Goal: Task Accomplishment & Management: Use online tool/utility

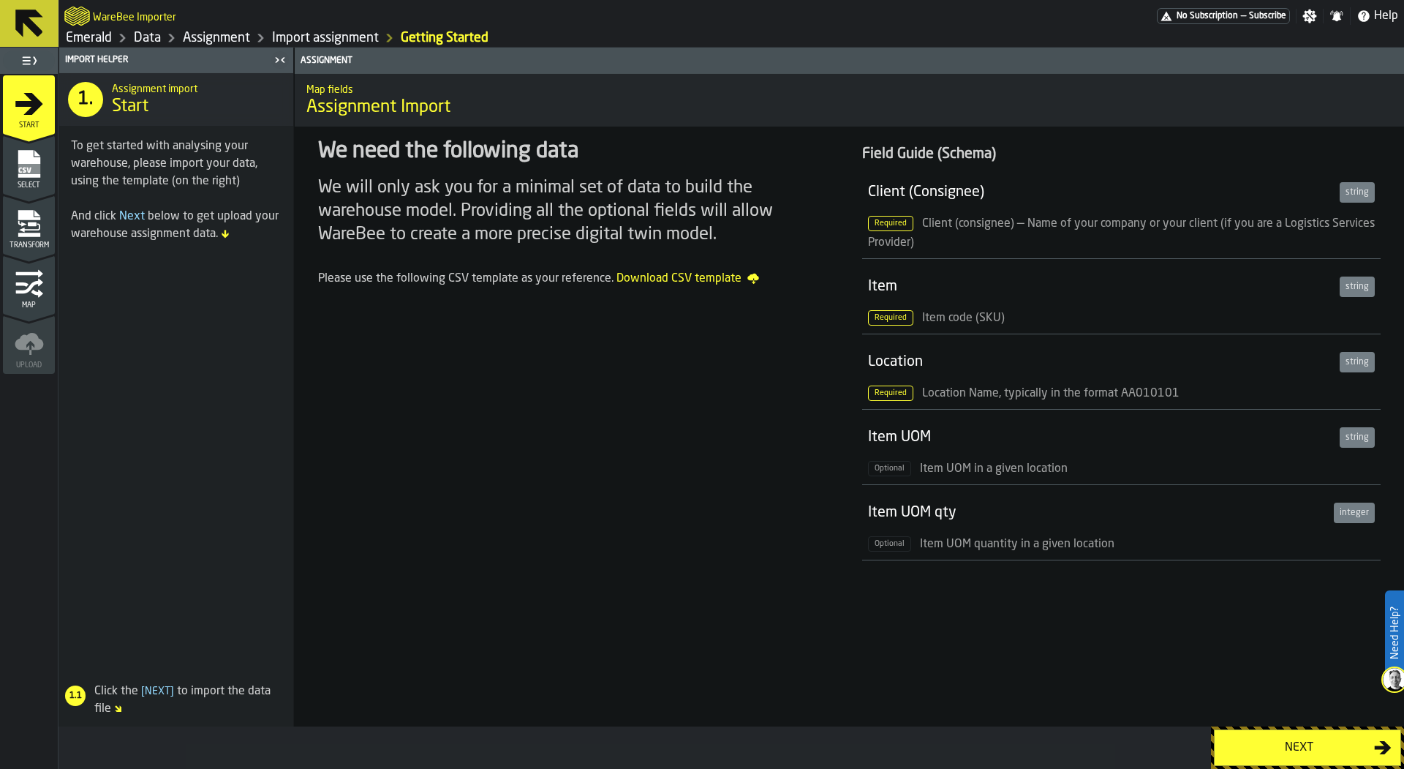
click at [37, 156] on icon "menu Select" at bounding box center [29, 163] width 29 height 29
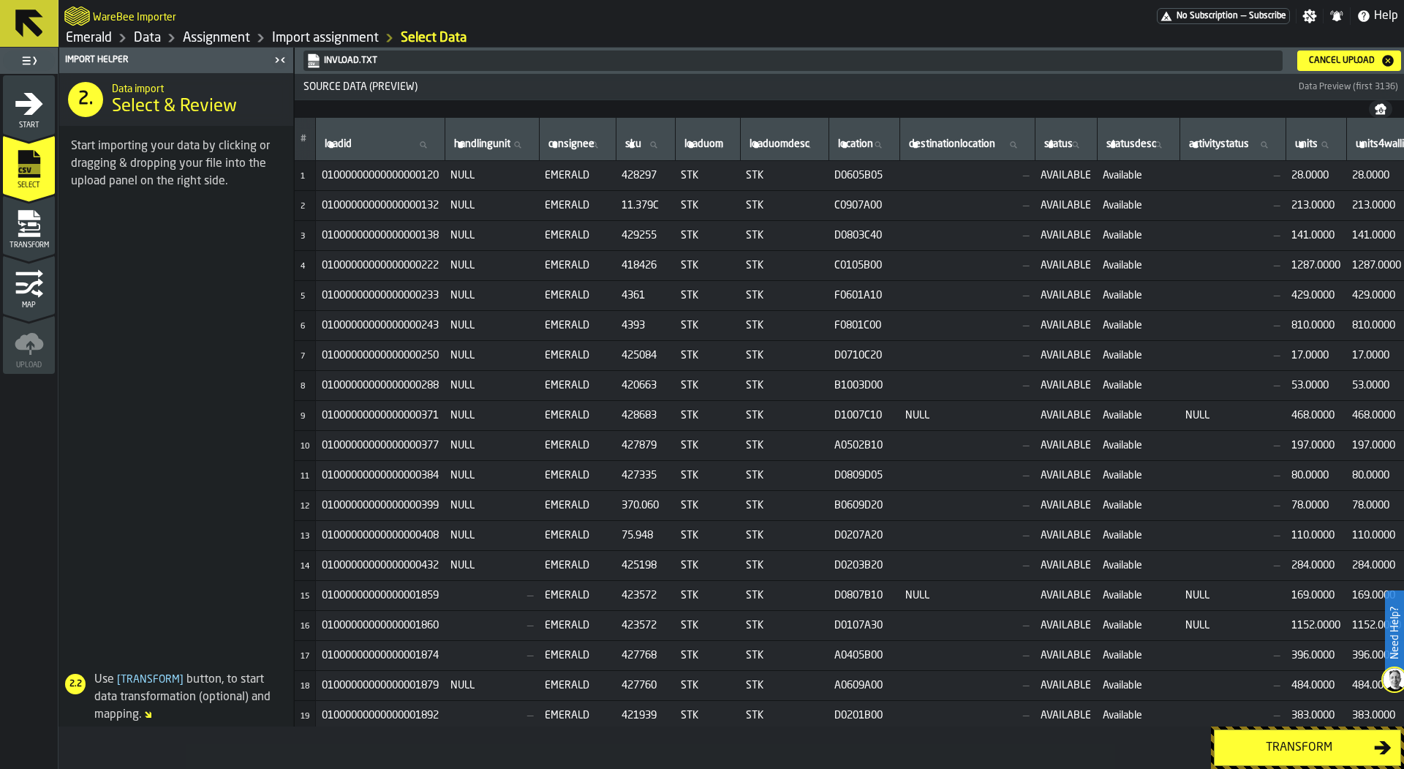
click at [37, 233] on icon "menu Transform" at bounding box center [29, 235] width 22 height 4
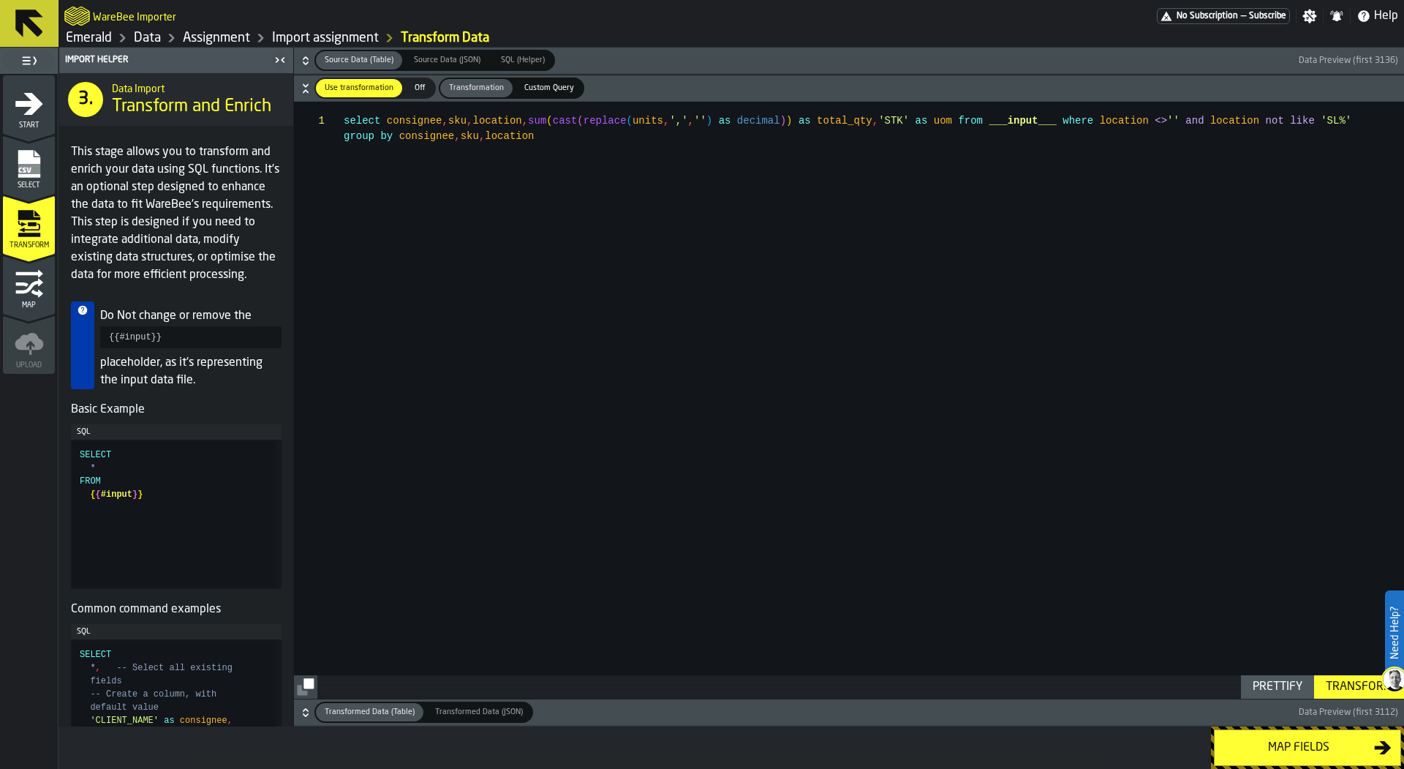
click at [309, 55] on icon "button-" at bounding box center [305, 60] width 15 height 15
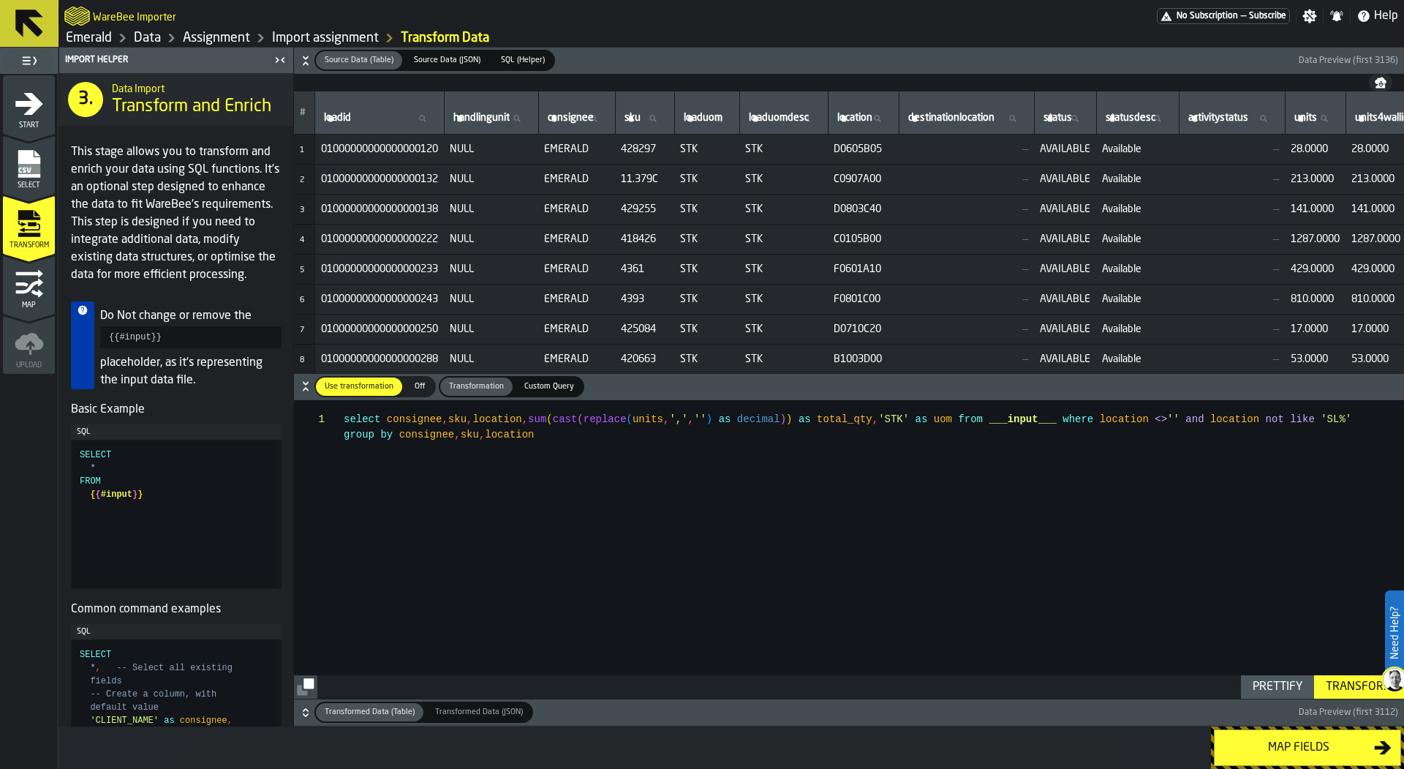
click at [309, 55] on icon "button-" at bounding box center [305, 60] width 15 height 15
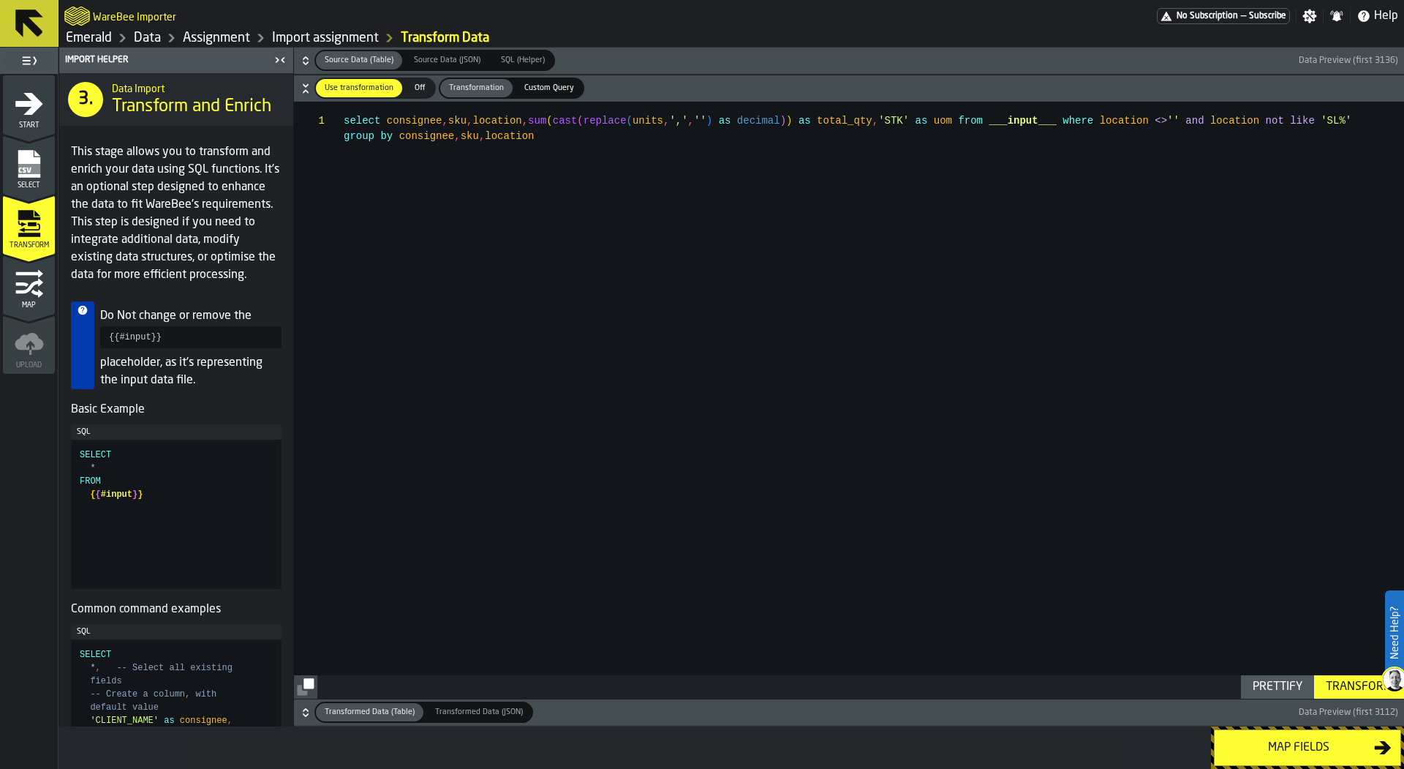
click at [312, 64] on h6 "Source Data (Table) Source Data (Table) Source Data (JSON) Source Data (JSON) S…" at bounding box center [849, 60] width 1104 height 21
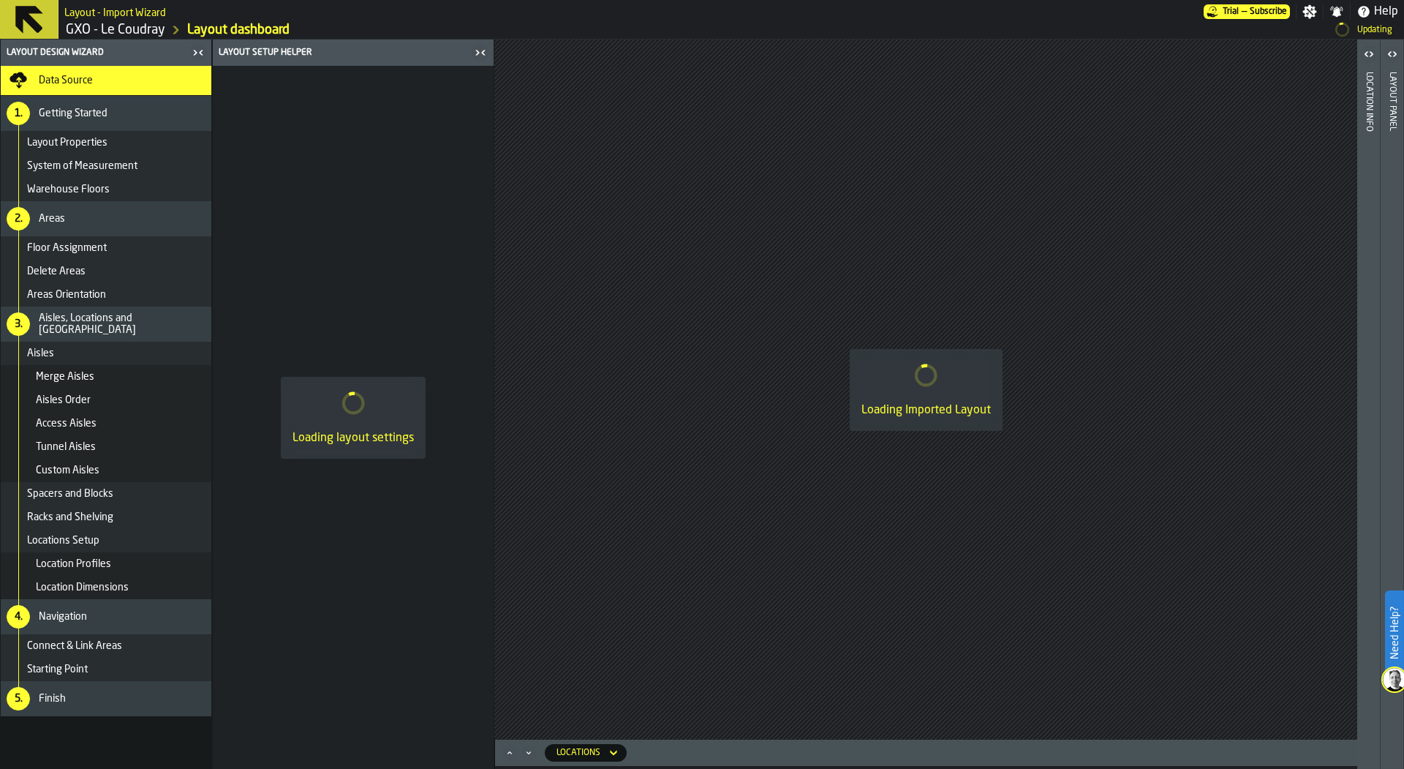
click at [97, 31] on link "GXO - Le Coudray" at bounding box center [115, 30] width 99 height 16
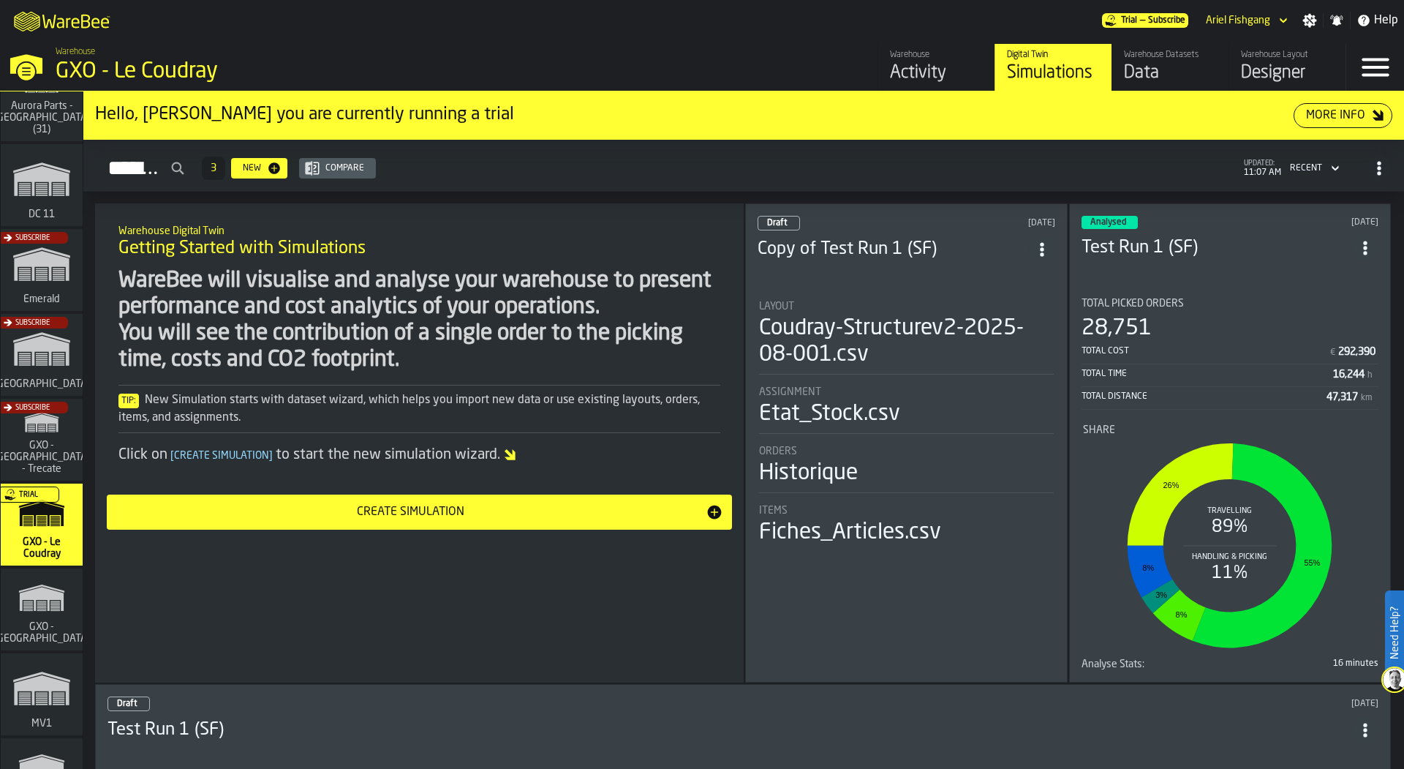
scroll to position [4, 0]
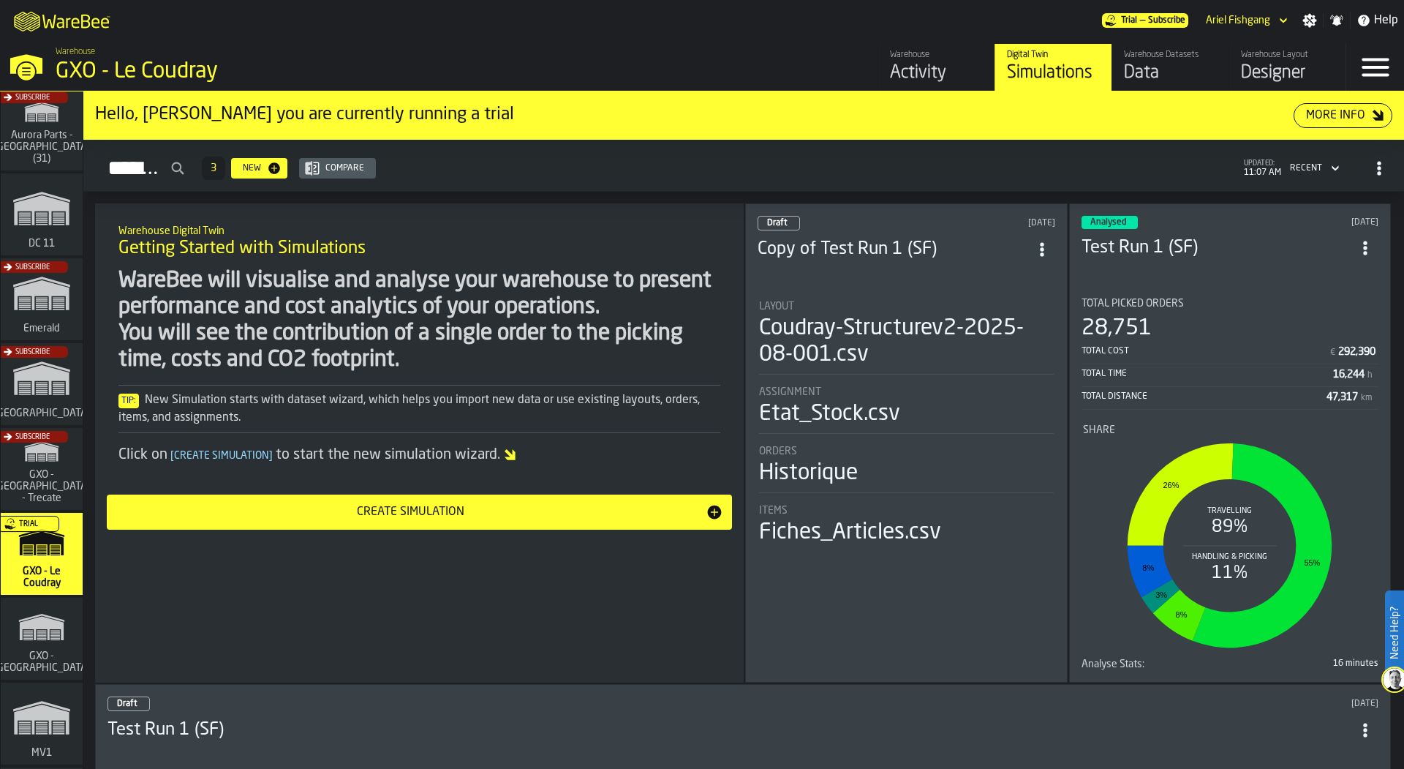
click at [31, 308] on div "Subscribe" at bounding box center [39, 303] width 82 height 85
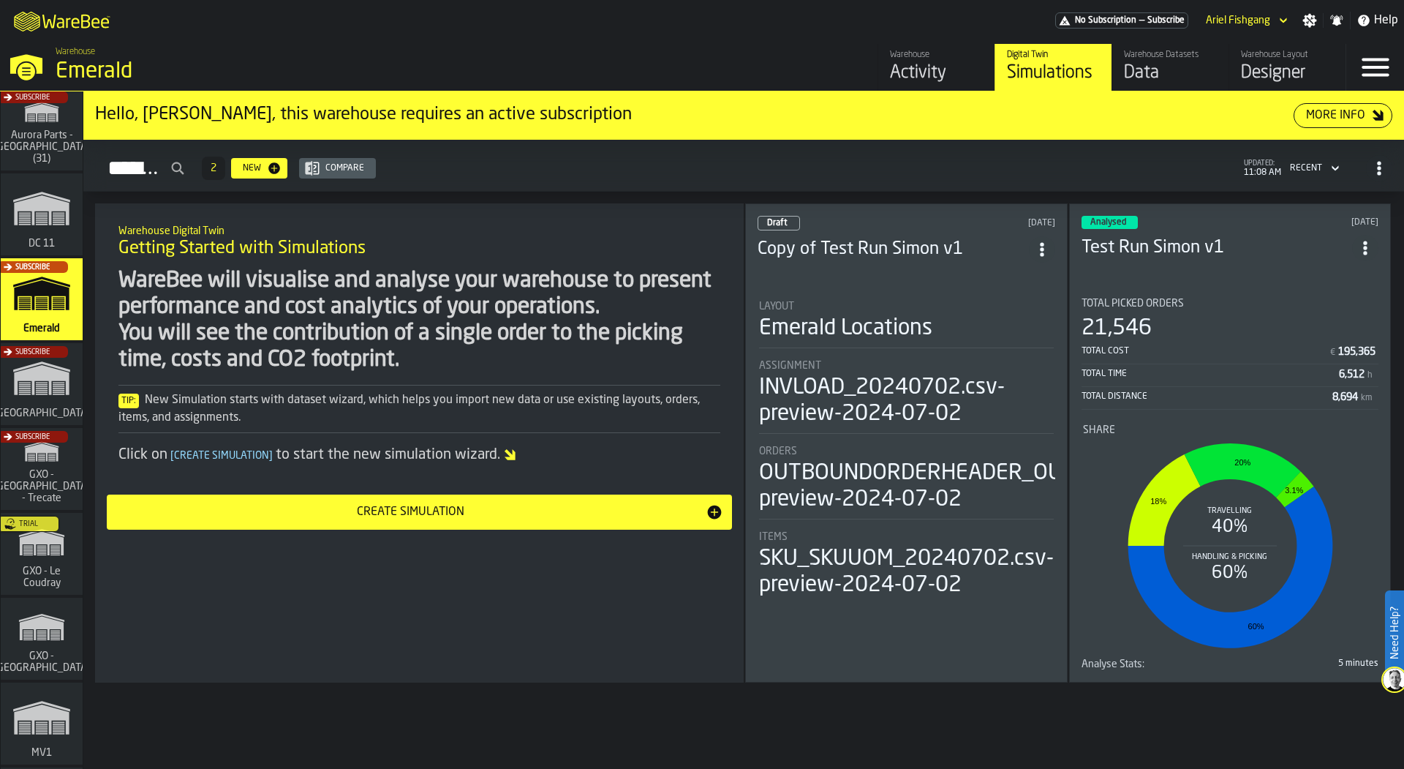
click at [1170, 80] on div "Data" at bounding box center [1170, 72] width 93 height 23
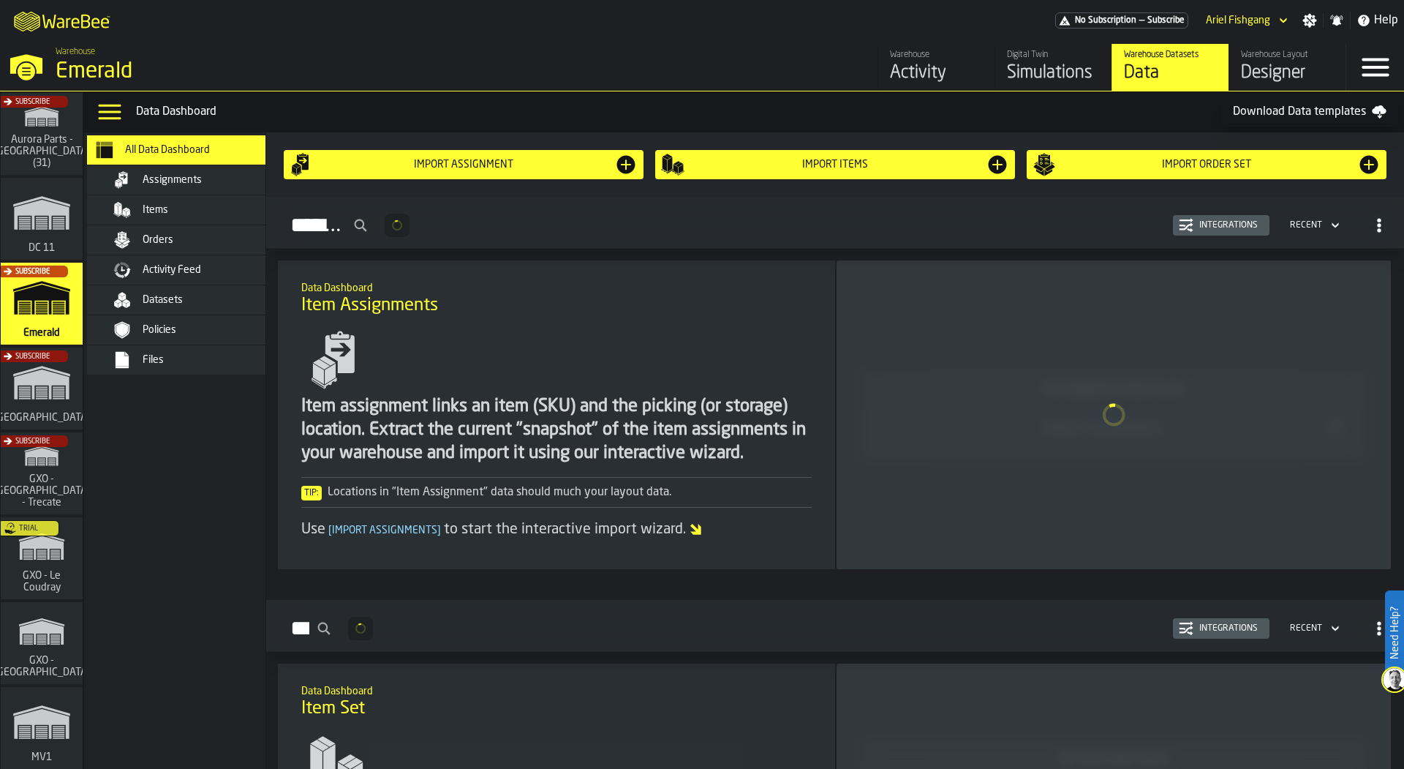
click at [214, 174] on div "Assignments" at bounding box center [214, 180] width 143 height 12
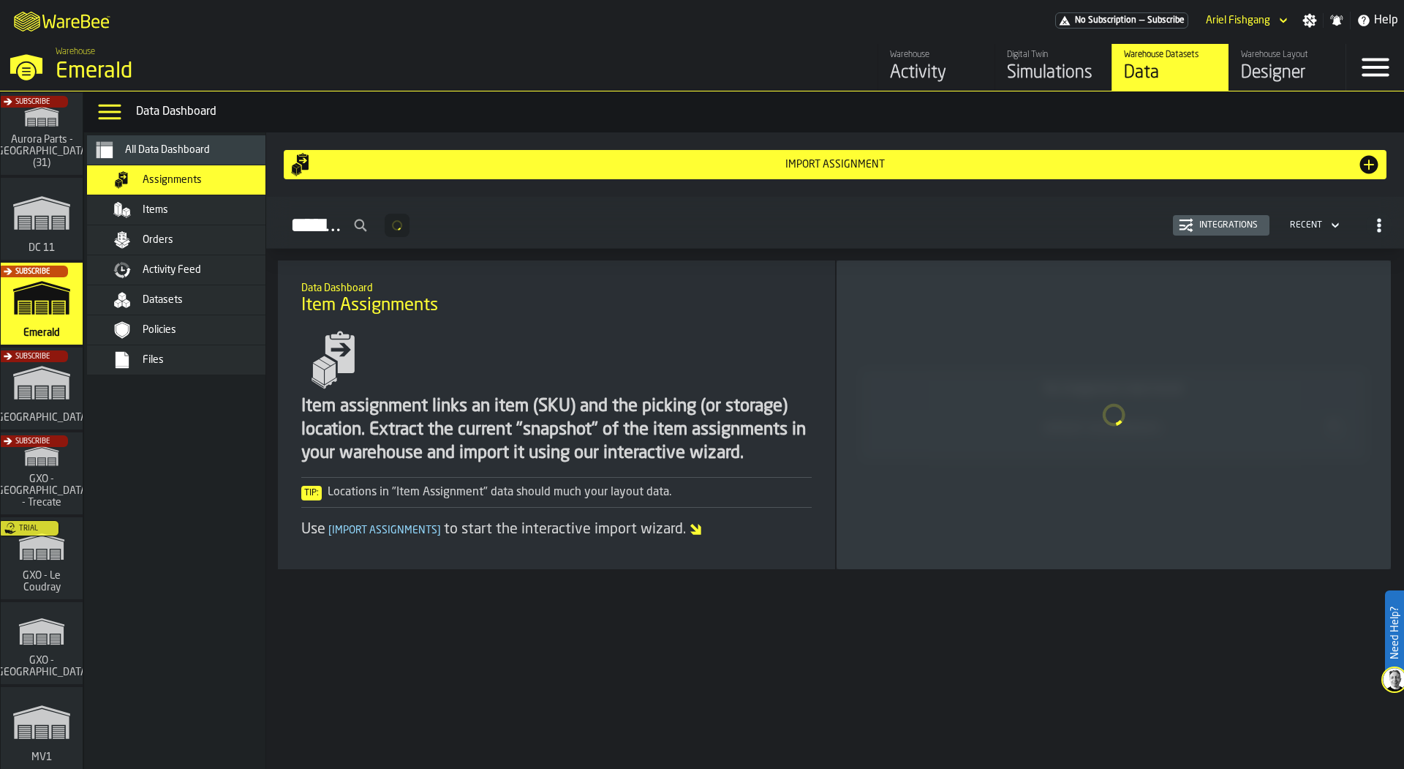
click at [208, 175] on div "Assignments" at bounding box center [214, 180] width 143 height 12
click at [200, 205] on div "Items" at bounding box center [214, 210] width 143 height 12
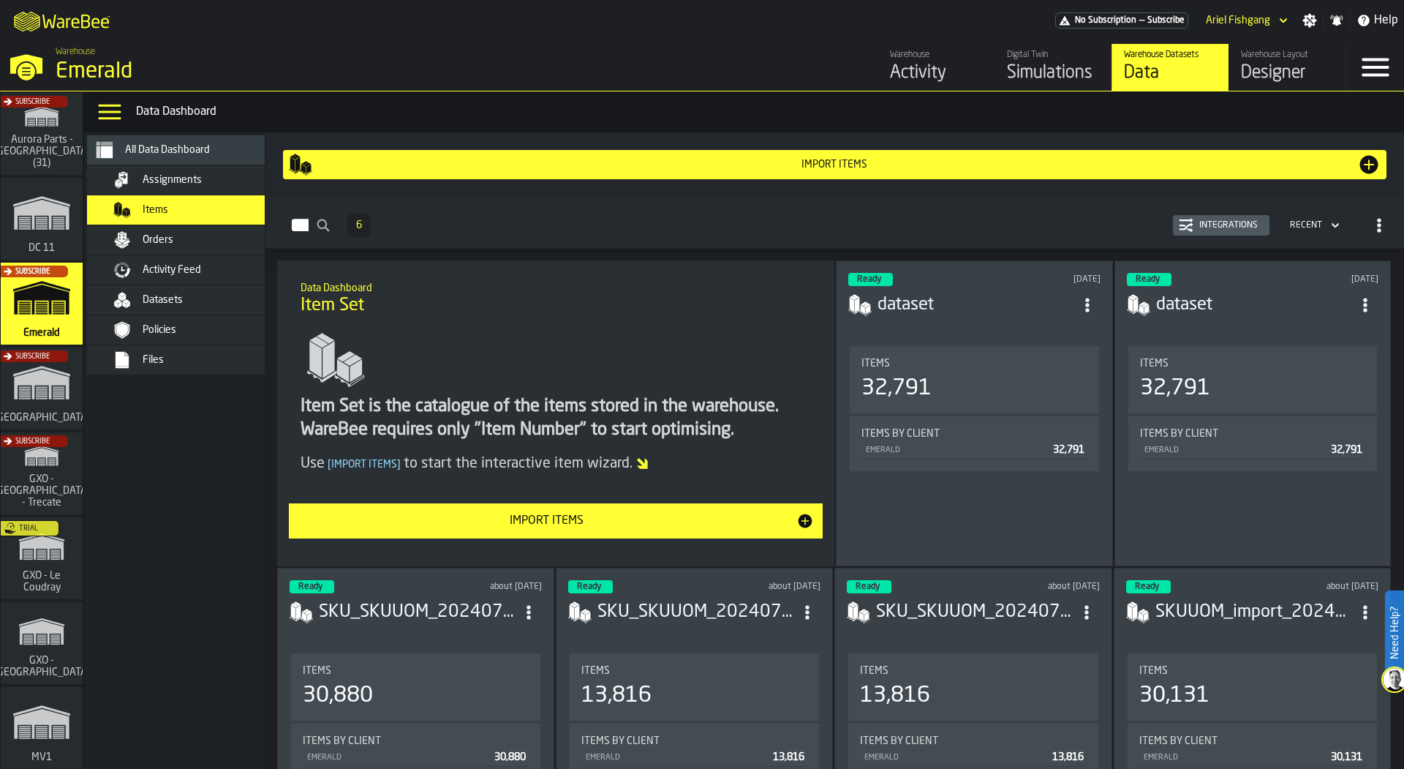
click at [214, 182] on div "Assignments" at bounding box center [214, 180] width 143 height 12
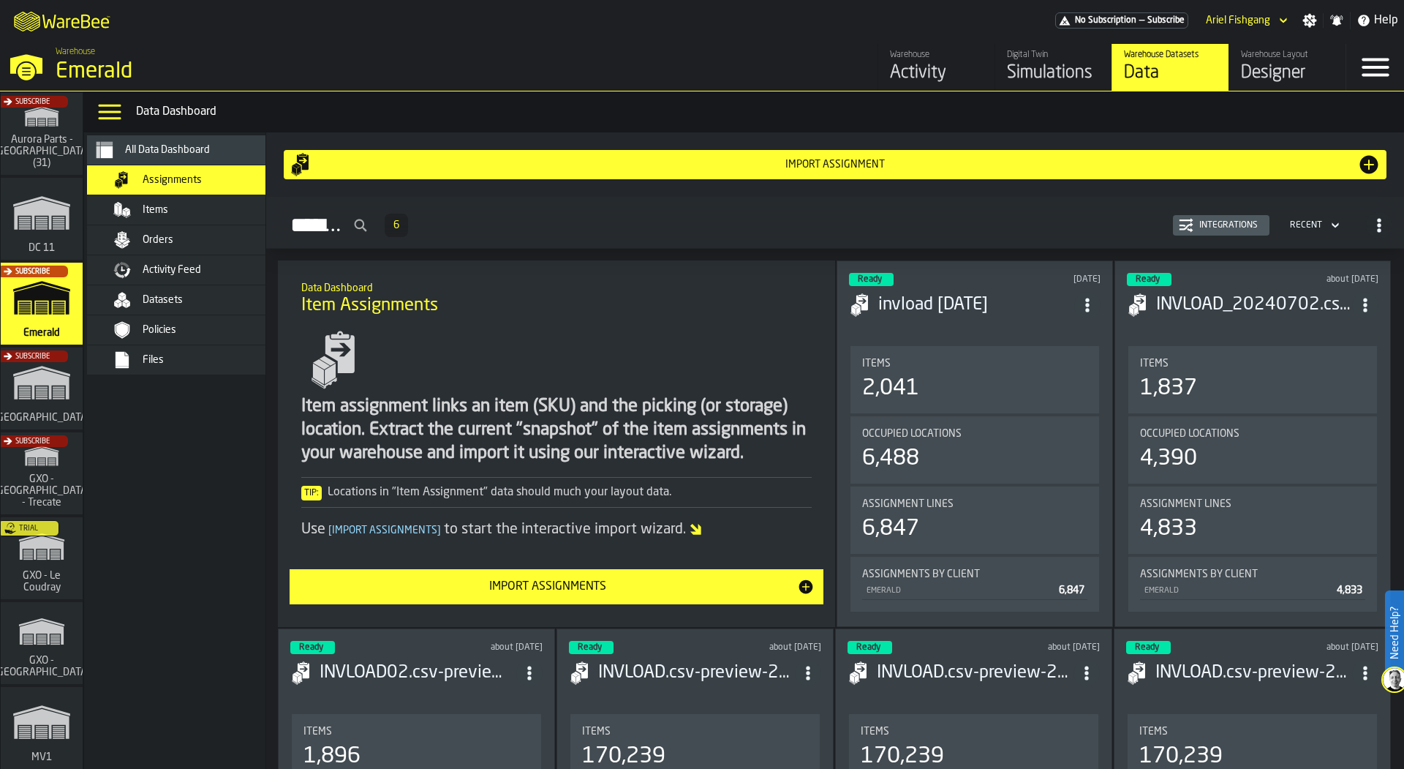
click at [663, 168] on div "Import assignment" at bounding box center [835, 165] width 1045 height 12
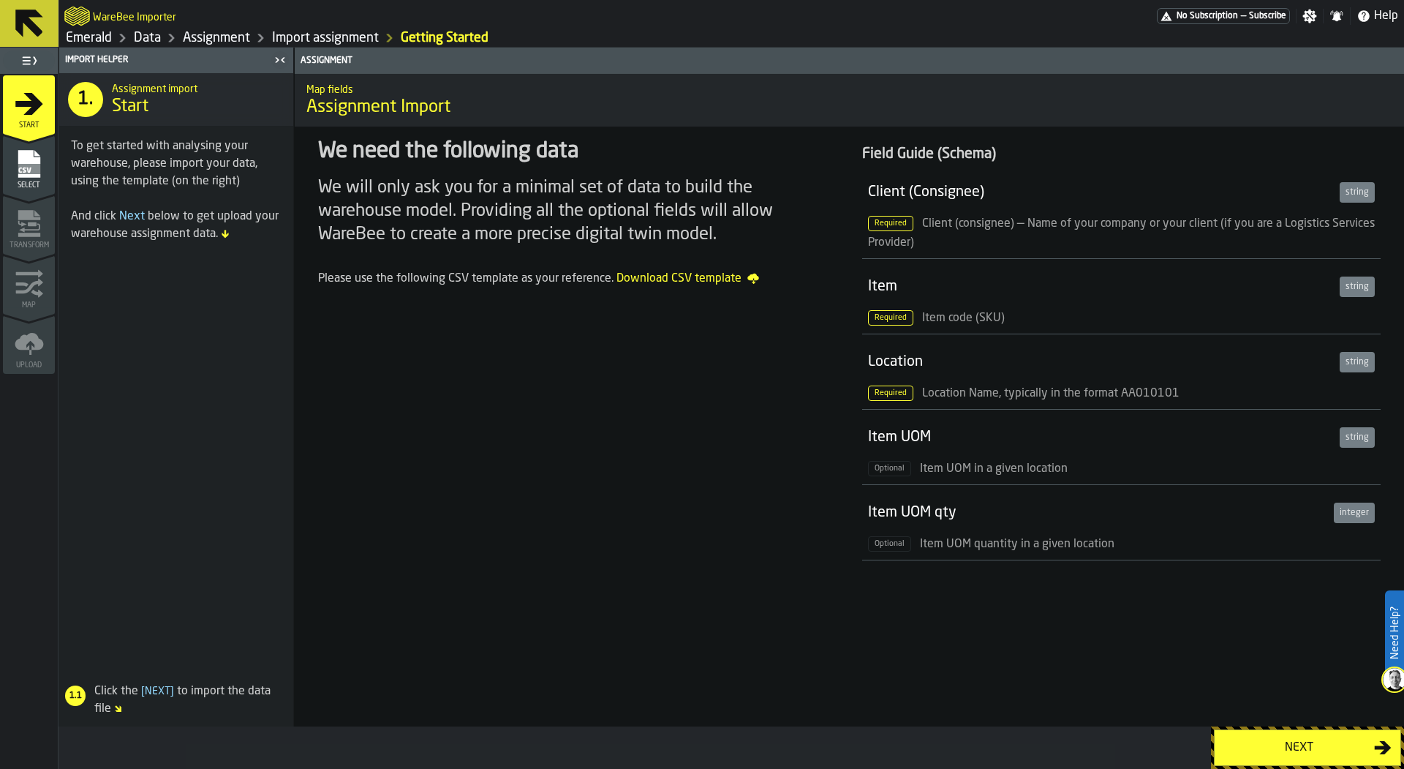
click at [17, 168] on icon "menu Select" at bounding box center [29, 163] width 29 height 29
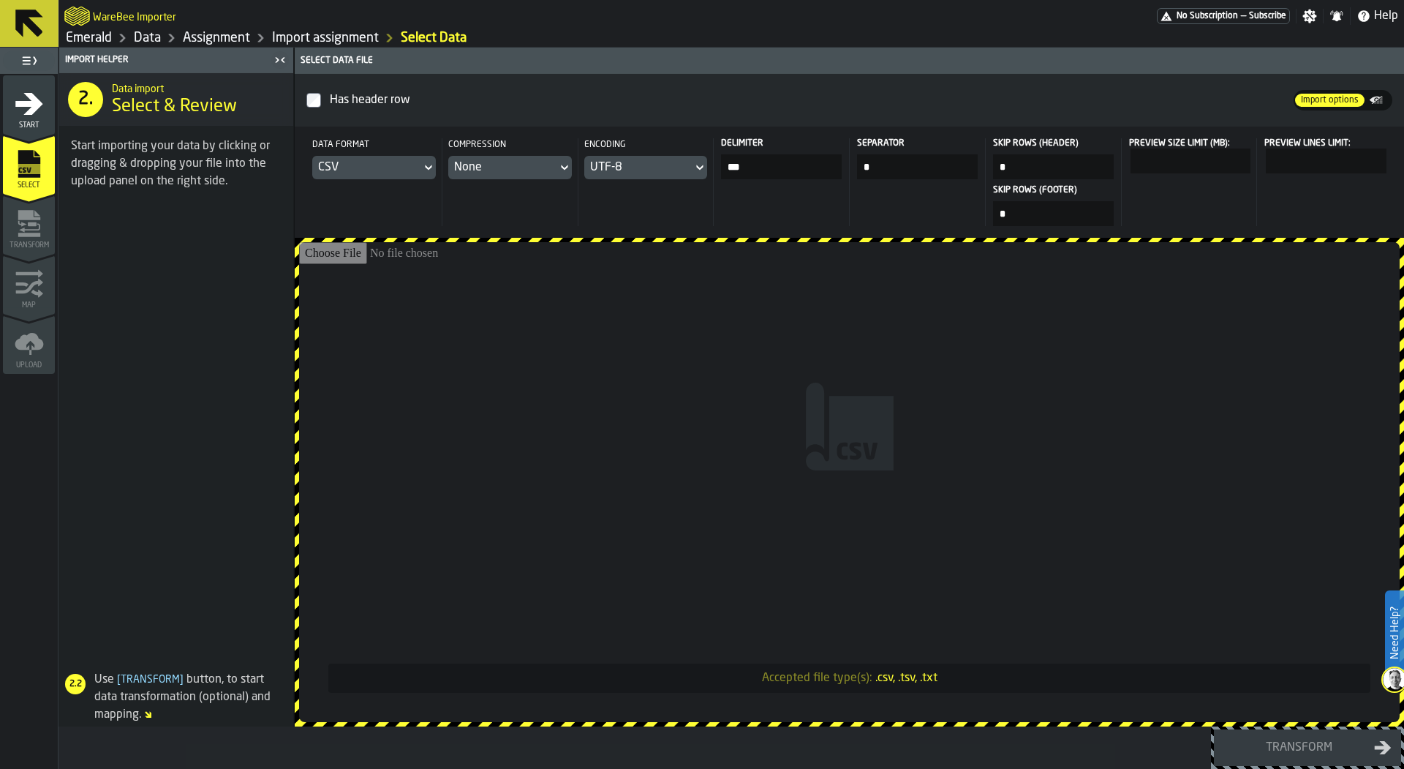
click at [664, 338] on input "Accepted file type(s): .csv, .tsv, .txt" at bounding box center [849, 482] width 1101 height 480
type input "**********"
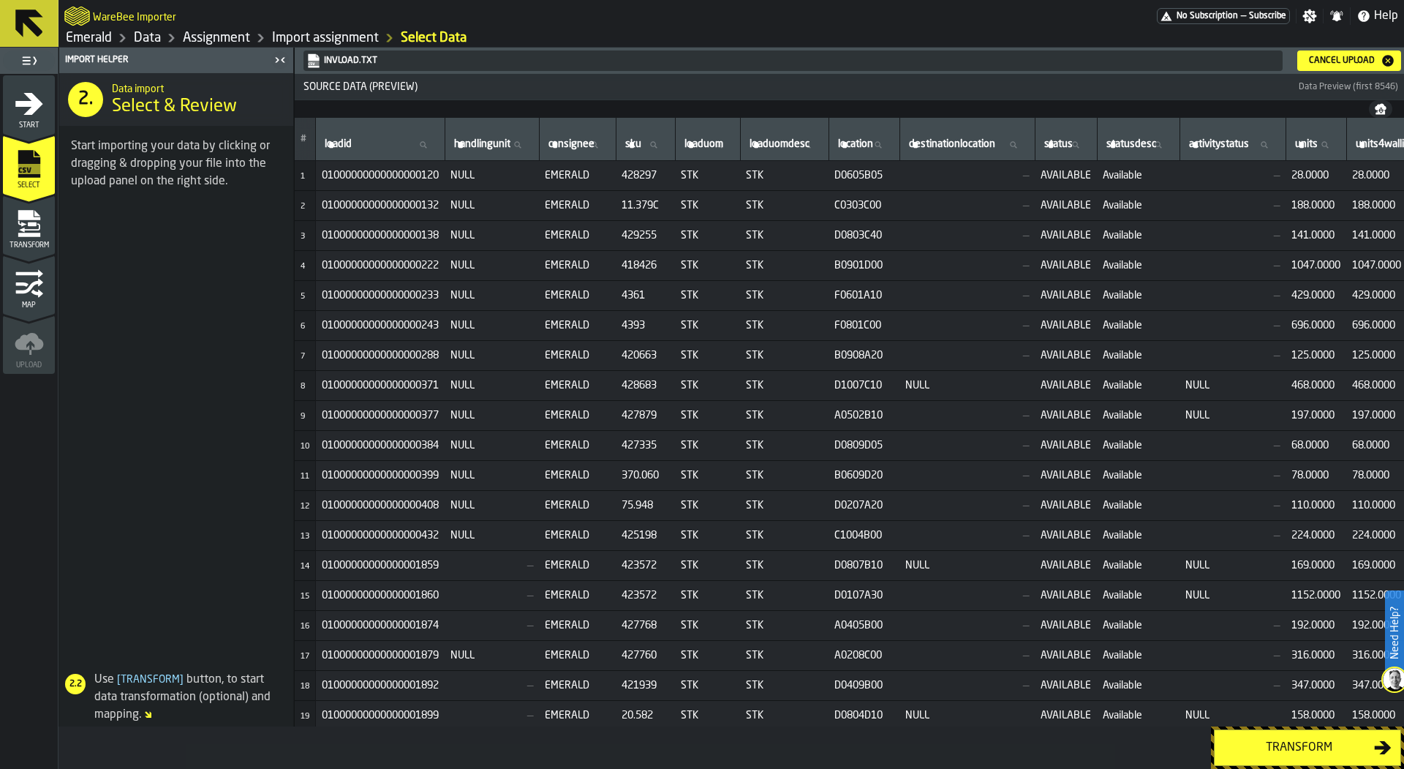
click at [15, 230] on icon "menu Transform" at bounding box center [29, 223] width 29 height 29
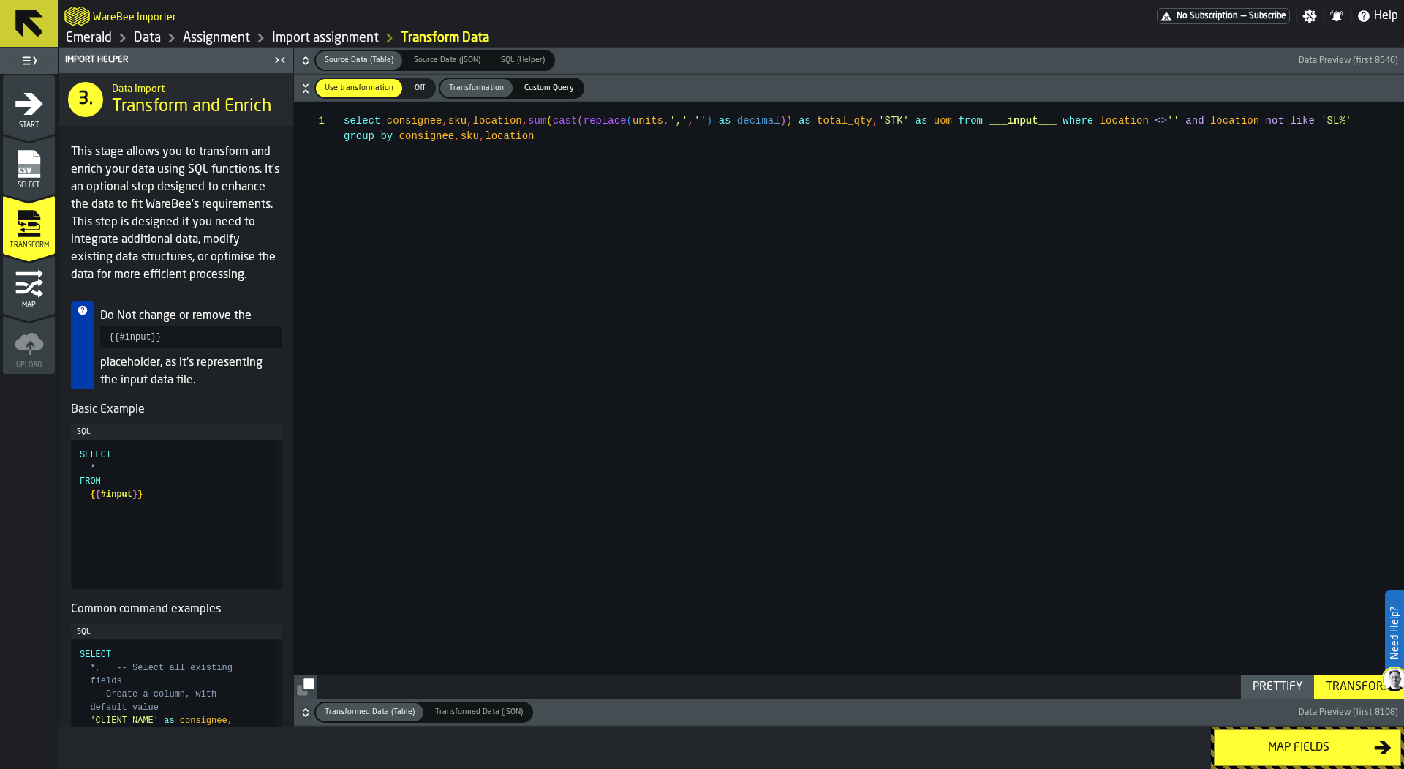
click at [22, 279] on icon "menu Map" at bounding box center [29, 283] width 29 height 29
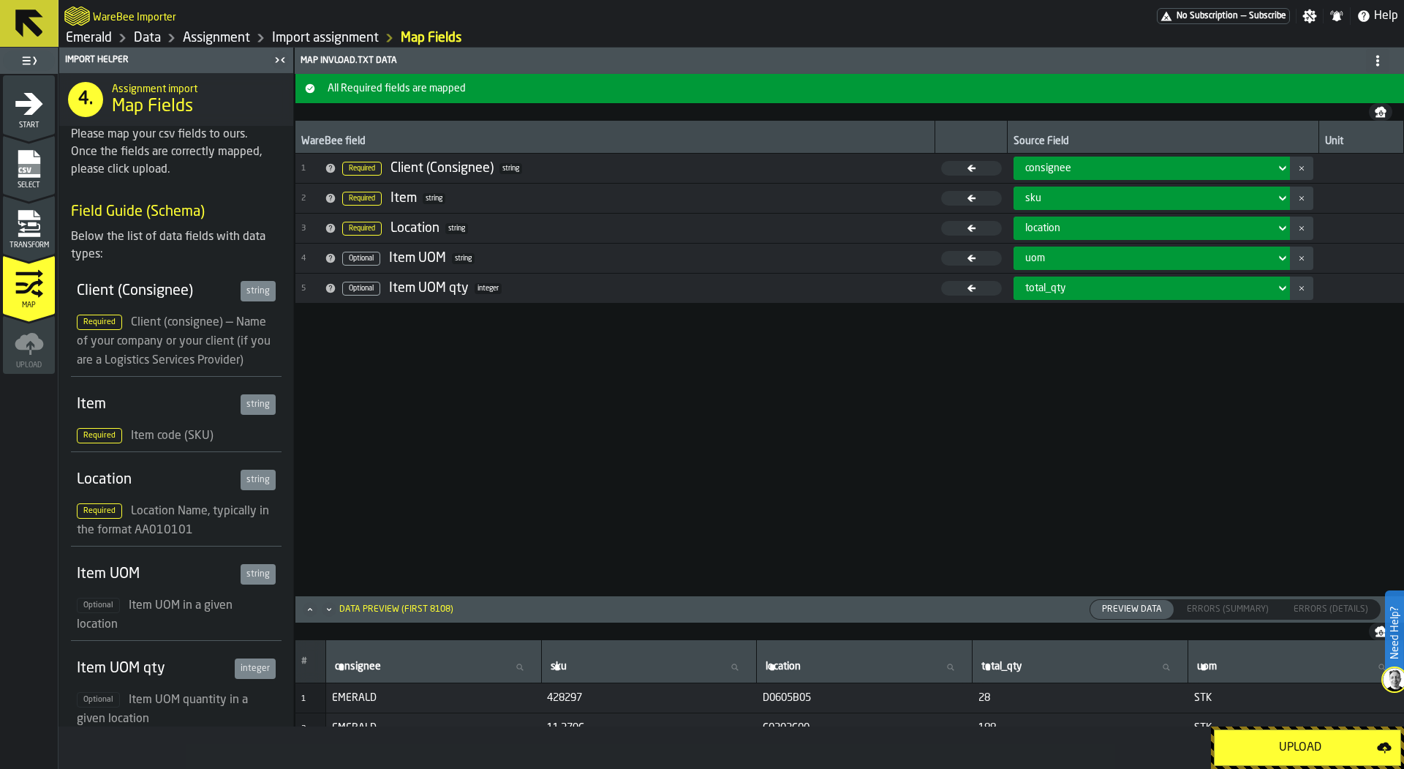
click at [21, 227] on icon "menu Transform" at bounding box center [29, 223] width 29 height 29
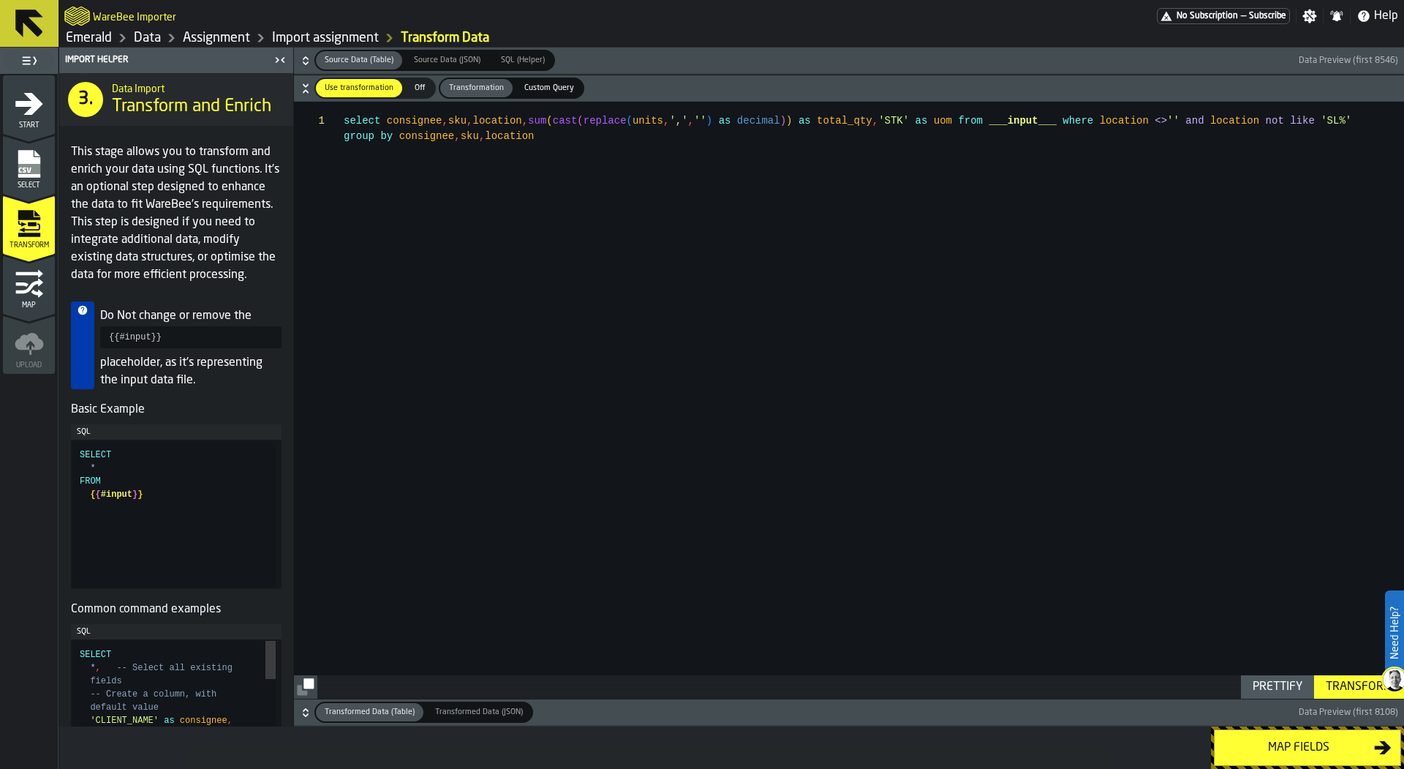
click at [1336, 682] on div "Transform" at bounding box center [1359, 687] width 78 height 18
click at [26, 295] on icon "menu Map" at bounding box center [29, 283] width 29 height 29
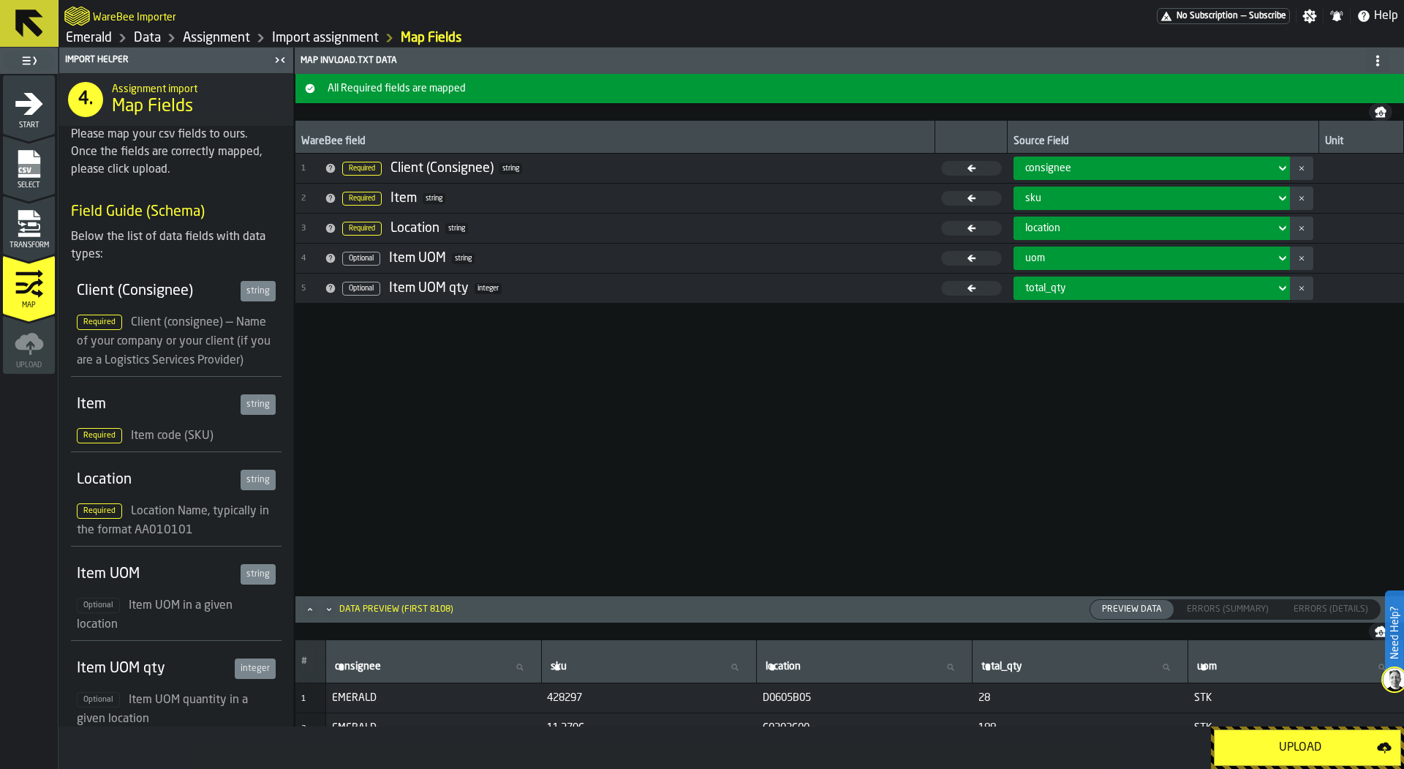
click at [1245, 747] on div "Upload" at bounding box center [1301, 748] width 154 height 18
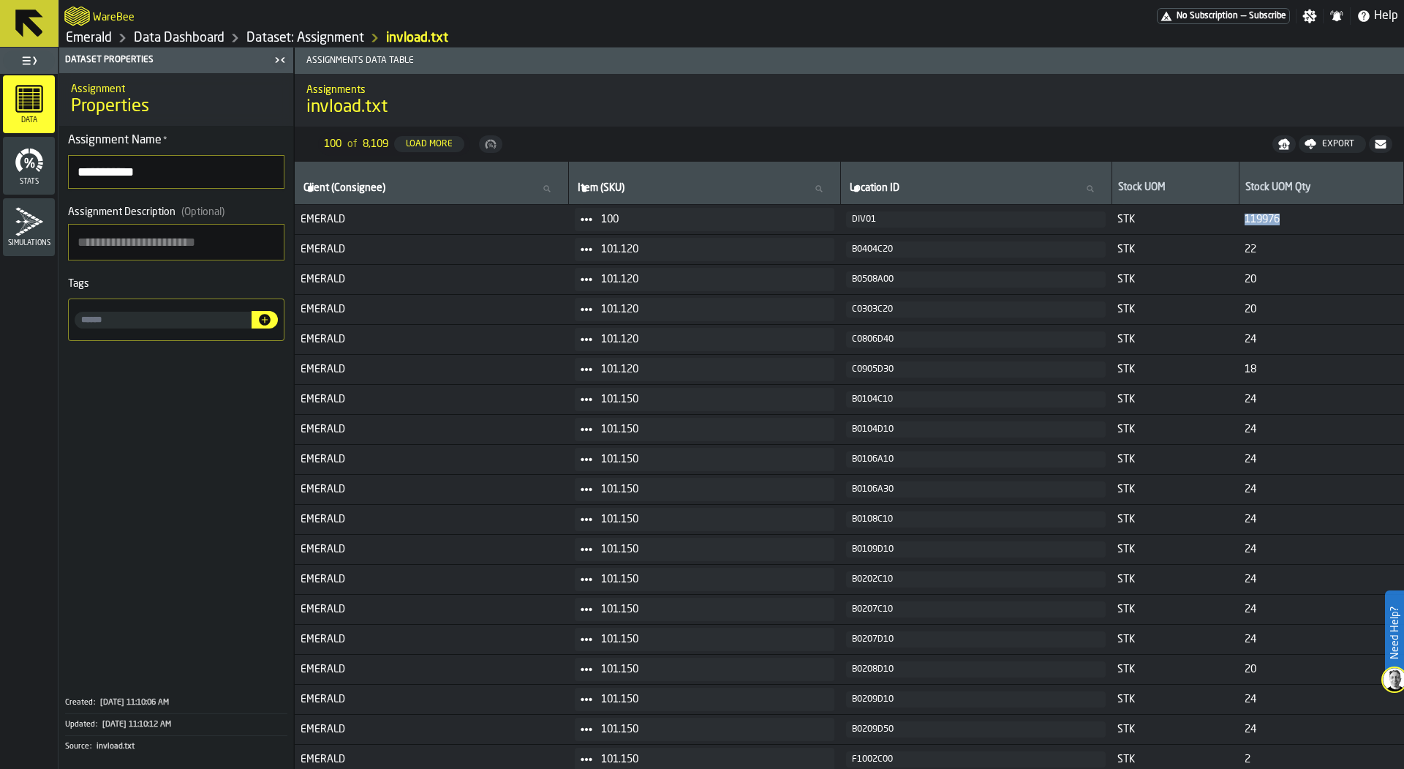
drag, startPoint x: 1295, startPoint y: 214, endPoint x: 1200, endPoint y: 218, distance: 95.2
click at [1200, 219] on tr "EMERALD 100 DIV01 STK 119976" at bounding box center [850, 220] width 1110 height 30
click at [1254, 227] on td "119976" at bounding box center [1321, 220] width 165 height 30
click at [194, 31] on link "Data Dashboard" at bounding box center [179, 38] width 91 height 16
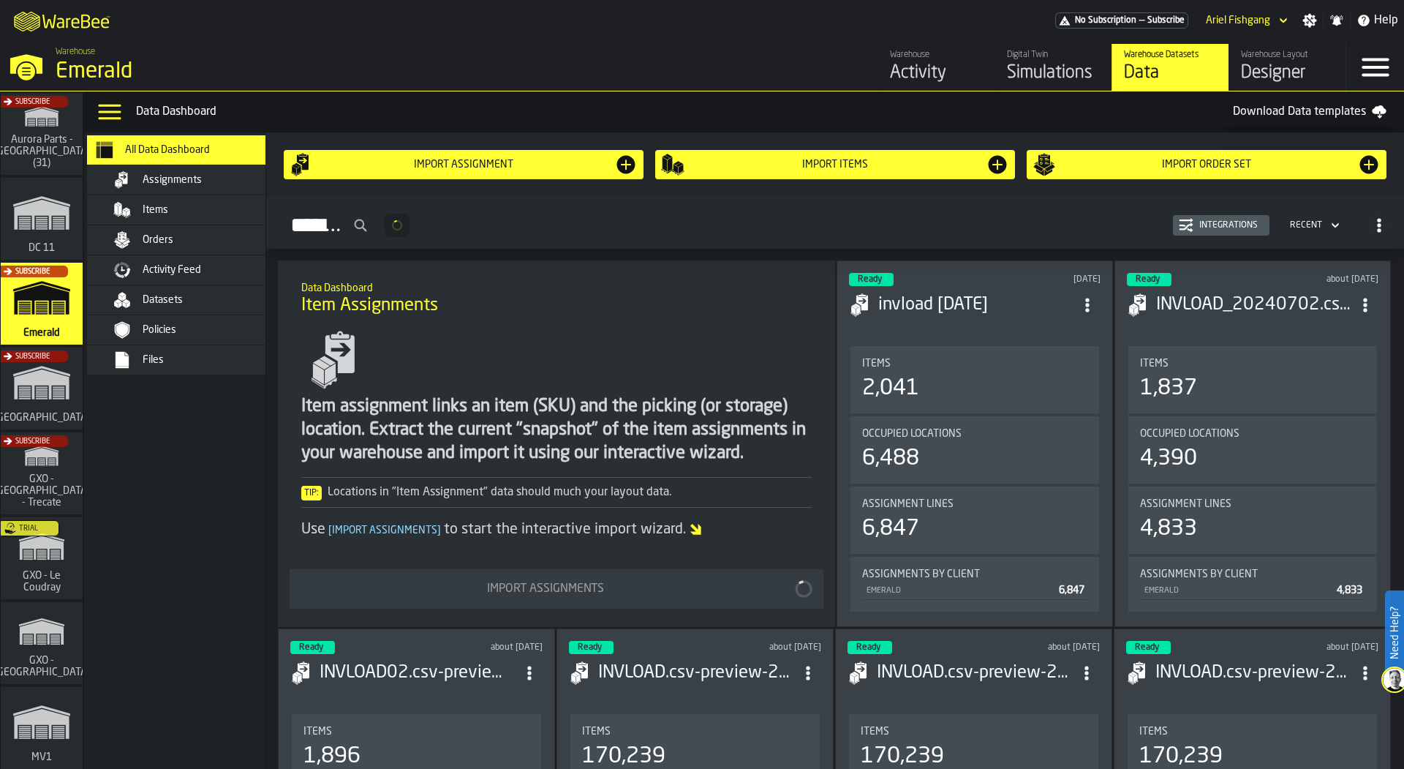
click at [226, 224] on div "Items" at bounding box center [189, 209] width 205 height 29
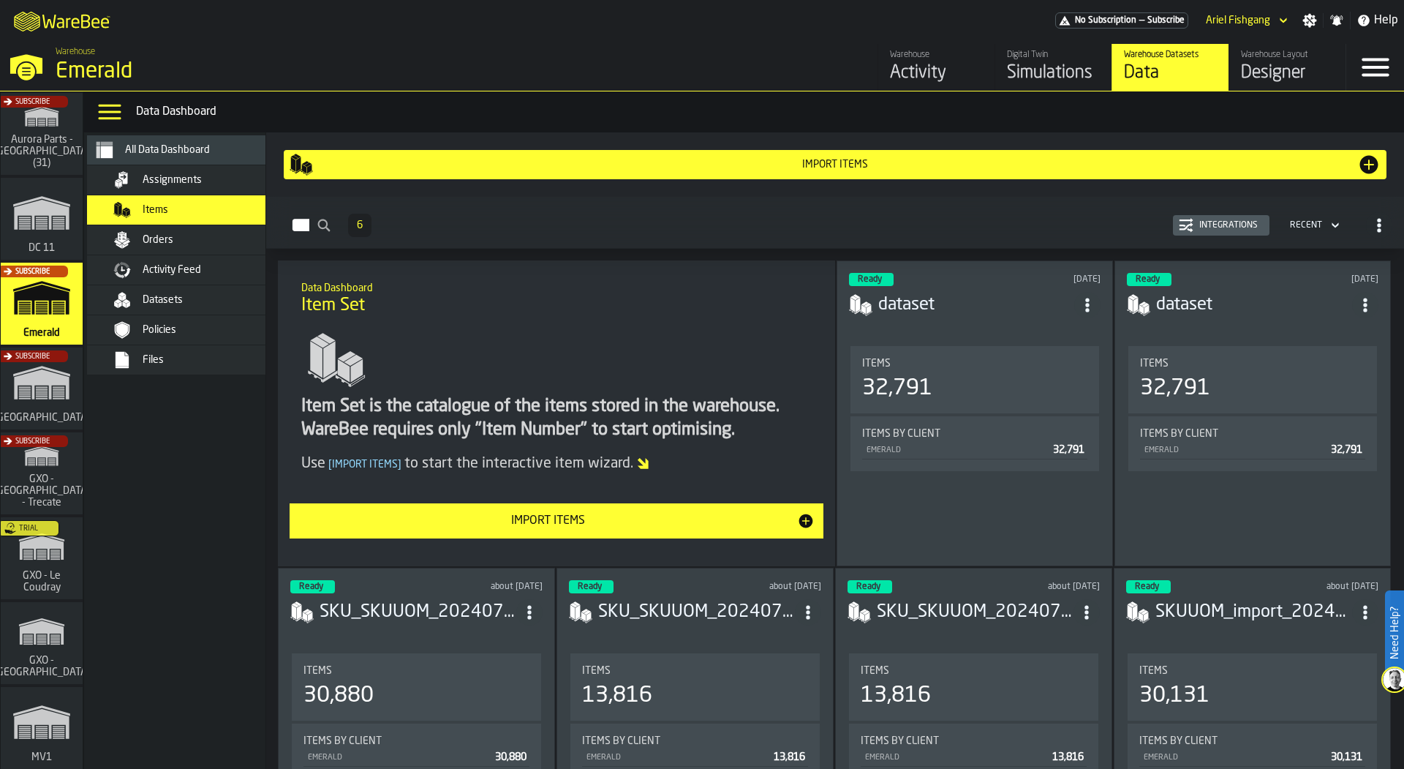
click at [570, 532] on button "Import Items" at bounding box center [557, 520] width 534 height 35
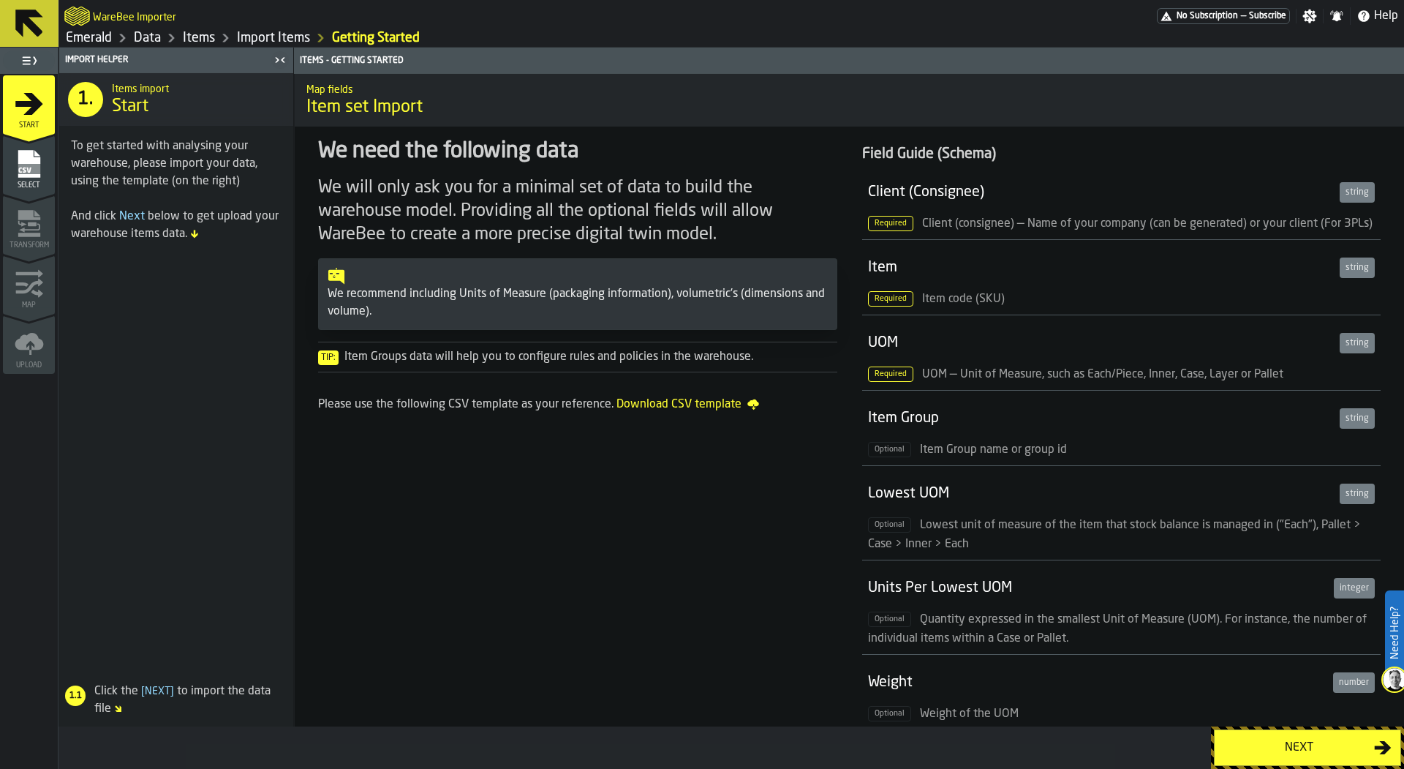
click at [154, 35] on link "Data" at bounding box center [147, 38] width 27 height 16
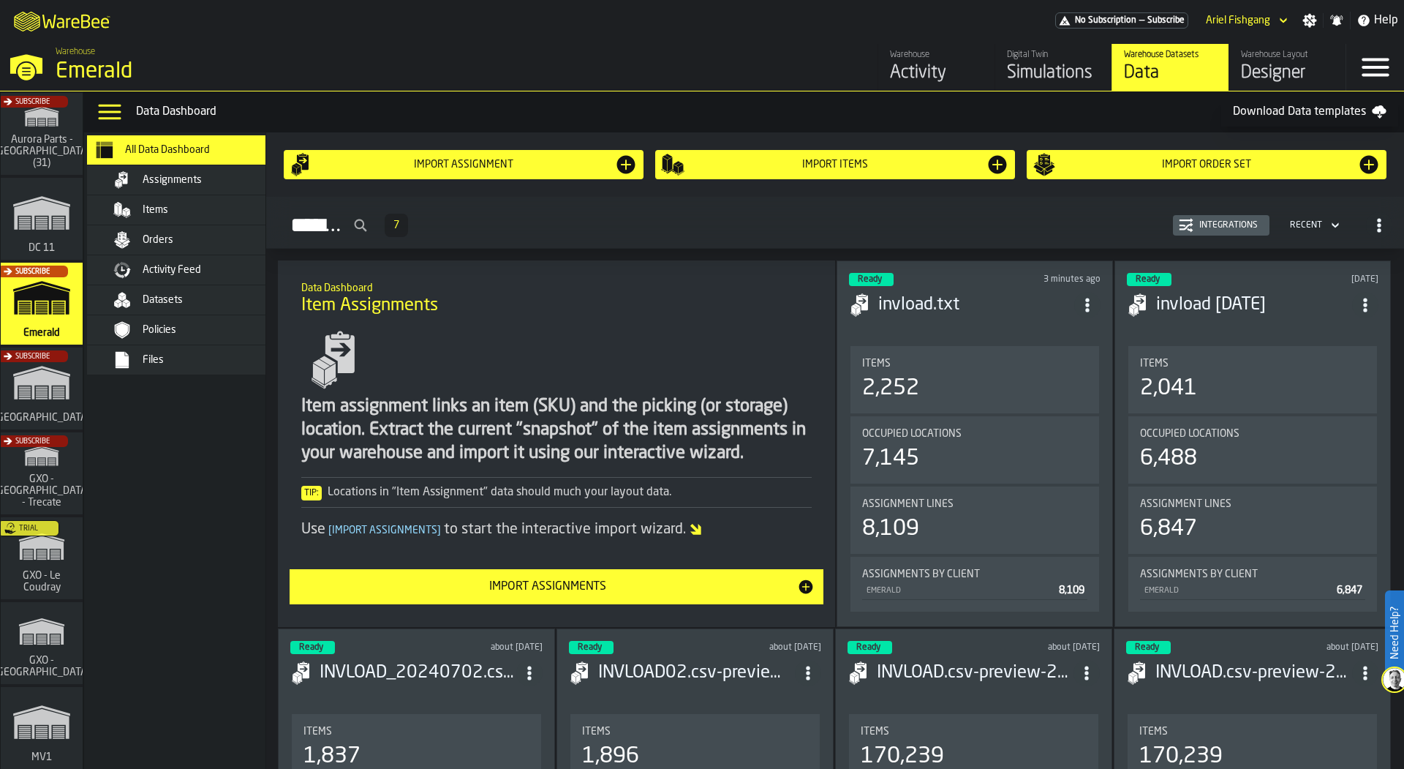
click at [220, 301] on div "Datasets" at bounding box center [214, 300] width 143 height 12
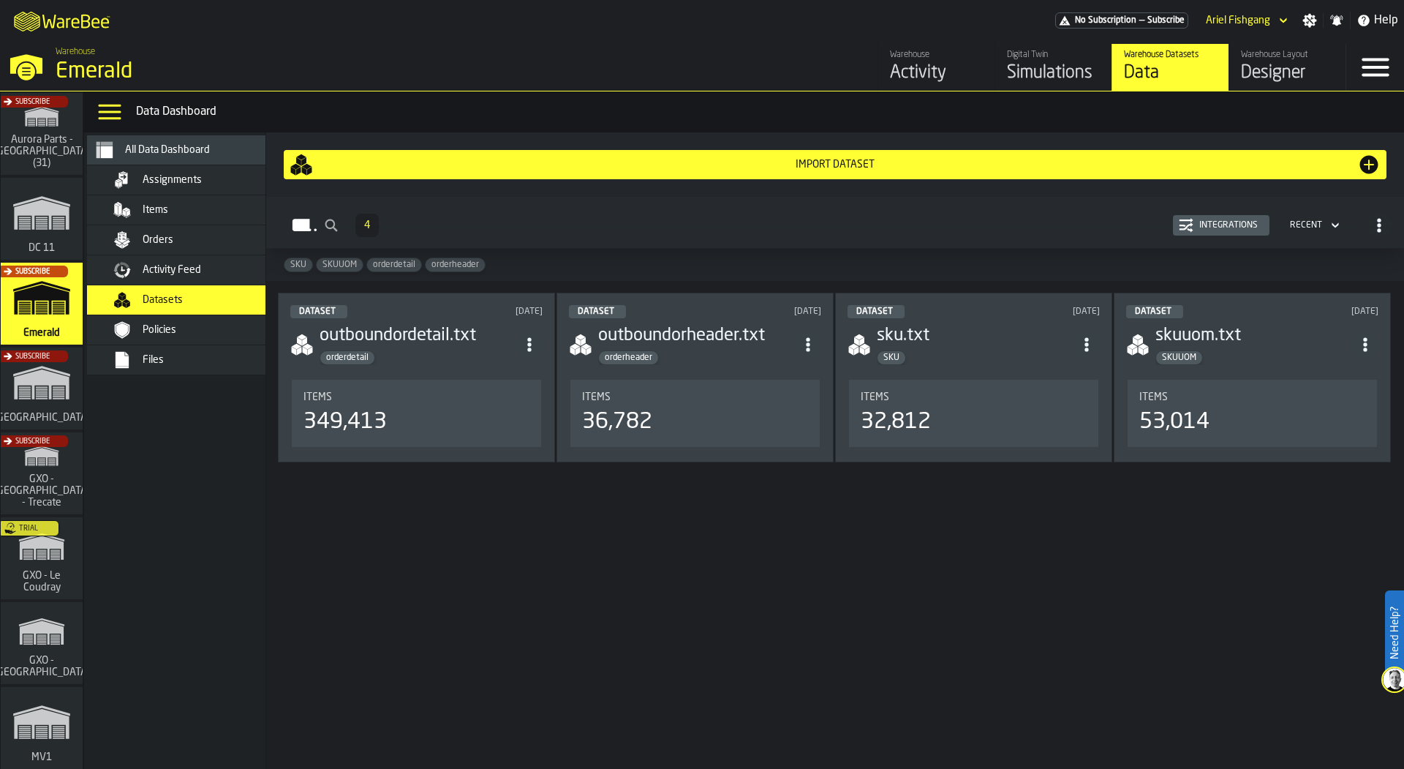
click at [889, 170] on div "Import Dataset" at bounding box center [835, 165] width 1045 height 12
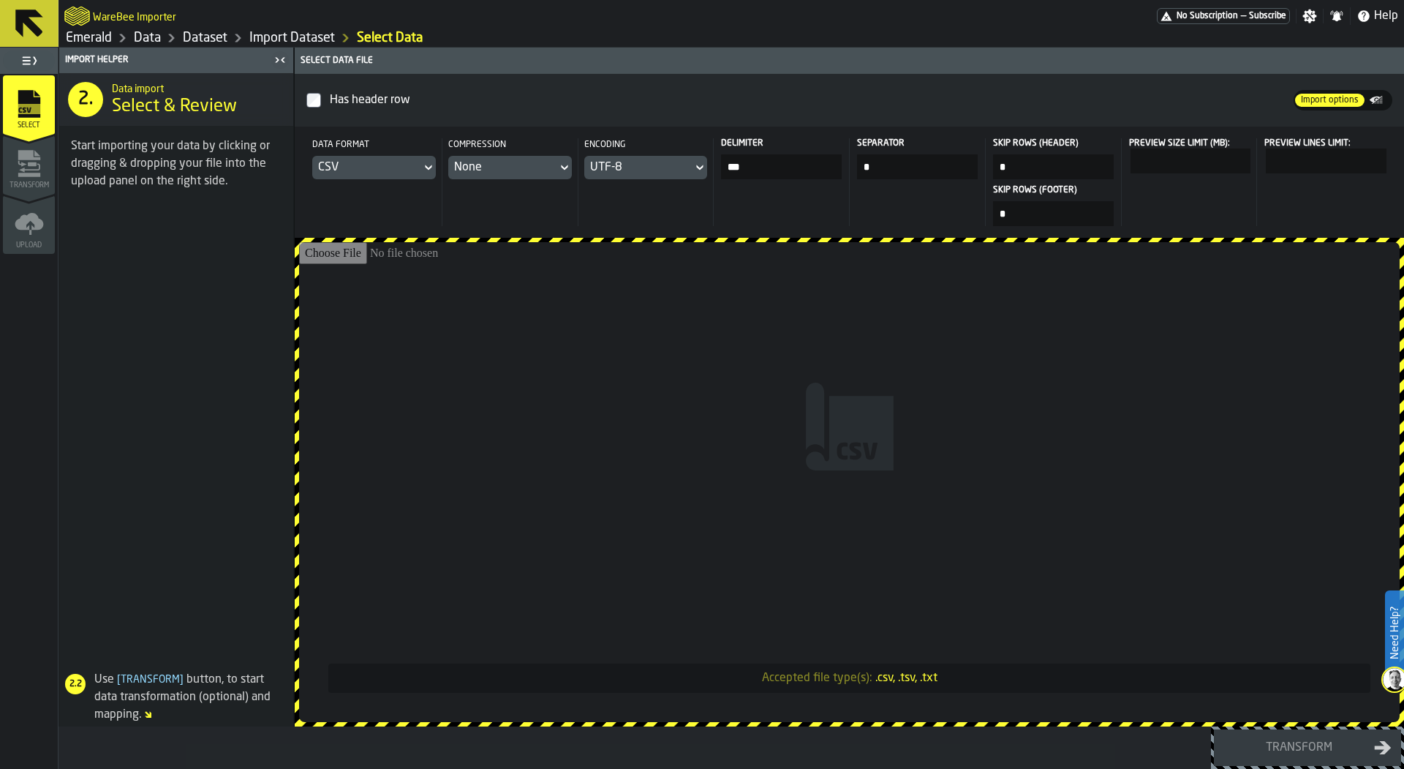
click at [773, 349] on input "Accepted file type(s): .csv, .tsv, .txt" at bounding box center [849, 482] width 1101 height 480
type input "**********"
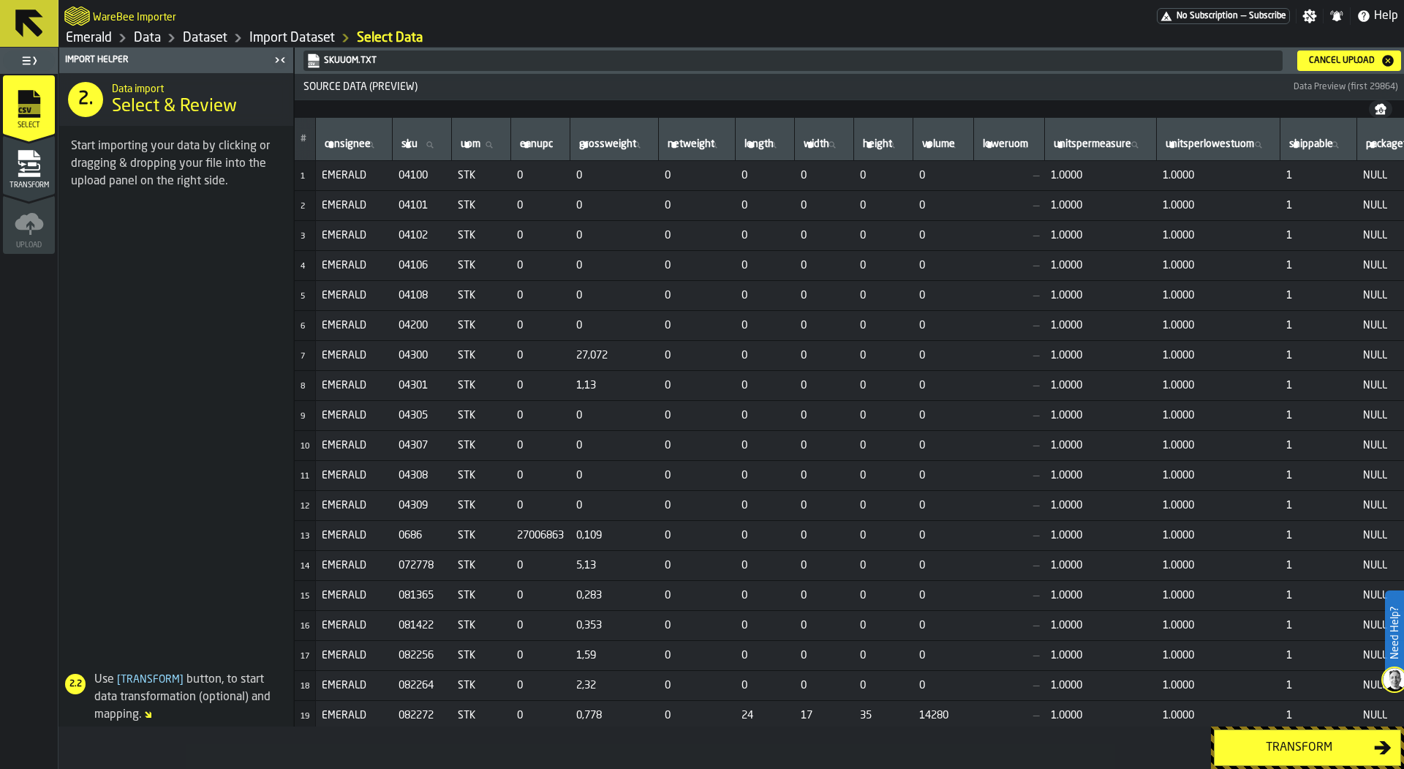
click at [40, 186] on span "Transform" at bounding box center [29, 185] width 52 height 8
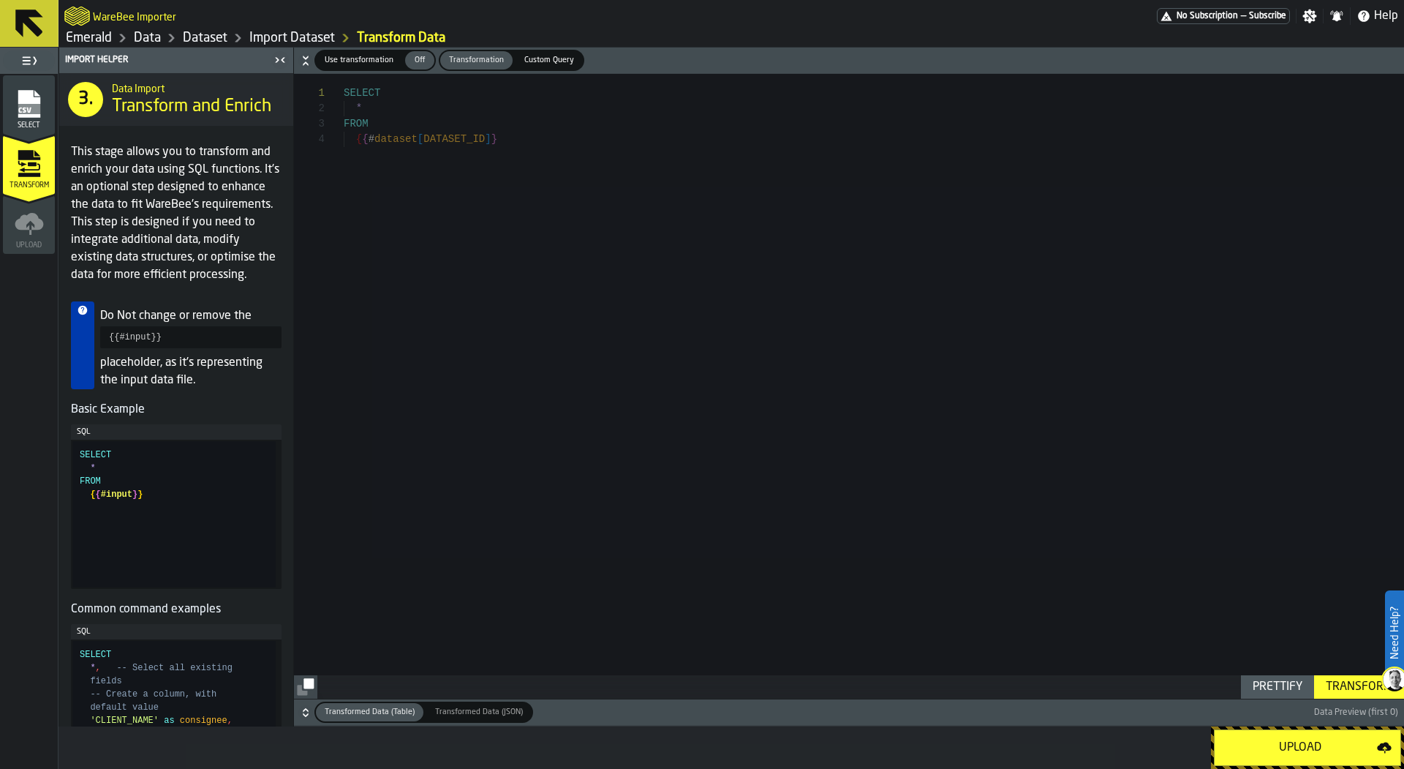
click at [1244, 736] on button "Upload" at bounding box center [1307, 747] width 187 height 37
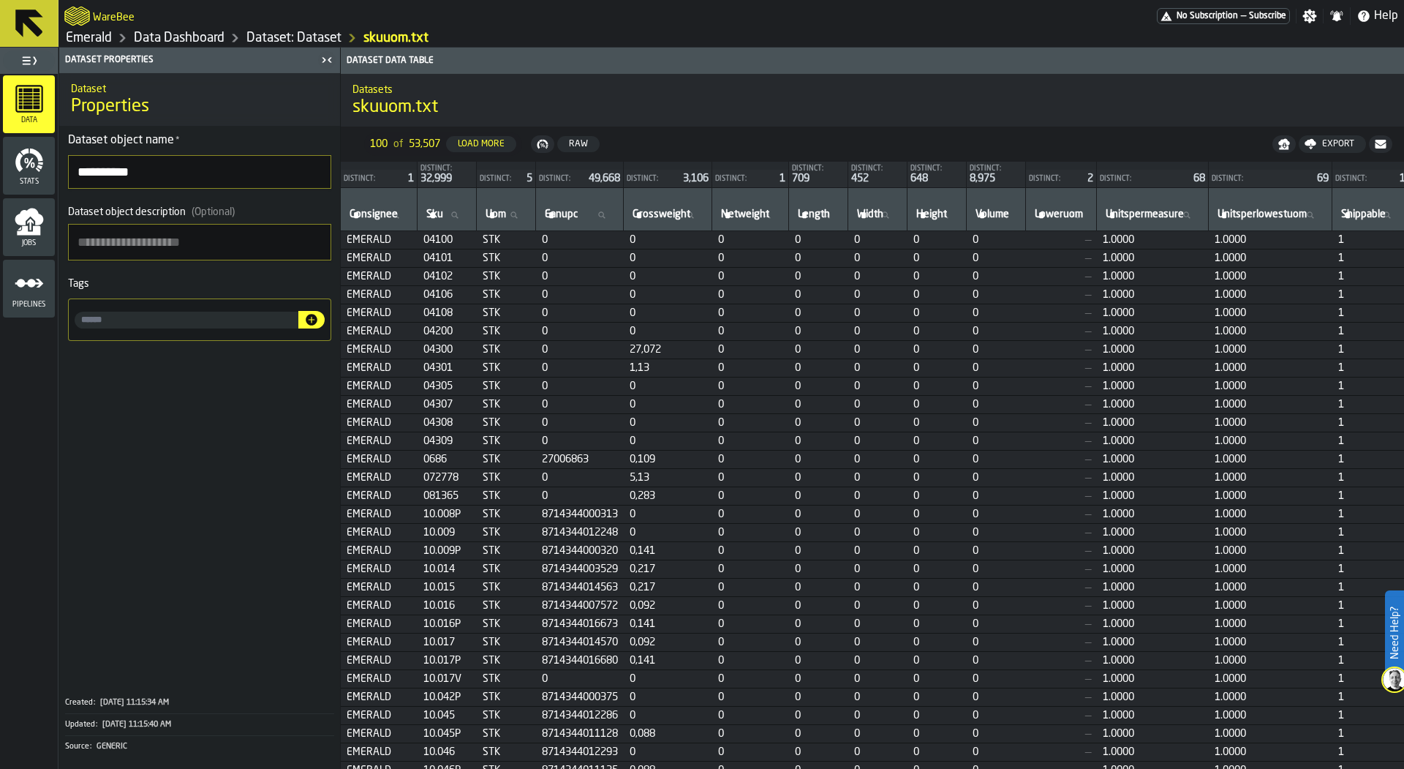
click at [127, 315] on input "input-value-" at bounding box center [187, 320] width 224 height 17
click at [100, 314] on input "******" at bounding box center [187, 320] width 224 height 17
type input "******"
click at [315, 320] on icon "button-" at bounding box center [312, 320] width 12 height 12
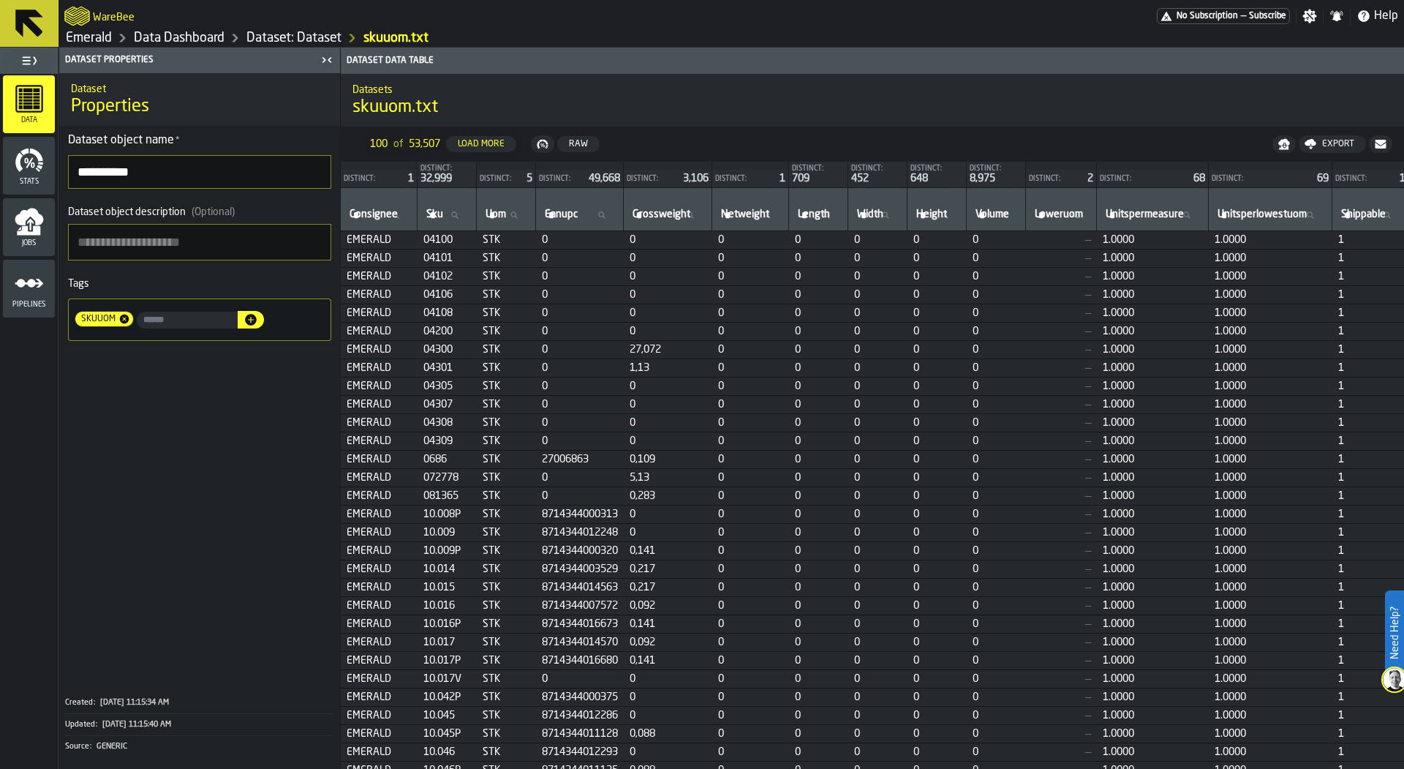
click at [293, 41] on link "Dataset: Dataset" at bounding box center [293, 38] width 95 height 16
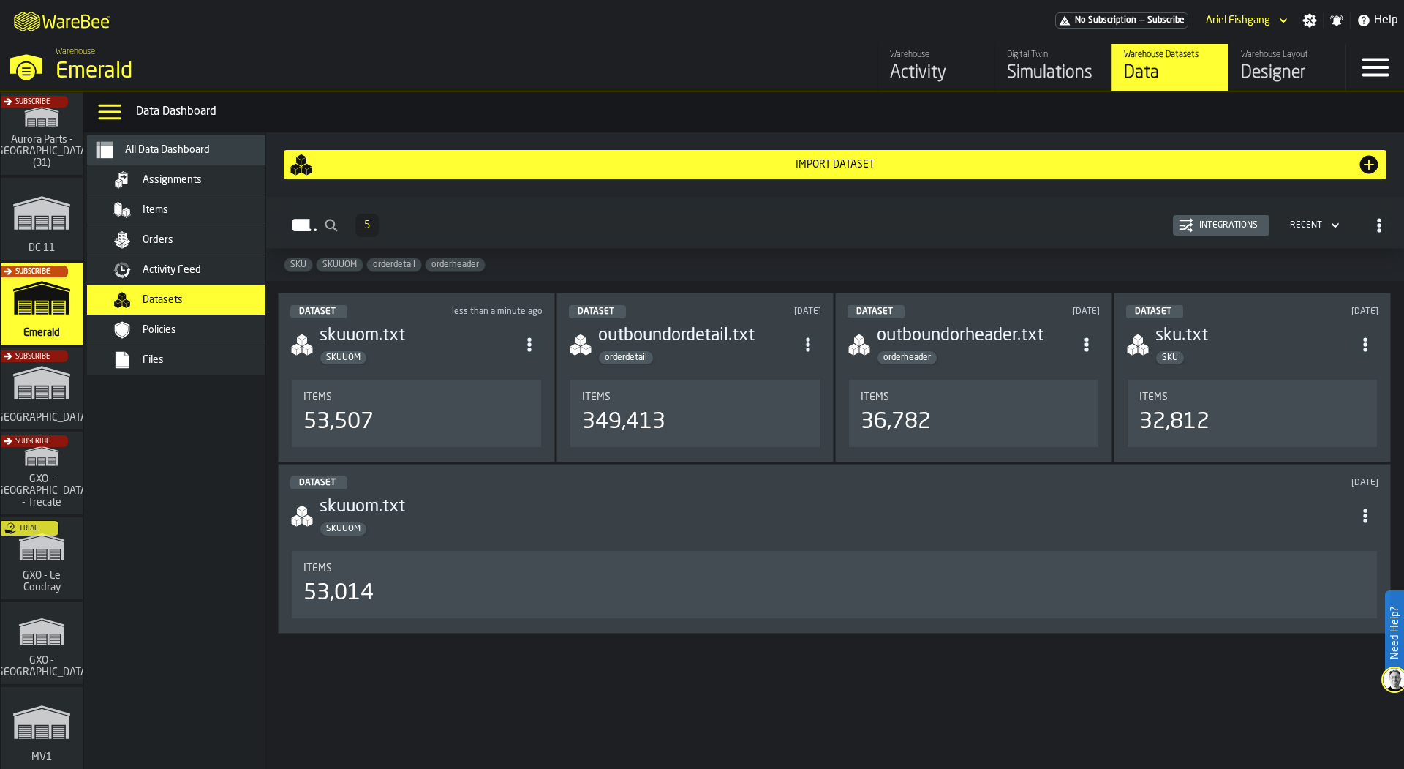
click at [513, 171] on div "Import Dataset" at bounding box center [835, 164] width 1091 height 23
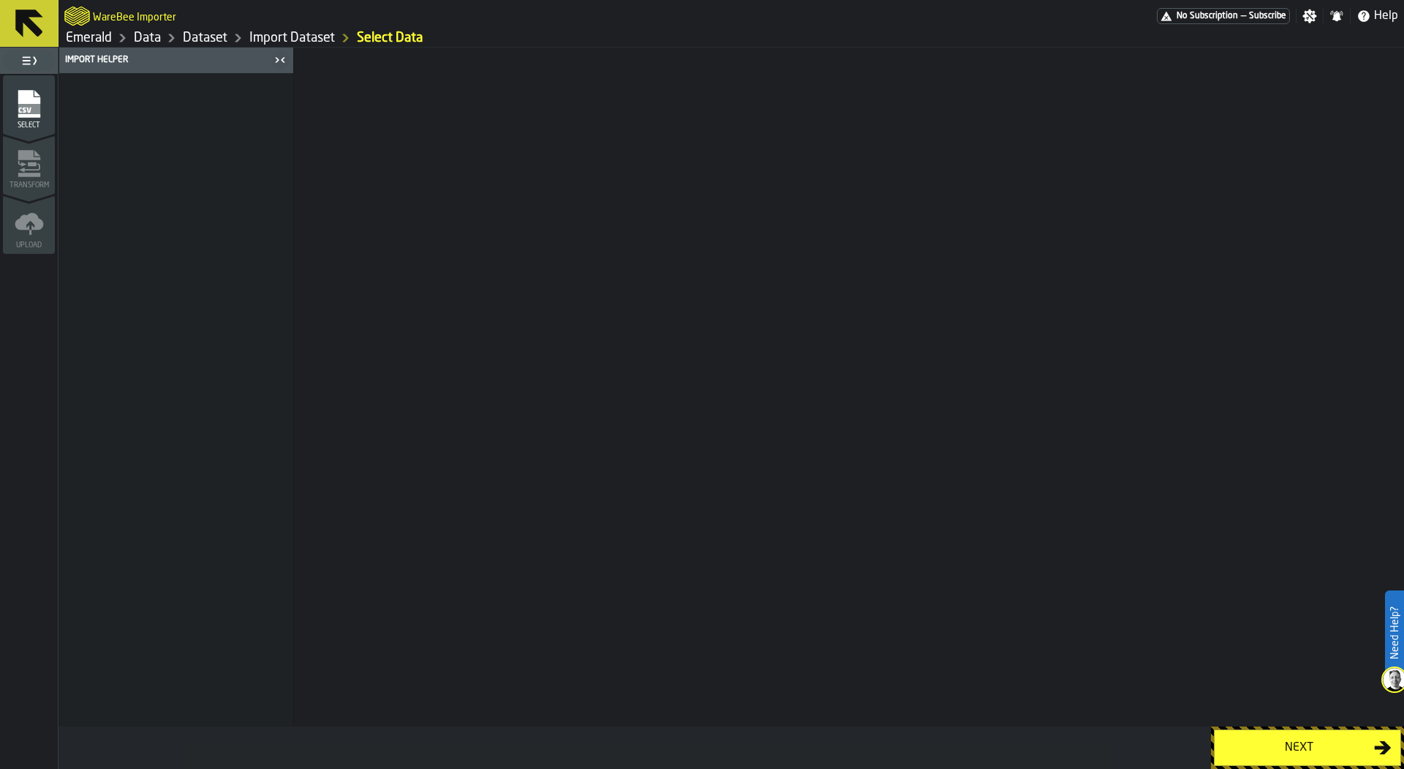
click at [42, 94] on icon "menu Select" at bounding box center [29, 103] width 29 height 29
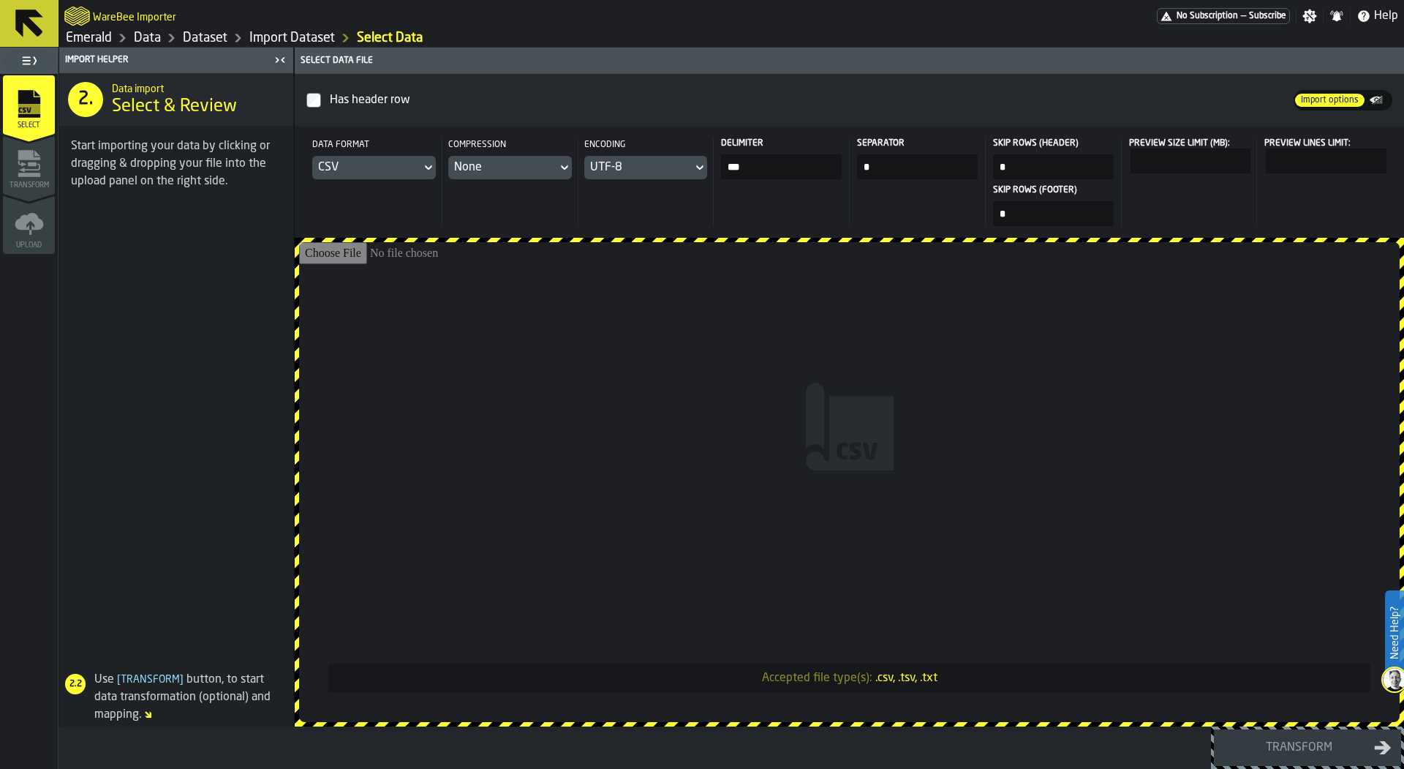
click at [496, 387] on input "Accepted file type(s): .csv, .tsv, .txt" at bounding box center [849, 482] width 1101 height 480
type input "**********"
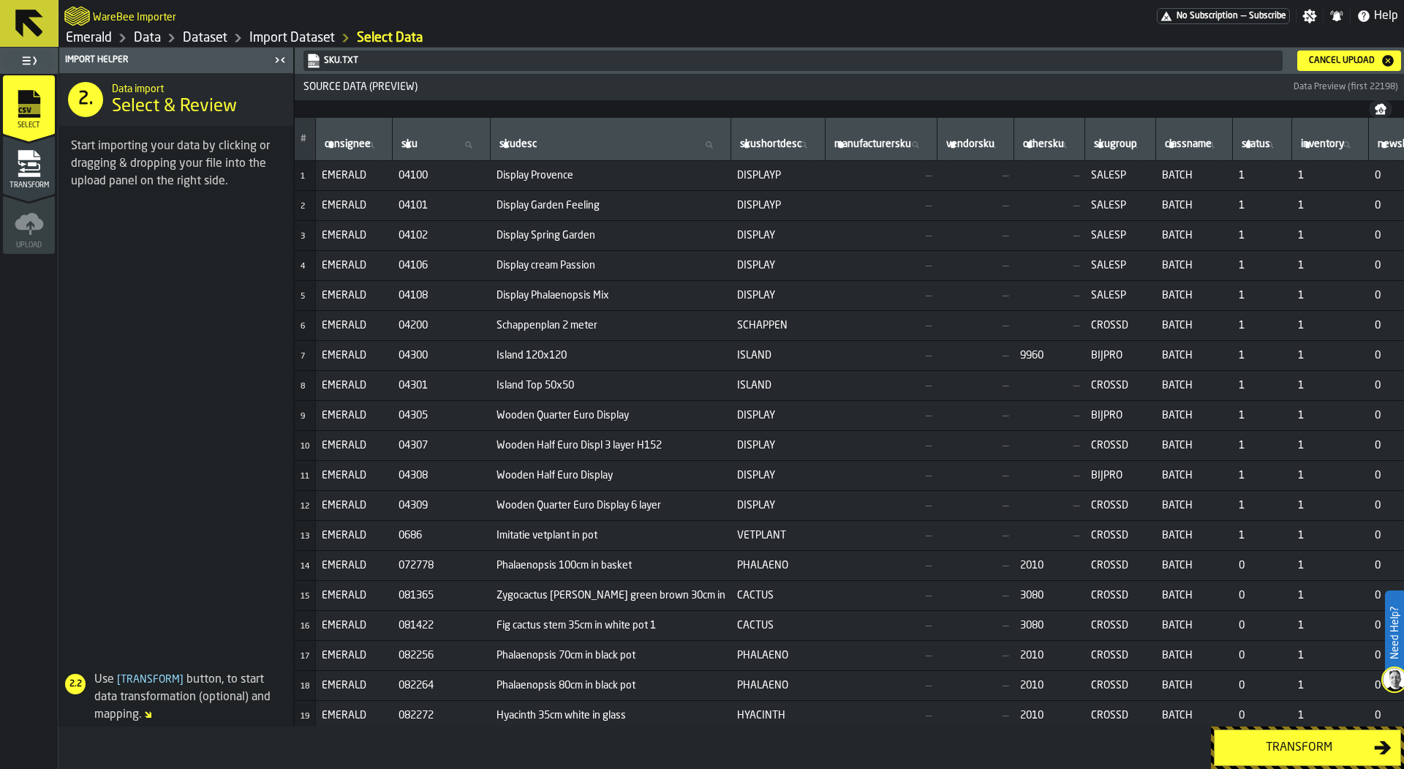
click at [42, 168] on icon "menu Transform" at bounding box center [29, 163] width 29 height 29
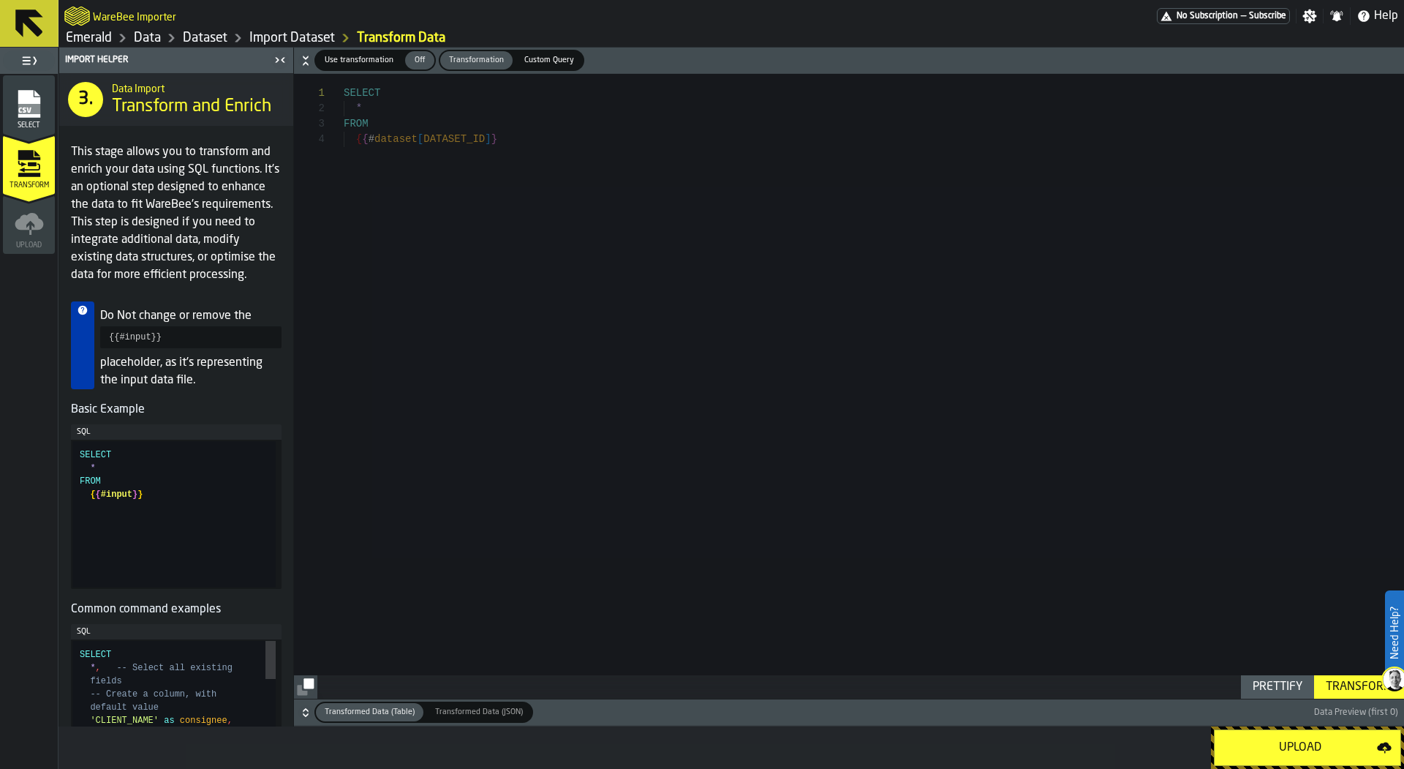
click at [1287, 762] on button "Upload" at bounding box center [1307, 747] width 187 height 37
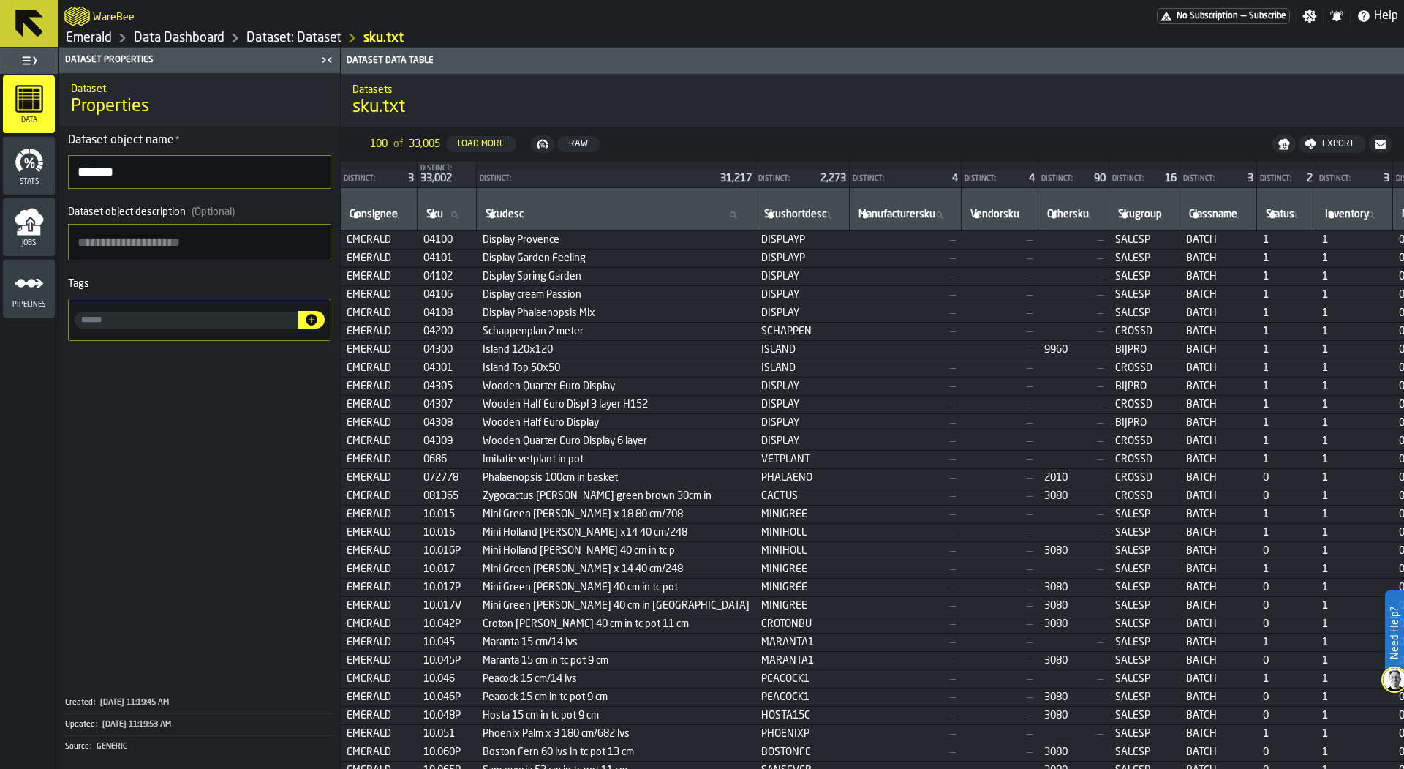
click at [195, 307] on div at bounding box center [199, 319] width 263 height 42
click at [197, 329] on div at bounding box center [199, 319] width 263 height 42
click at [197, 319] on input "input-value-" at bounding box center [187, 320] width 224 height 17
type input "***"
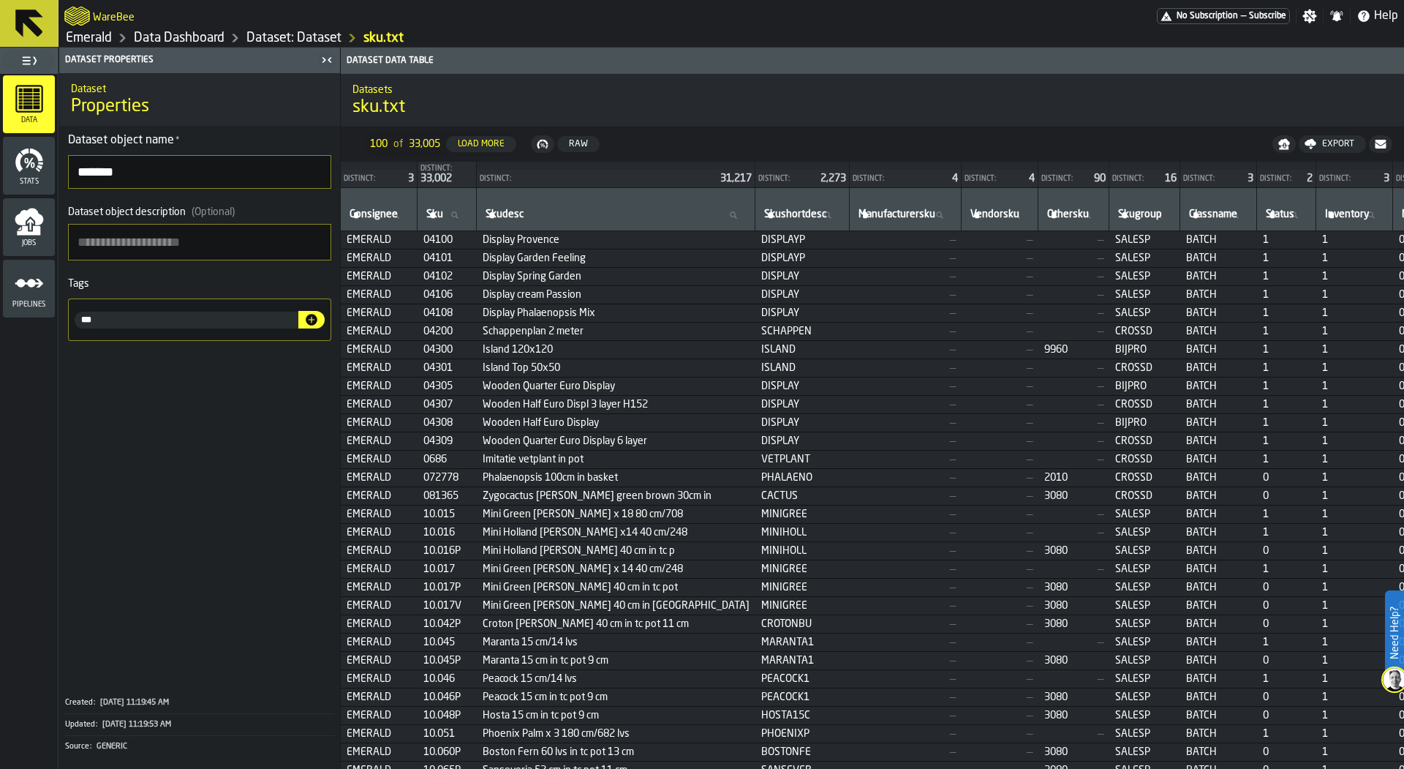
click at [313, 317] on icon "button-" at bounding box center [312, 320] width 12 height 12
click at [268, 37] on link "Dataset: Dataset" at bounding box center [293, 38] width 95 height 16
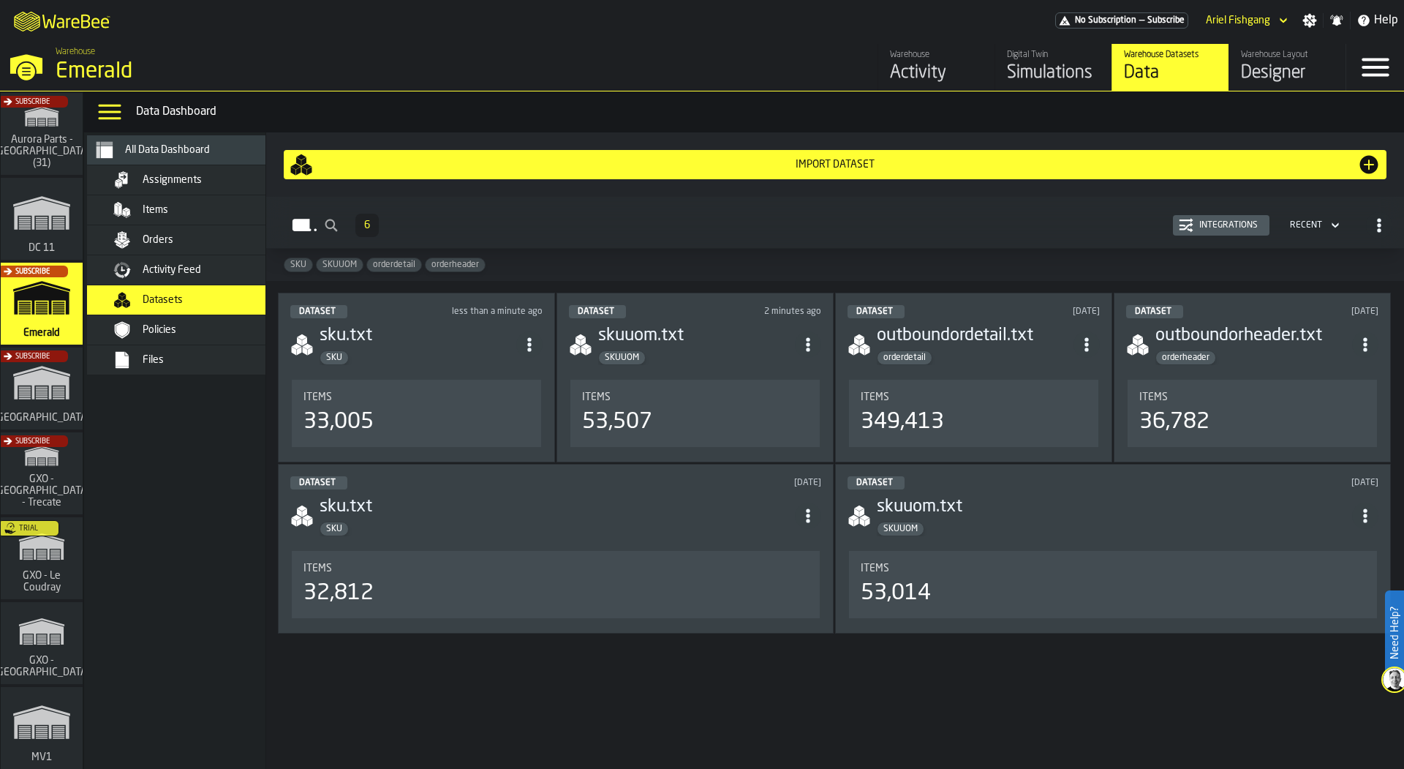
click at [224, 195] on div "Items" at bounding box center [189, 209] width 205 height 29
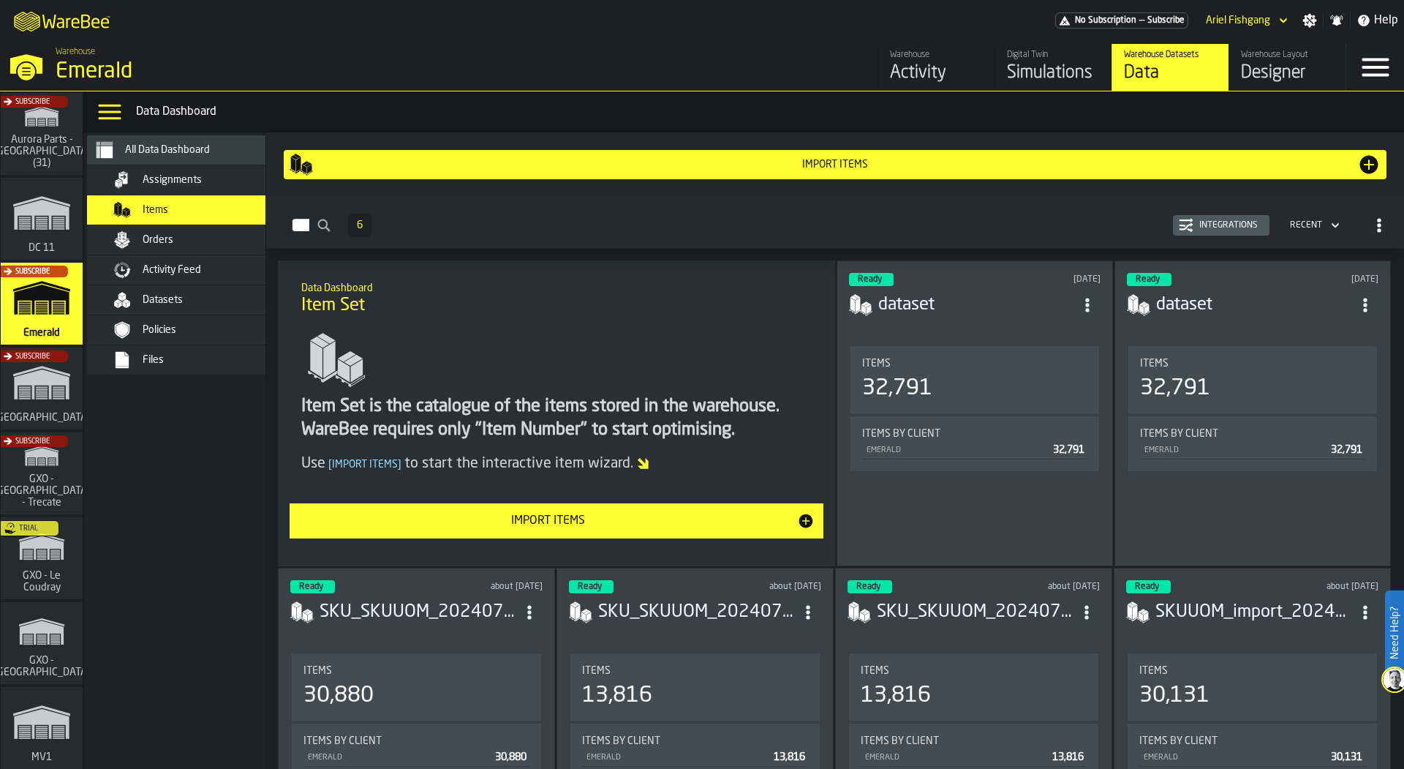
click at [805, 161] on div "Import Items" at bounding box center [835, 165] width 1045 height 12
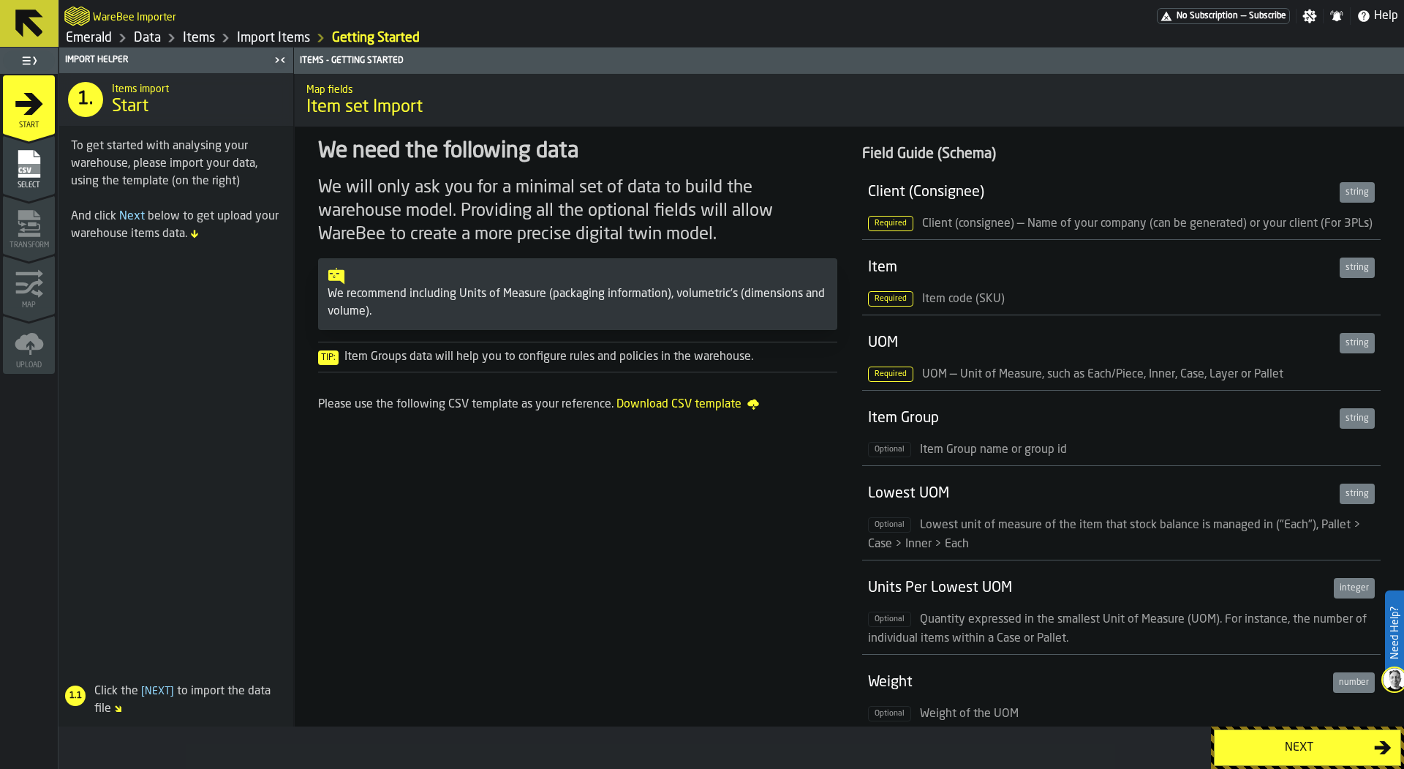
click at [1321, 756] on div "Next" at bounding box center [1299, 748] width 151 height 18
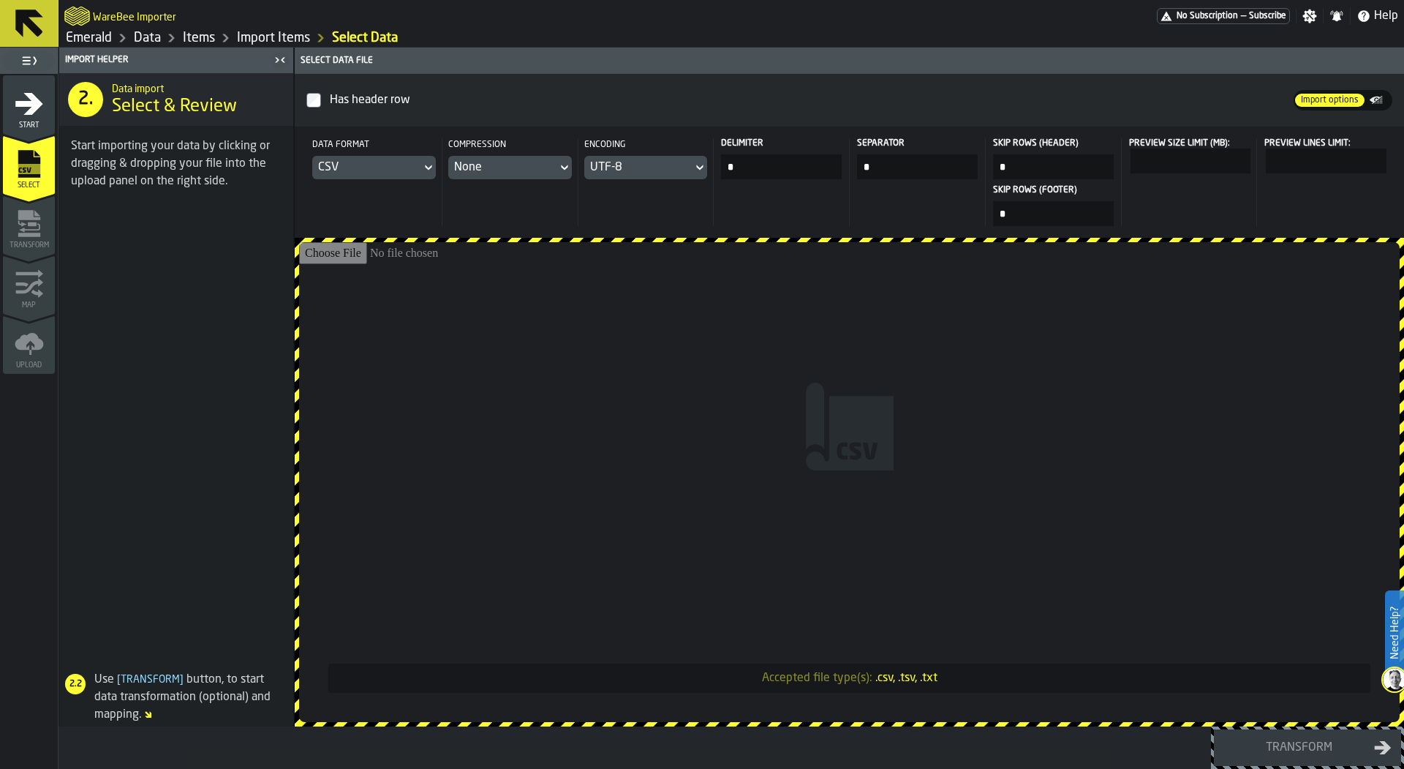
click at [21, 100] on icon "menu Start" at bounding box center [29, 103] width 28 height 22
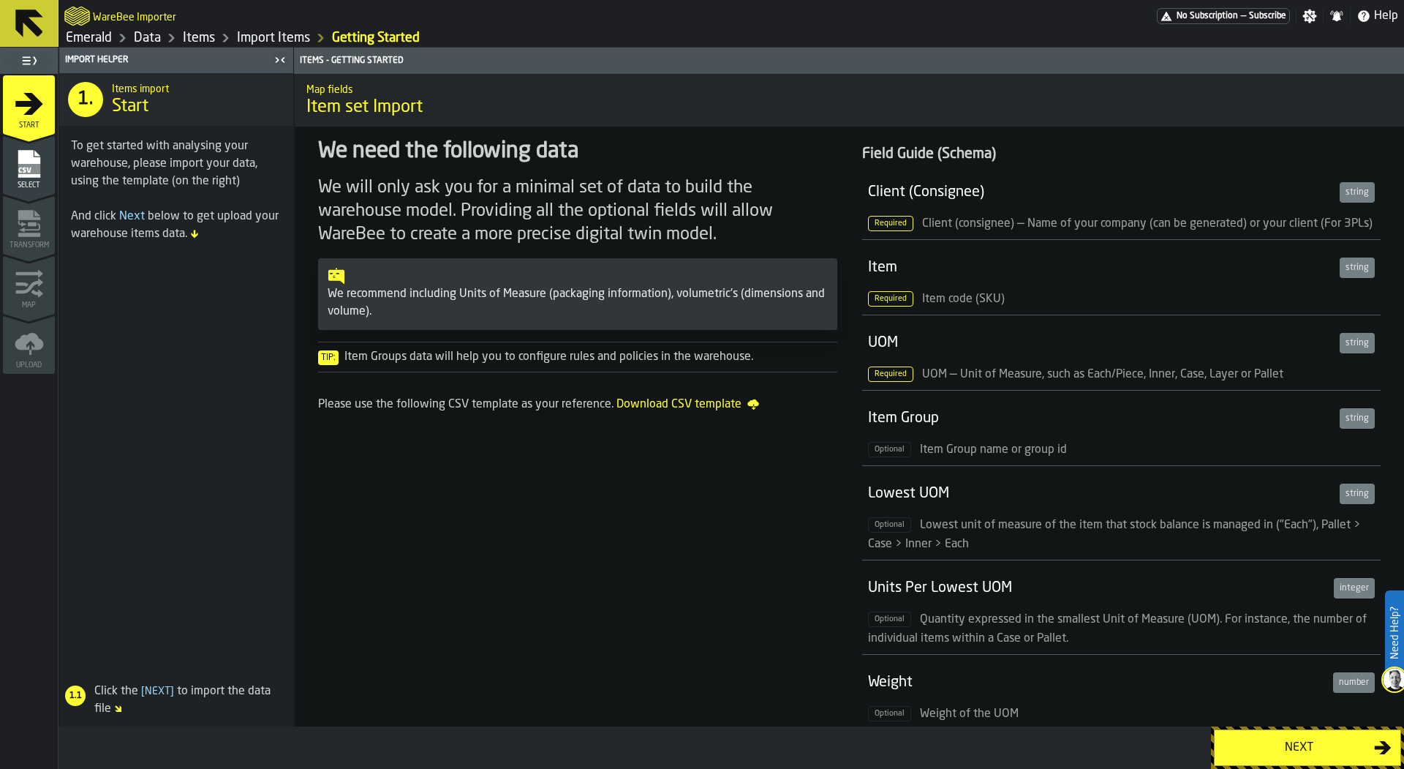
click at [10, 154] on div "Select" at bounding box center [29, 169] width 52 height 40
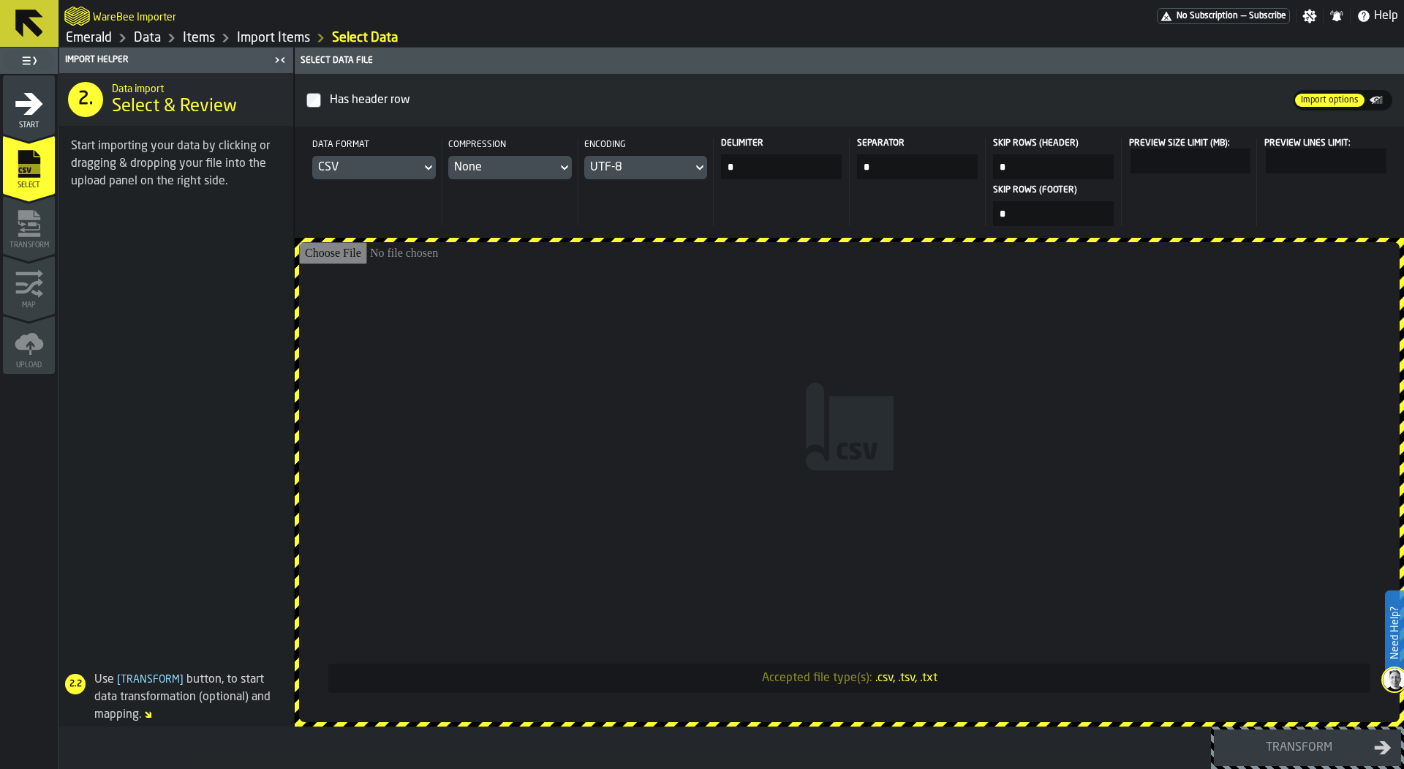
click at [426, 163] on icon at bounding box center [428, 168] width 15 height 18
click at [385, 267] on div "Dataset" at bounding box center [388, 267] width 76 height 18
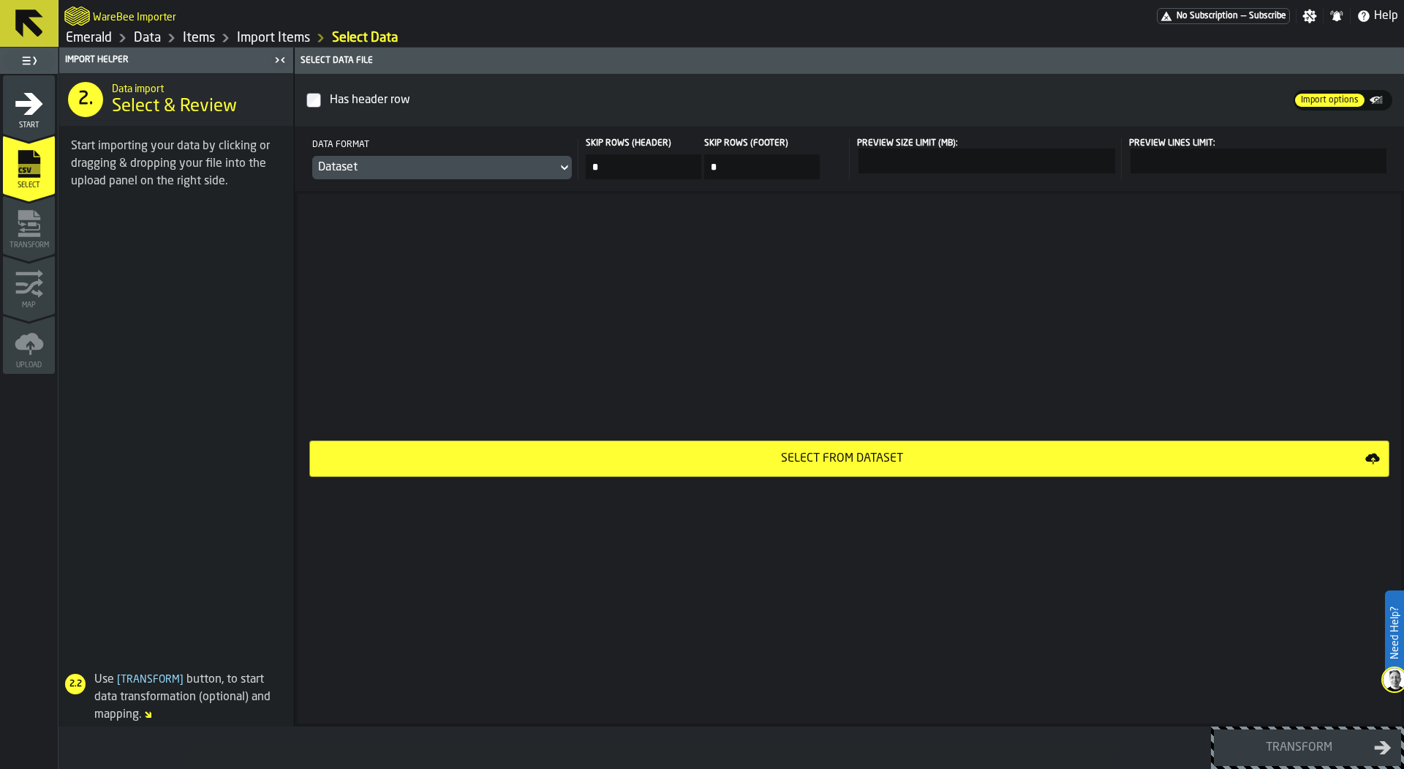
click at [516, 456] on div "Select from Dataset" at bounding box center [842, 459] width 1047 height 18
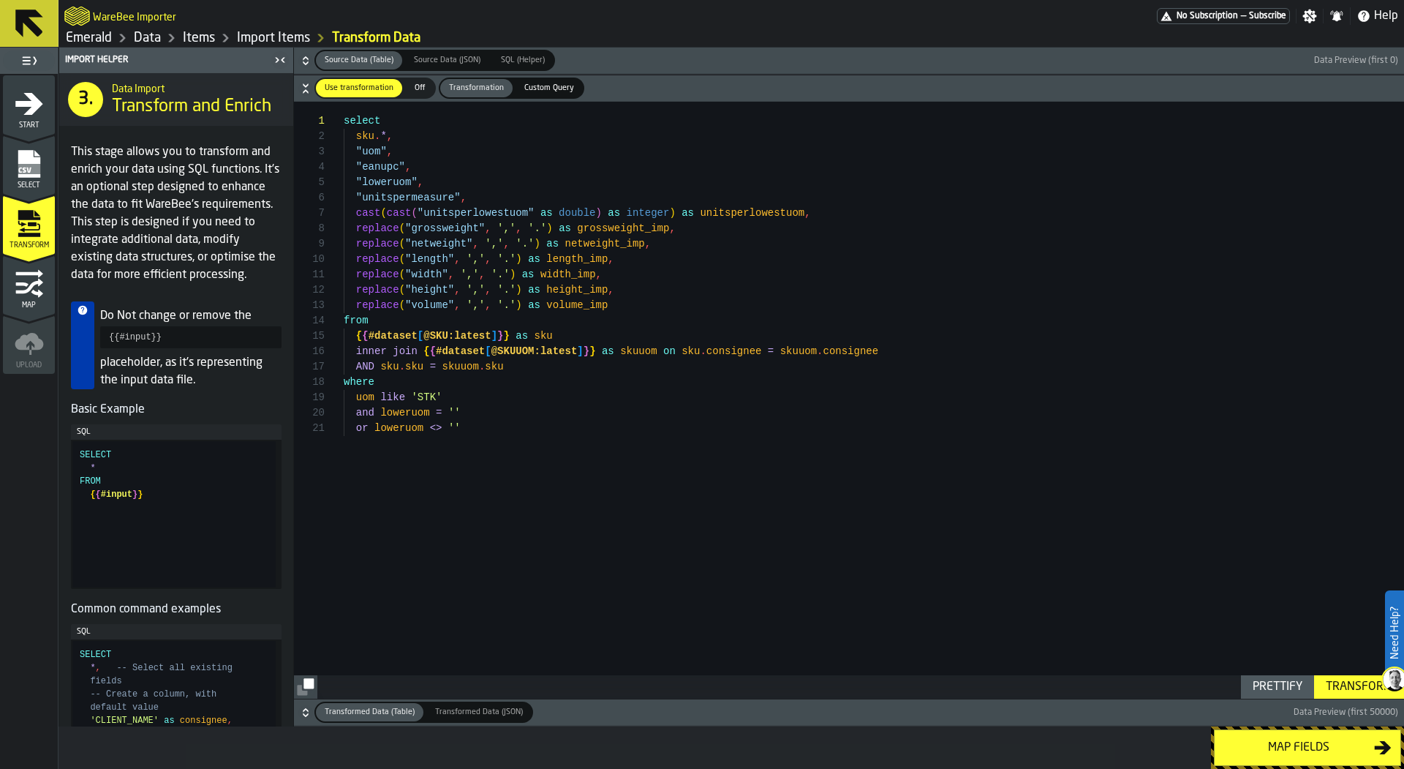
click at [1337, 691] on div "Transform" at bounding box center [1359, 687] width 78 height 18
click at [304, 713] on icon "button-" at bounding box center [305, 712] width 15 height 15
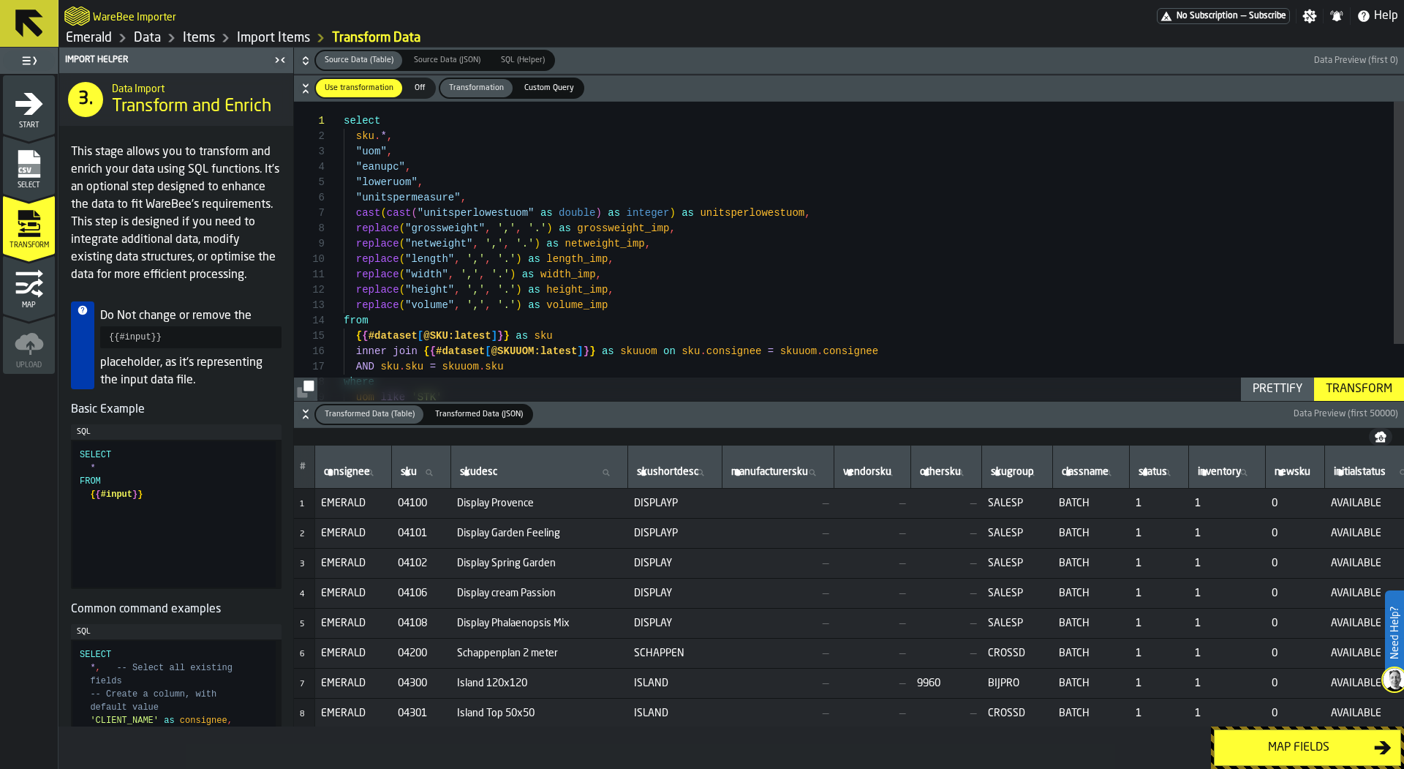
click at [306, 707] on div "8" at bounding box center [304, 713] width 9 height 18
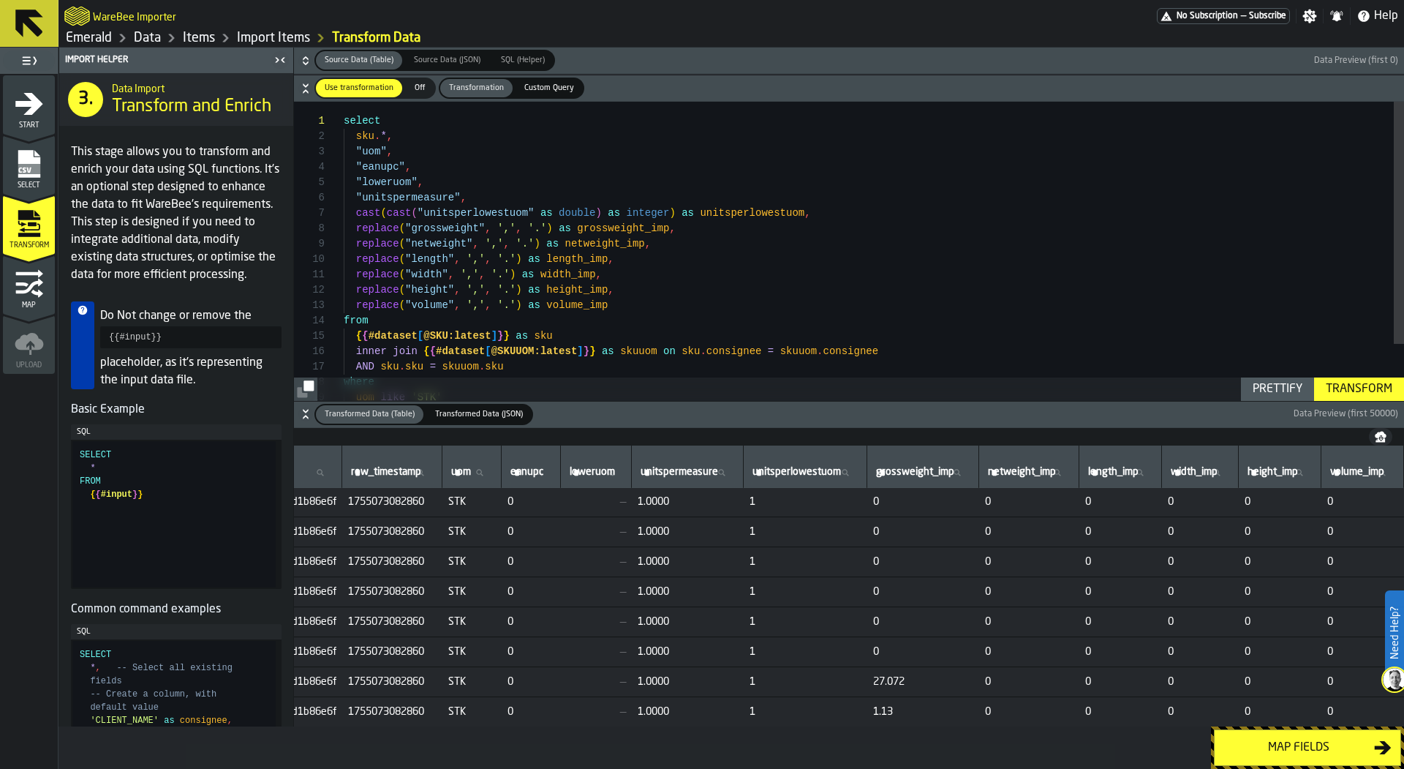
scroll to position [1, 4863]
click at [1279, 748] on div "Map fields" at bounding box center [1299, 748] width 151 height 18
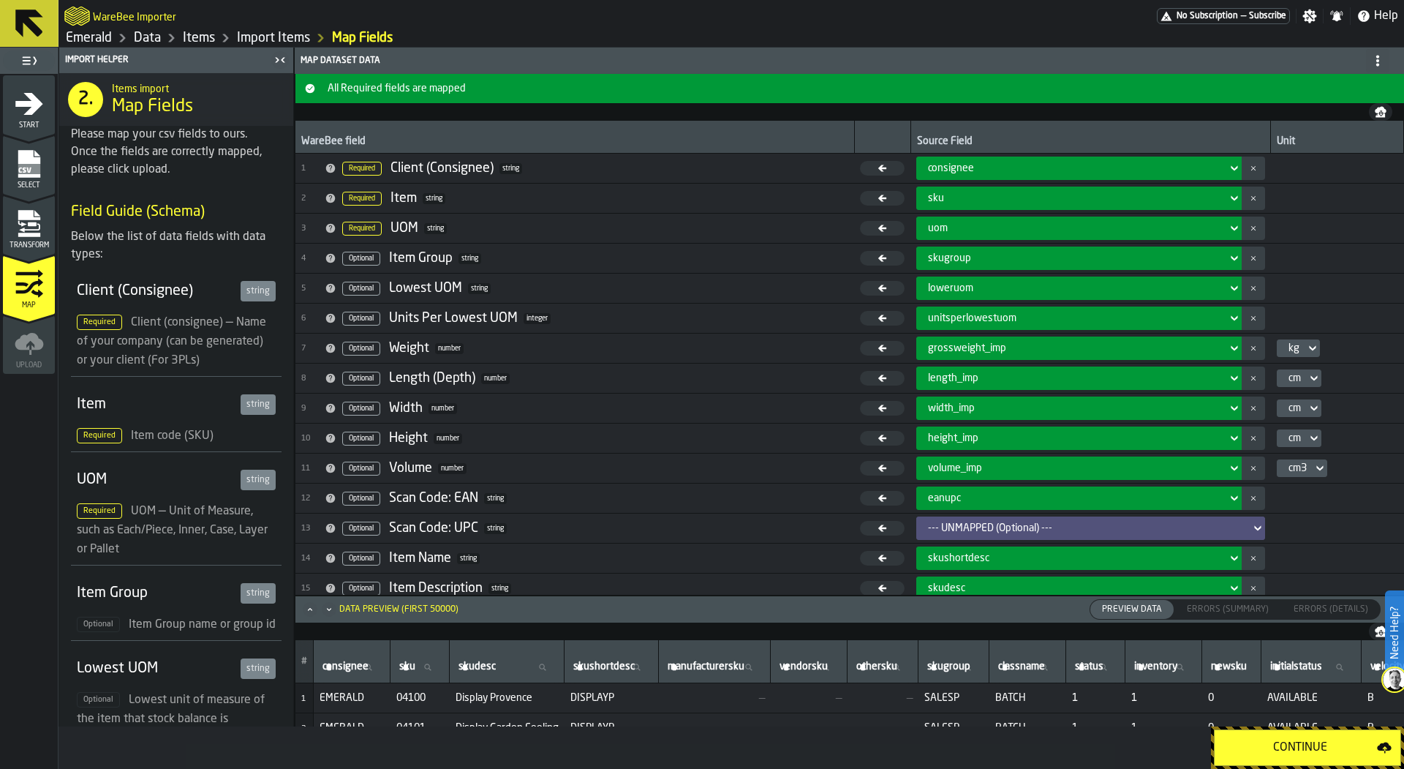
click at [1279, 748] on div "Continue" at bounding box center [1301, 748] width 154 height 18
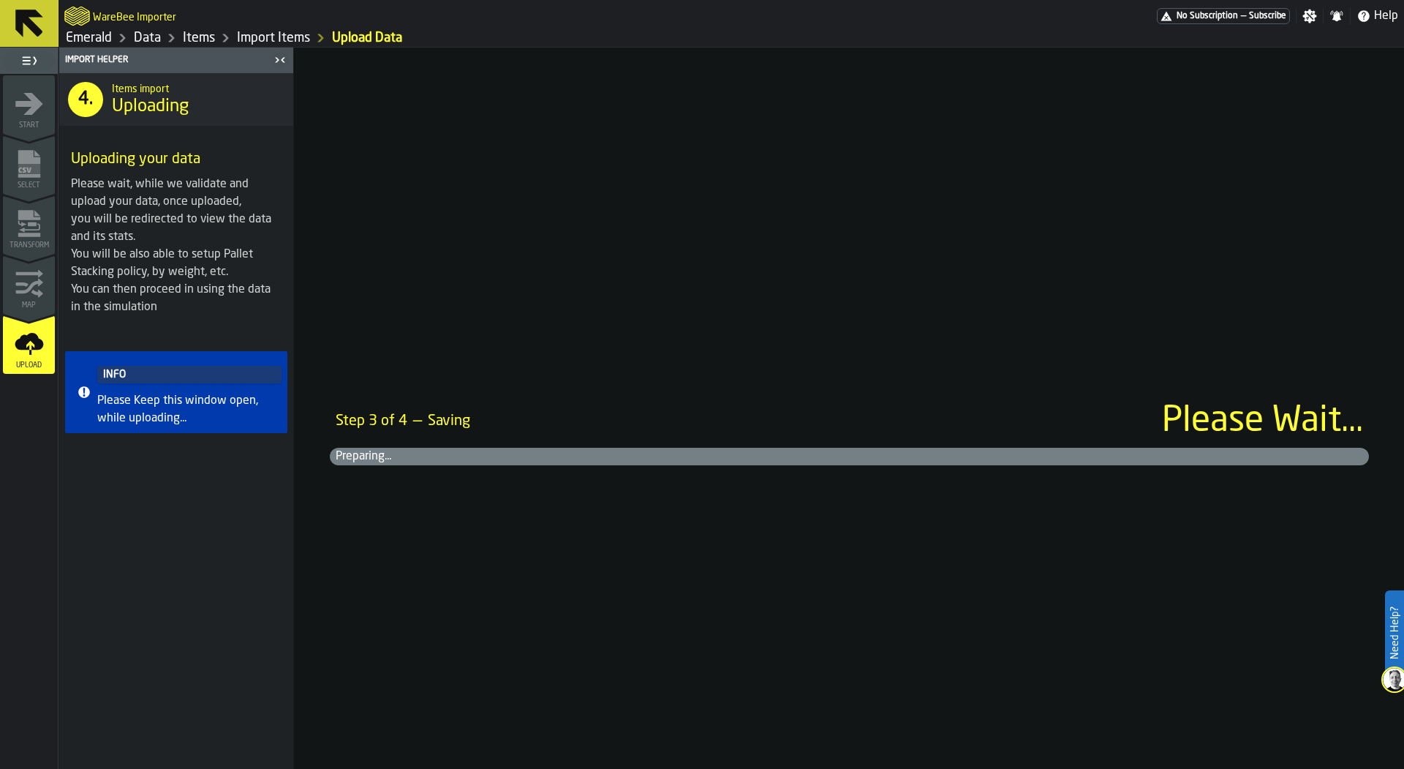
click at [511, 321] on div "Step 3 of 4 — Saving Please Wait... Preparing..." at bounding box center [850, 408] width 1110 height 721
click at [400, 231] on div "Step 3 of 4 — Saving Please Wait... Preparing..." at bounding box center [850, 408] width 1110 height 721
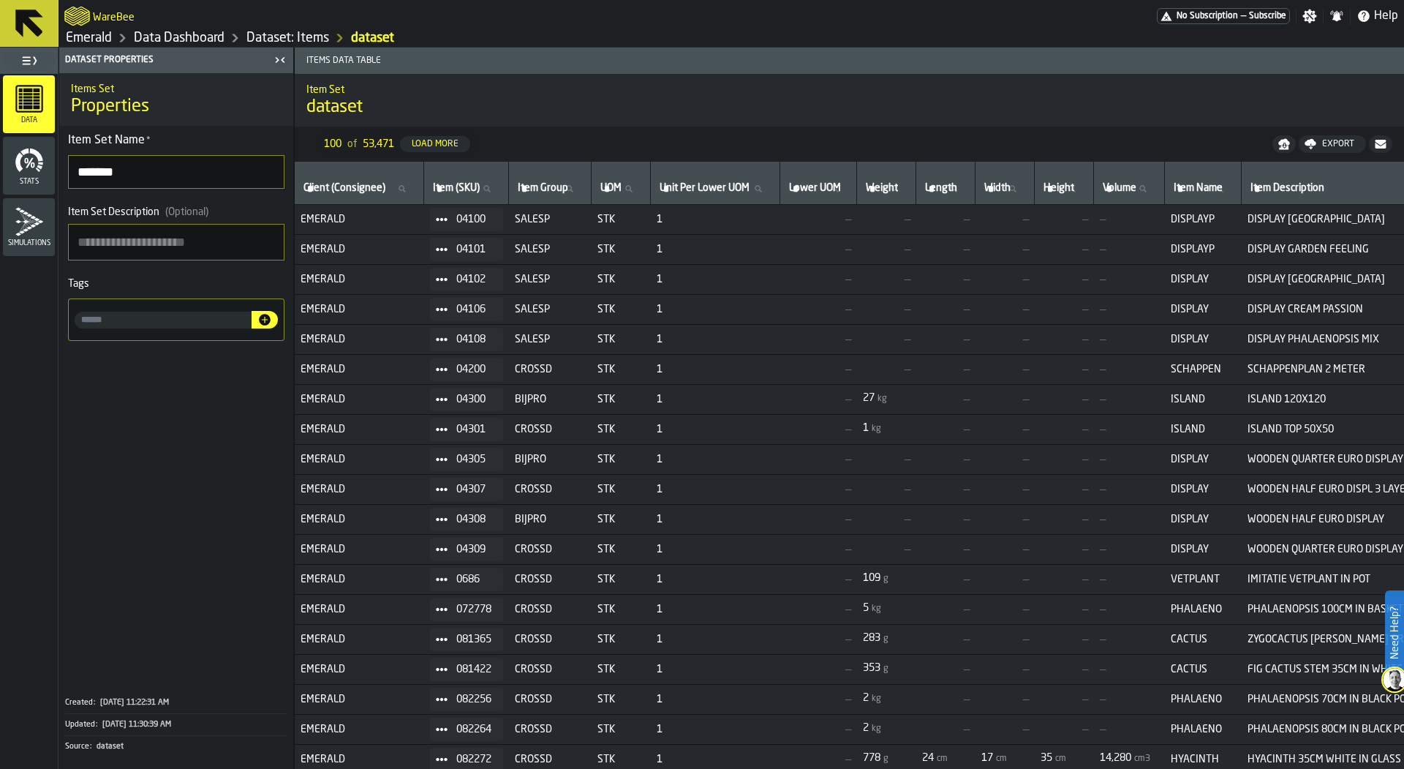
click at [34, 181] on span "Stats" at bounding box center [29, 182] width 52 height 8
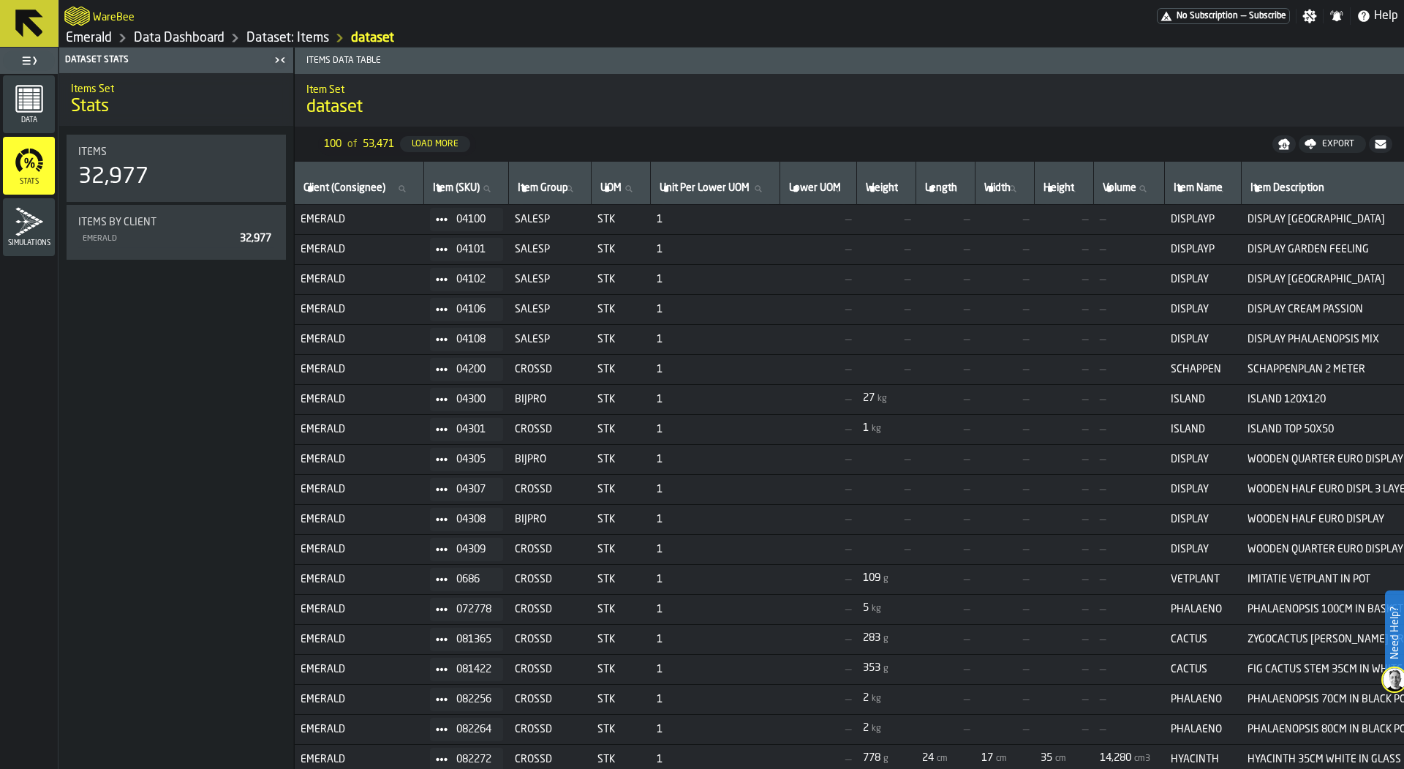
click at [271, 31] on link "Dataset: Items" at bounding box center [287, 38] width 83 height 16
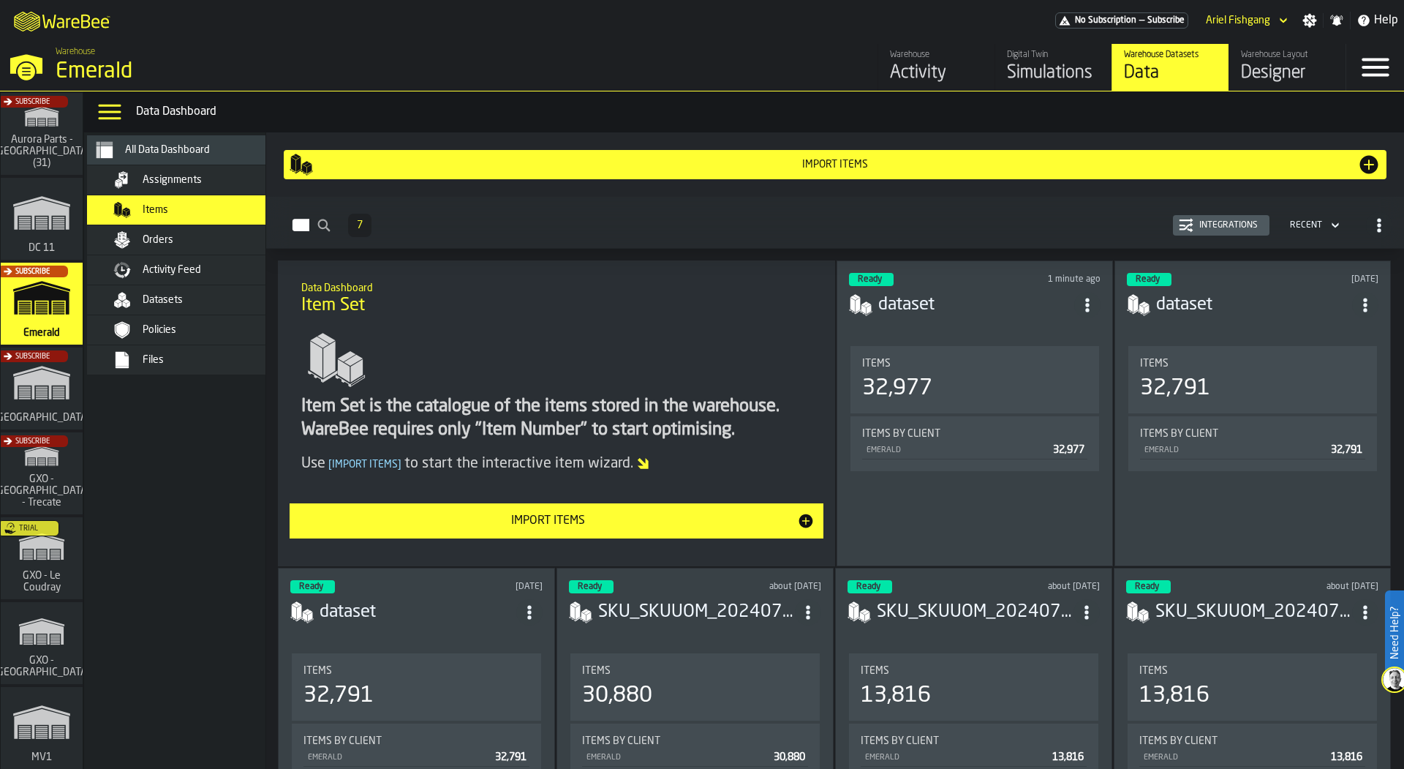
click at [159, 301] on span "Datasets" at bounding box center [163, 300] width 40 height 12
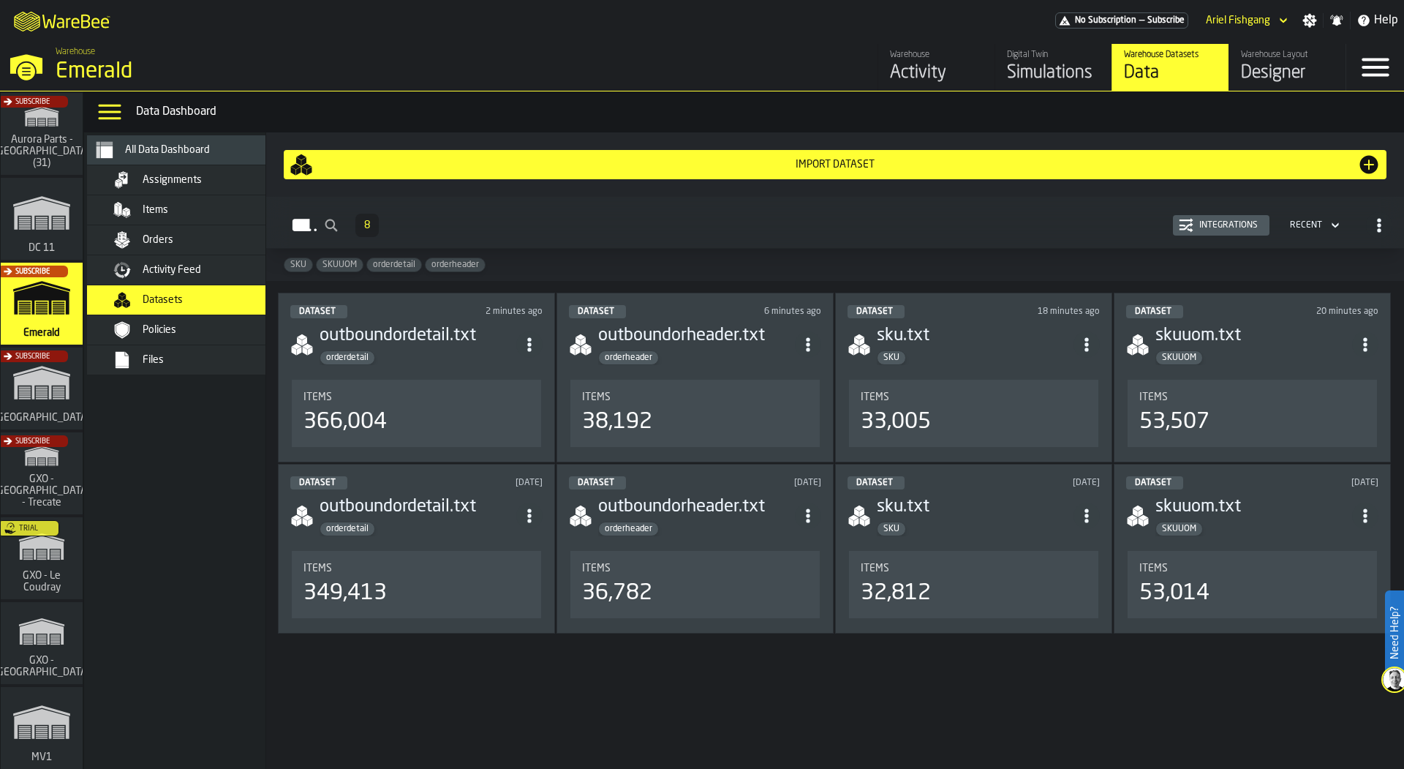
click at [683, 358] on div "orderheader" at bounding box center [696, 357] width 197 height 15
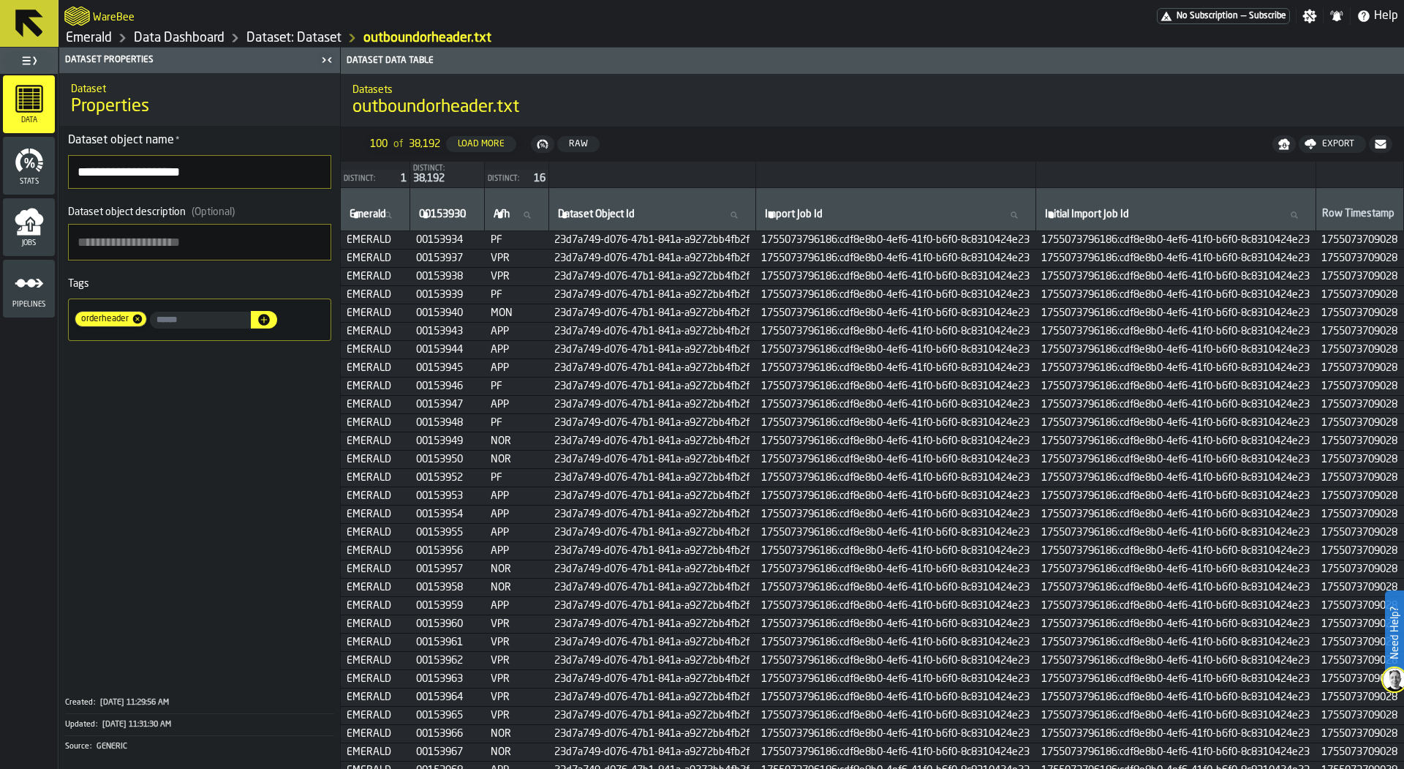
click at [585, 143] on div "Raw" at bounding box center [578, 144] width 31 height 10
drag, startPoint x: 413, startPoint y: 202, endPoint x: 517, endPoint y: 200, distance: 104.6
click at [519, 200] on tr "emerald emerald 00153930 00153930 afh afh dataset_object_id dataset_object_id i…" at bounding box center [873, 209] width 1064 height 43
drag, startPoint x: 513, startPoint y: 215, endPoint x: 348, endPoint y: 214, distance: 164.6
click at [348, 214] on tr "emerald emerald 00153930 00153930 afh afh dataset_object_id dataset_object_id i…" at bounding box center [873, 209] width 1064 height 43
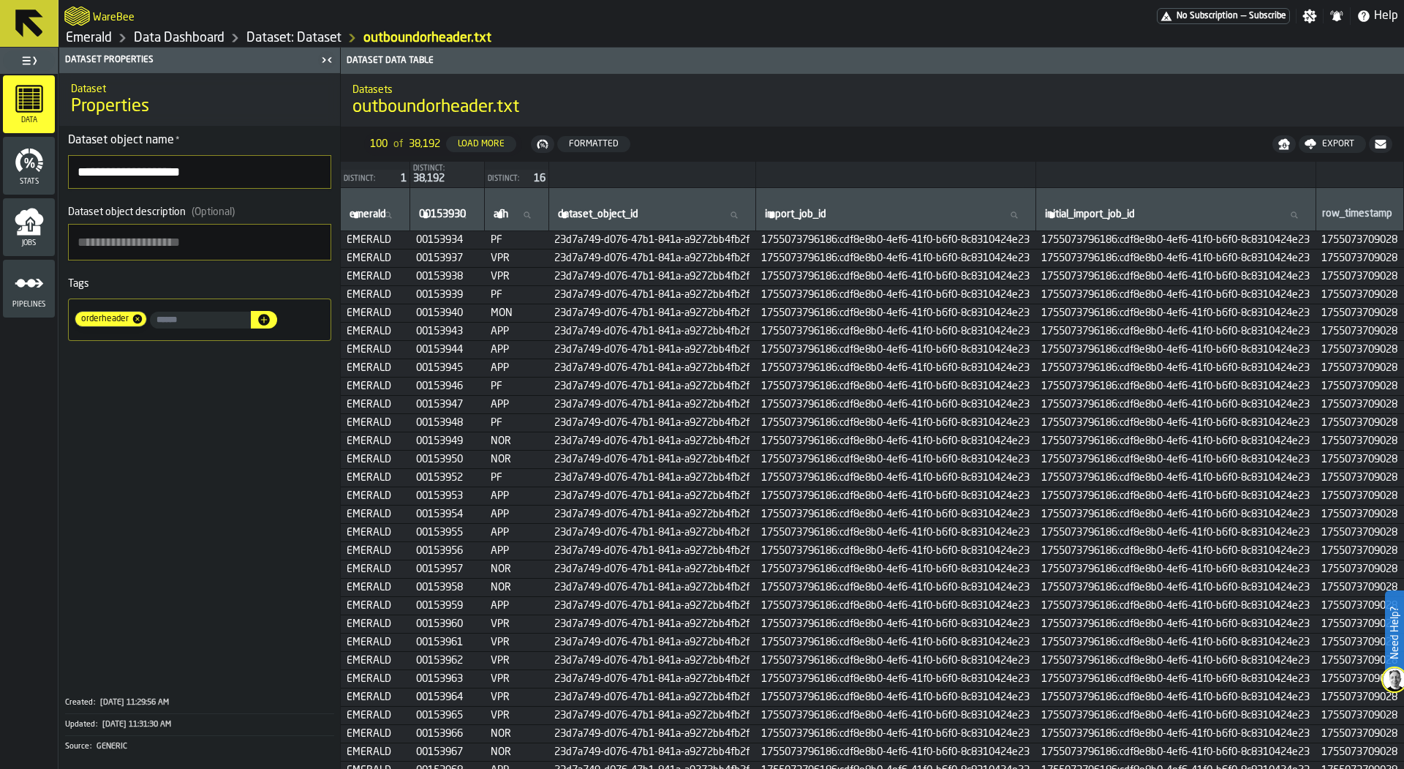
click at [677, 123] on div "Datasets outboundorheader.txt" at bounding box center [873, 99] width 1064 height 61
click at [296, 35] on link "Dataset: Dataset" at bounding box center [293, 38] width 95 height 16
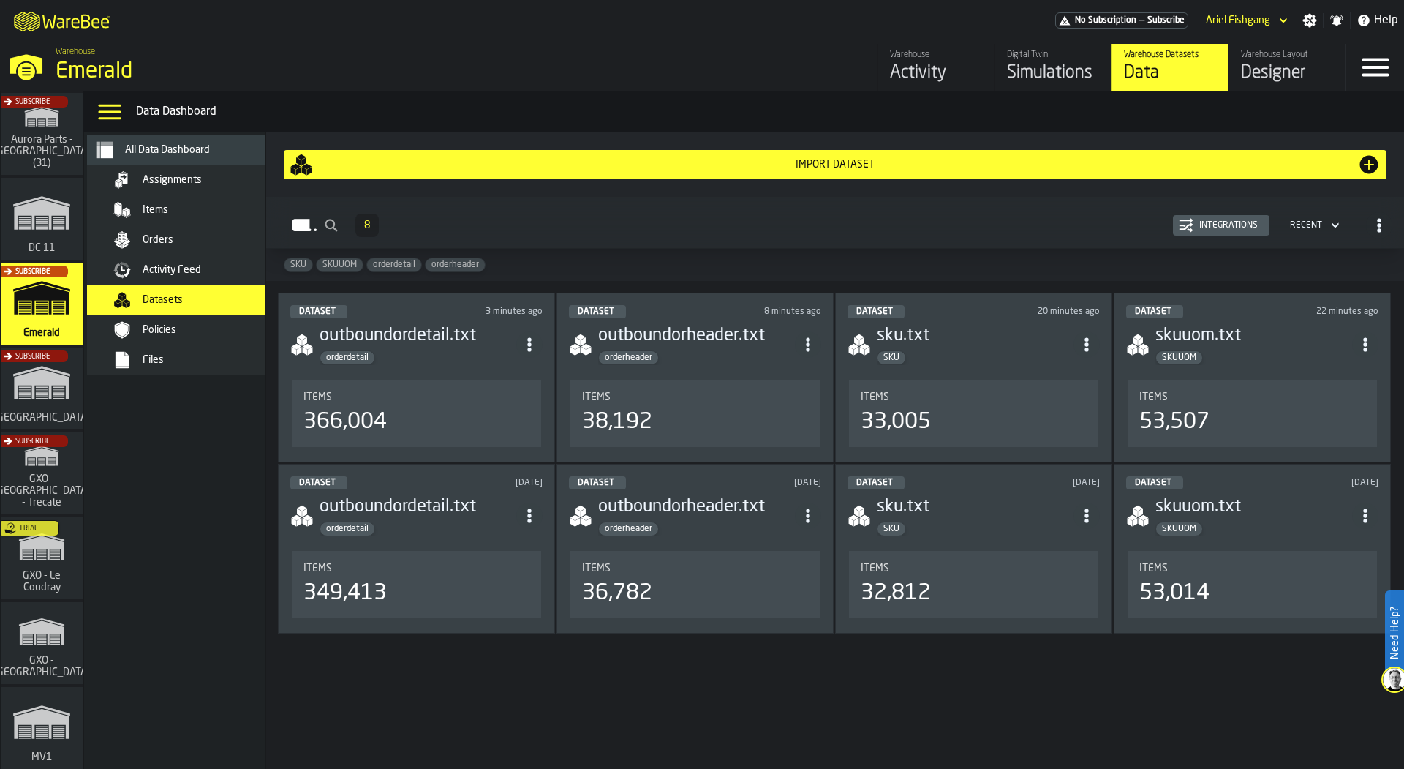
click at [804, 339] on icon "ItemListCard-DashboardItemContainer" at bounding box center [808, 344] width 15 height 15
click at [753, 402] on div "Delete" at bounding box center [778, 410] width 76 height 18
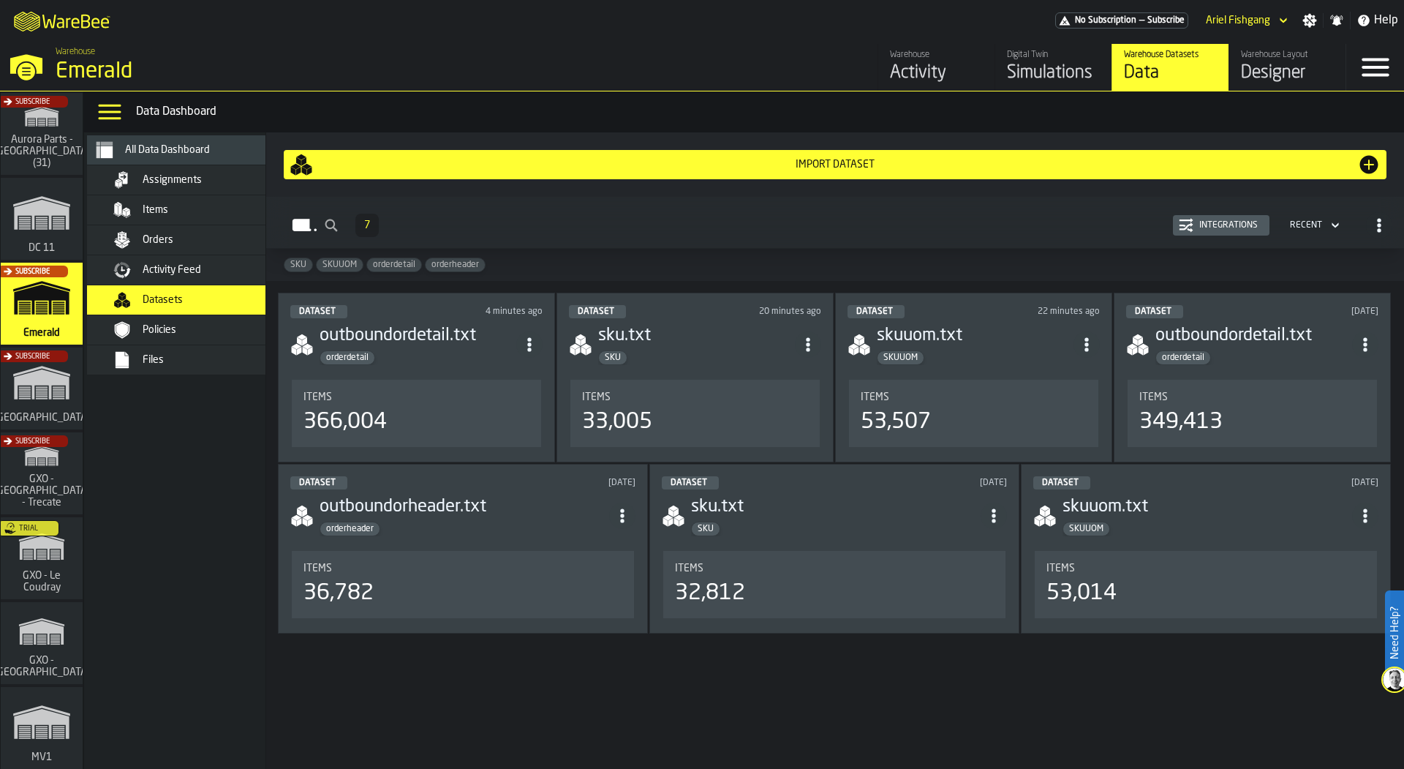
click at [888, 161] on div "Import Dataset" at bounding box center [835, 165] width 1045 height 12
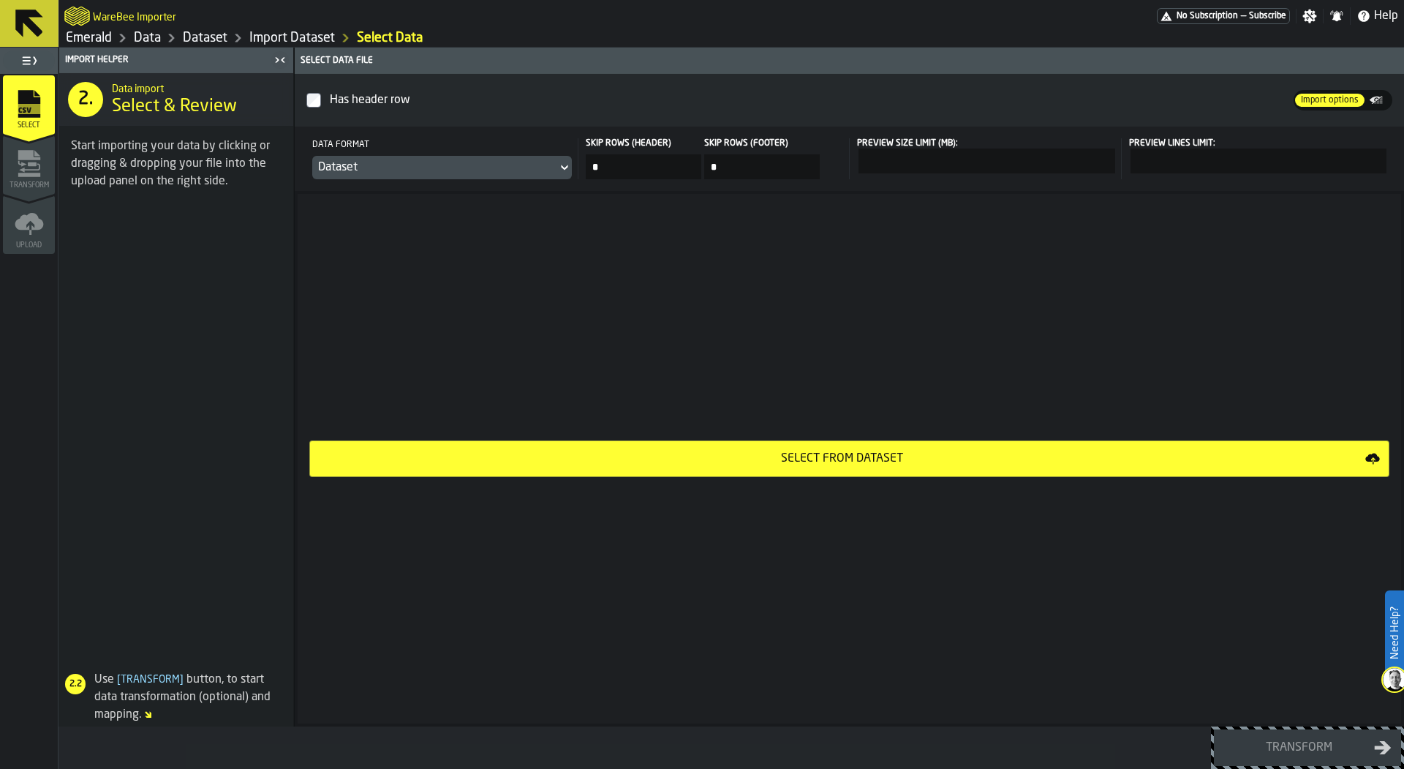
click at [471, 447] on button "Select from Dataset" at bounding box center [849, 458] width 1080 height 37
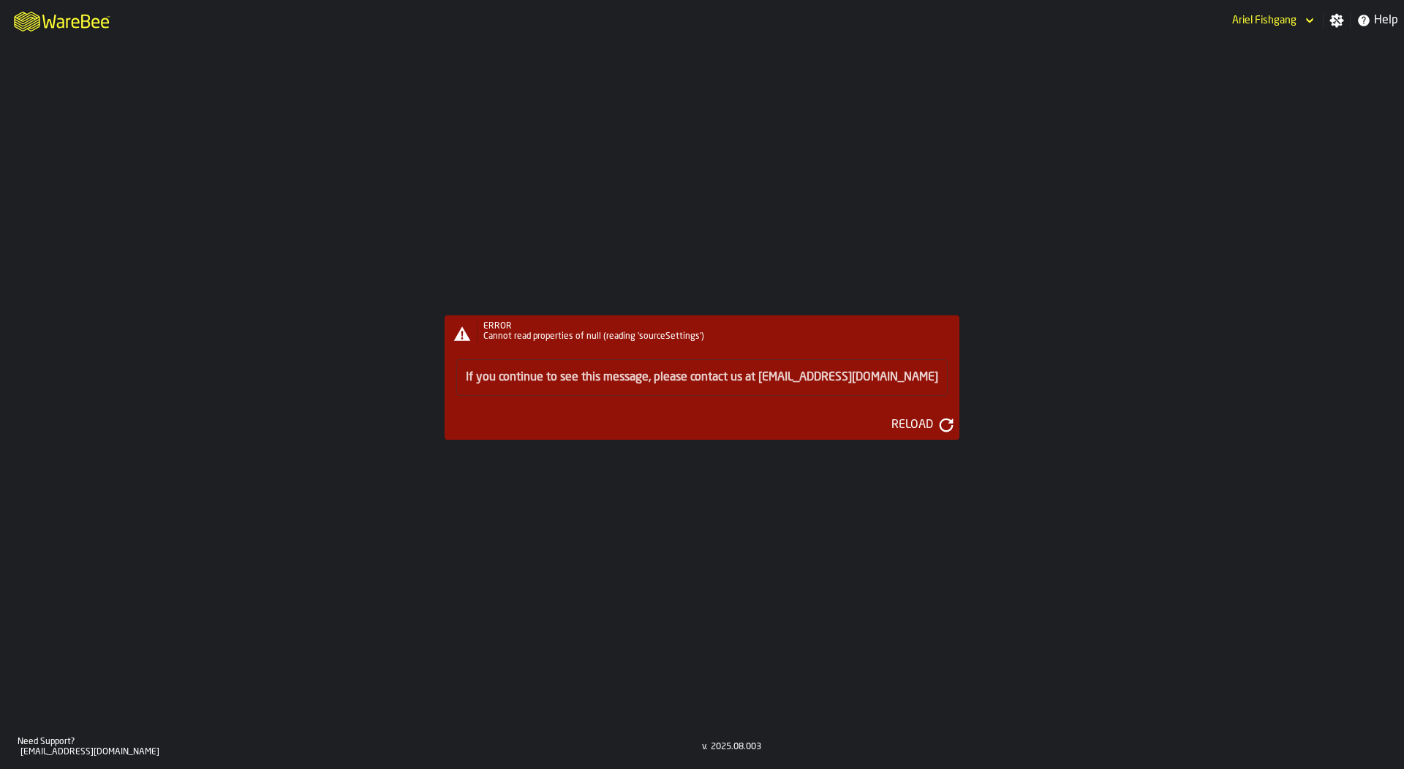
click at [886, 423] on div "Reload" at bounding box center [912, 425] width 53 height 18
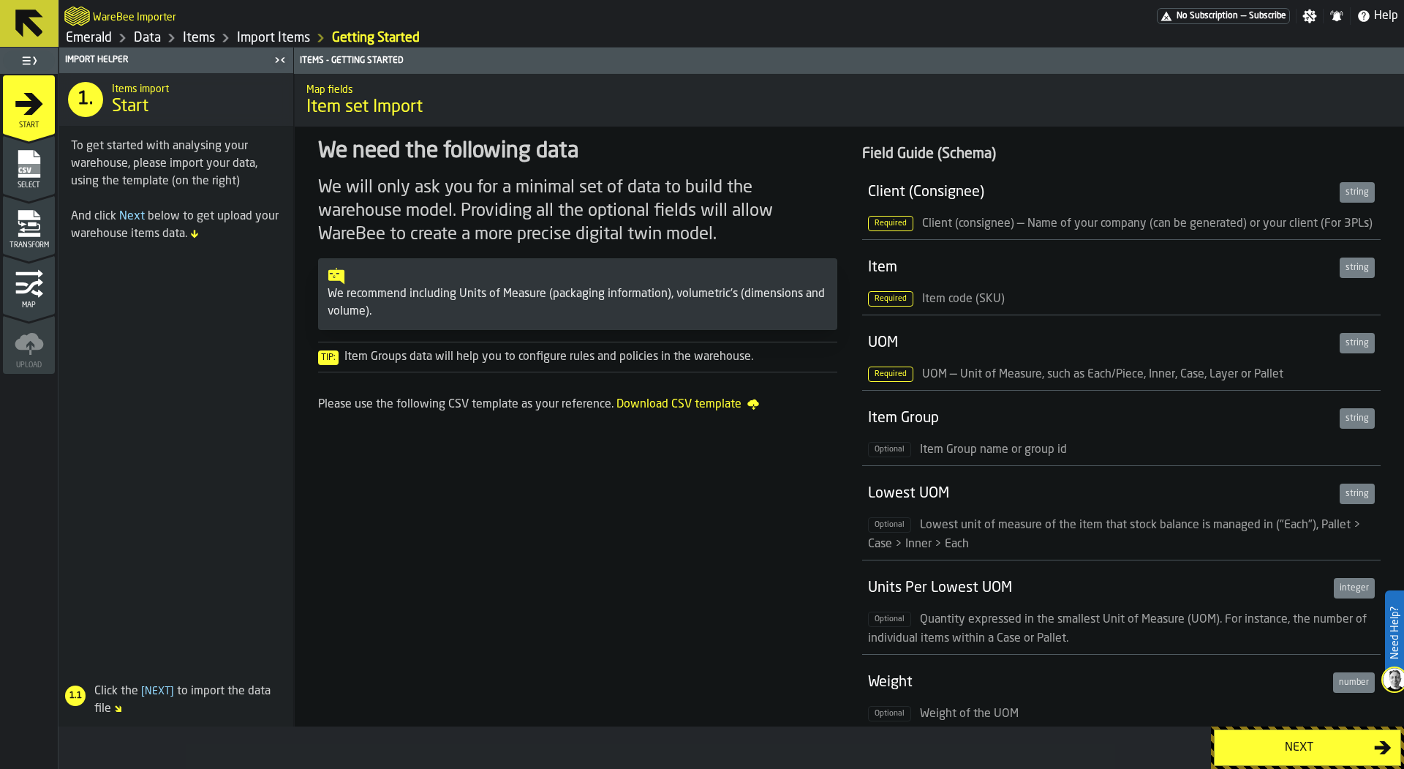
click at [42, 159] on icon "menu Select" at bounding box center [29, 163] width 29 height 29
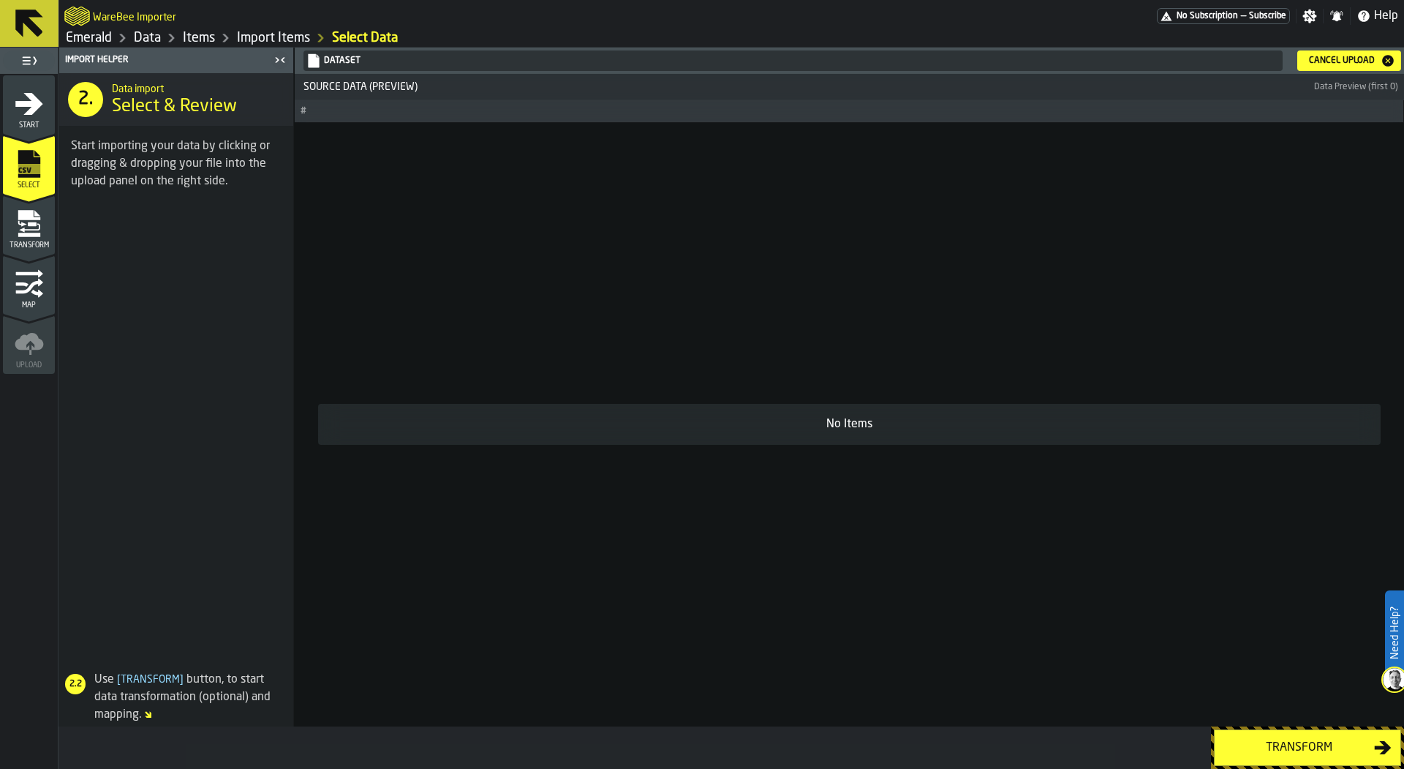
click at [29, 210] on icon "menu Transform" at bounding box center [29, 215] width 22 height 10
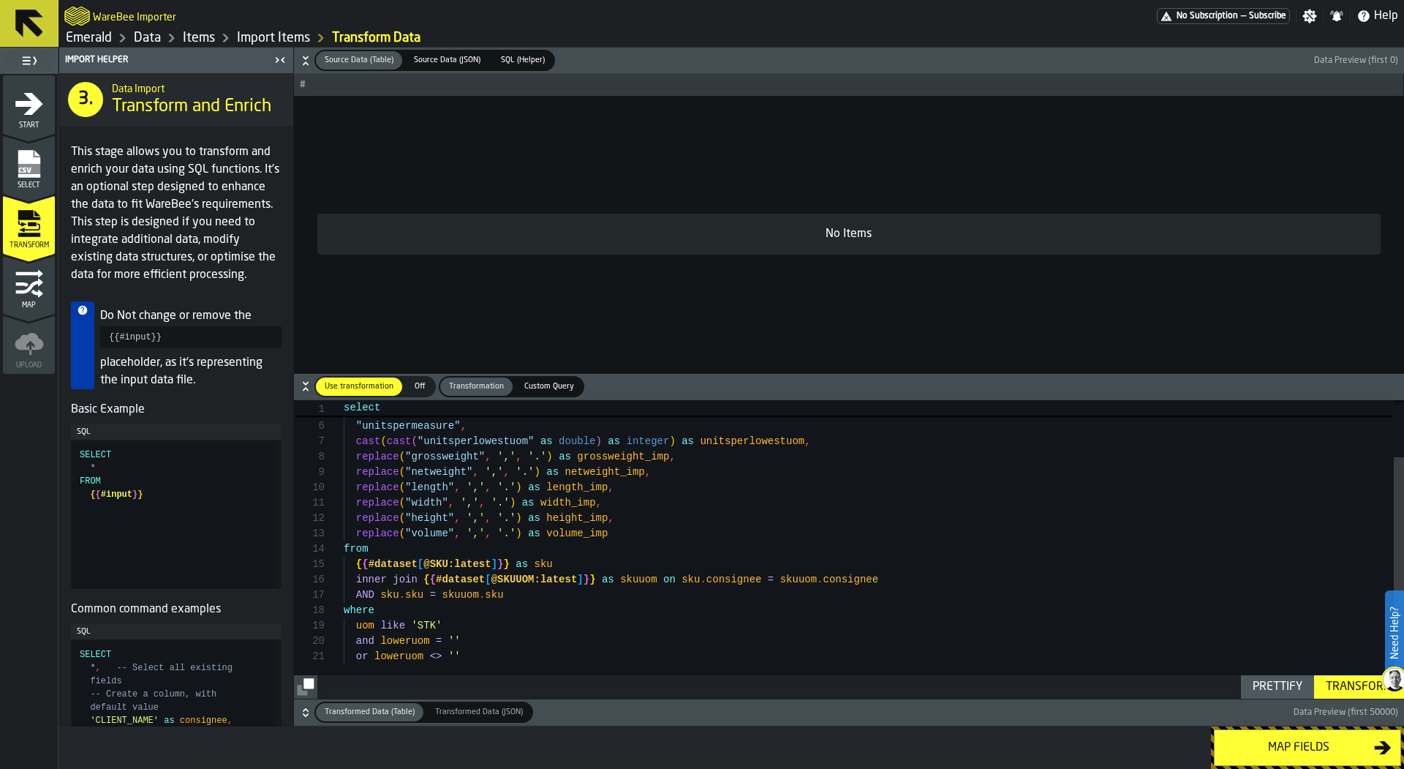
click at [157, 33] on link "Data" at bounding box center [147, 38] width 27 height 16
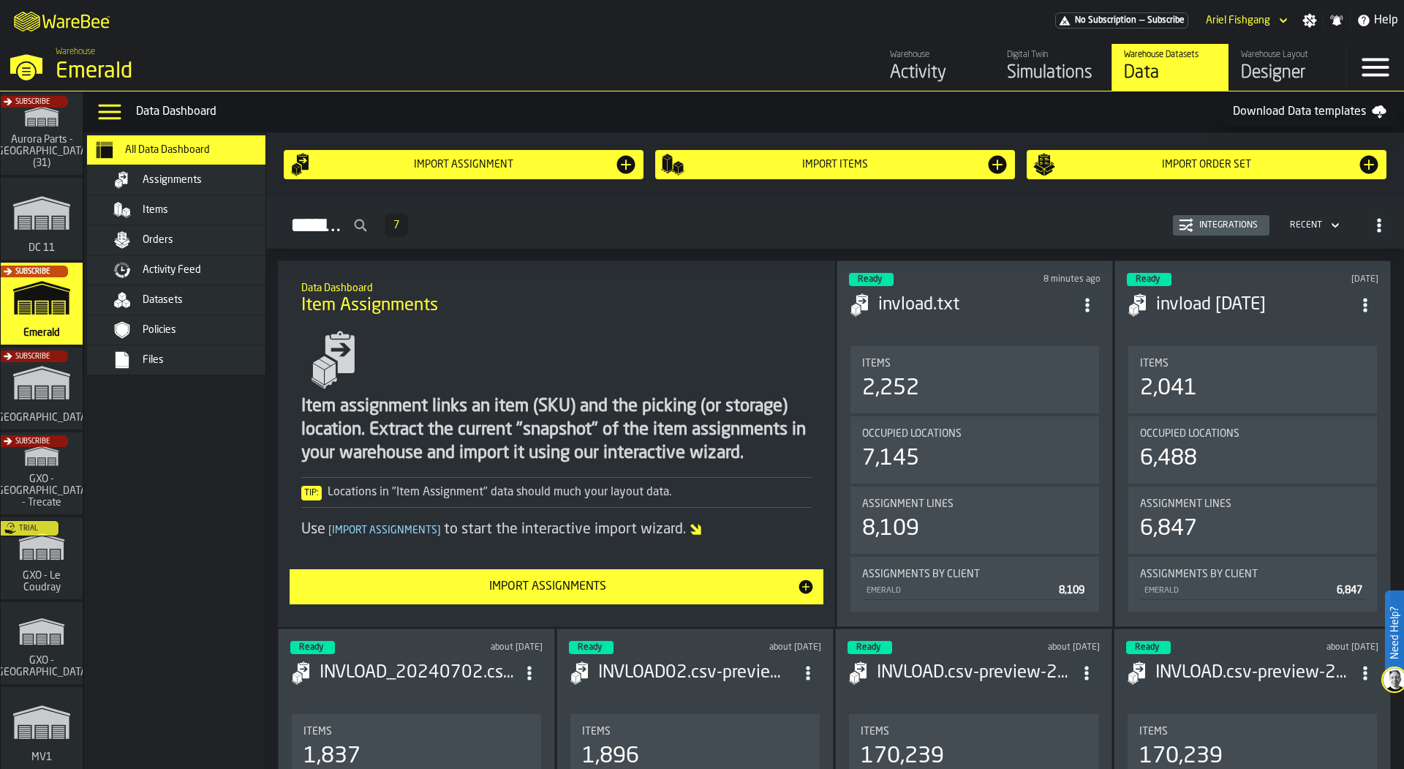
click at [214, 240] on div "Orders" at bounding box center [214, 240] width 143 height 12
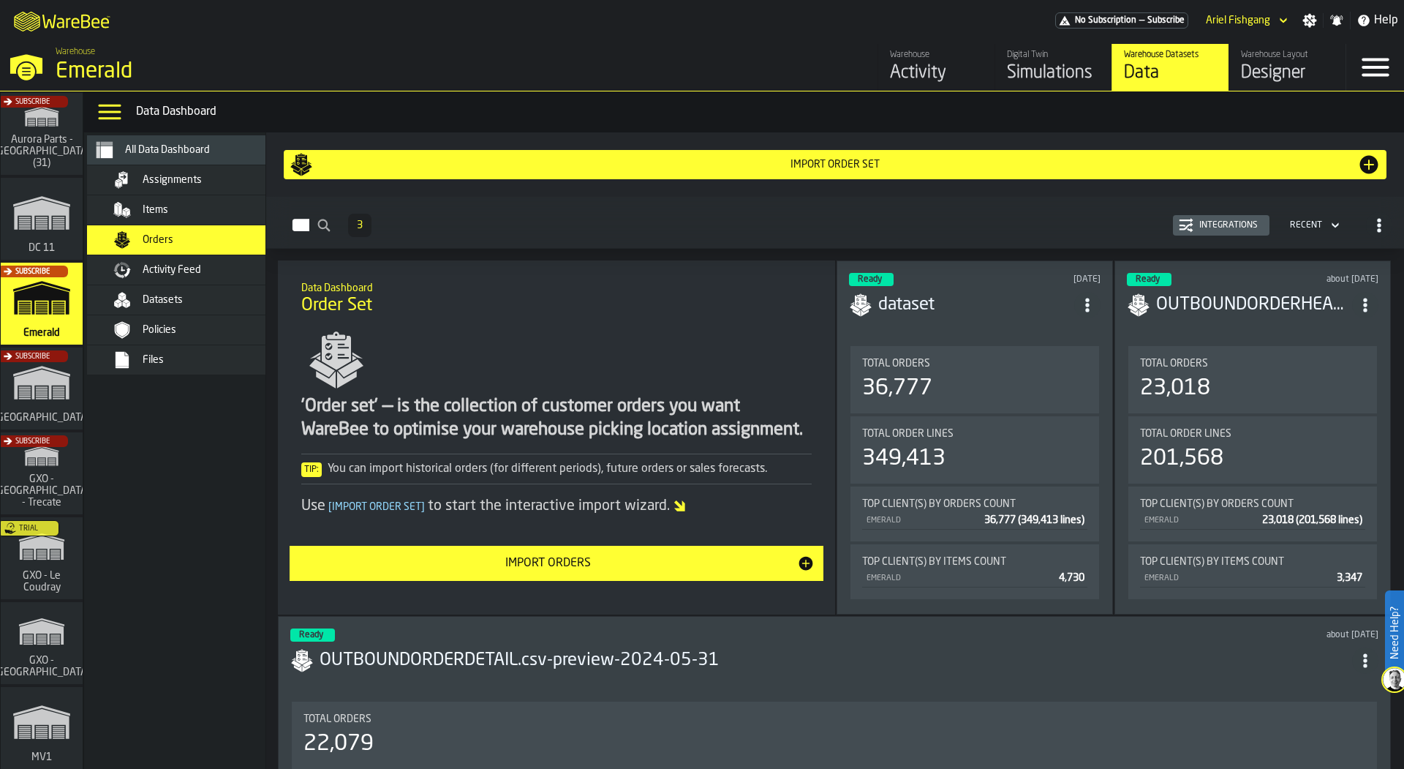
click at [1195, 223] on div "Integrations" at bounding box center [1229, 225] width 70 height 10
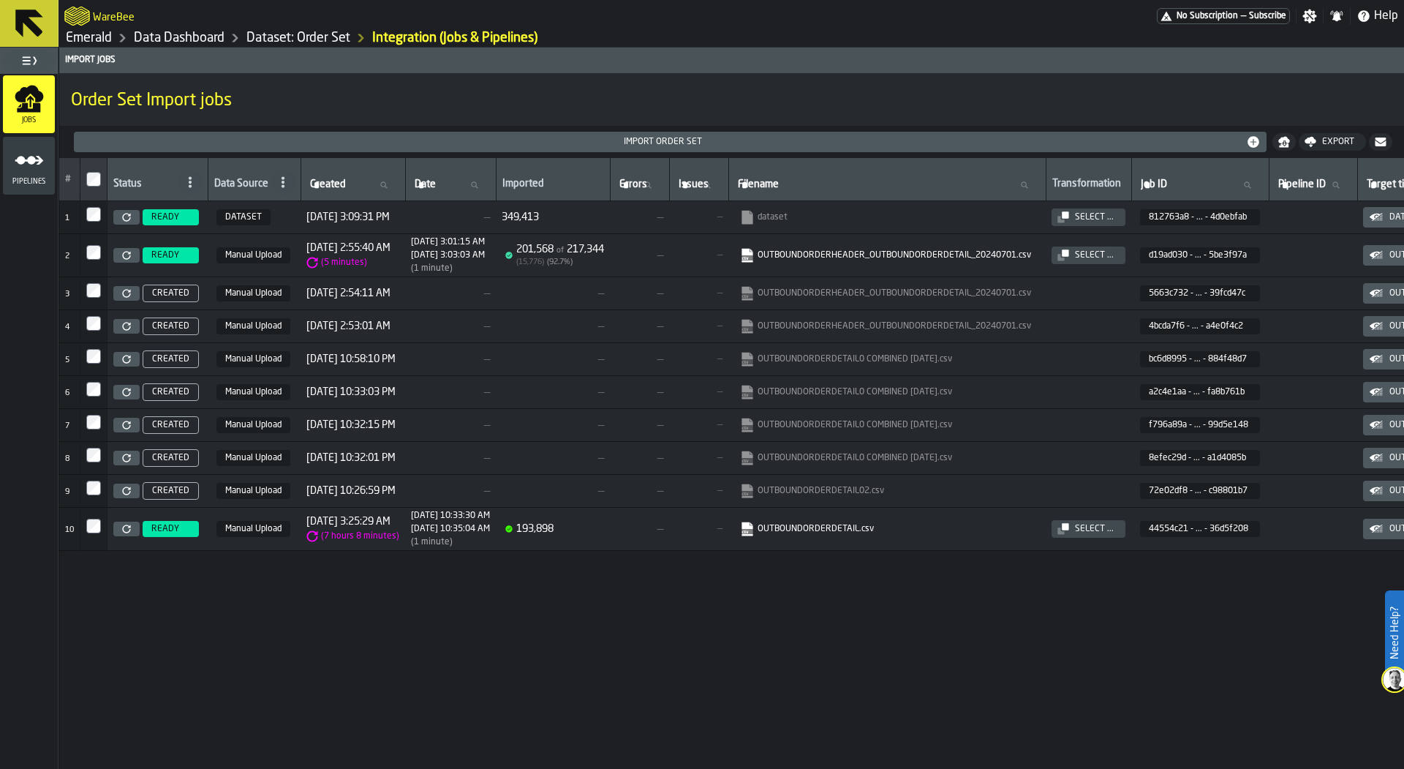
click at [127, 213] on icon at bounding box center [126, 217] width 9 height 9
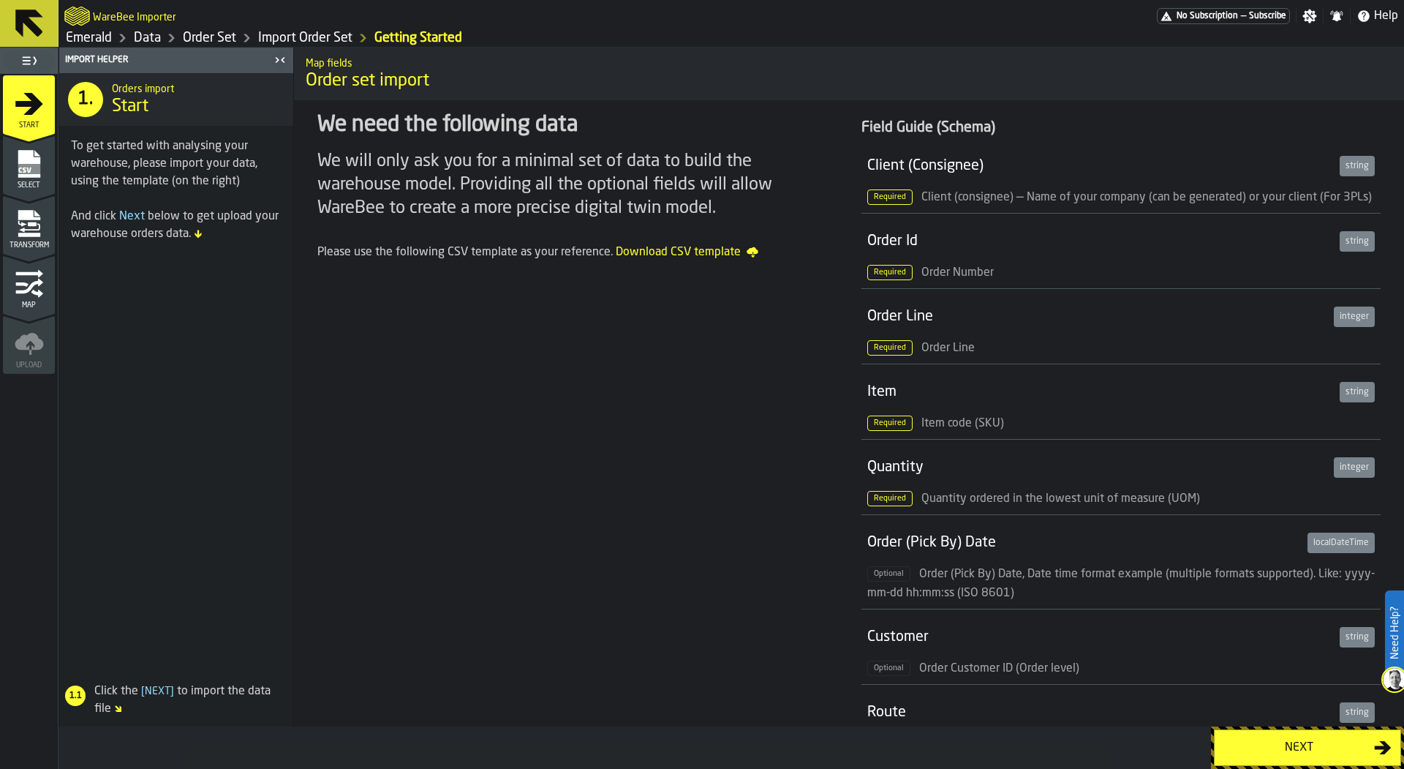
click at [6, 177] on div "Select" at bounding box center [29, 169] width 52 height 40
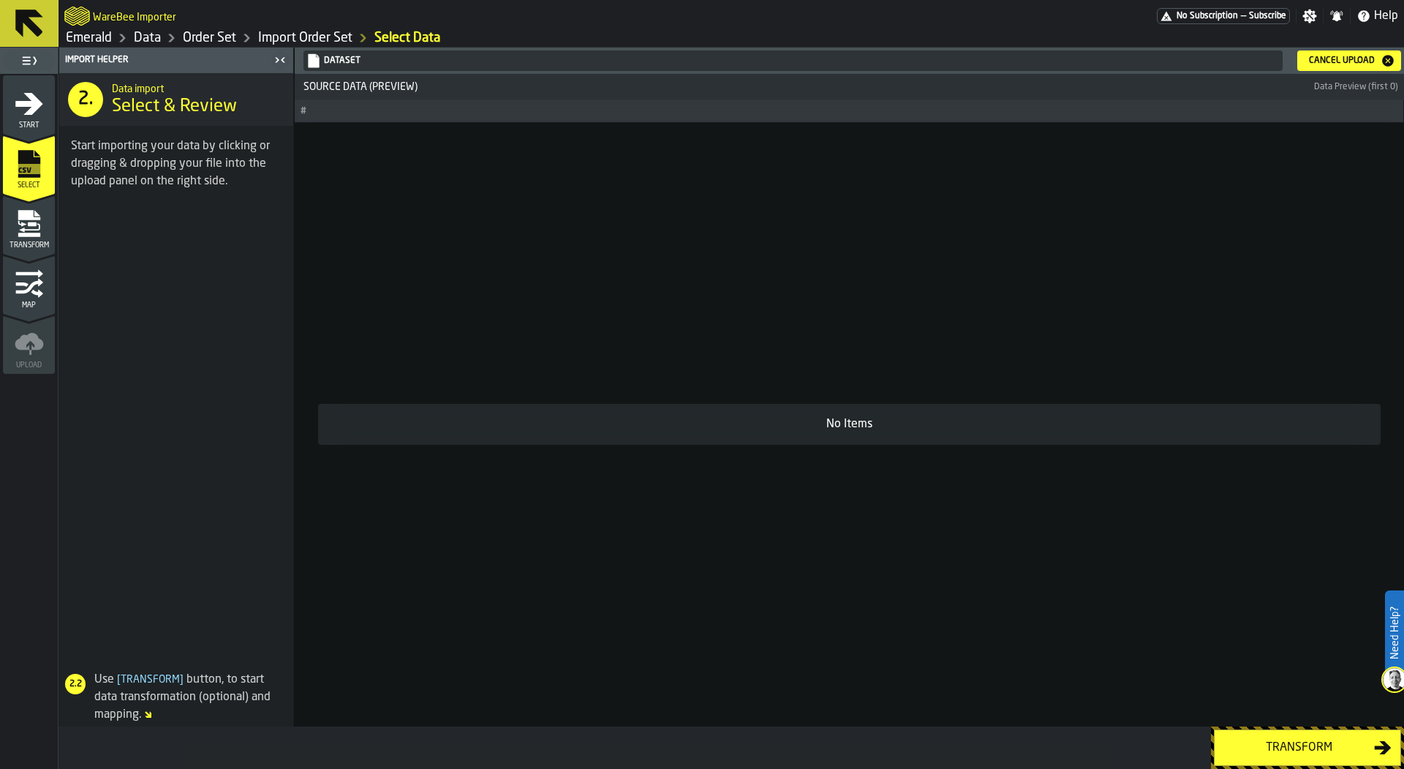
click at [39, 227] on icon "menu Transform" at bounding box center [29, 227] width 21 height 9
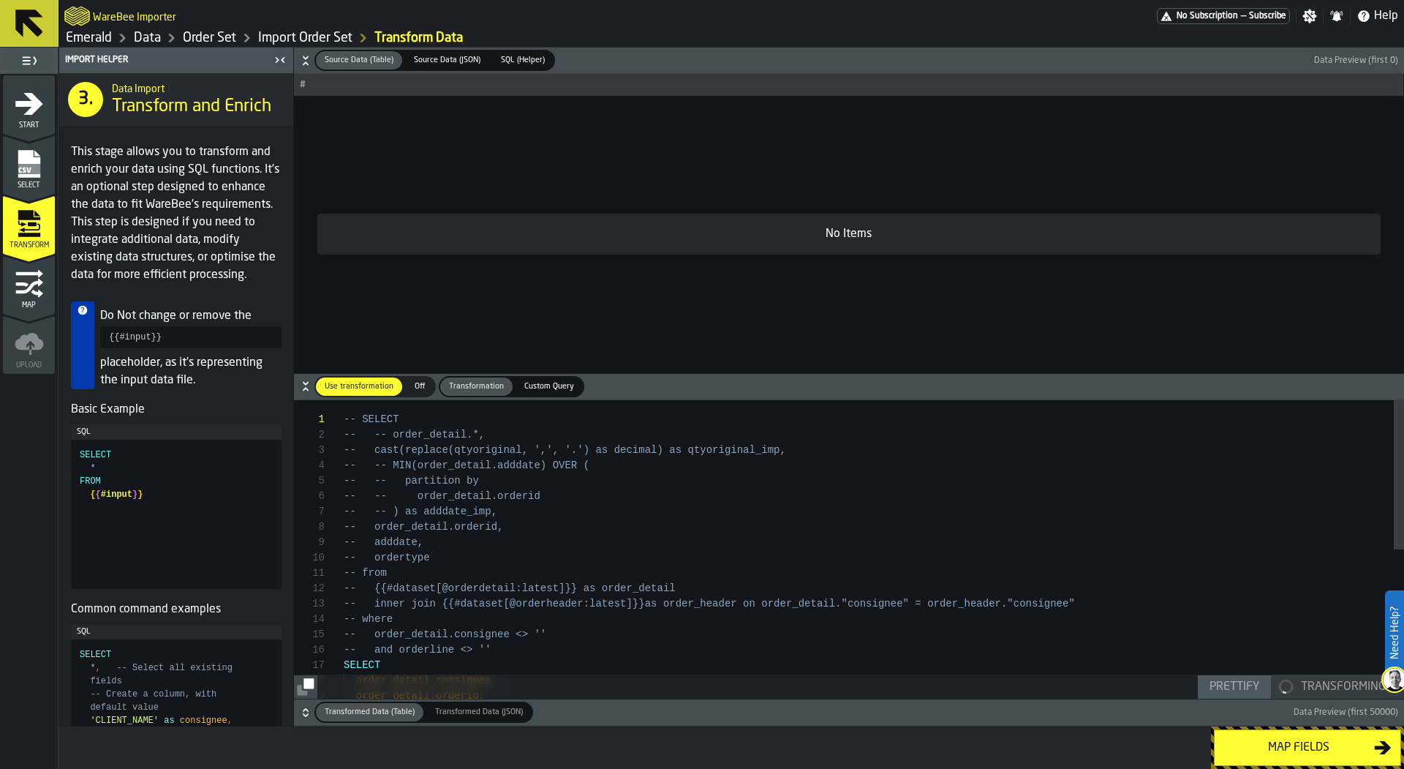
click at [301, 383] on icon "button-" at bounding box center [305, 386] width 15 height 15
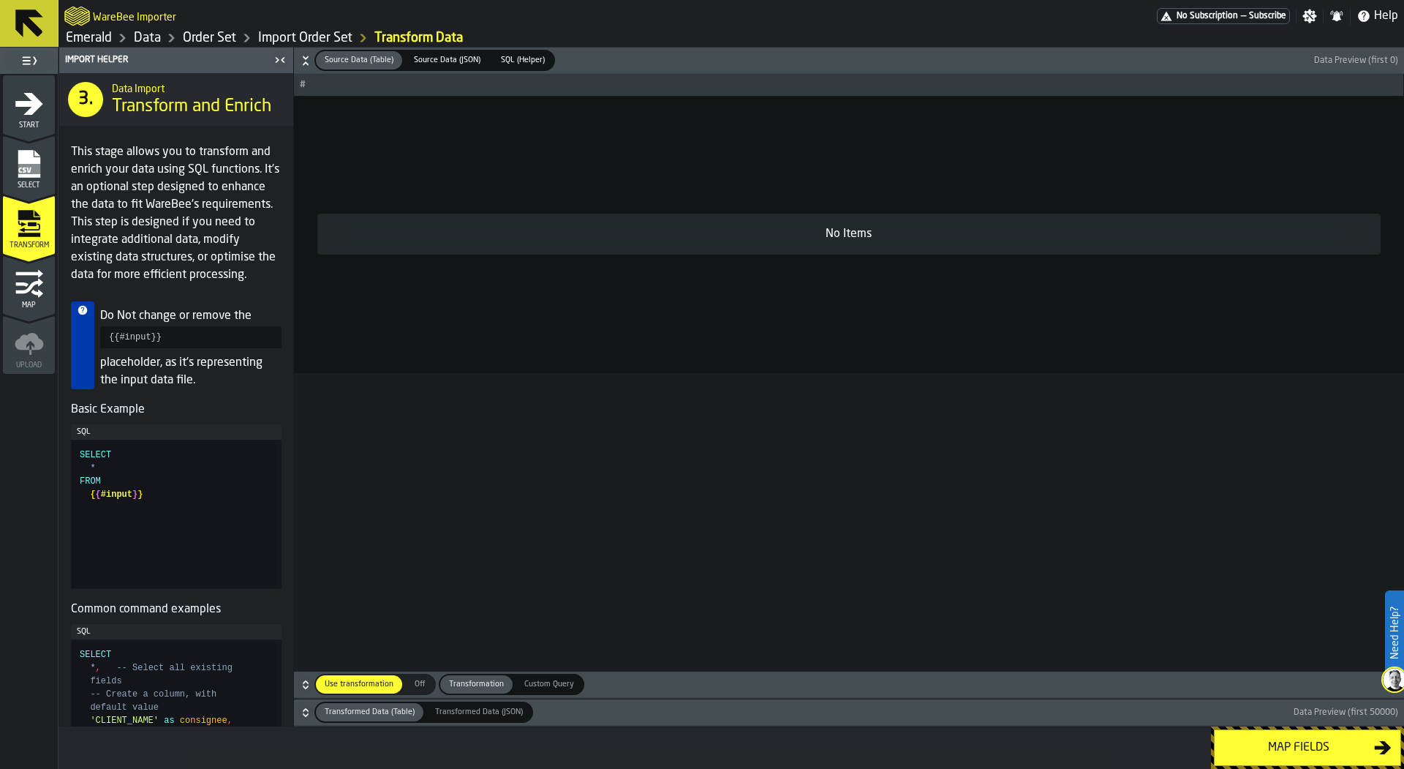
click at [299, 684] on icon "button-" at bounding box center [305, 684] width 15 height 15
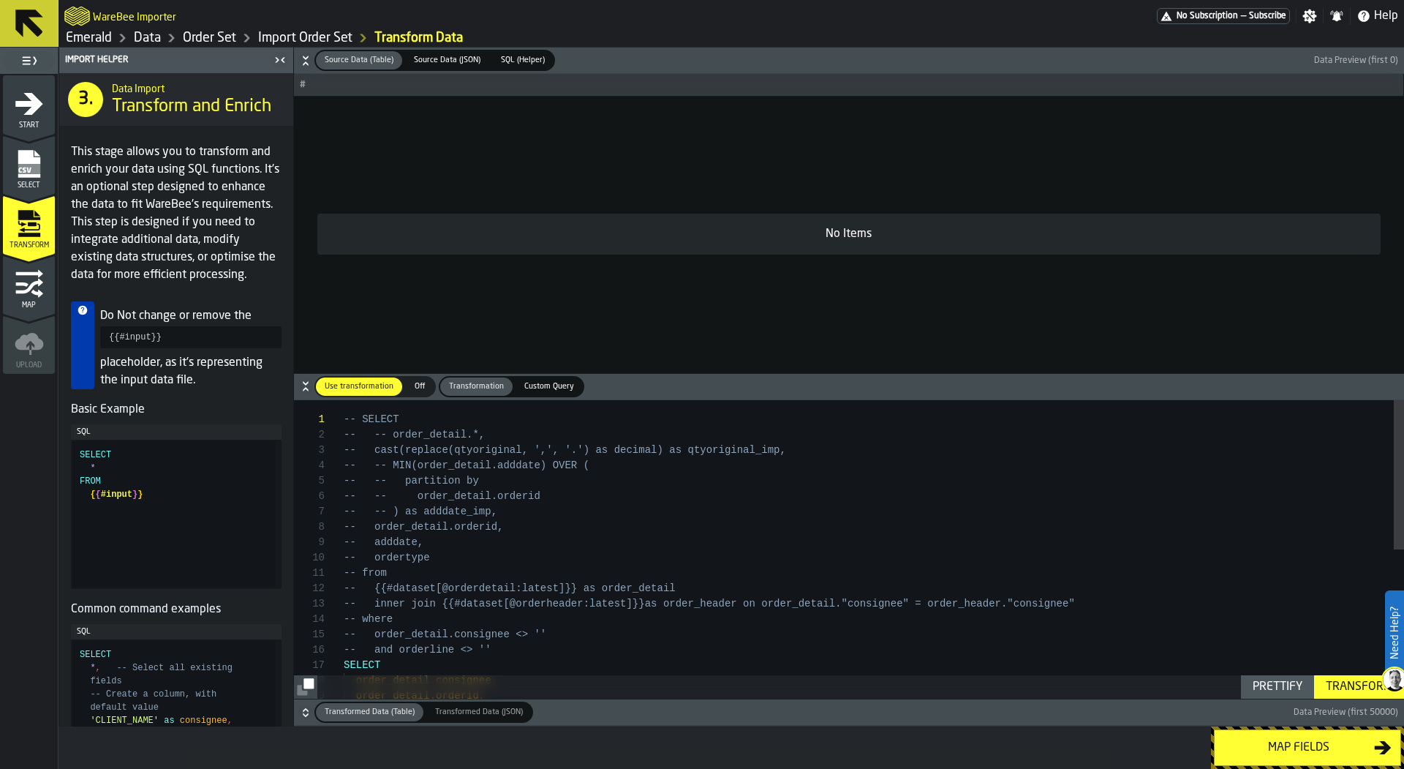
click at [307, 61] on icon "button-" at bounding box center [305, 60] width 15 height 15
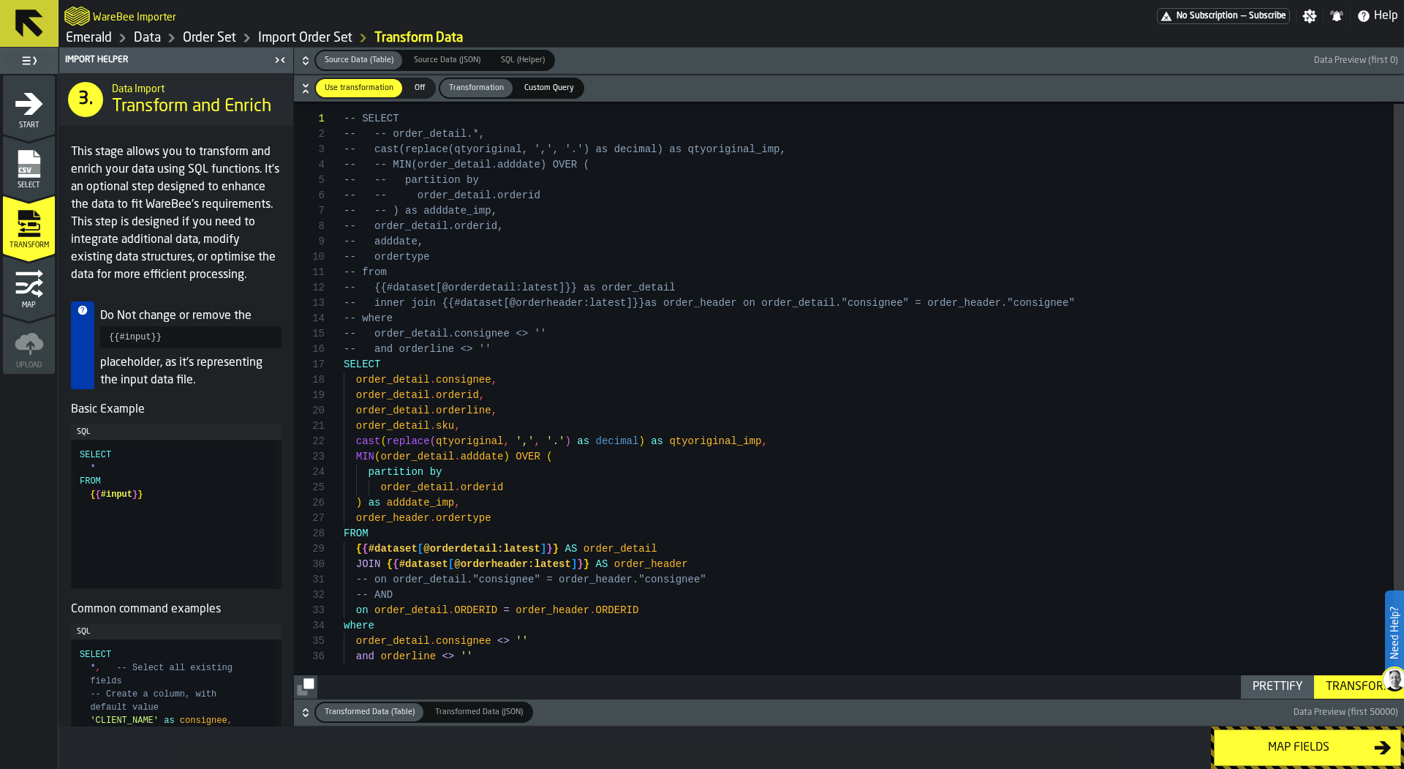
type textarea "**********"
click at [564, 481] on div "-- SELECT -- -- order_detail.*, -- cast(replace(qtyoriginal, ',', '.') as decim…" at bounding box center [874, 399] width 1061 height 600
click at [584, 490] on div "-- SELECT -- -- order_detail.*, -- cast(replace(qtyoriginal, ',', '.') as decim…" at bounding box center [874, 399] width 1061 height 600
click at [147, 37] on link "Data" at bounding box center [147, 38] width 27 height 16
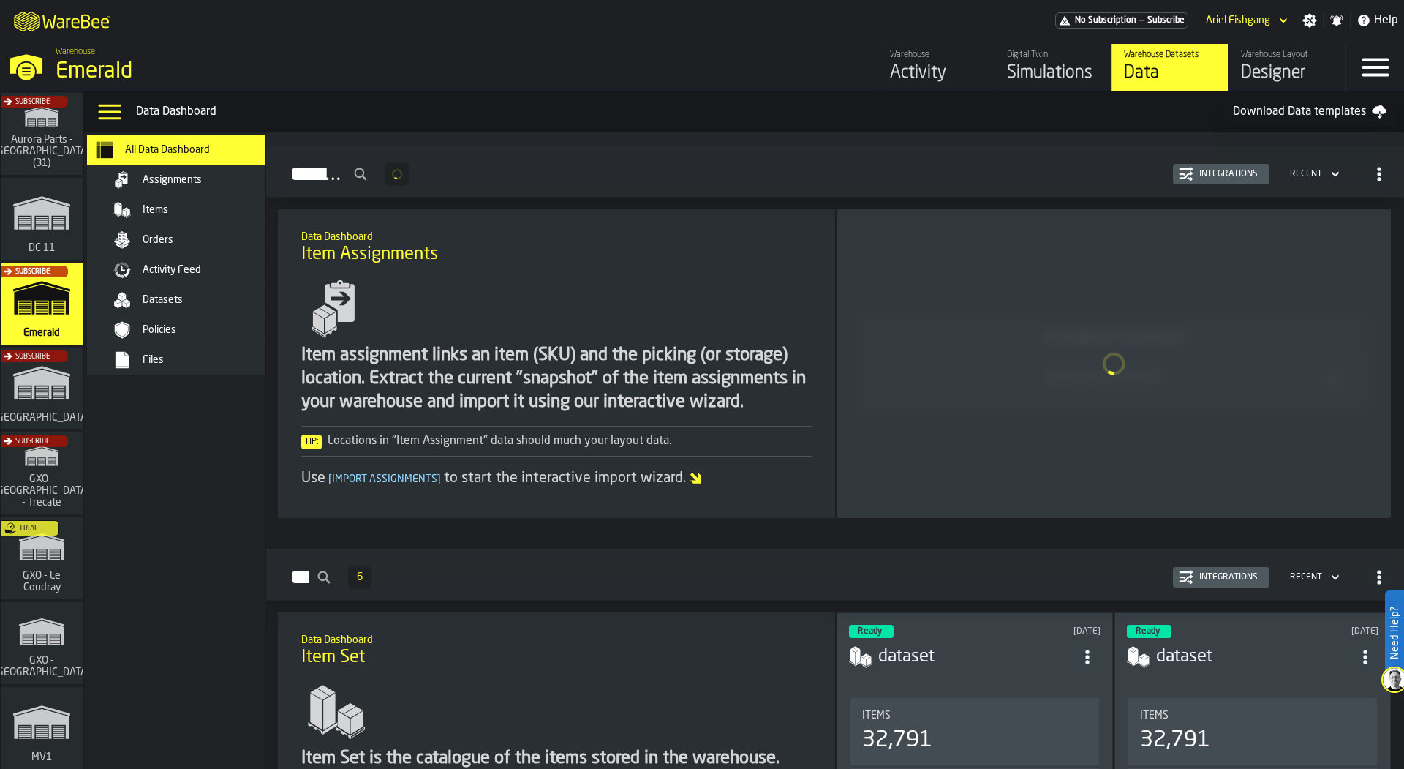
scroll to position [3, 0]
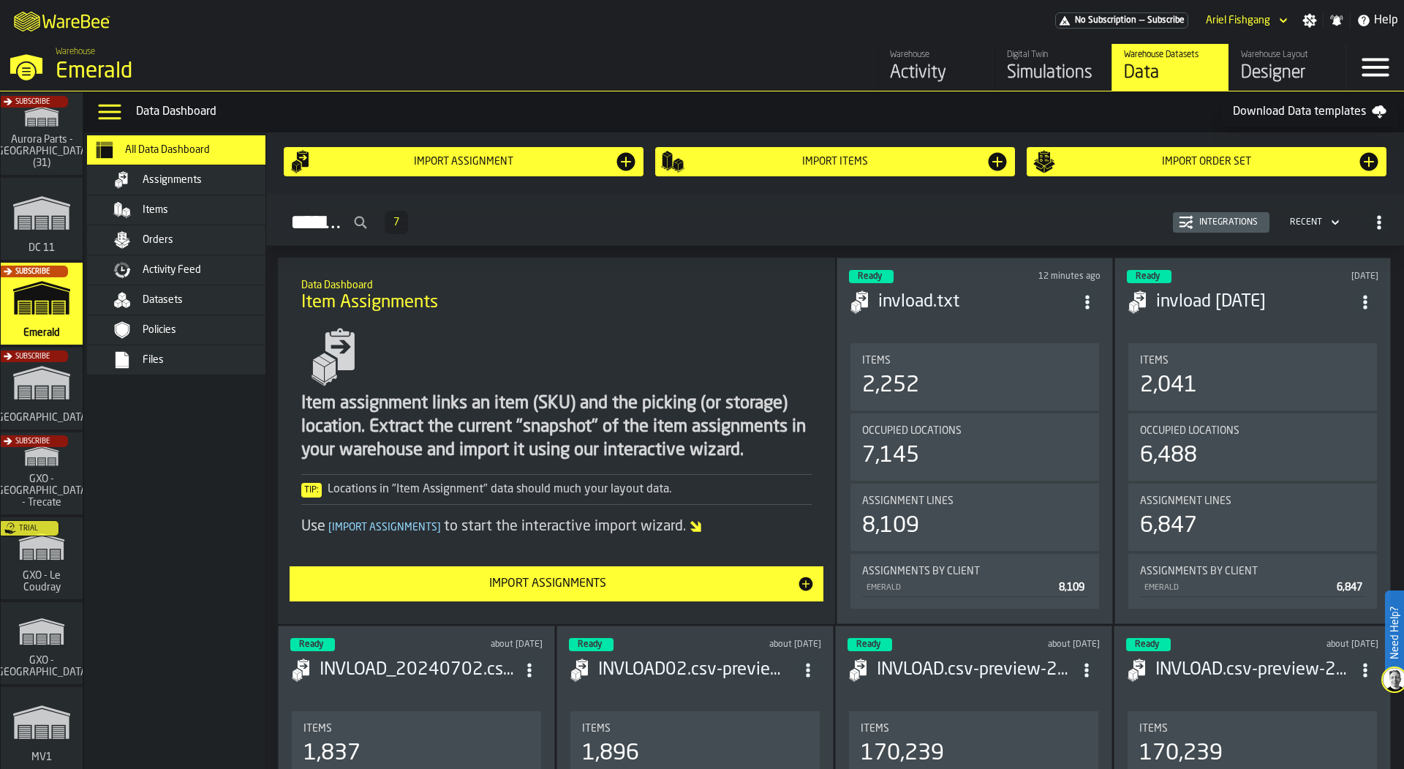
click at [161, 240] on span "Orders" at bounding box center [158, 240] width 31 height 12
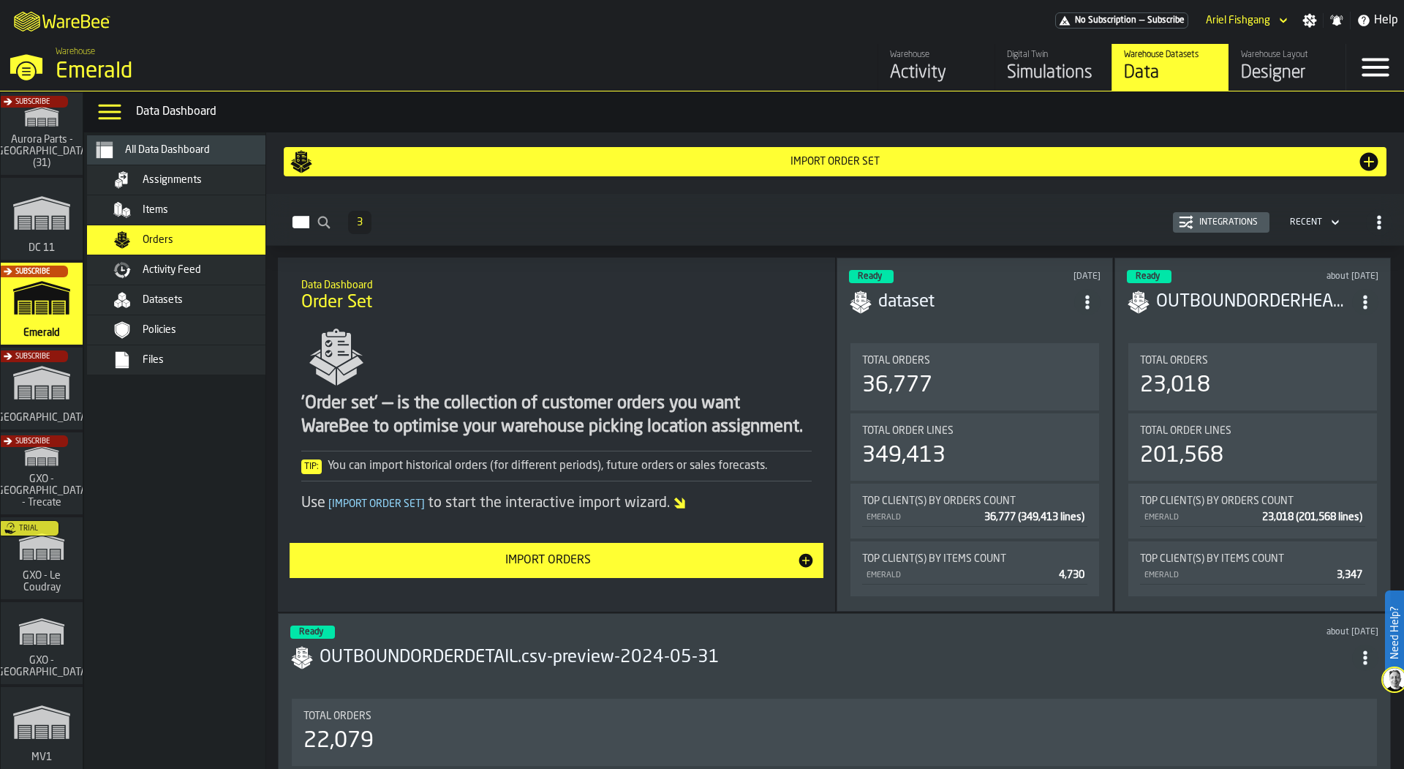
click at [1243, 225] on div "Integrations" at bounding box center [1229, 222] width 70 height 10
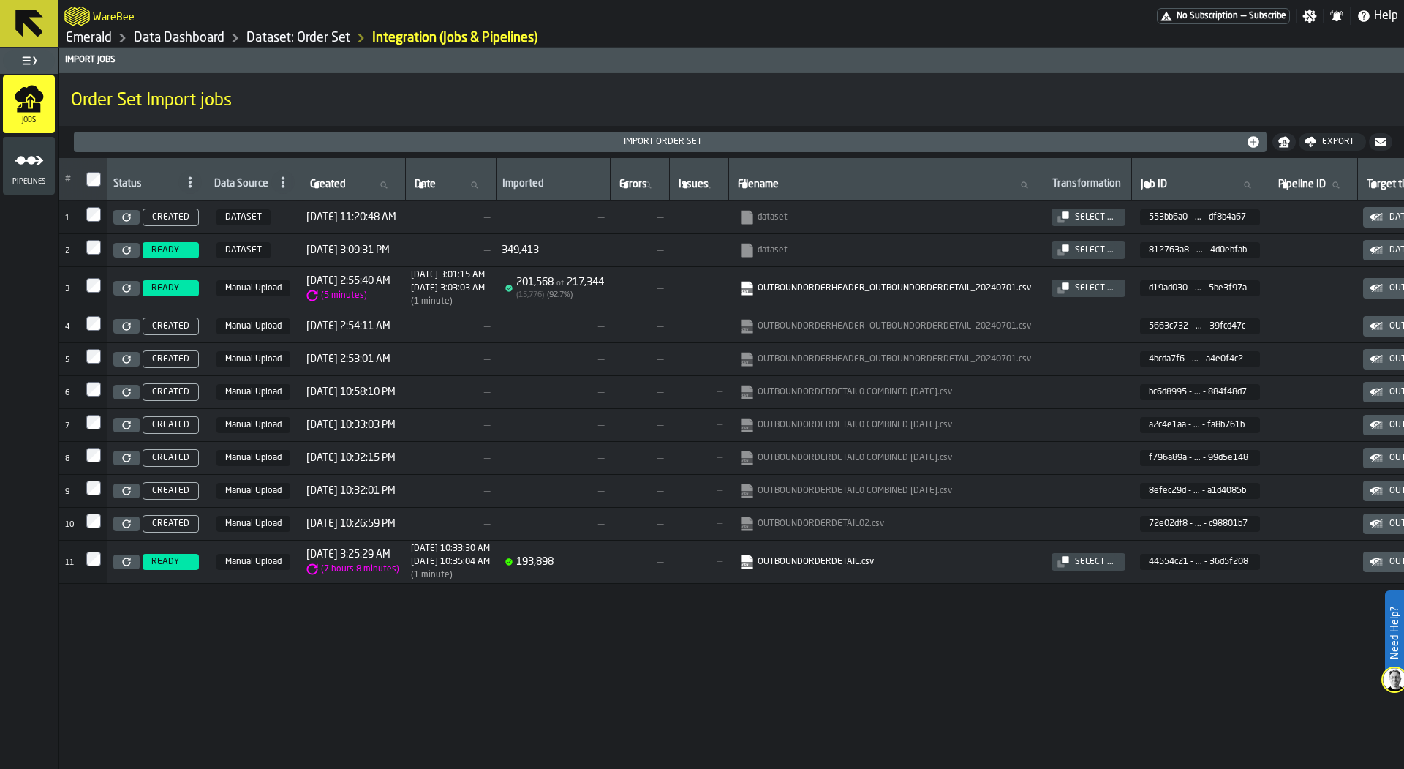
click at [125, 246] on icon at bounding box center [126, 250] width 9 height 9
click at [171, 290] on span "READY" at bounding box center [165, 288] width 28 height 10
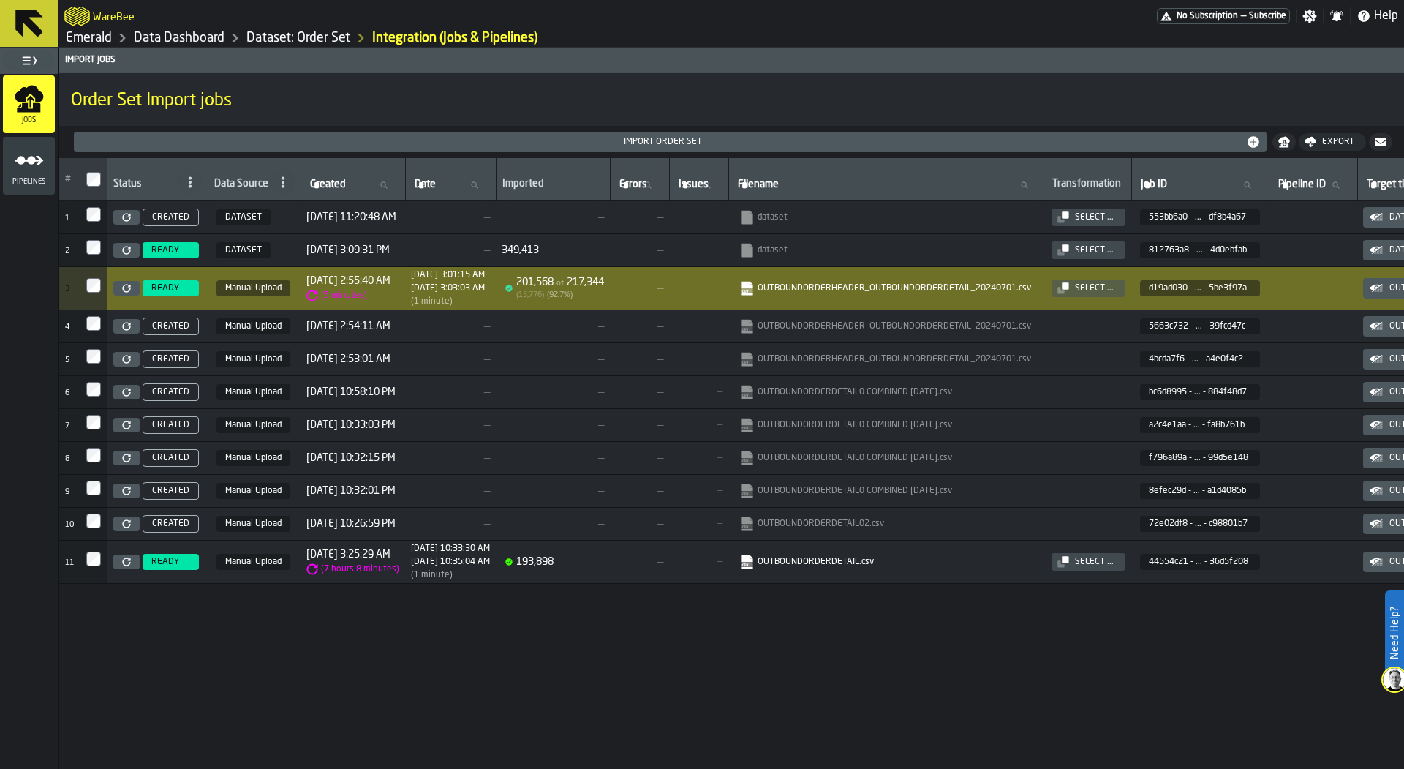
click at [157, 239] on td "READY" at bounding box center [158, 250] width 101 height 33
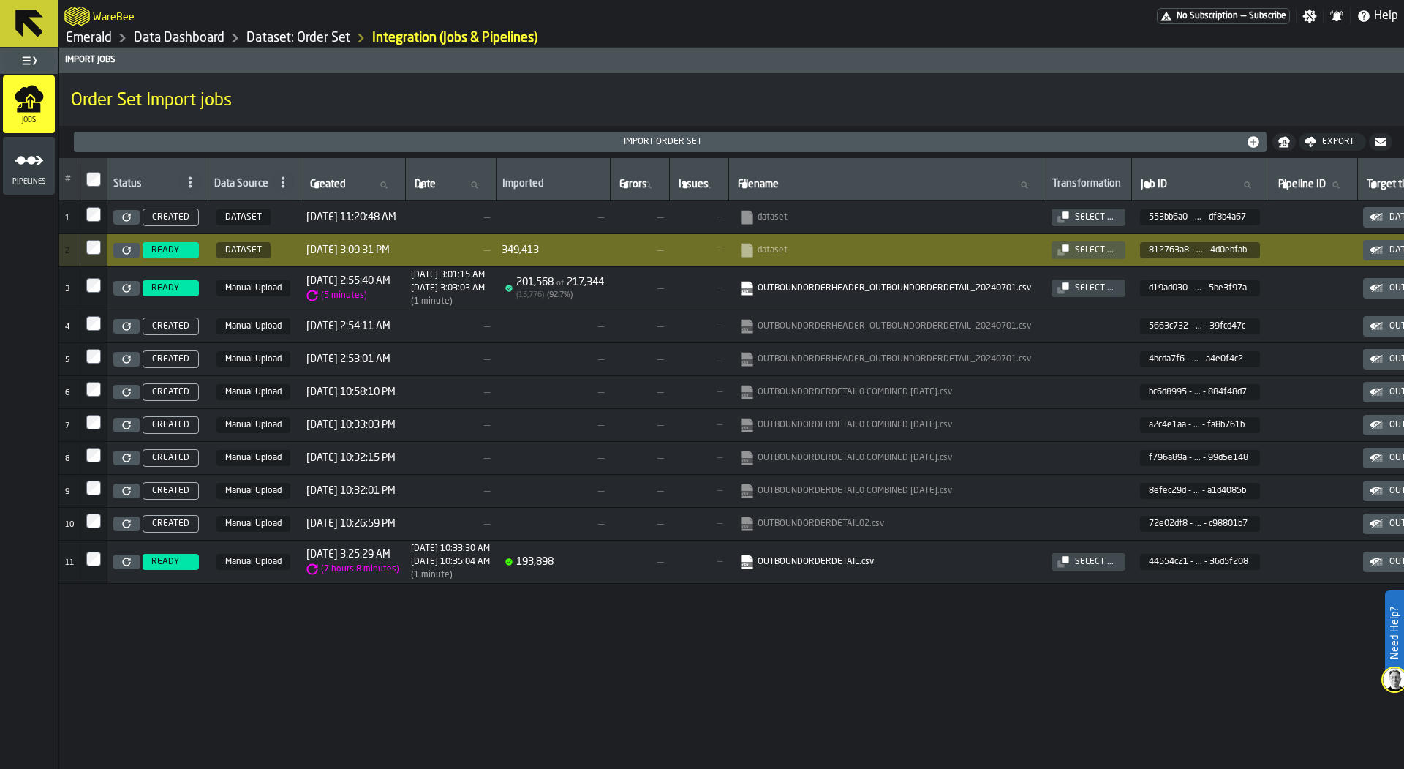
click at [186, 248] on span "READY" at bounding box center [171, 250] width 56 height 16
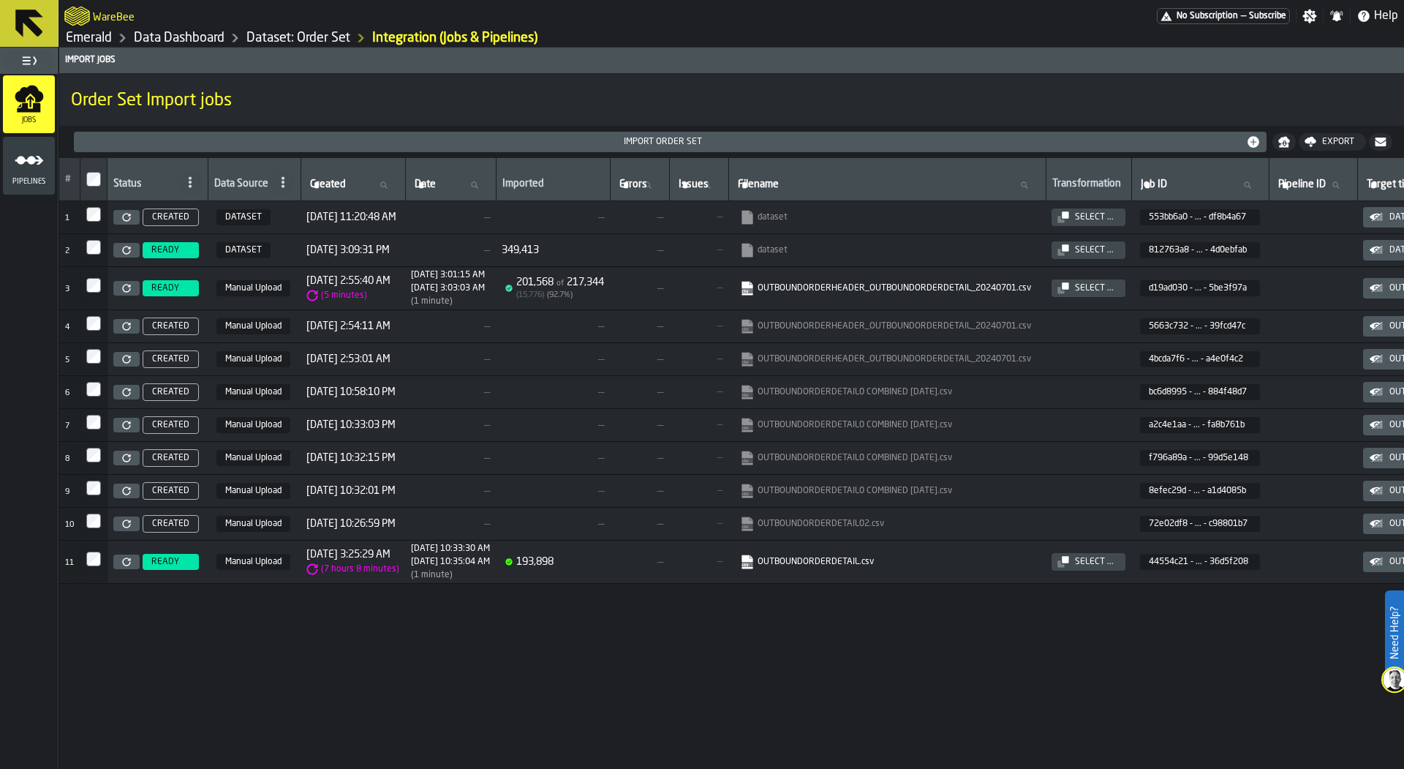
click at [308, 34] on link "Dataset: Order Set" at bounding box center [298, 38] width 104 height 16
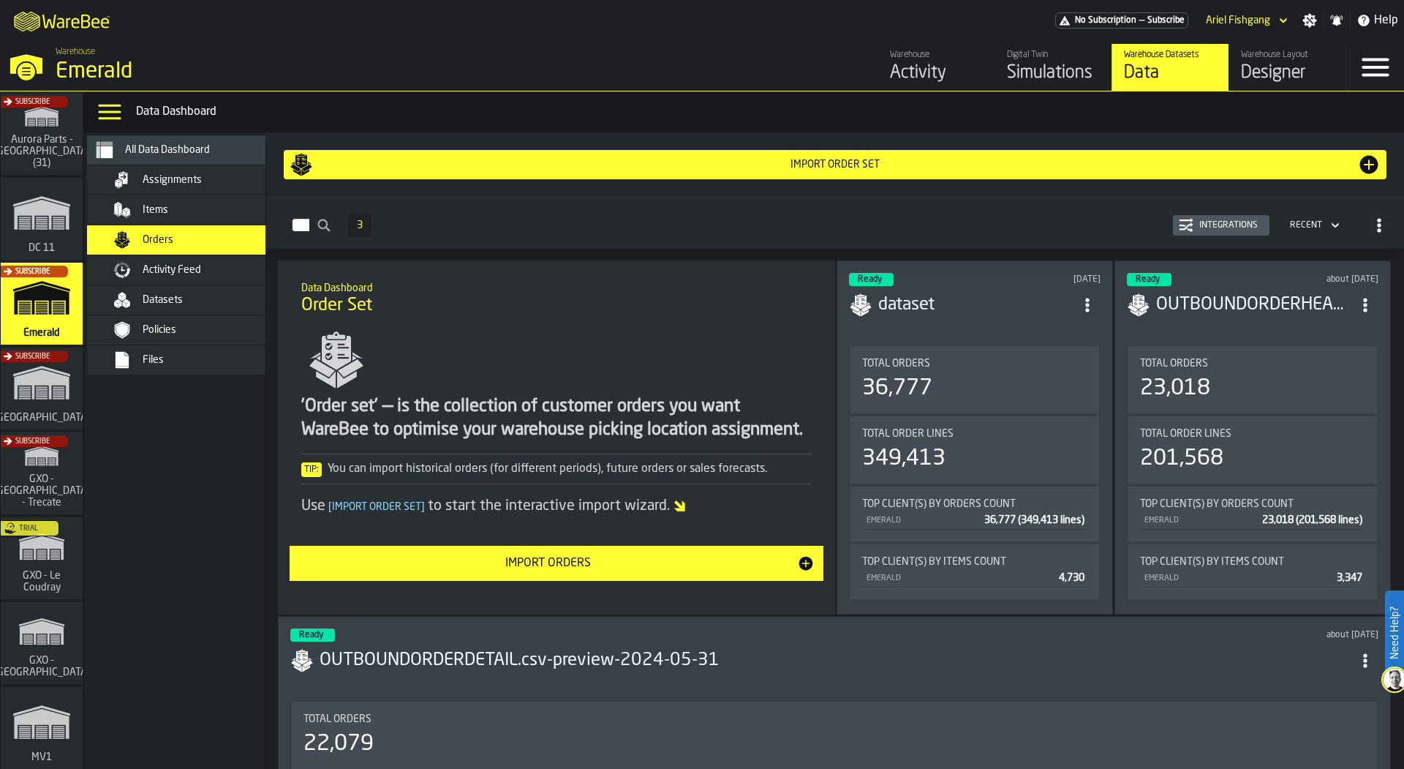
click at [214, 308] on div "Datasets" at bounding box center [189, 299] width 205 height 29
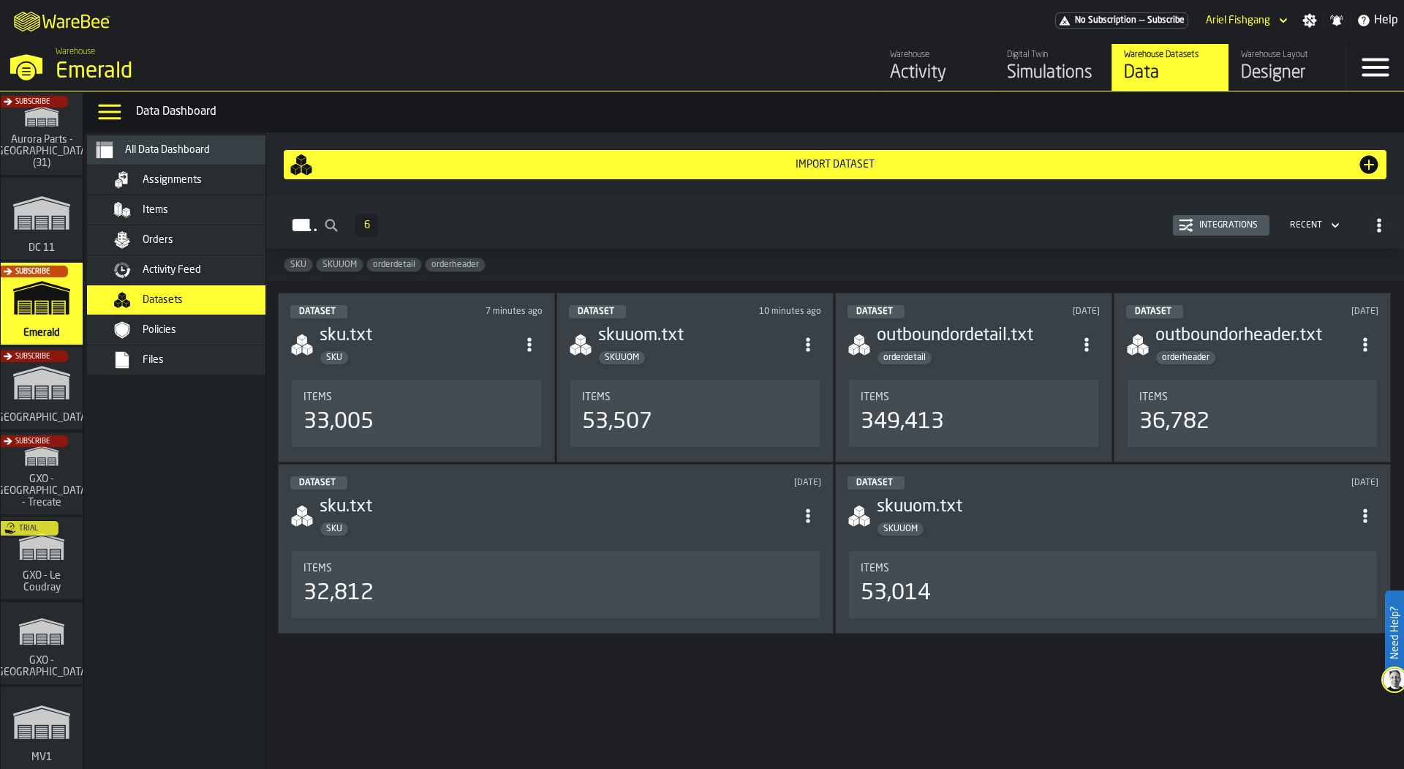
click at [1156, 358] on span "orderheader" at bounding box center [1185, 358] width 59 height 10
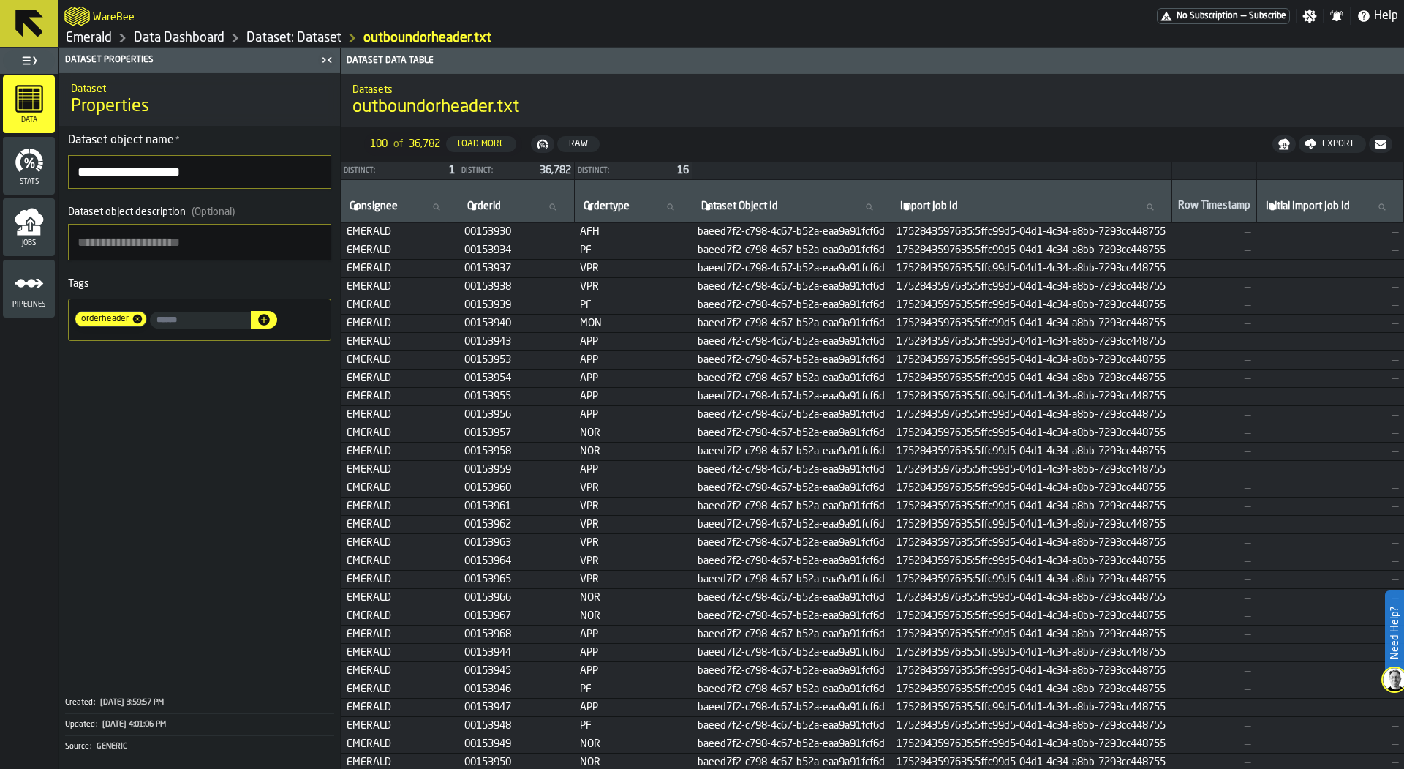
click at [278, 32] on link "Dataset: Dataset" at bounding box center [293, 38] width 95 height 16
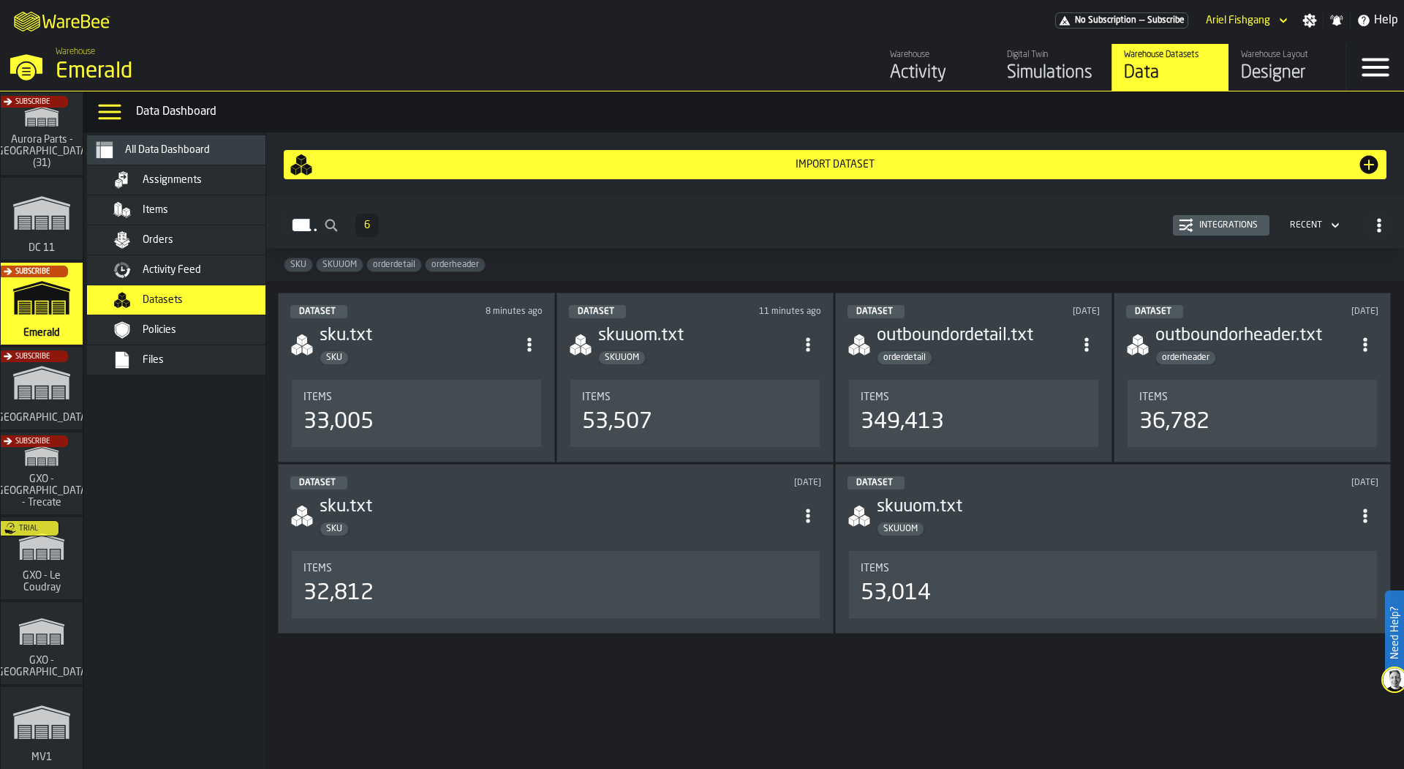
click at [603, 162] on div "Import Dataset" at bounding box center [835, 165] width 1045 height 12
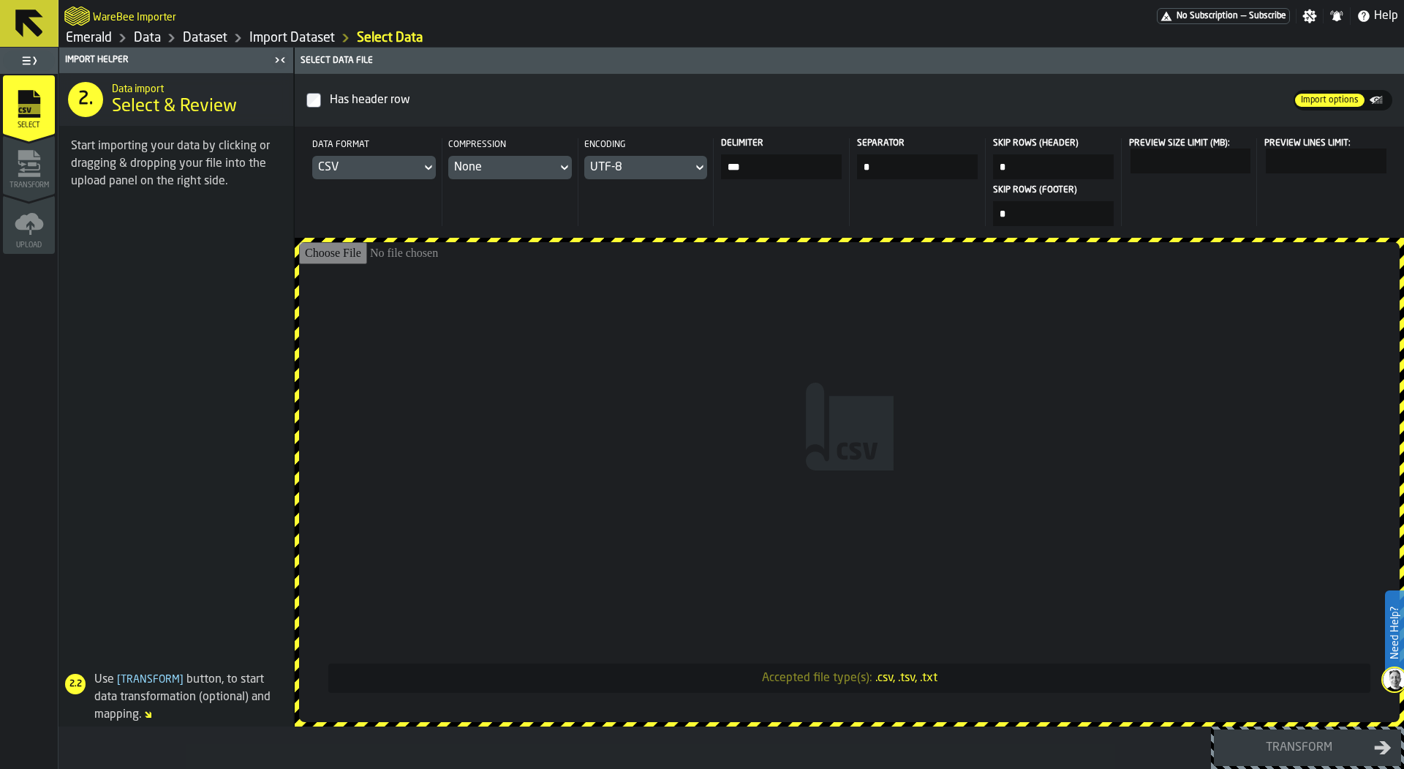
click at [708, 353] on input "Accepted file type(s): .csv, .tsv, .txt" at bounding box center [849, 482] width 1101 height 480
type input "**********"
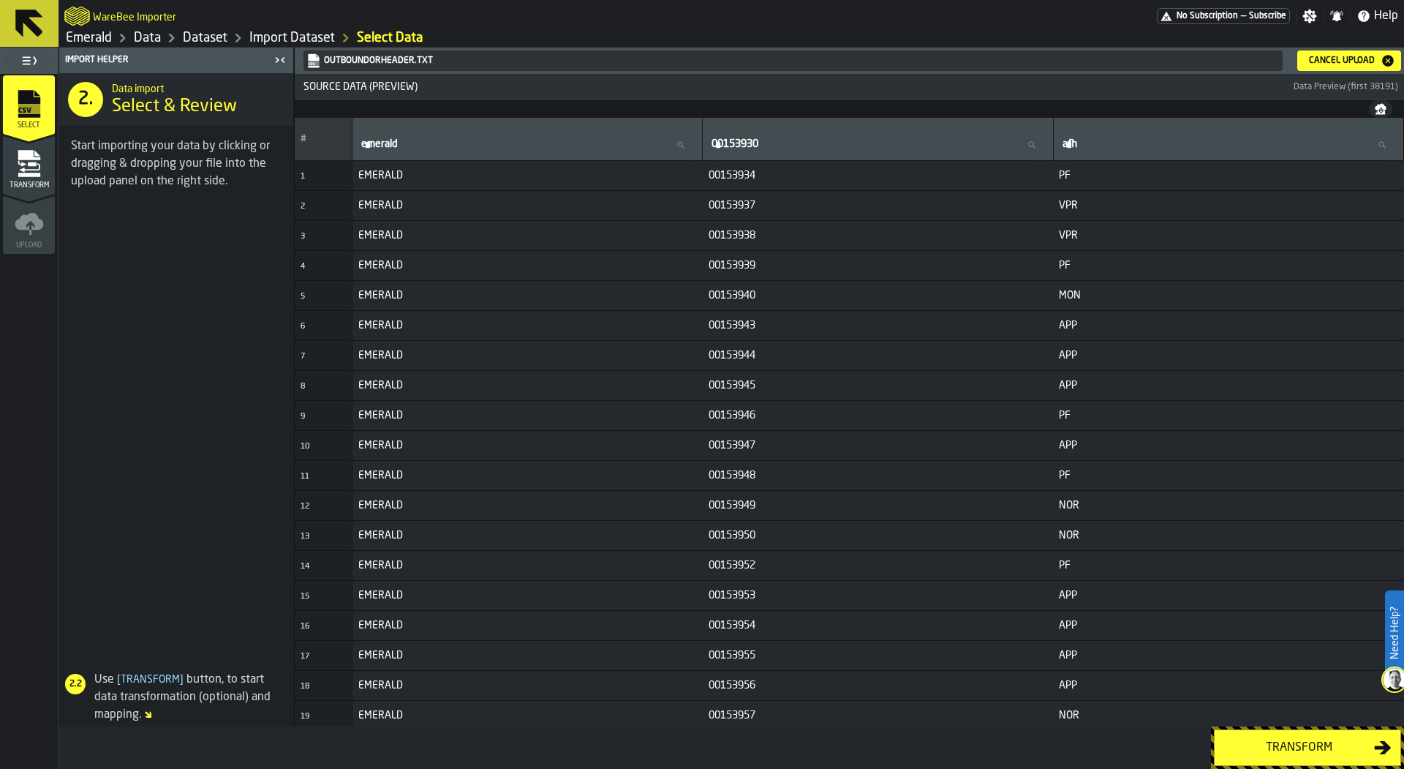
click at [1241, 747] on div "Transform" at bounding box center [1299, 748] width 151 height 18
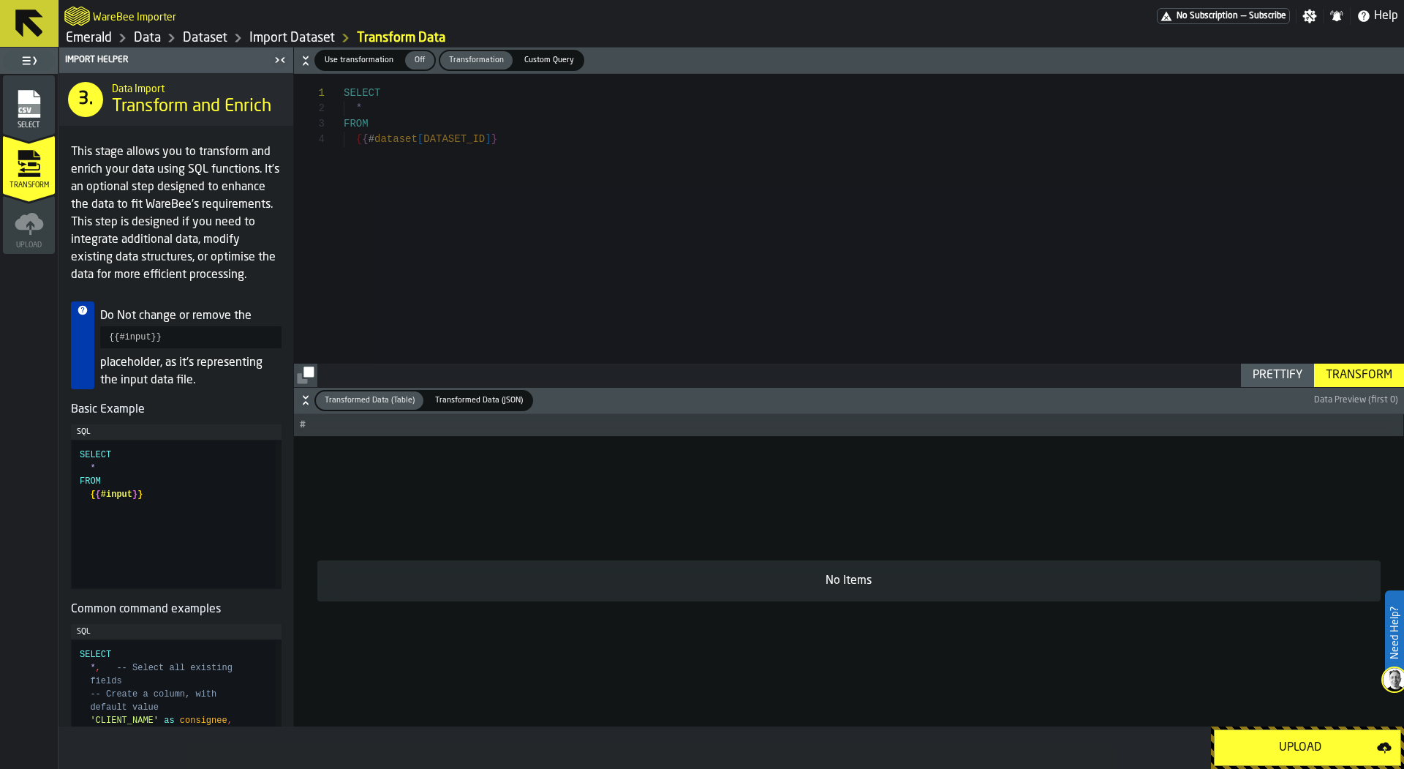
click at [1241, 747] on div "Upload" at bounding box center [1301, 748] width 154 height 18
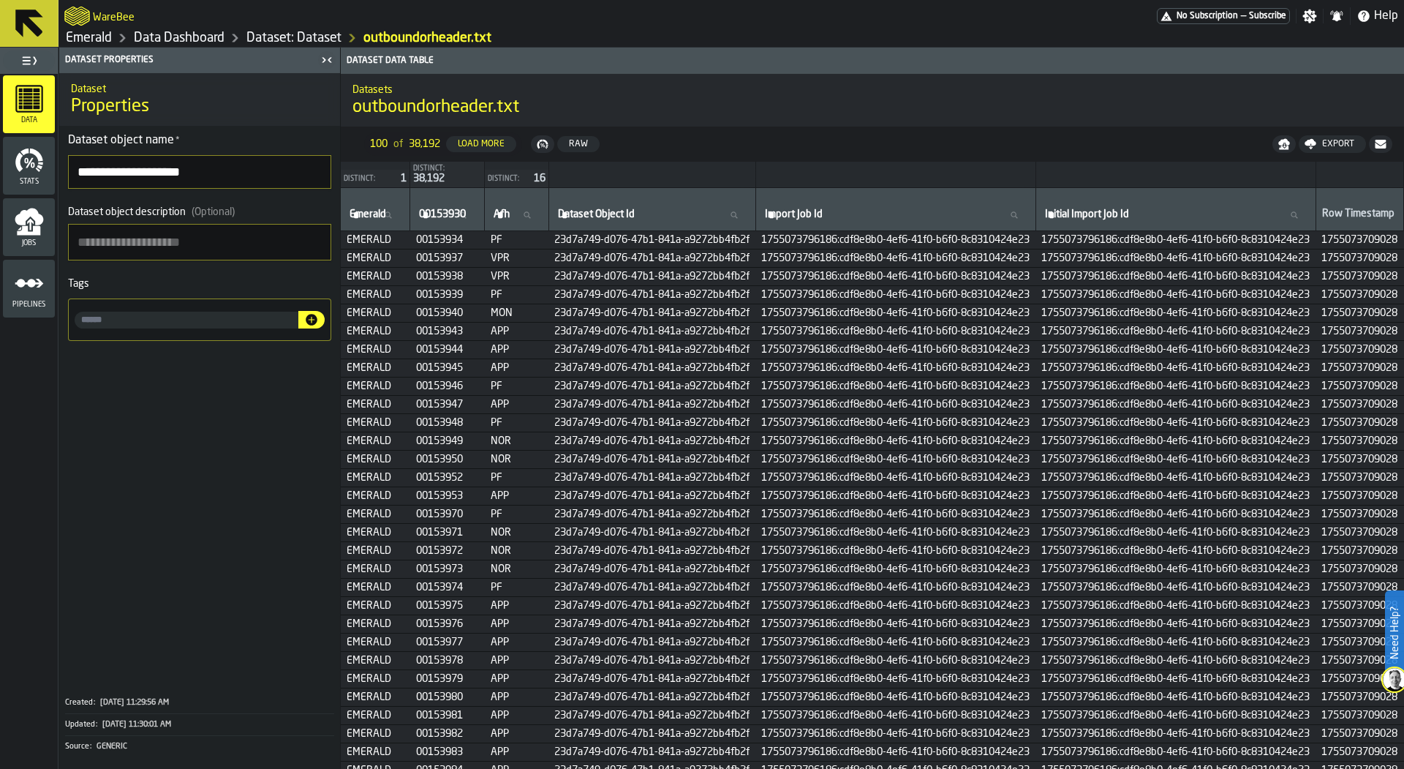
click at [222, 236] on textarea "Dataset object description (Optional)" at bounding box center [199, 242] width 263 height 37
click at [151, 328] on div at bounding box center [199, 319] width 263 height 42
click at [129, 323] on input "input-value-" at bounding box center [187, 320] width 224 height 17
type input "*"
type input "**********"
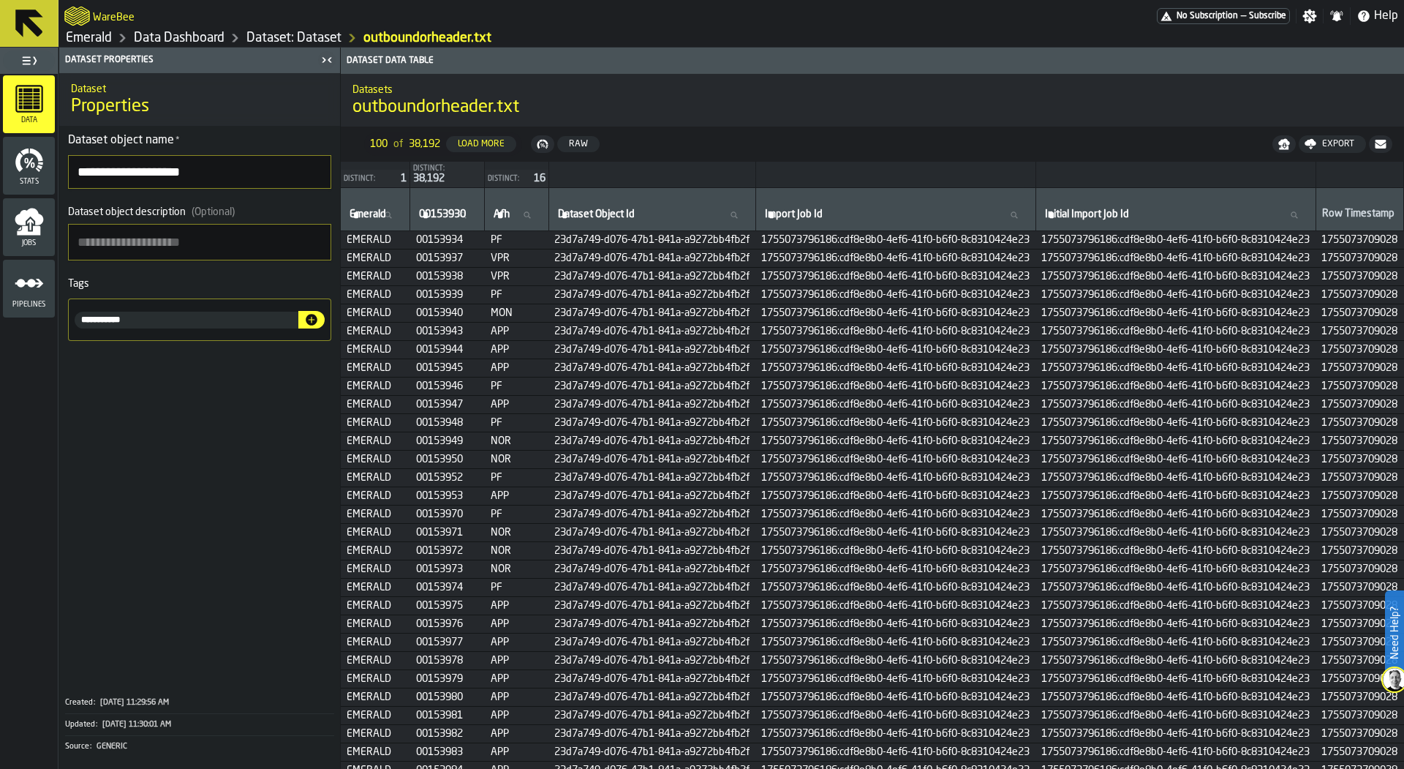
click at [313, 323] on icon "button-" at bounding box center [312, 320] width 12 height 12
click at [193, 32] on link "Data Dashboard" at bounding box center [179, 38] width 91 height 16
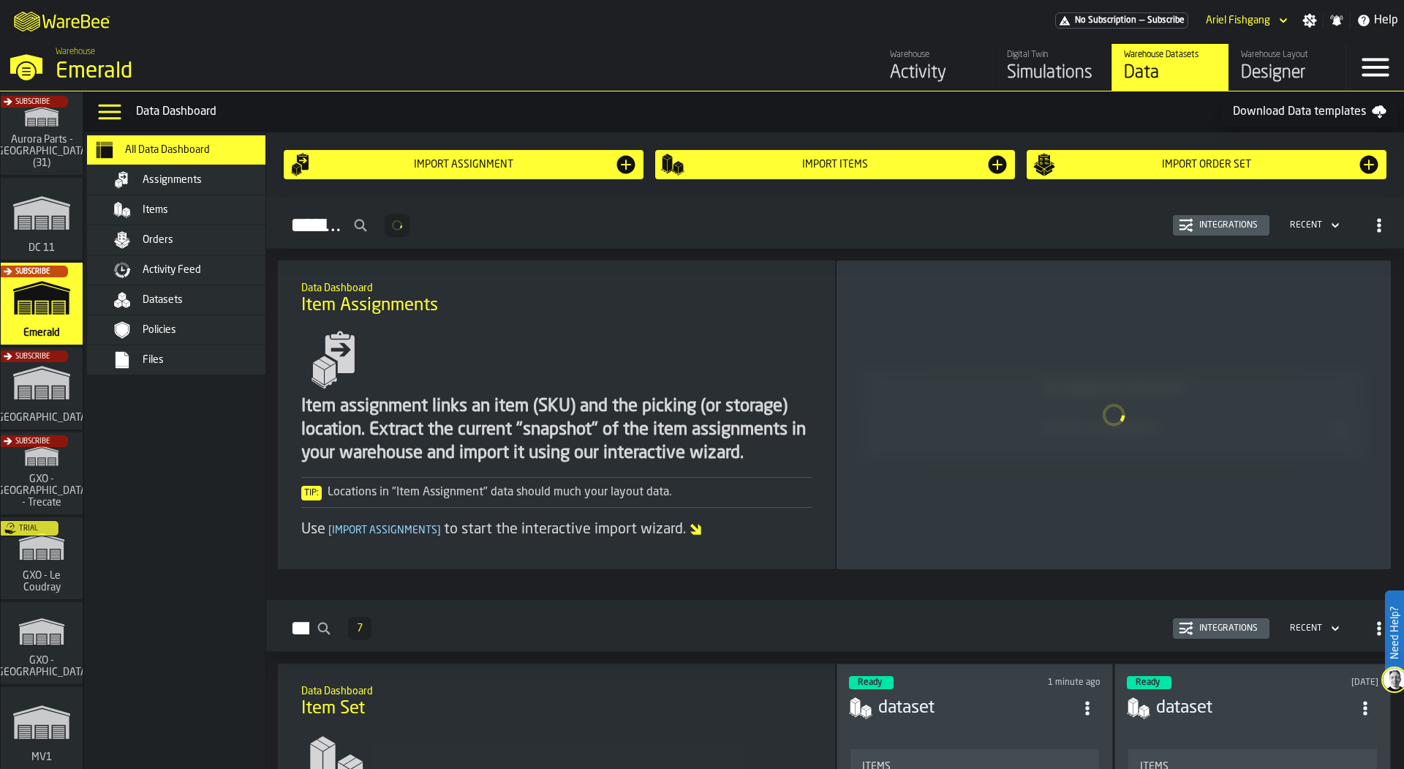
click at [203, 301] on div "Datasets" at bounding box center [214, 300] width 143 height 12
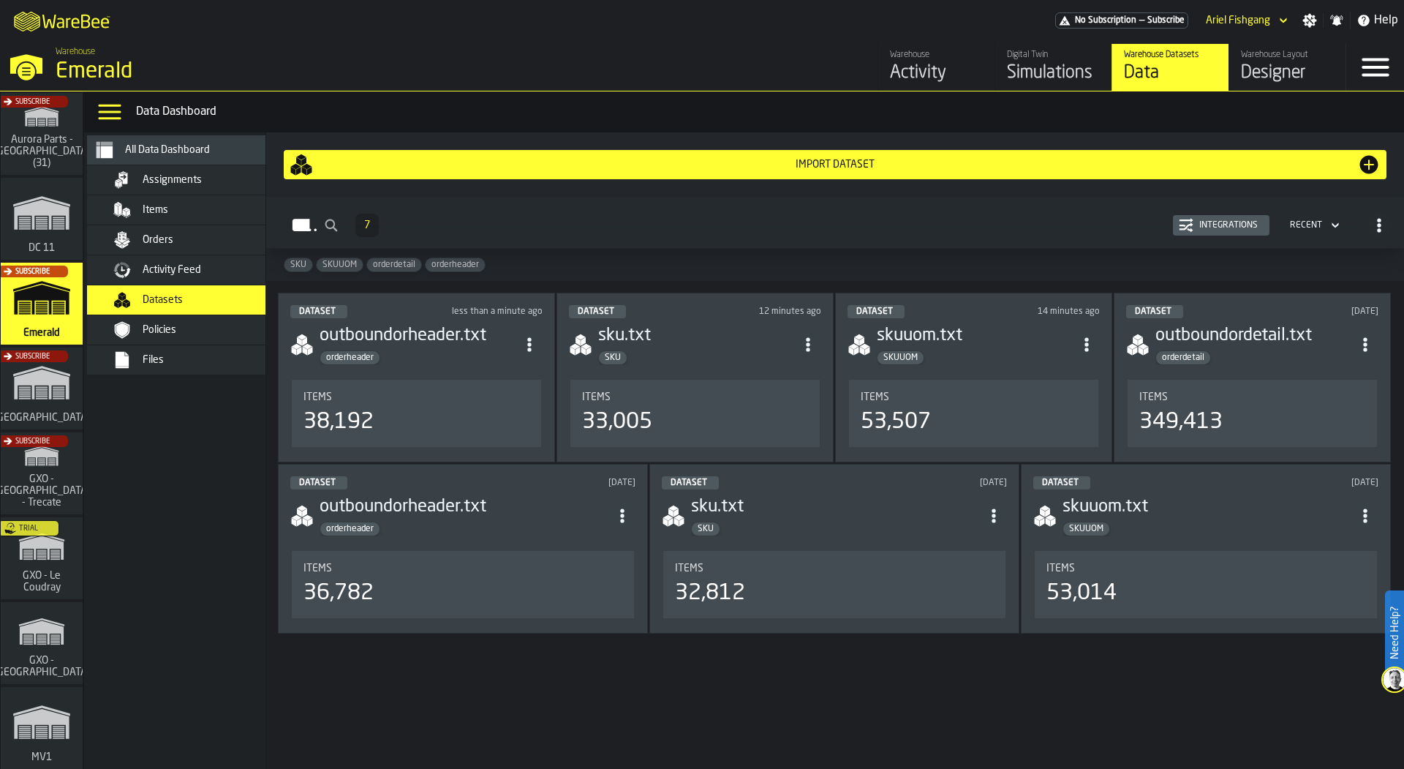
click at [1007, 156] on div "Import Dataset" at bounding box center [835, 164] width 1091 height 23
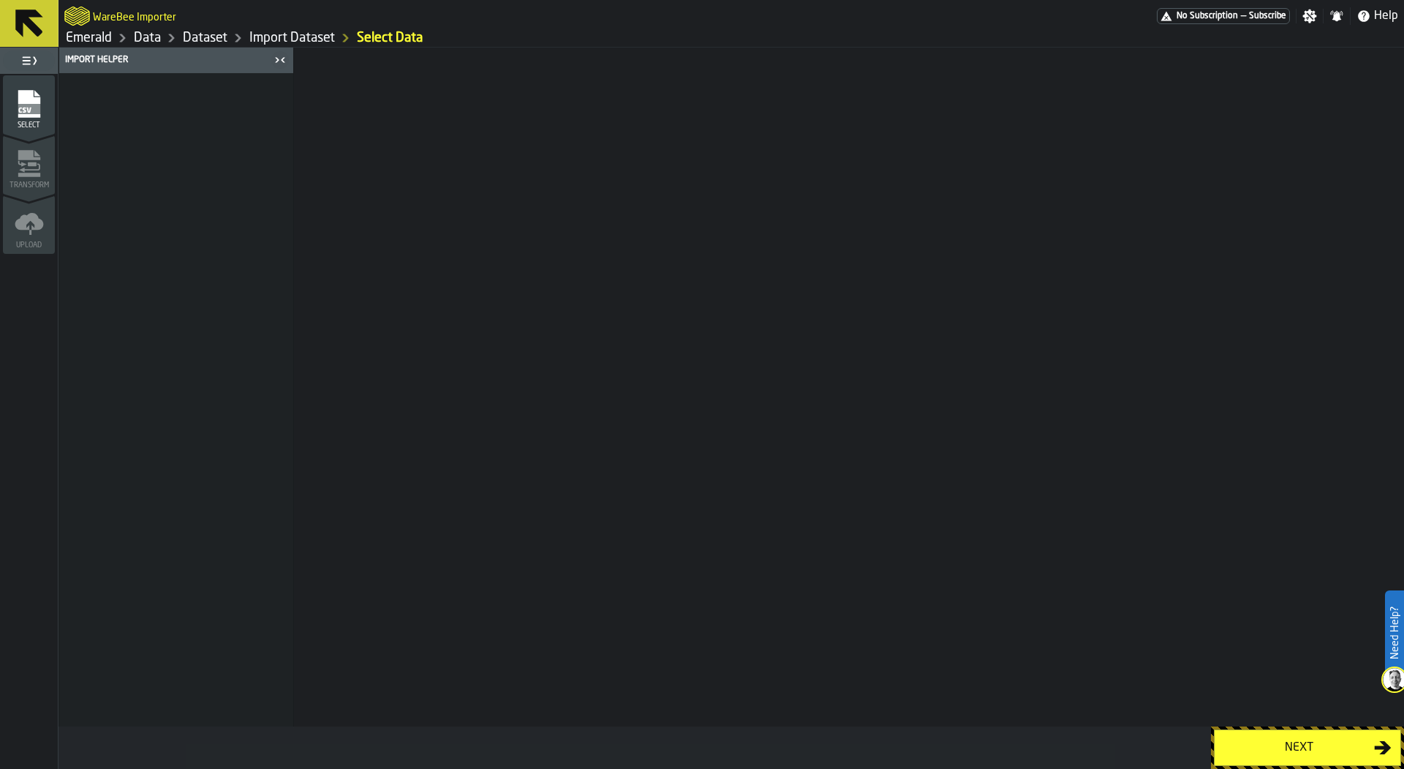
click at [34, 95] on icon "menu Select" at bounding box center [29, 104] width 22 height 28
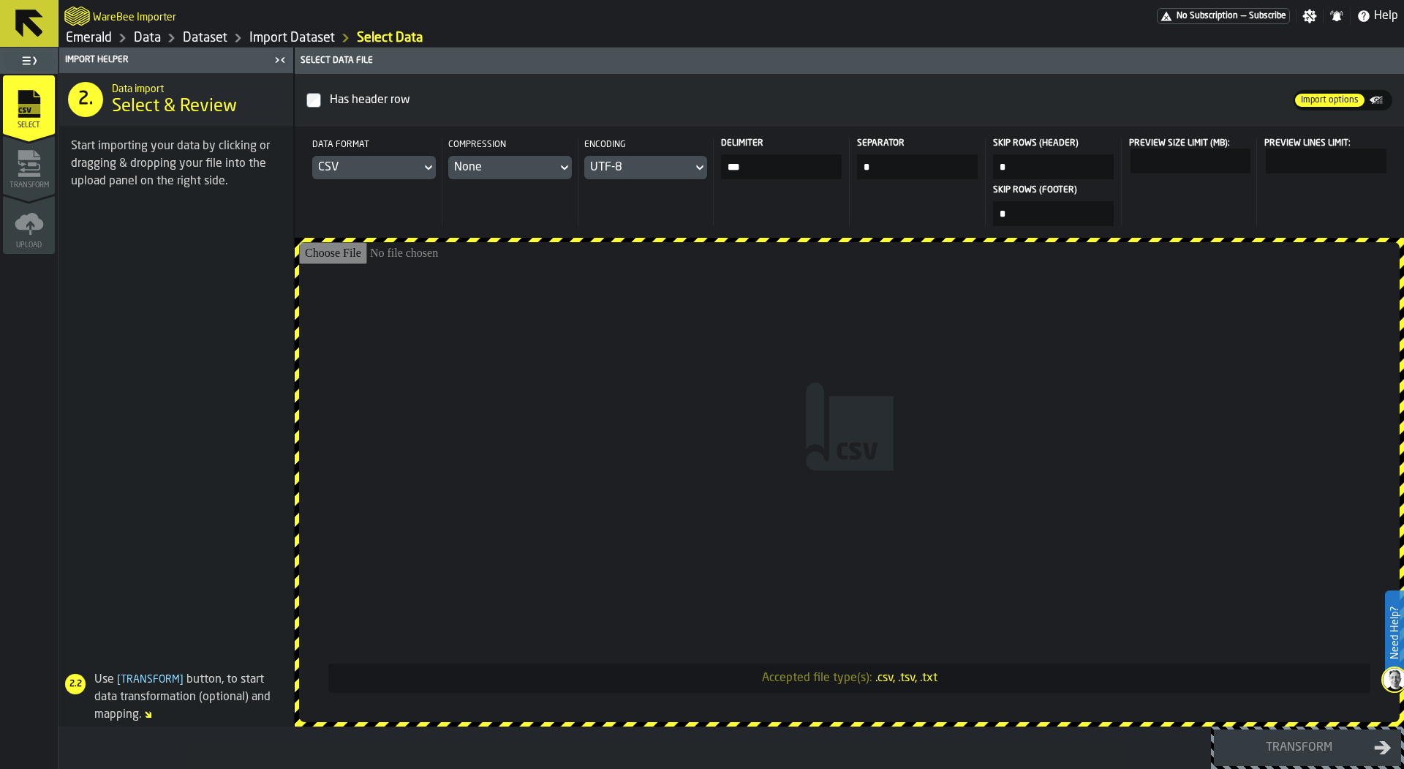
click at [509, 298] on input "Accepted file type(s): .csv, .tsv, .txt" at bounding box center [849, 482] width 1101 height 480
type input "**********"
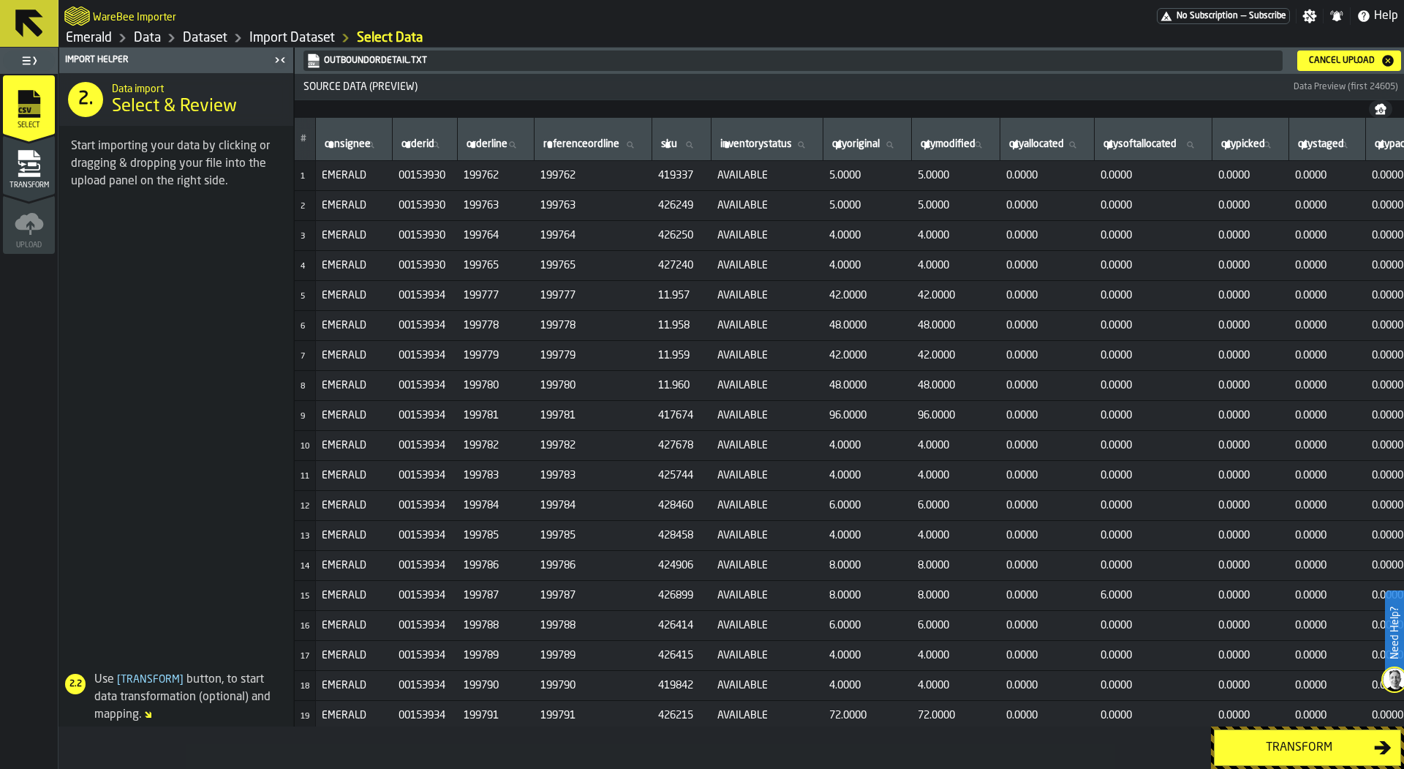
click at [29, 176] on icon "menu Transform" at bounding box center [29, 175] width 22 height 4
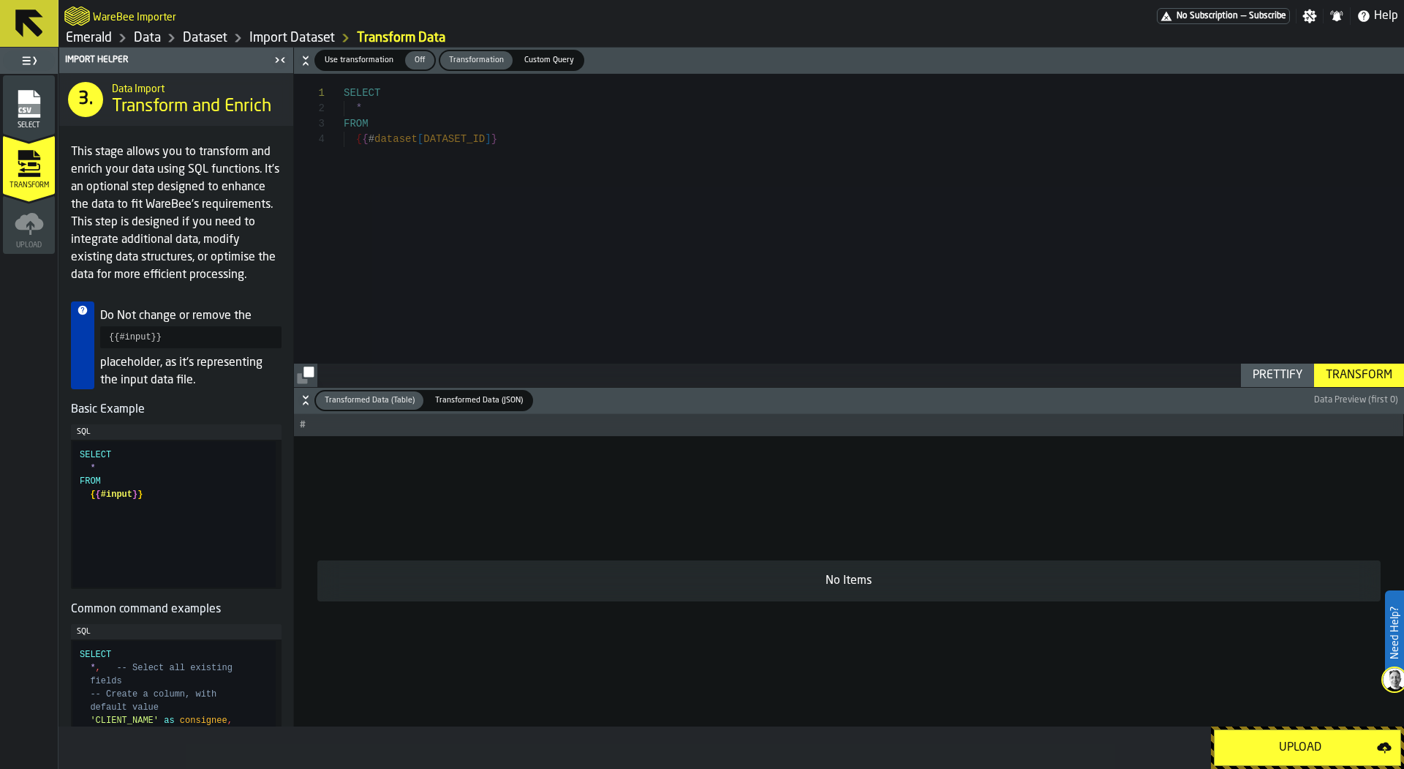
click at [1256, 746] on div "Upload" at bounding box center [1301, 748] width 154 height 18
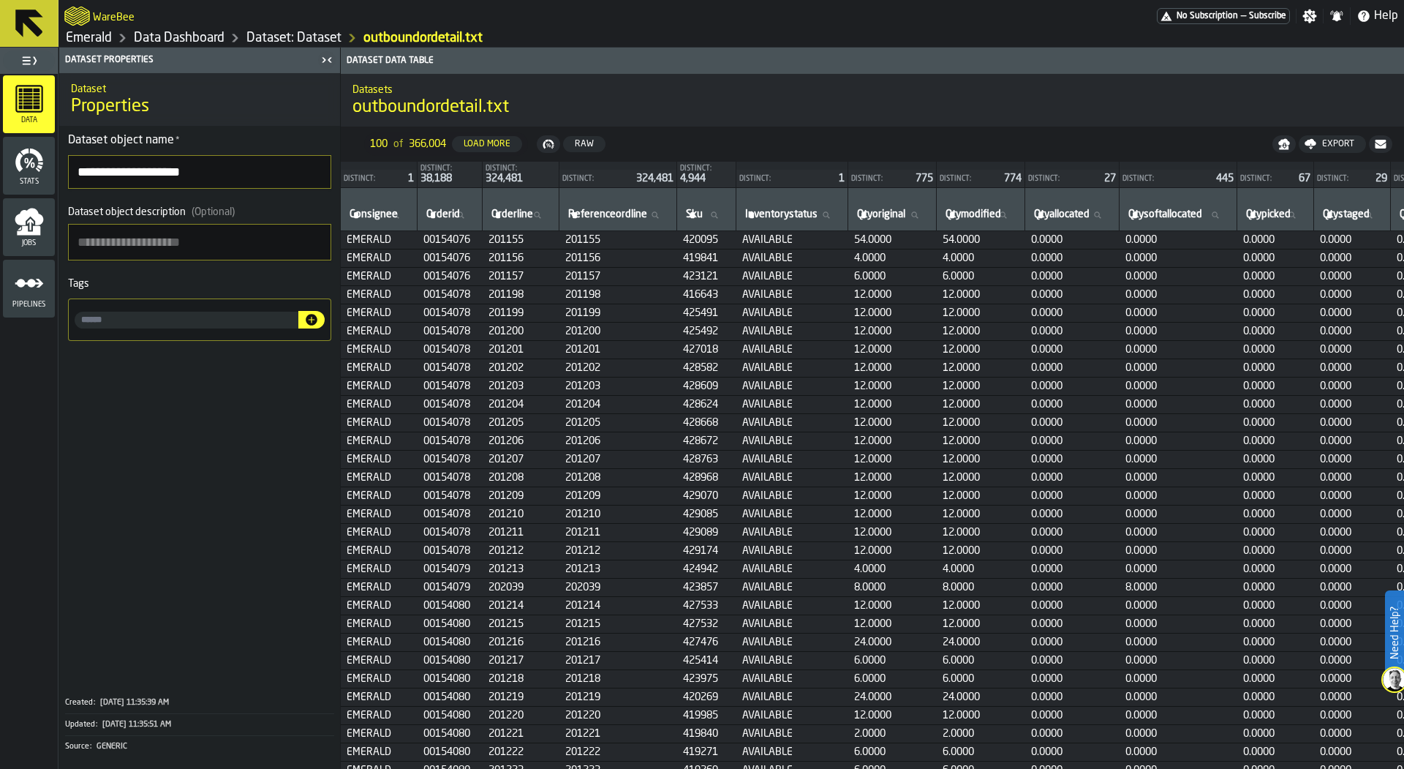
click at [229, 317] on input "input-value-" at bounding box center [187, 320] width 224 height 17
type input "**********"
click at [315, 320] on icon "button-" at bounding box center [312, 320] width 12 height 12
click at [189, 32] on link "Data Dashboard" at bounding box center [179, 38] width 91 height 16
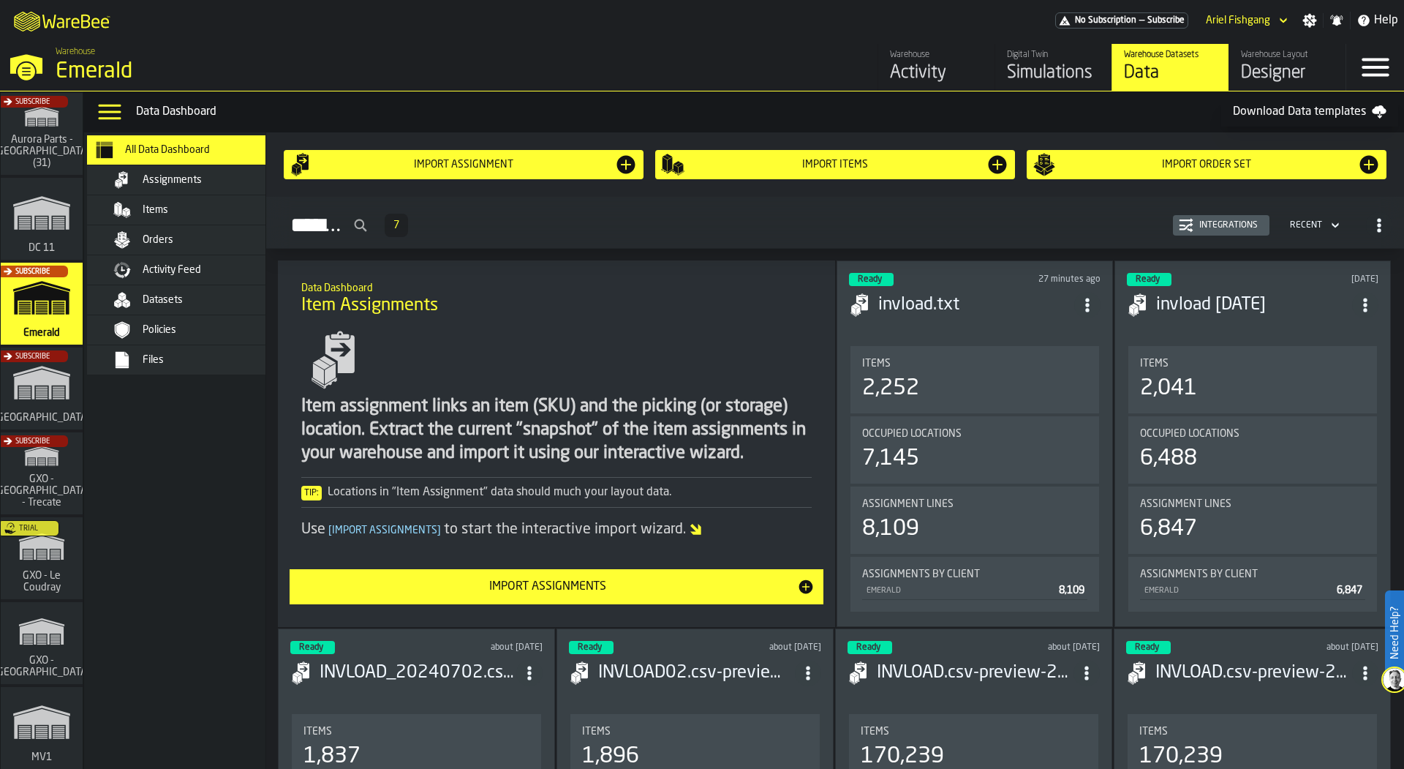
click at [208, 244] on div "Orders" at bounding box center [214, 240] width 143 height 12
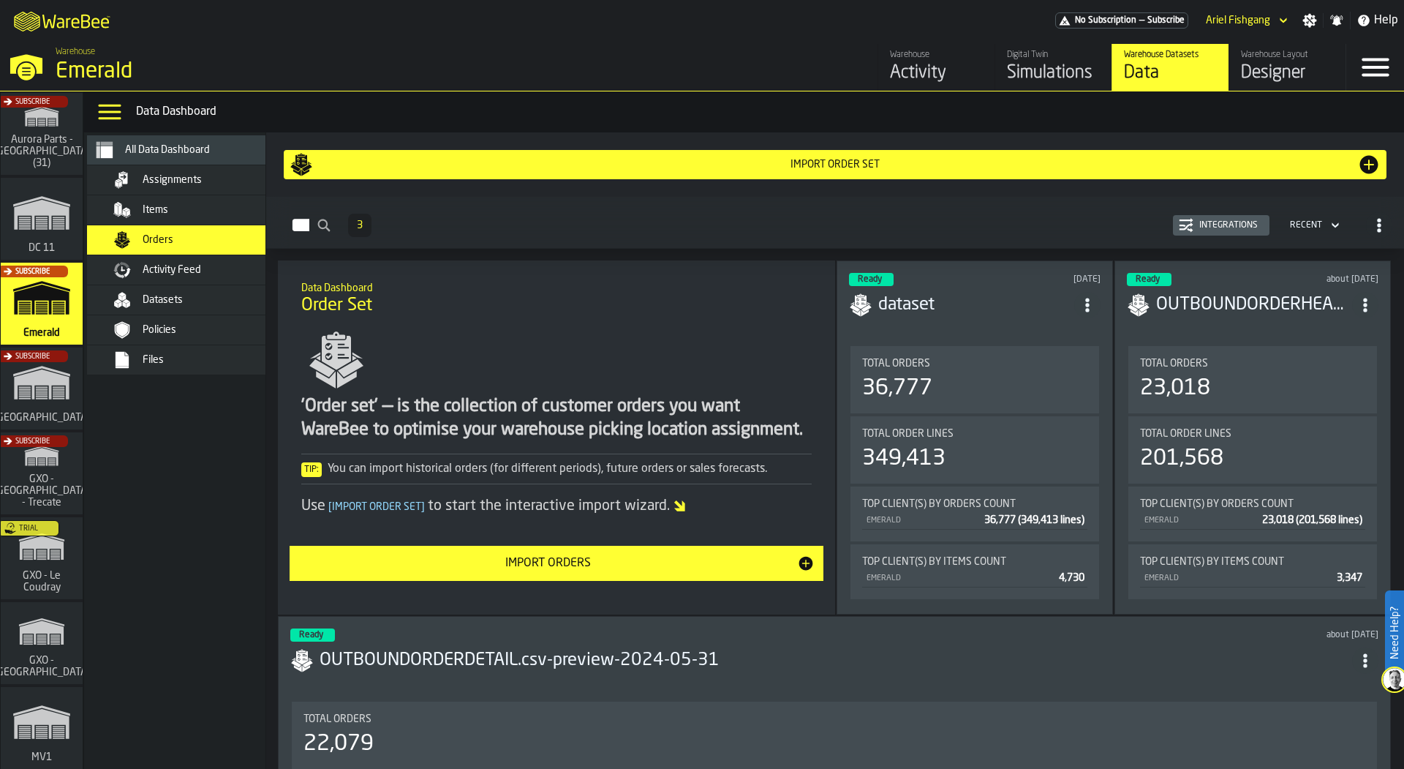
click at [671, 564] on div "Import Orders" at bounding box center [547, 563] width 499 height 18
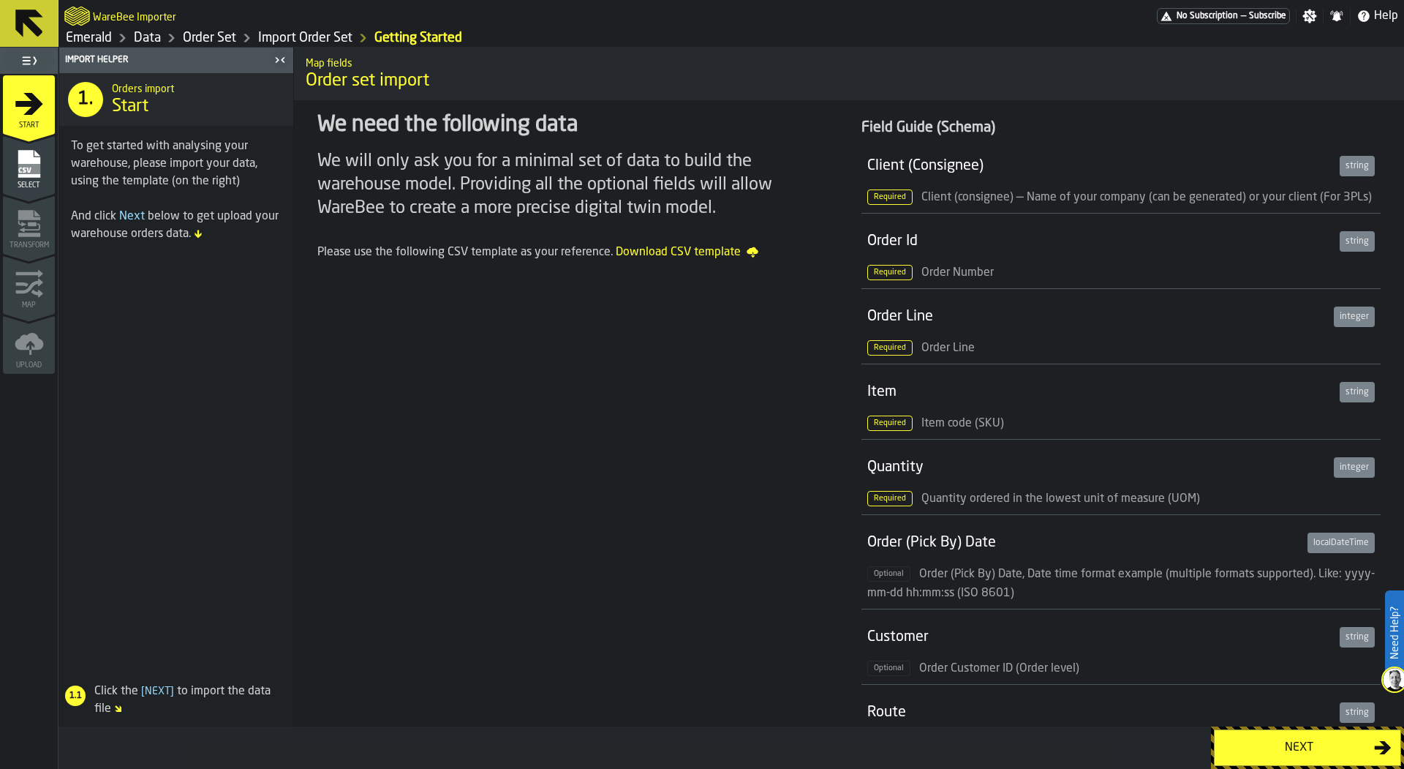
click at [19, 160] on icon "menu Select" at bounding box center [29, 164] width 22 height 28
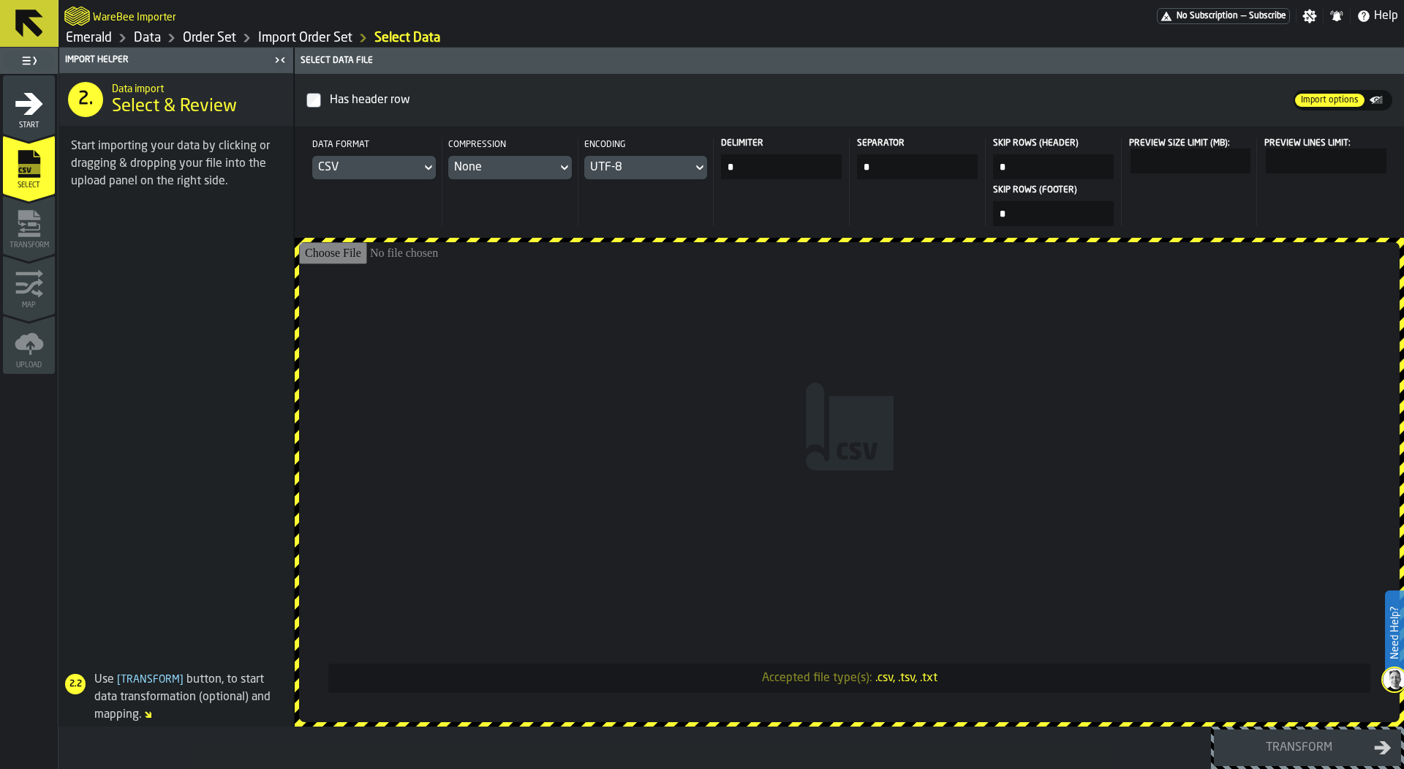
click at [342, 180] on div "Data format CSV" at bounding box center [373, 182] width 135 height 88
click at [342, 173] on div "CSV" at bounding box center [366, 168] width 97 height 18
click at [354, 254] on li "Dataset" at bounding box center [389, 266] width 94 height 35
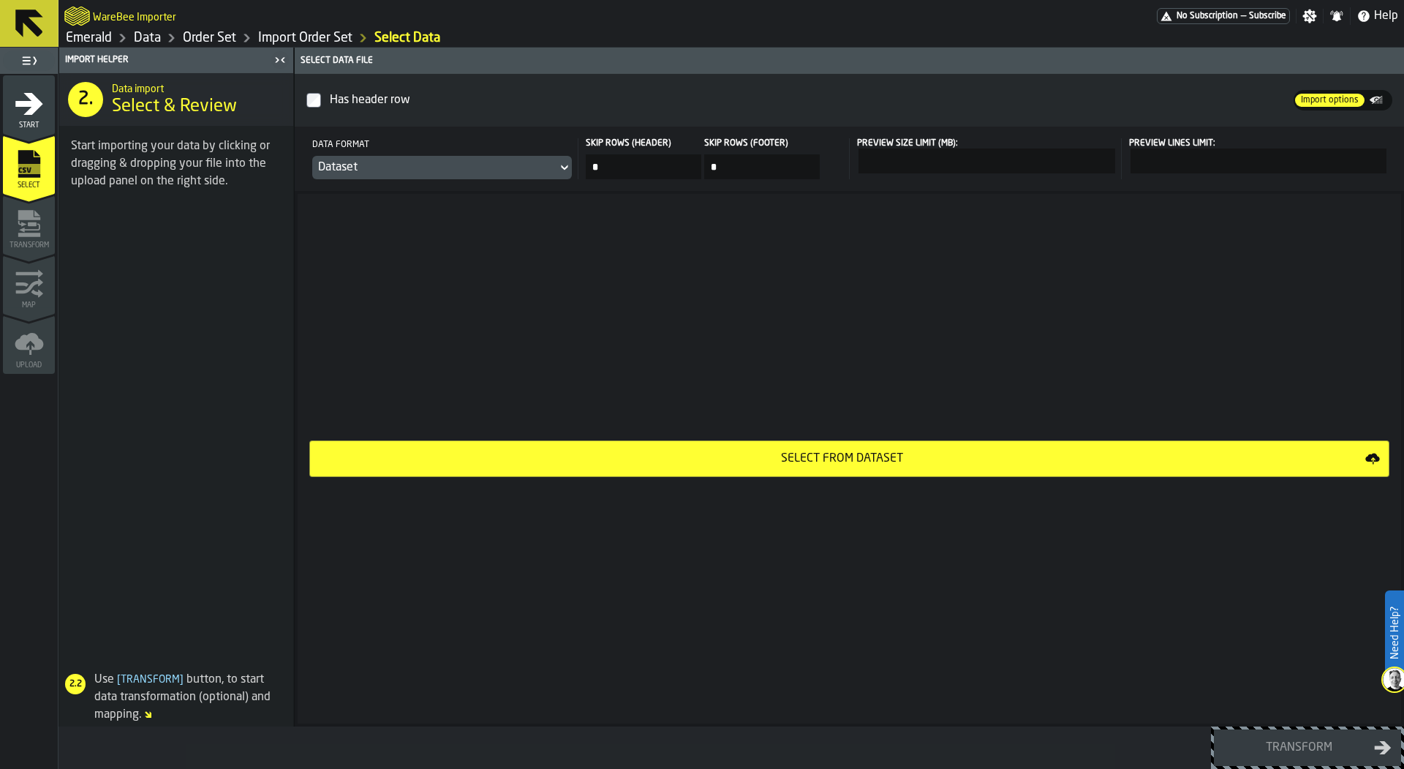
click at [523, 461] on div "Select from Dataset" at bounding box center [842, 459] width 1047 height 18
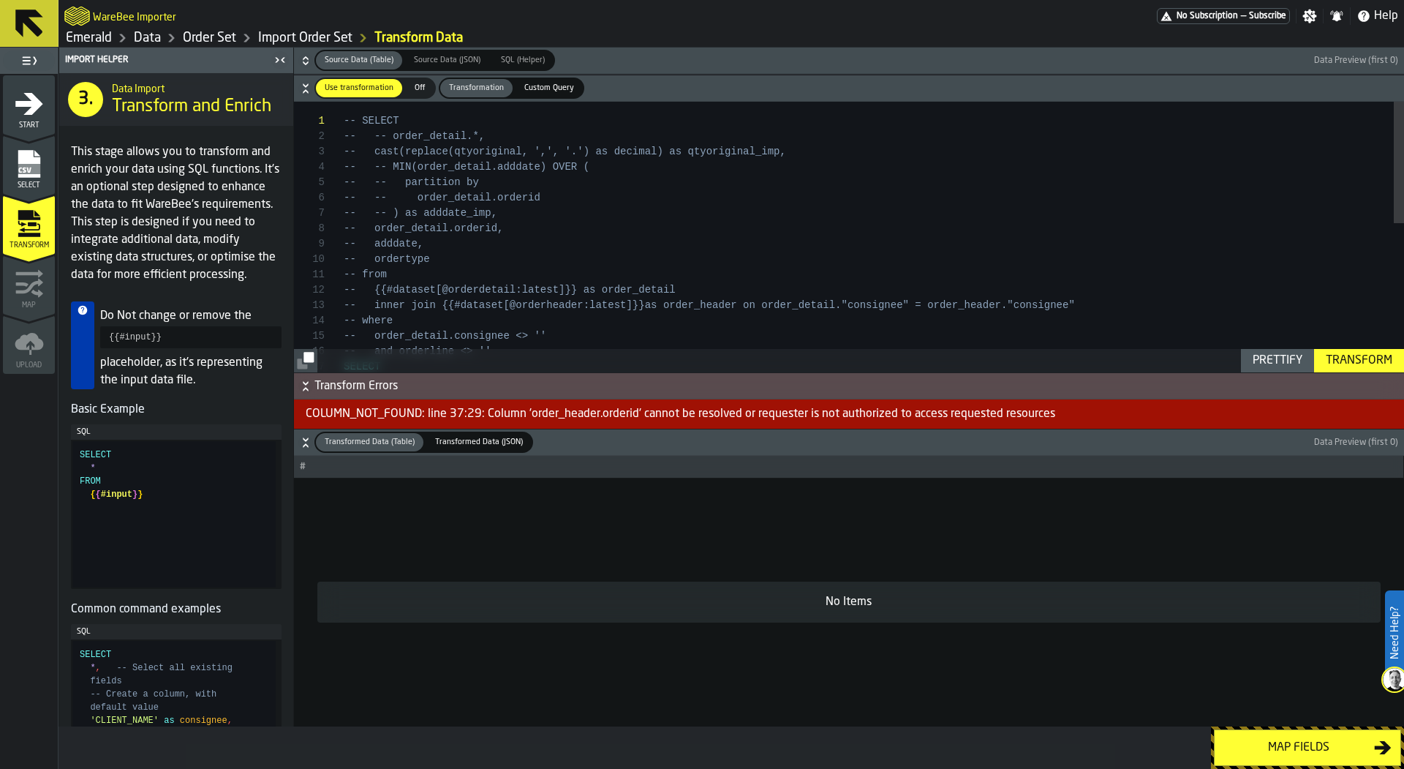
click at [1339, 353] on div "Transform" at bounding box center [1359, 361] width 78 height 18
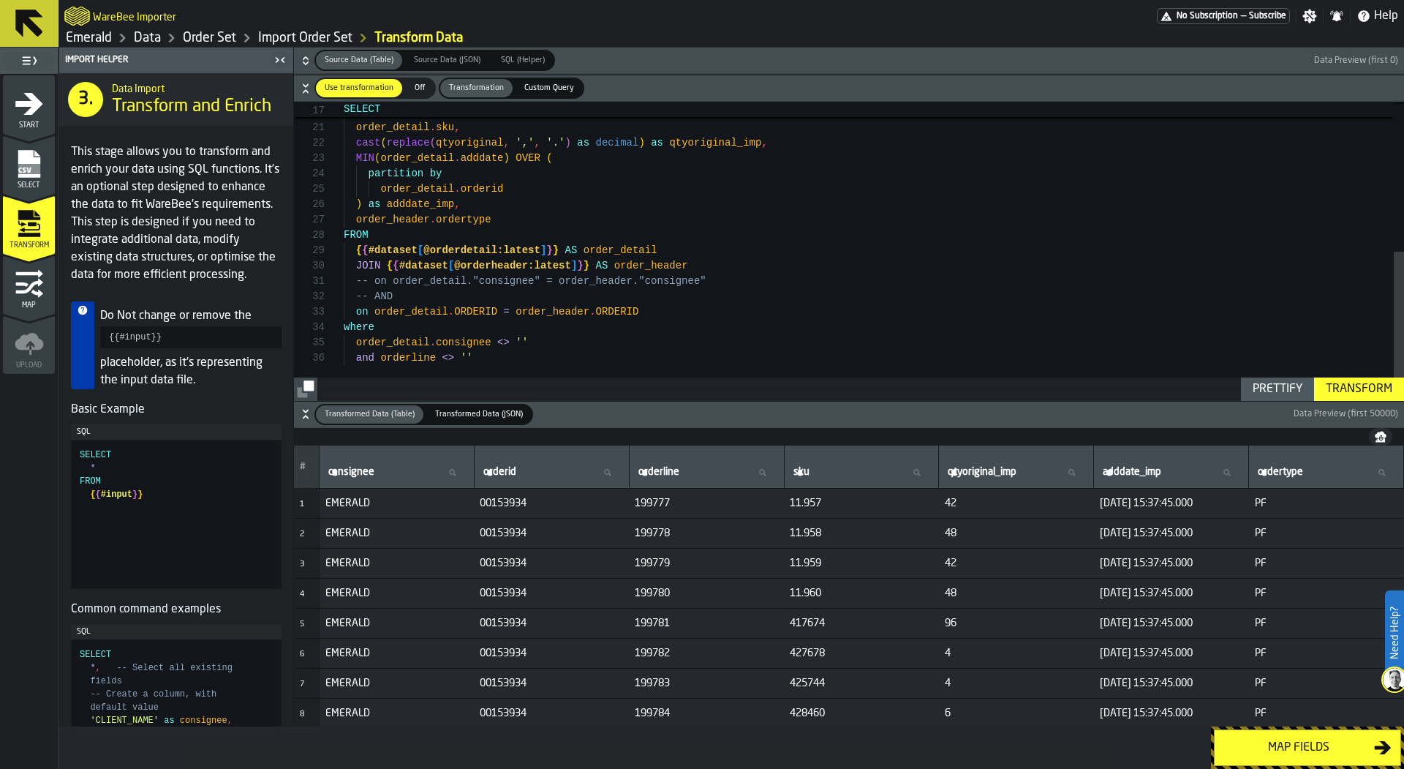
click at [32, 284] on icon "menu Map" at bounding box center [28, 285] width 27 height 15
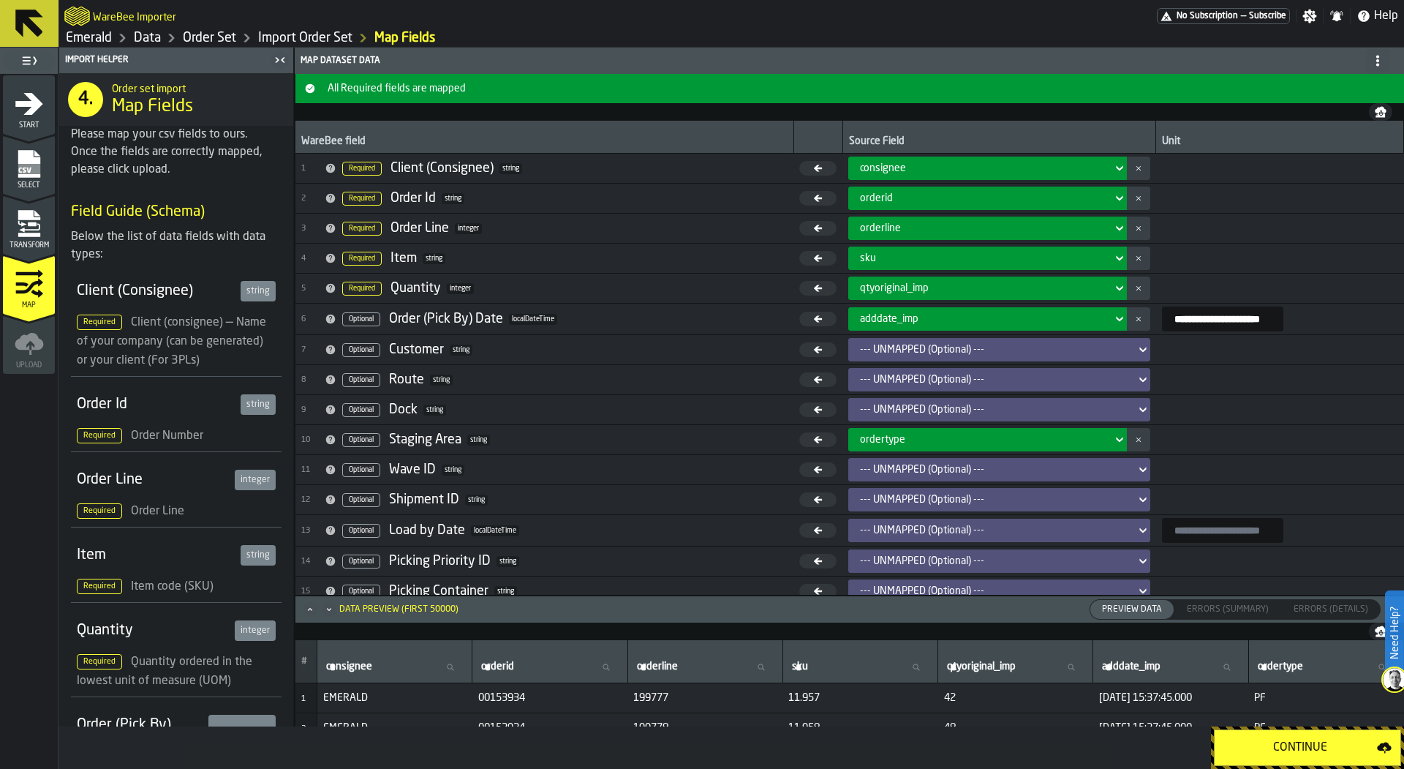
scroll to position [6, 0]
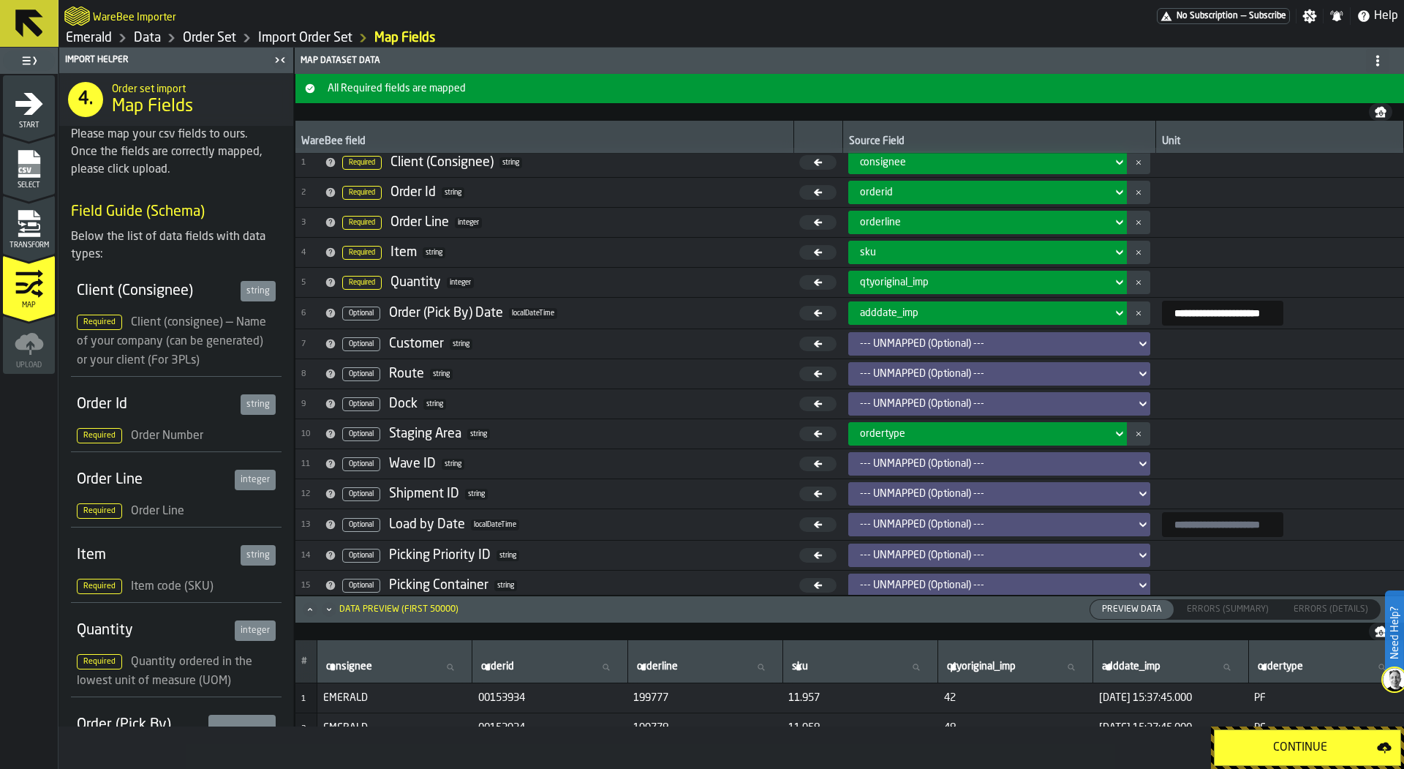
drag, startPoint x: 3, startPoint y: 229, endPoint x: 34, endPoint y: 229, distance: 31.5
click at [4, 229] on div "Transform" at bounding box center [29, 229] width 52 height 40
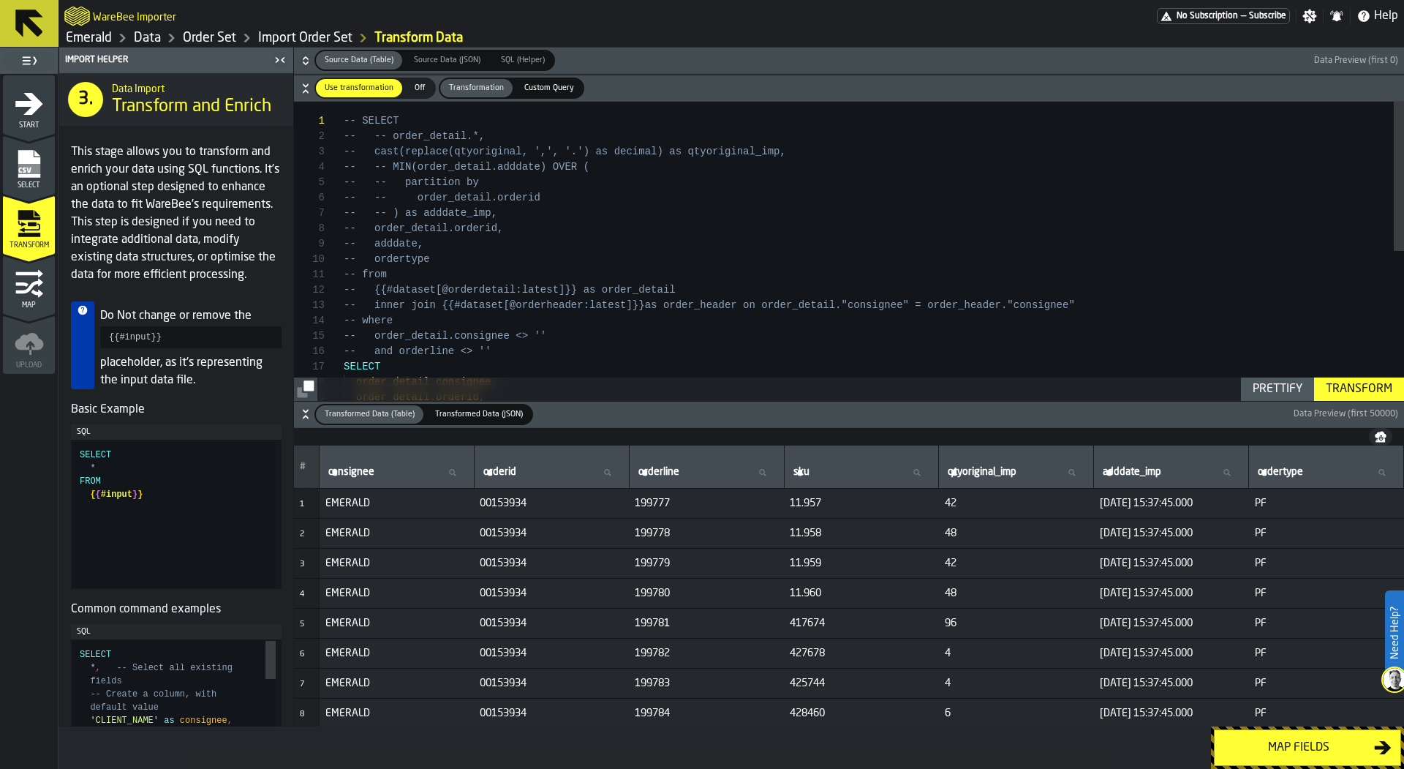
type textarea "**********"
click at [736, 352] on div "-- SELECT -- -- order_detail.*, -- cast(replace(qtyoriginal, ',', '.') as decim…" at bounding box center [874, 402] width 1061 height 600
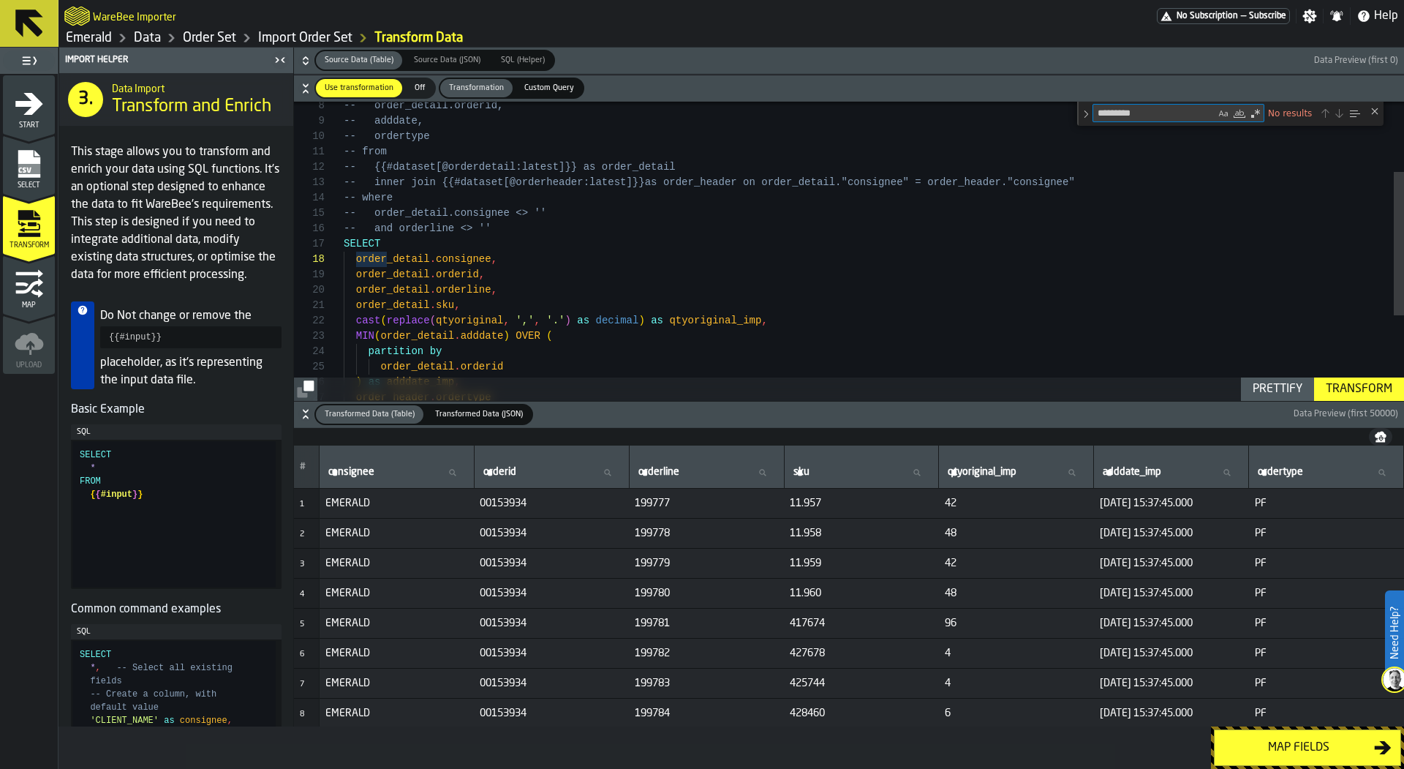
type textarea "**********"
click at [1124, 116] on textarea "**********" at bounding box center [1155, 113] width 122 height 17
type textarea "**********"
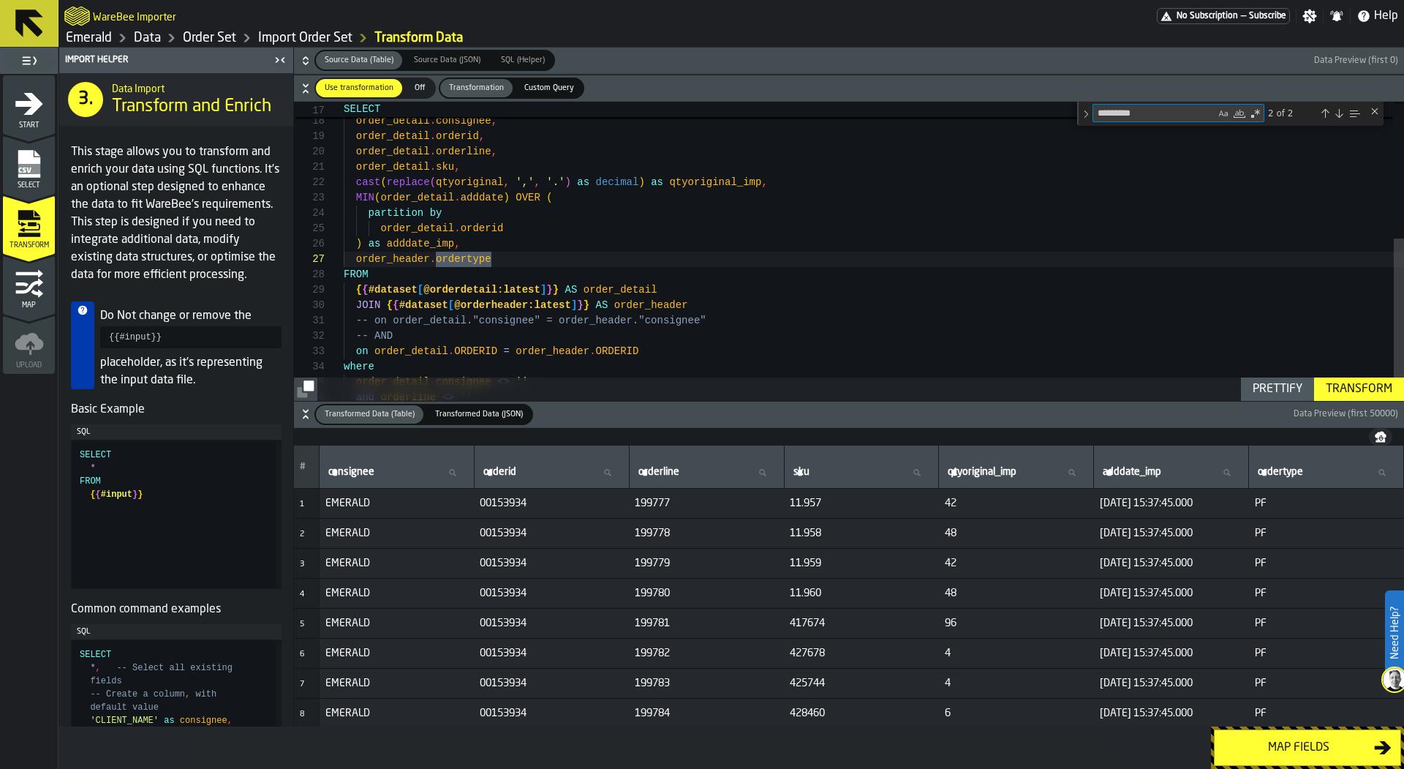
scroll to position [154, 0]
type textarea "*********"
click at [37, 274] on icon "menu Map" at bounding box center [28, 273] width 27 height 8
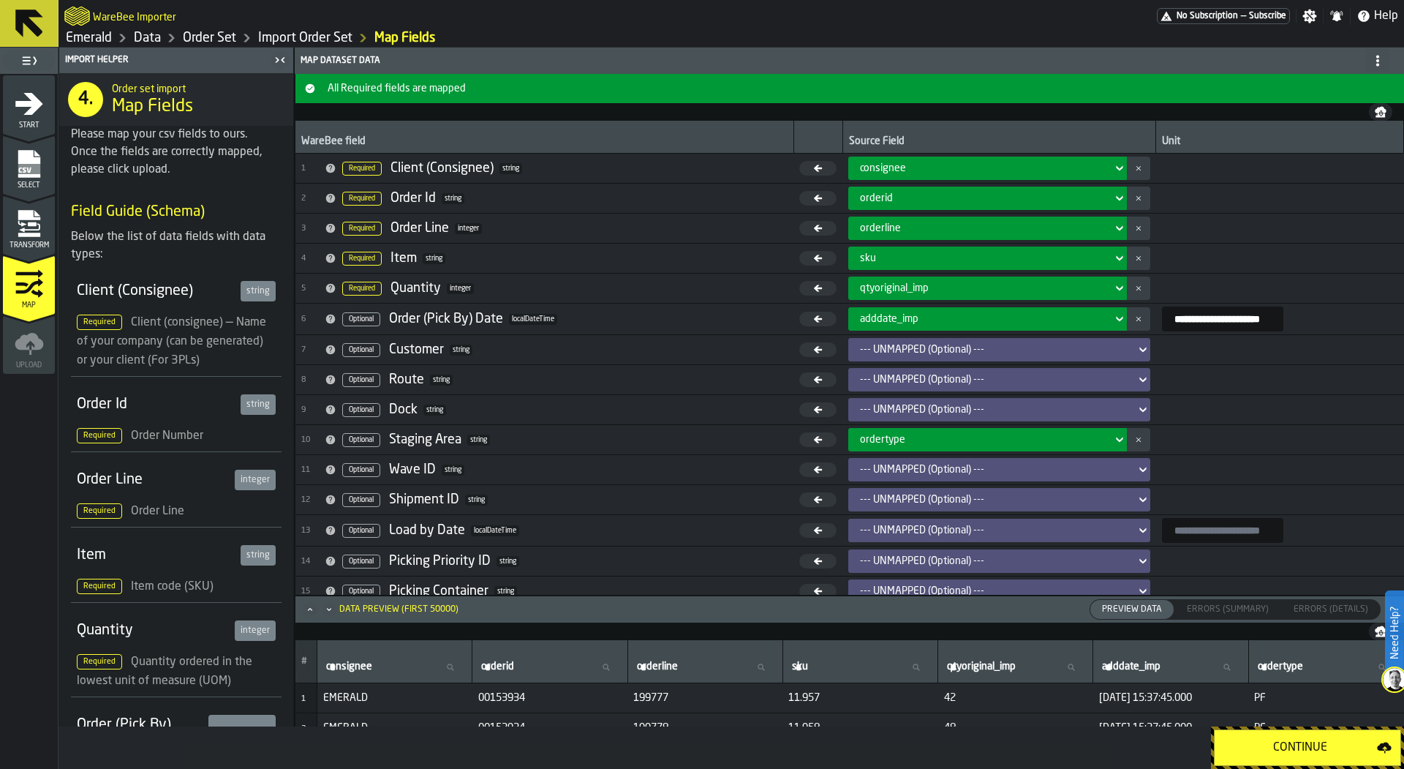
scroll to position [6, 0]
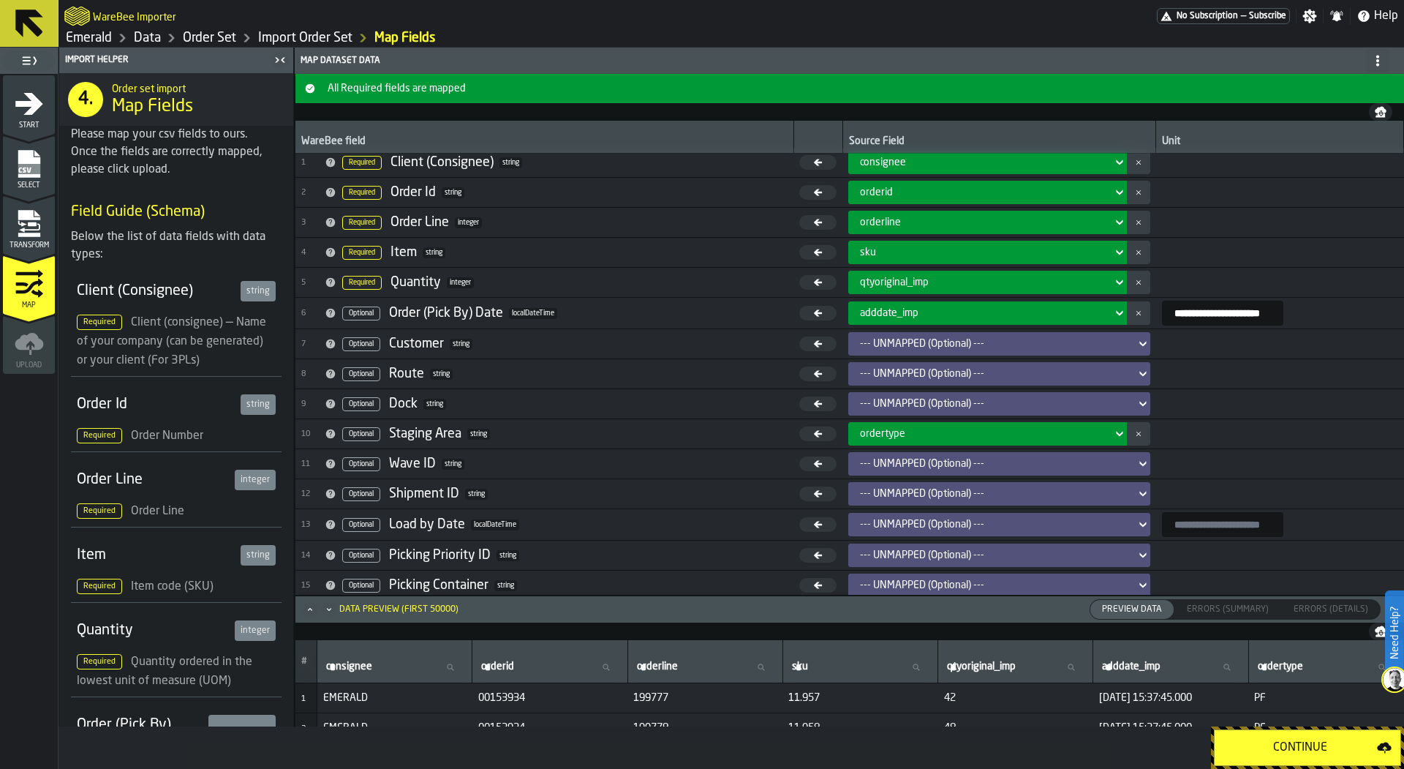
click at [1257, 737] on button "Continue" at bounding box center [1307, 747] width 187 height 37
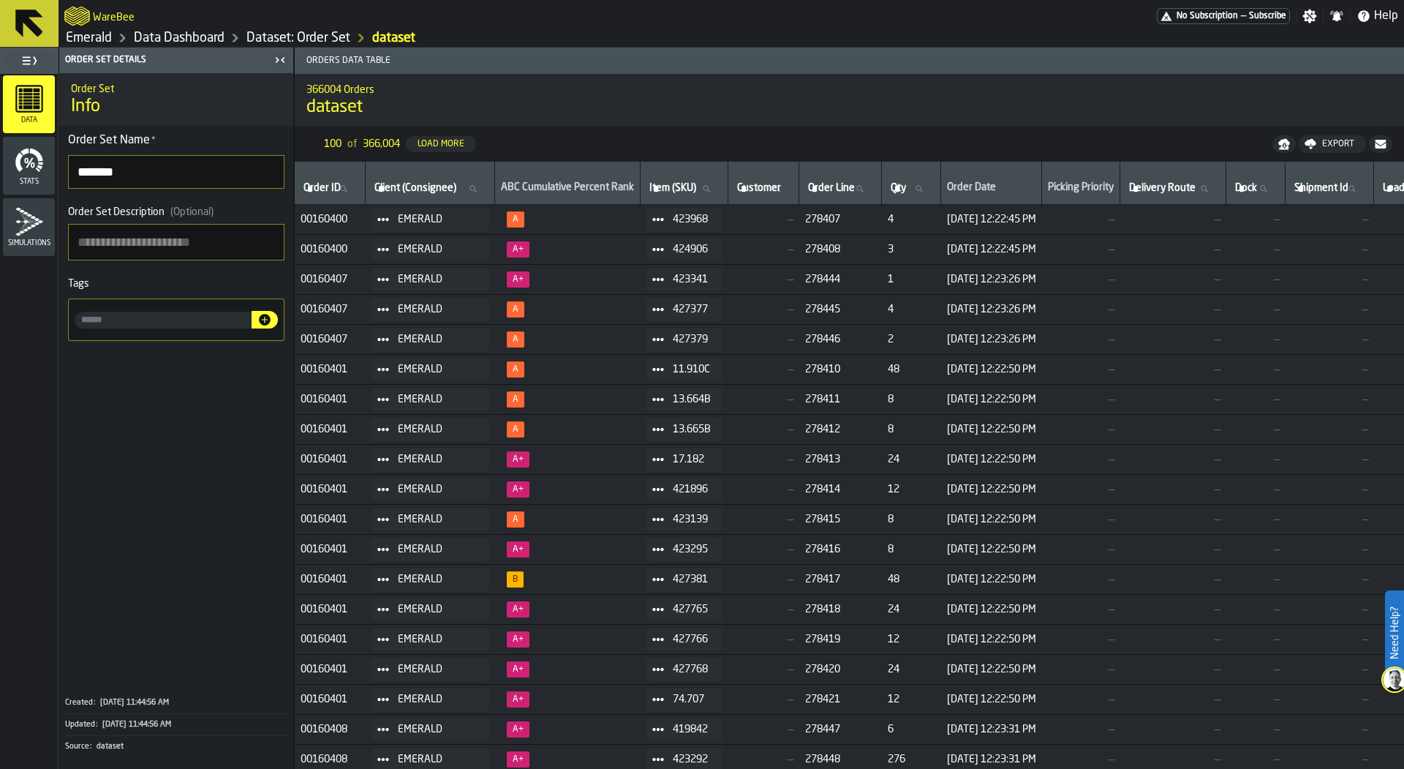
click at [290, 31] on link "Dataset: Order Set" at bounding box center [298, 38] width 104 height 16
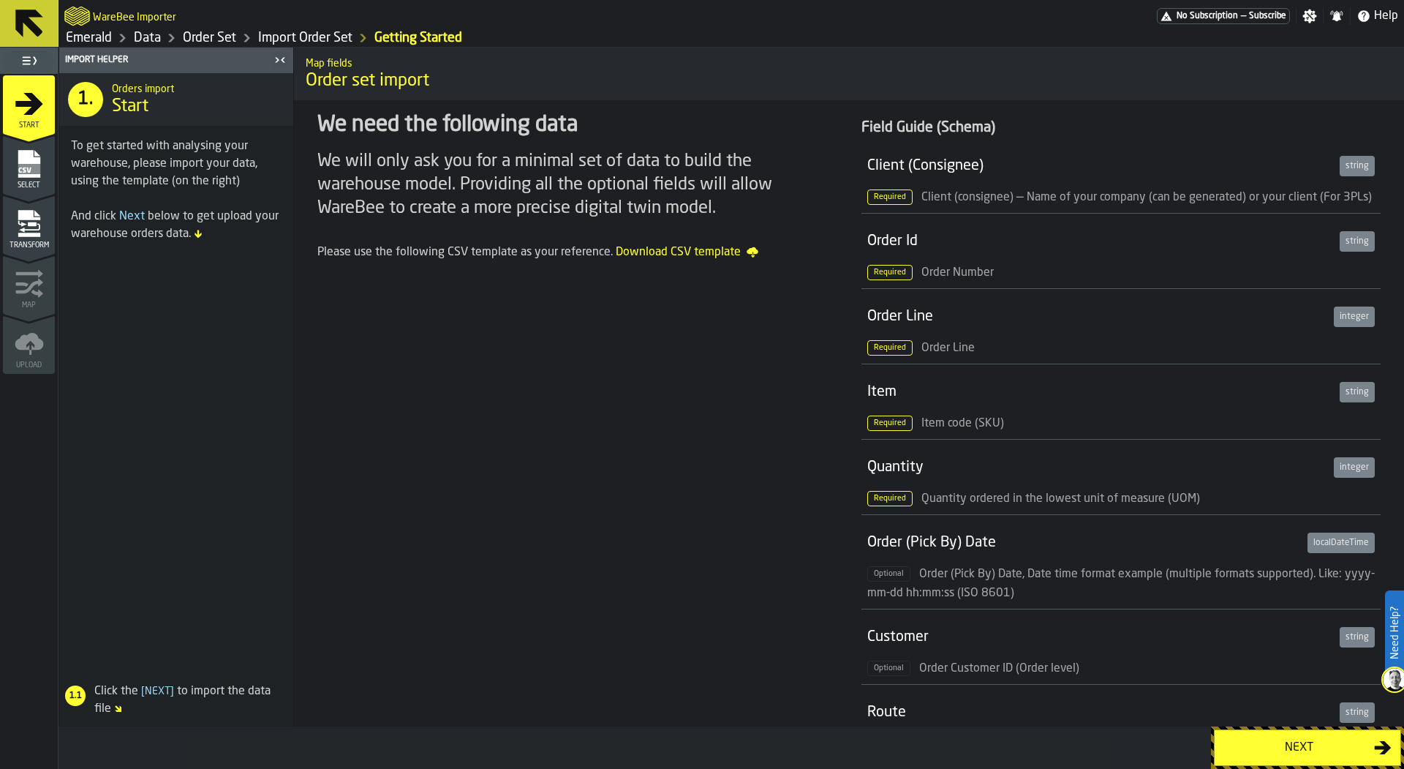
click at [45, 178] on div "Select" at bounding box center [29, 169] width 52 height 40
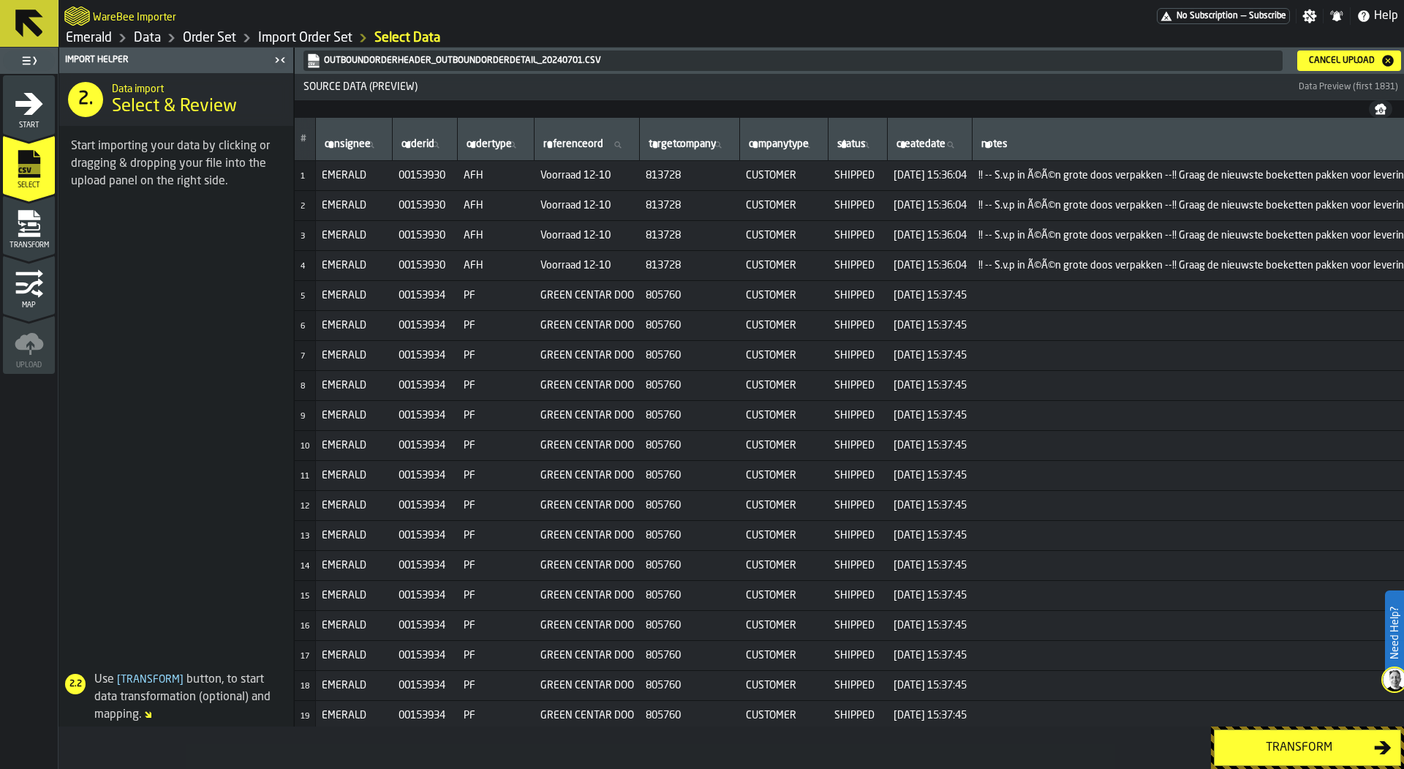
click at [35, 209] on icon "menu Transform" at bounding box center [29, 223] width 29 height 29
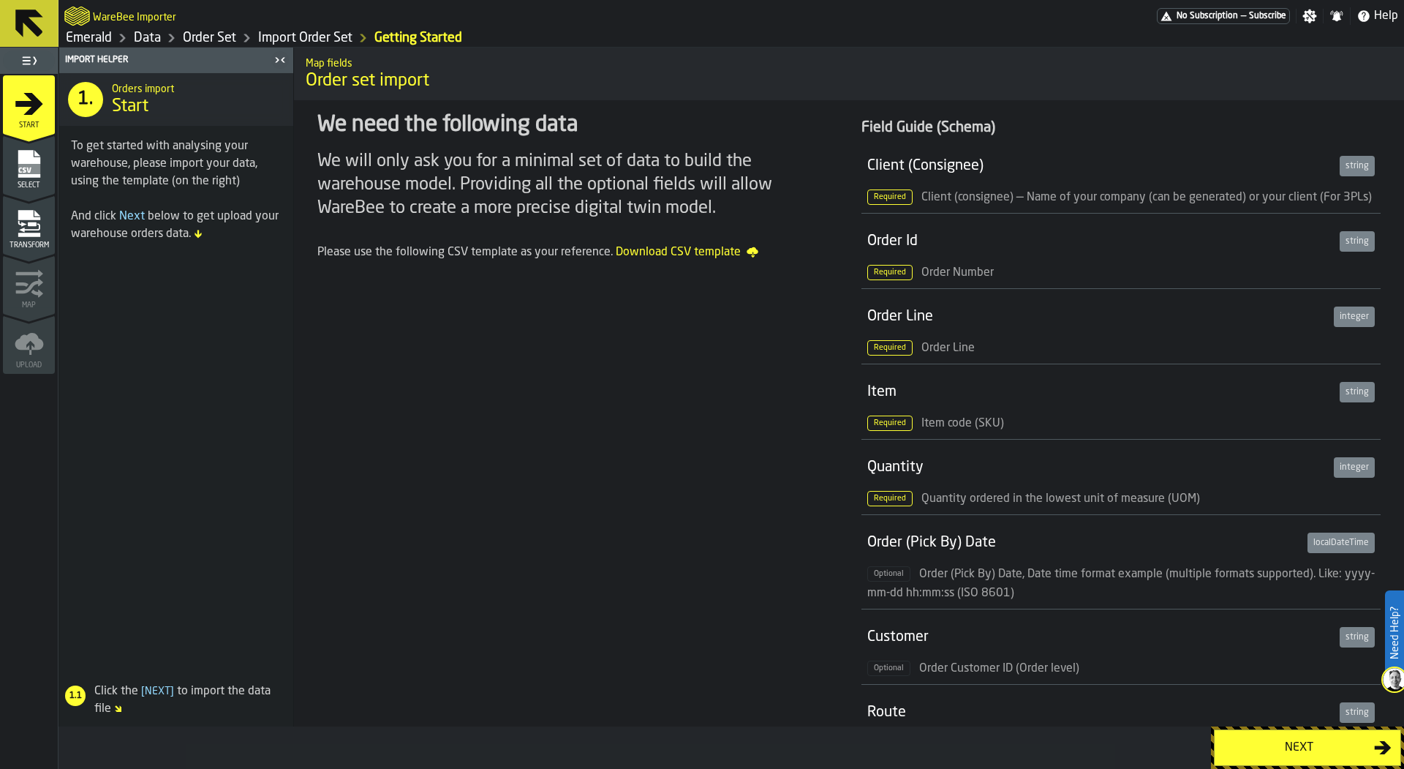
click at [44, 168] on div "Select" at bounding box center [29, 169] width 52 height 40
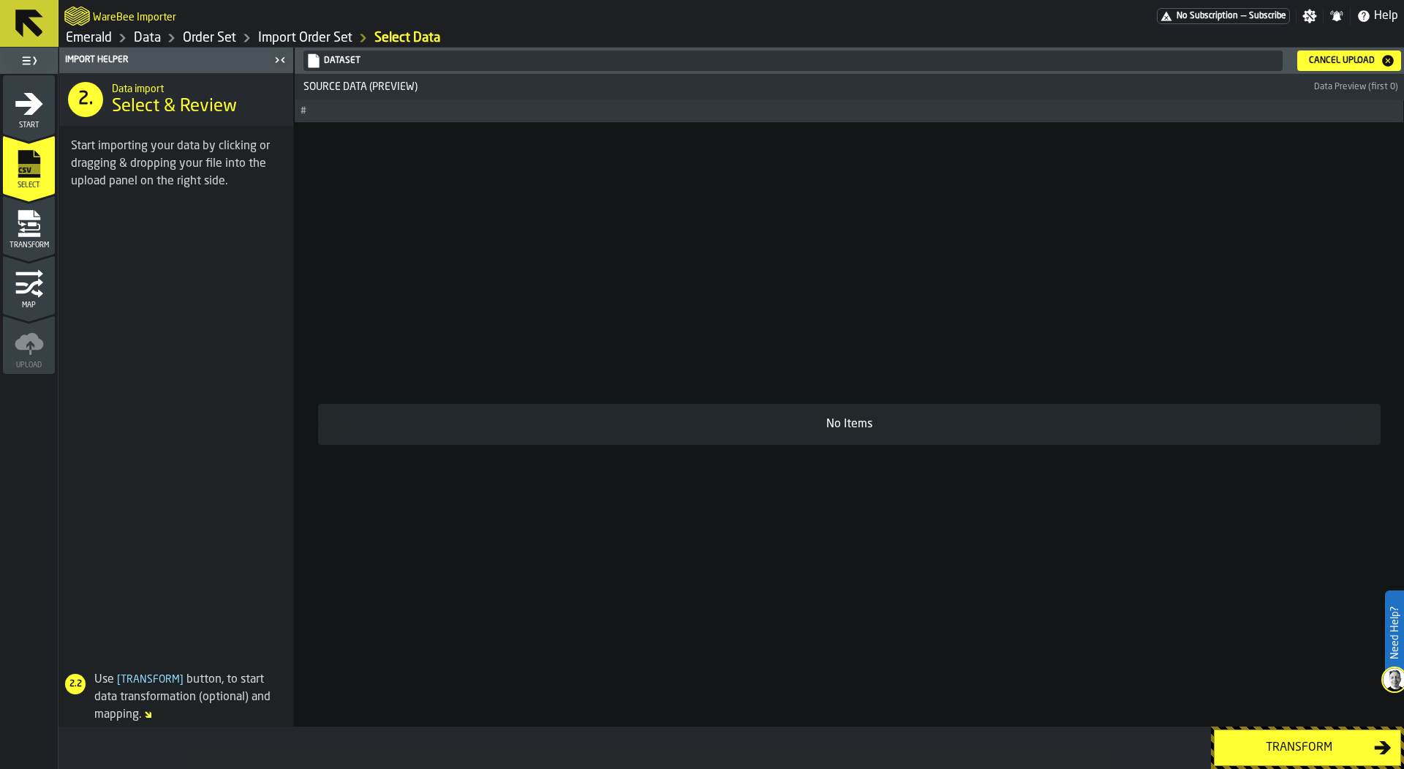
click at [19, 223] on icon "menu Transform" at bounding box center [22, 223] width 9 height 6
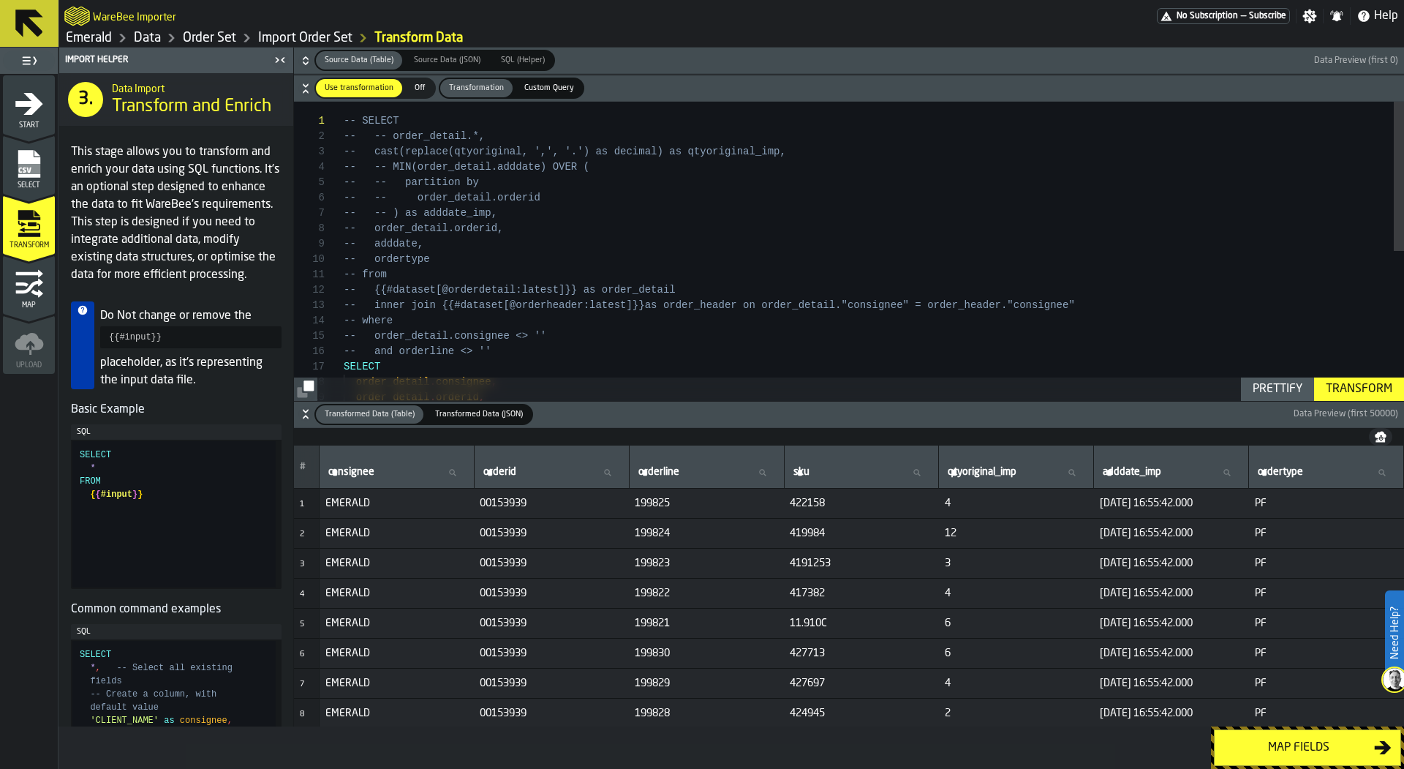
click at [298, 408] on h6 "Transformed Data (Table) Transformed Data (Table) Transformed Data (JSON) Trans…" at bounding box center [849, 414] width 1104 height 21
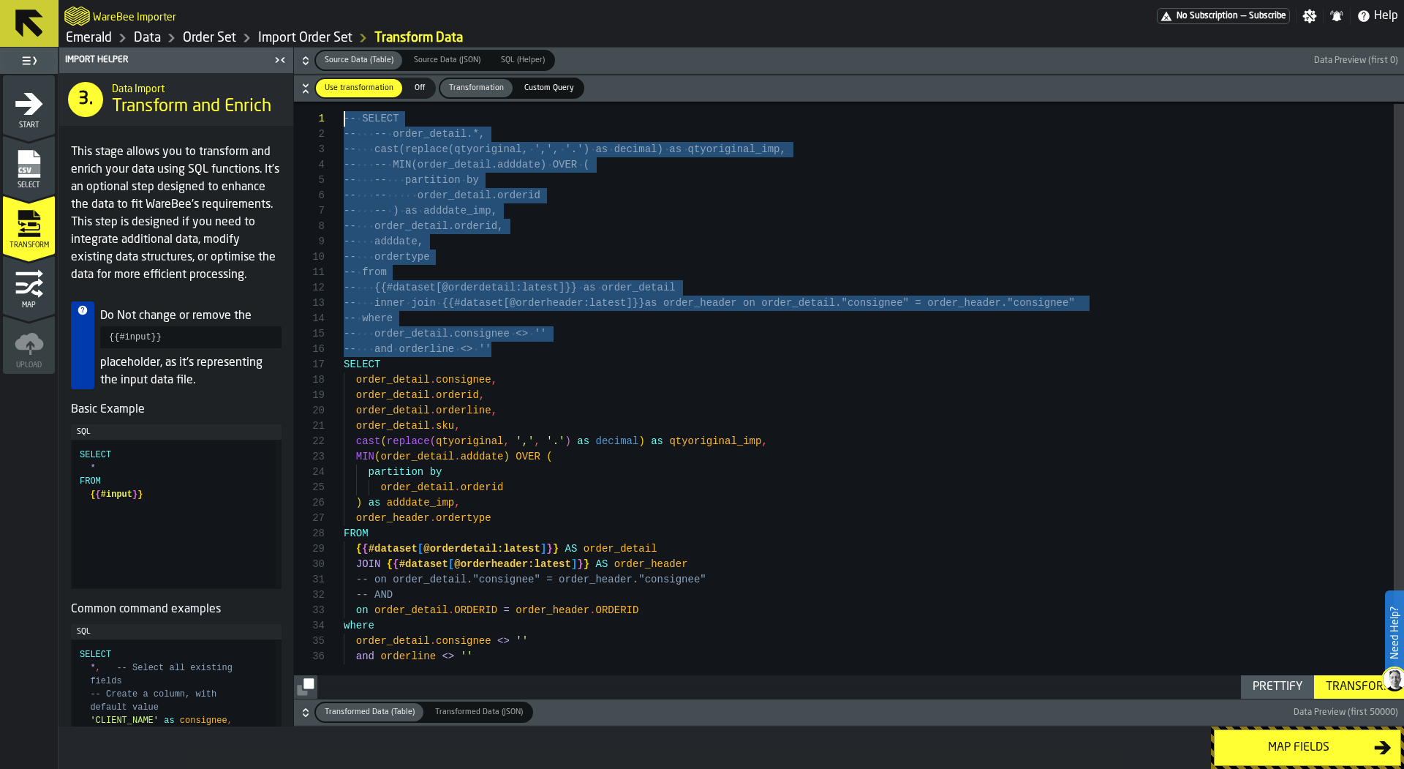
drag, startPoint x: 525, startPoint y: 347, endPoint x: 347, endPoint y: 103, distance: 301.5
click at [347, 103] on div "1 2 3 4 5 6 7 8 9 10 11 12 13 14 15 16 17 18 19 20 21 22 23 24 25 26 27 28 29 3…" at bounding box center [849, 401] width 1110 height 598
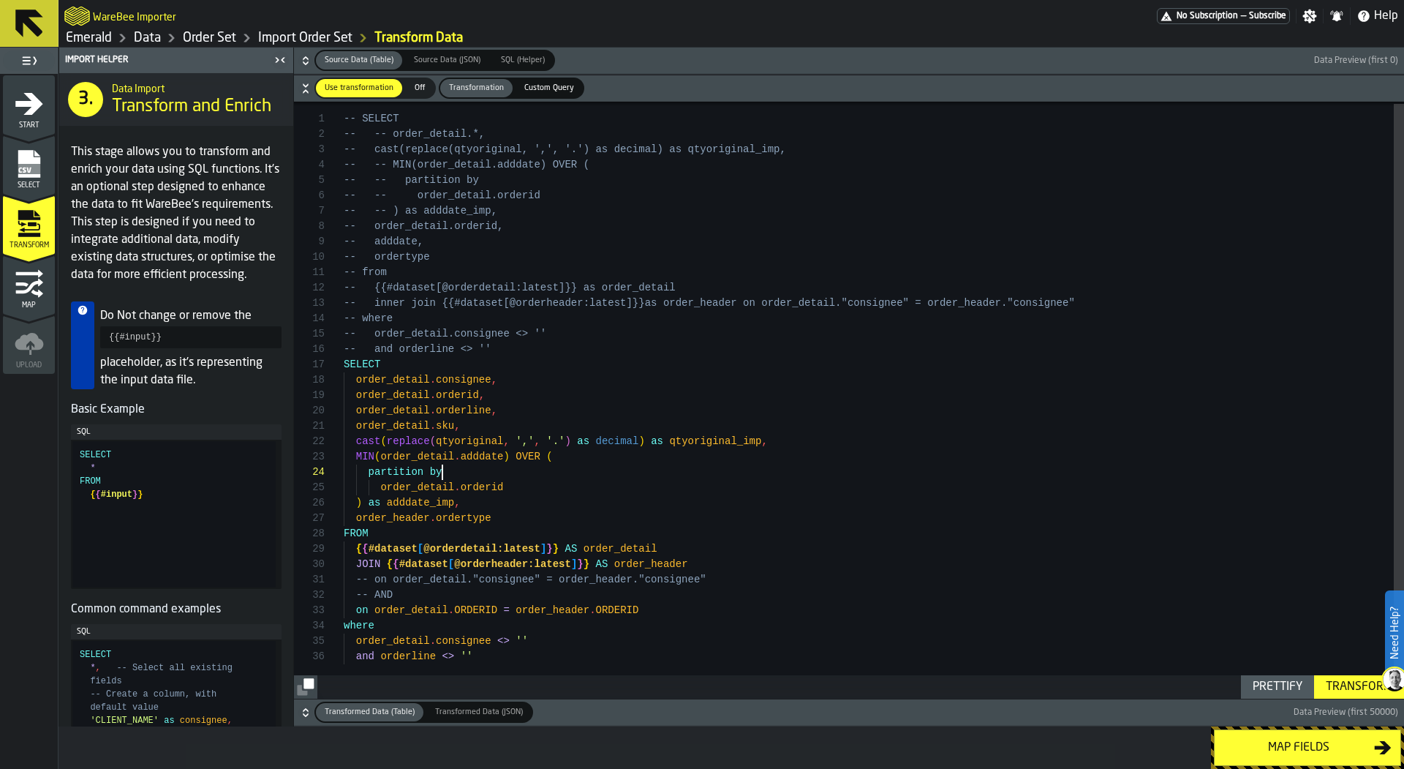
click at [598, 471] on div "-- SELECT -- -- order_detail.*, -- cast(replace(qtyoriginal, ',', '.') as decim…" at bounding box center [874, 399] width 1061 height 600
type textarea "**********"
click at [661, 615] on div "-- SELECT -- -- order_detail.*, -- cast(replace(qtyoriginal, ',', '.') as decim…" at bounding box center [874, 399] width 1061 height 600
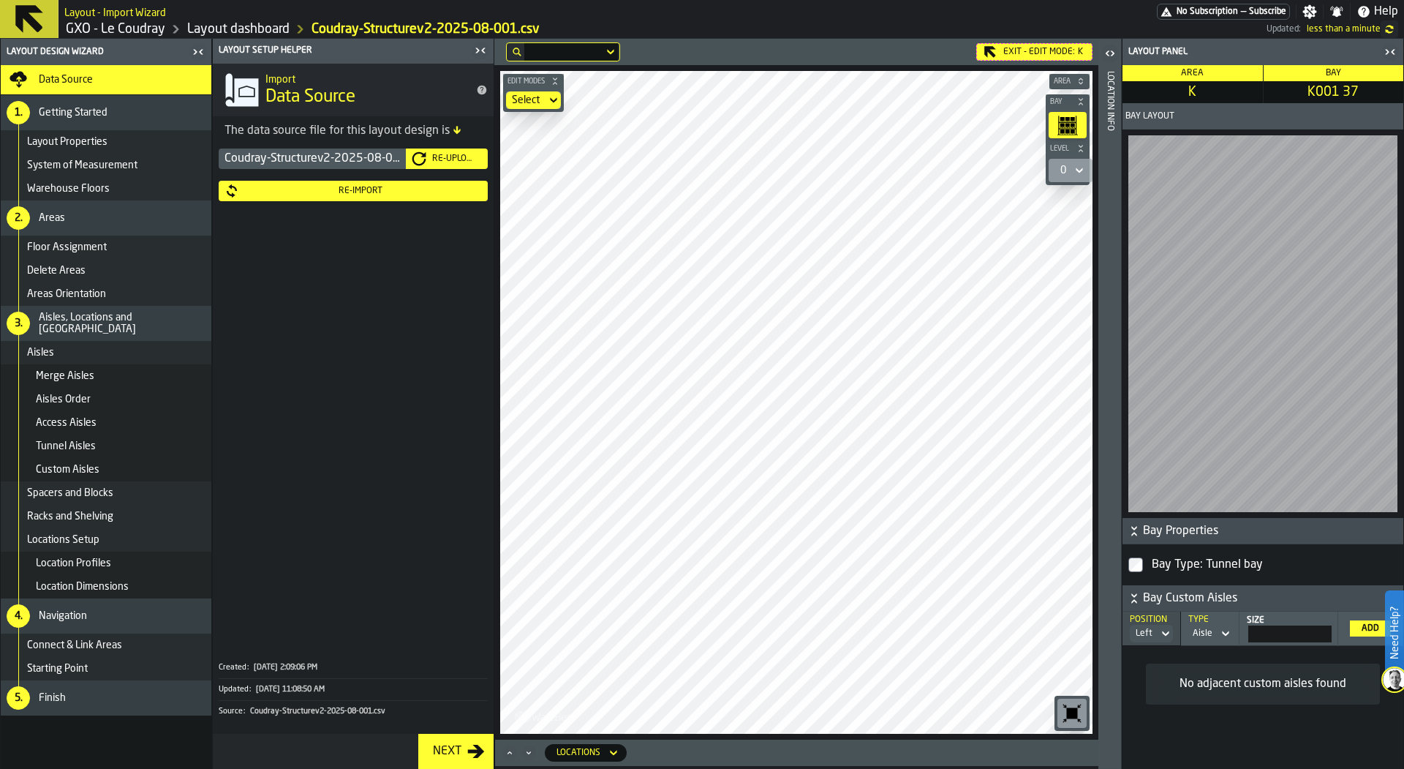
click at [132, 25] on link "GXO - Le Coudray" at bounding box center [115, 29] width 99 height 16
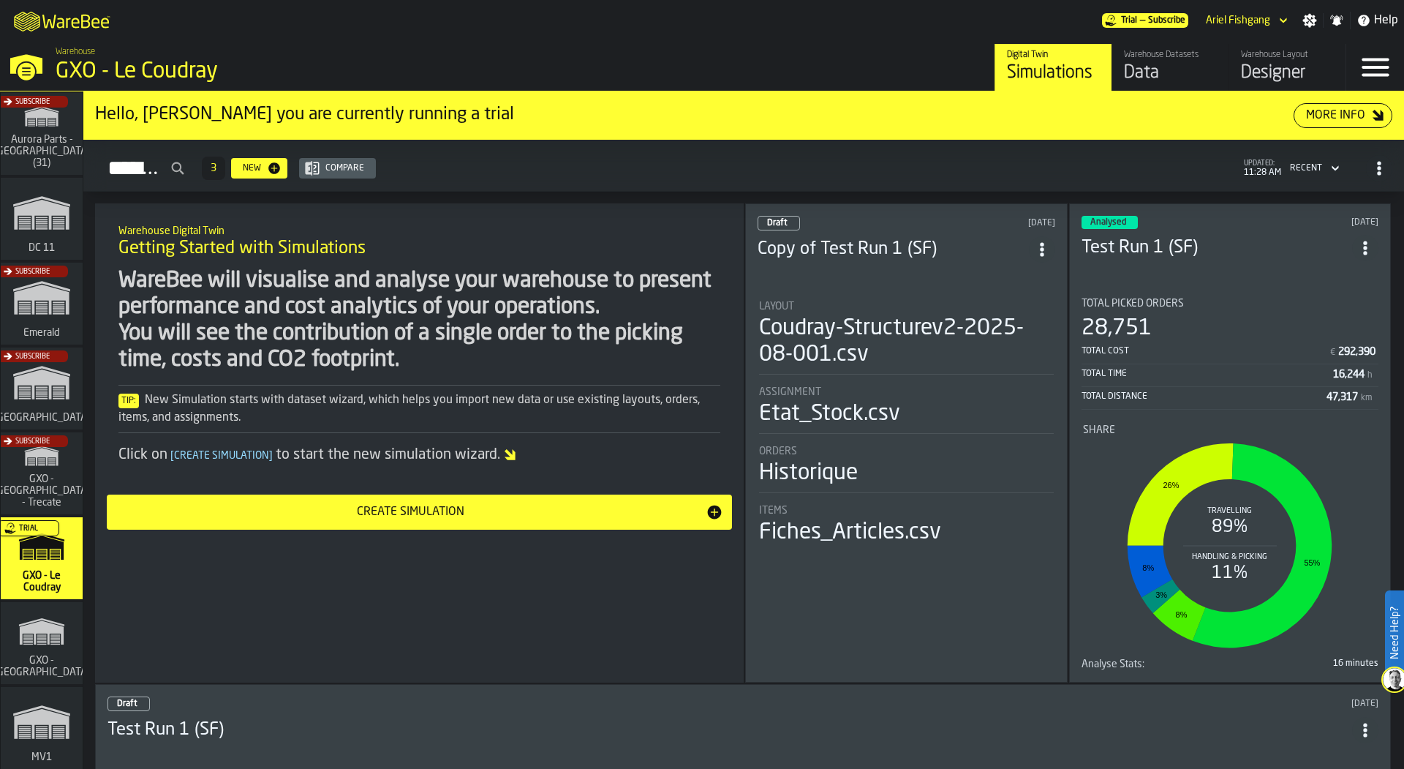
click at [69, 319] on div "Subscribe" at bounding box center [39, 308] width 82 height 85
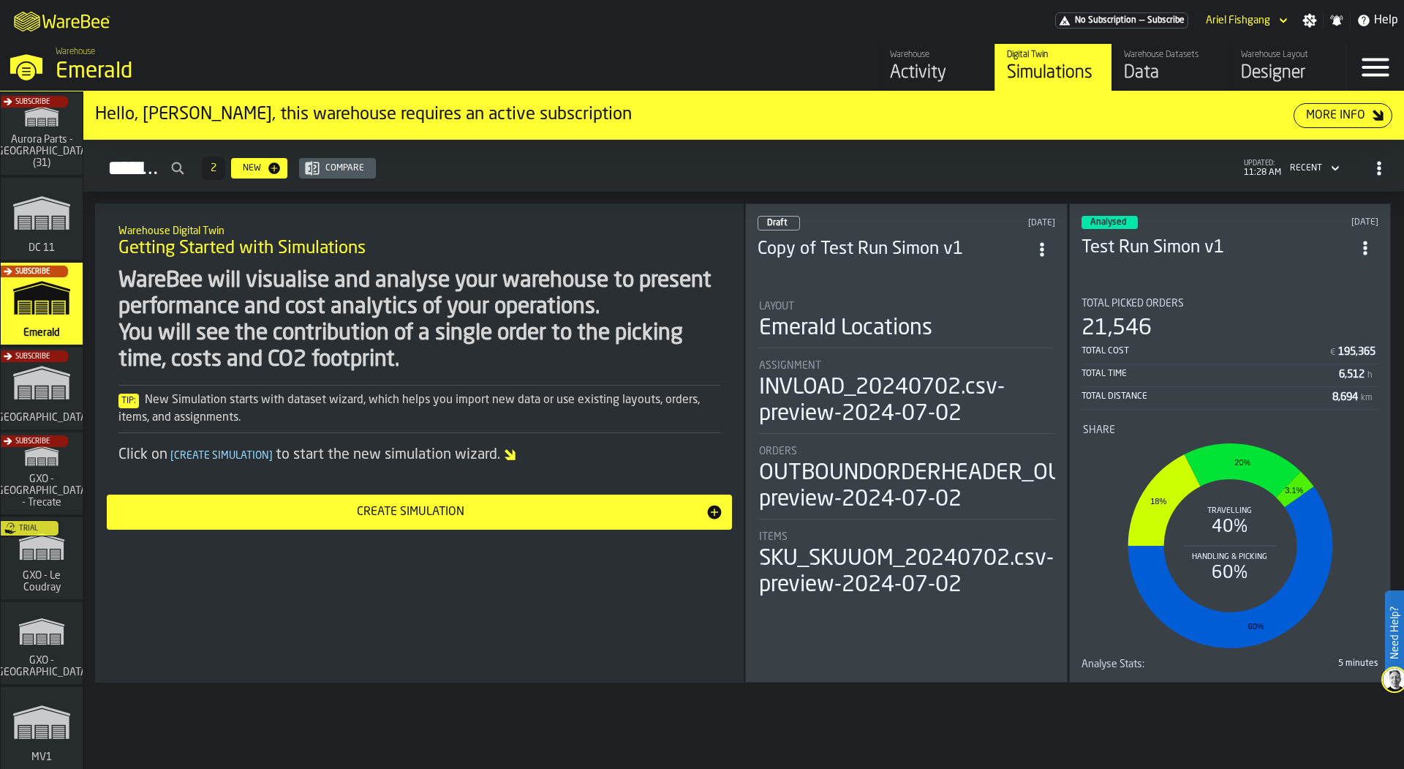
click at [1175, 54] on div "Warehouse Datasets" at bounding box center [1170, 55] width 93 height 10
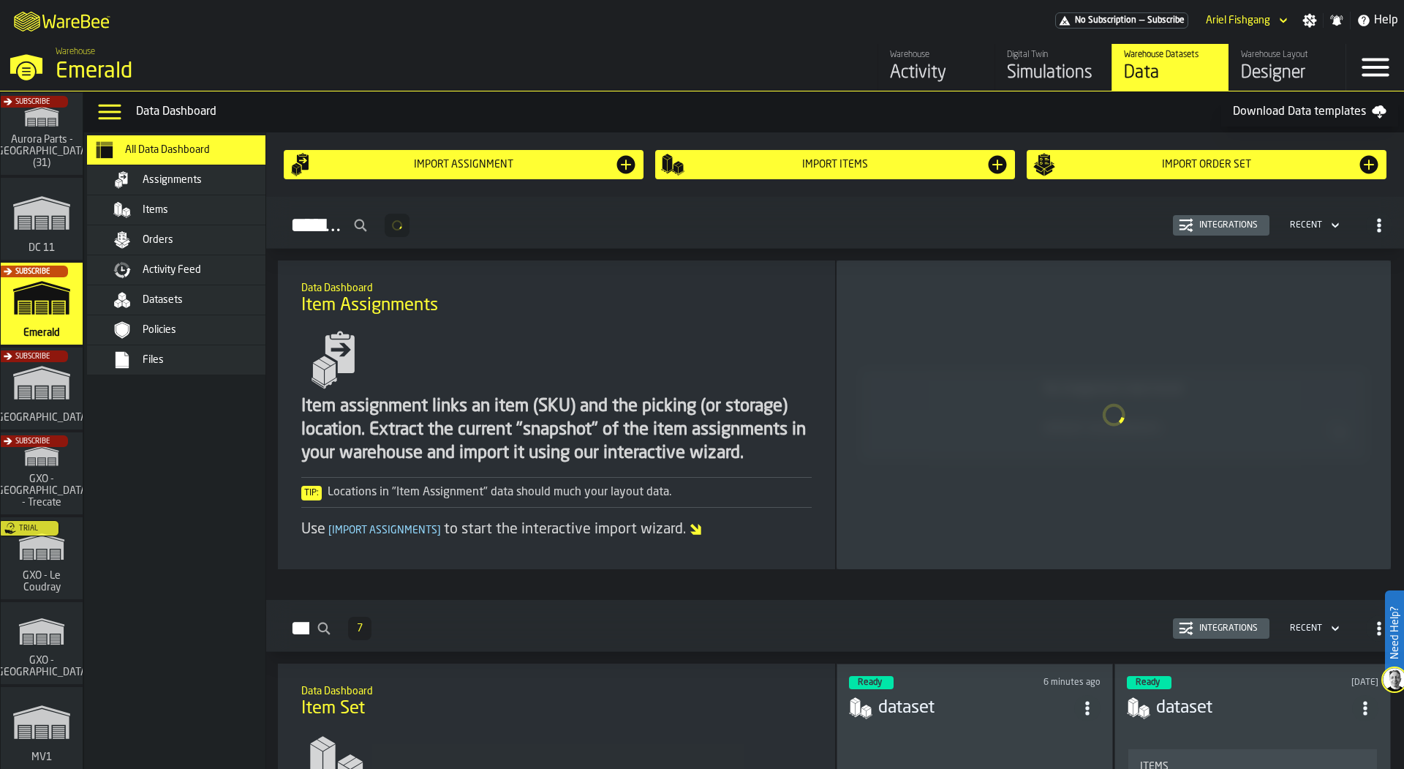
click at [227, 303] on div "Datasets" at bounding box center [214, 300] width 143 height 12
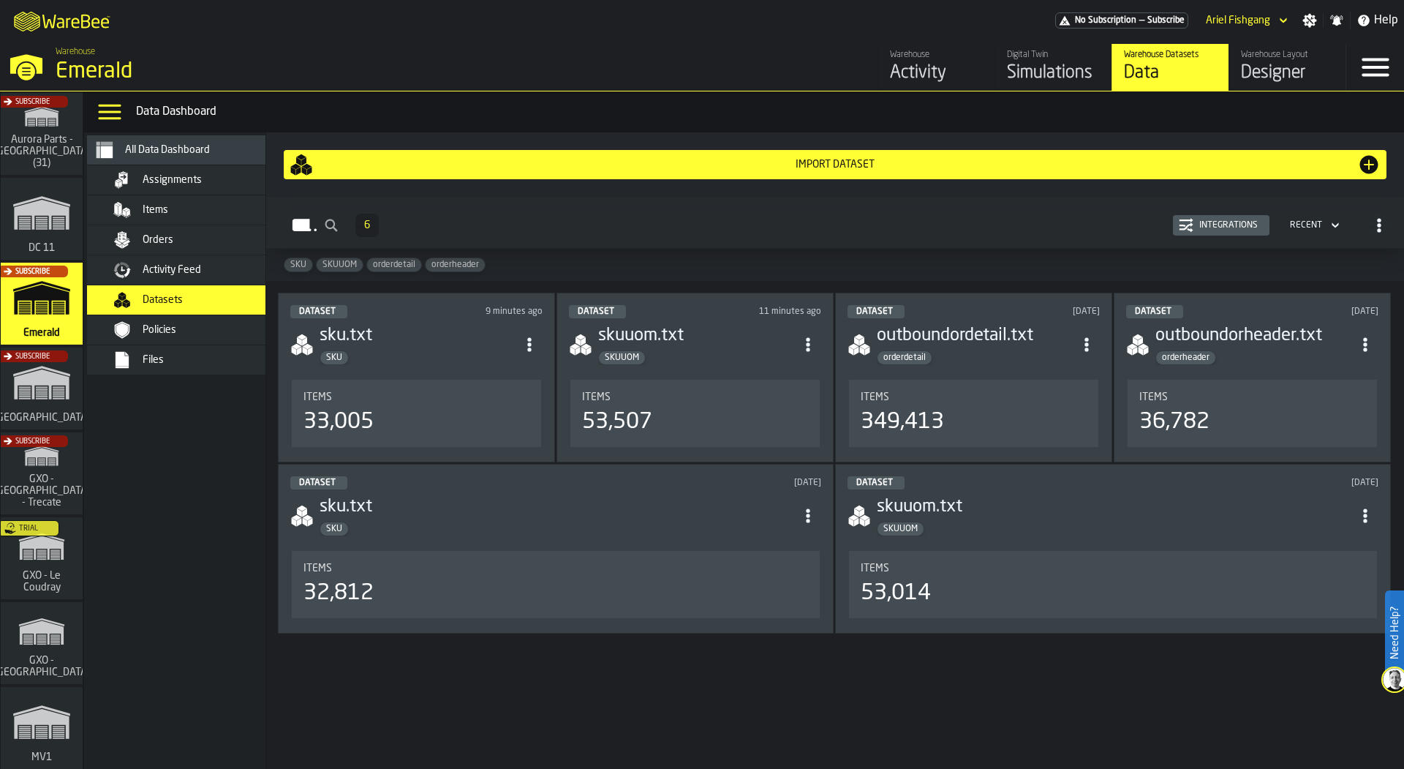
click at [1314, 350] on div "orderheader" at bounding box center [1254, 357] width 197 height 15
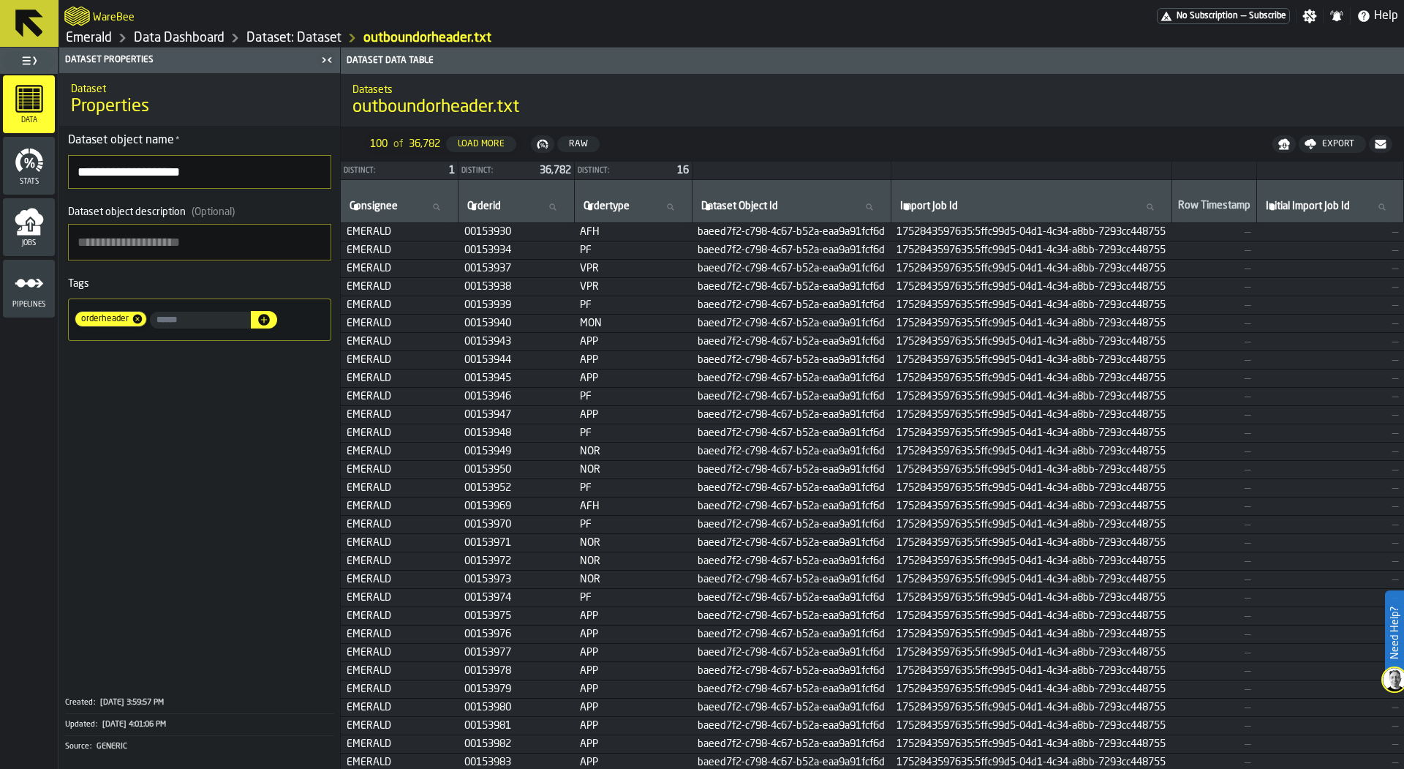
click at [273, 31] on link "Dataset: Dataset" at bounding box center [293, 38] width 95 height 16
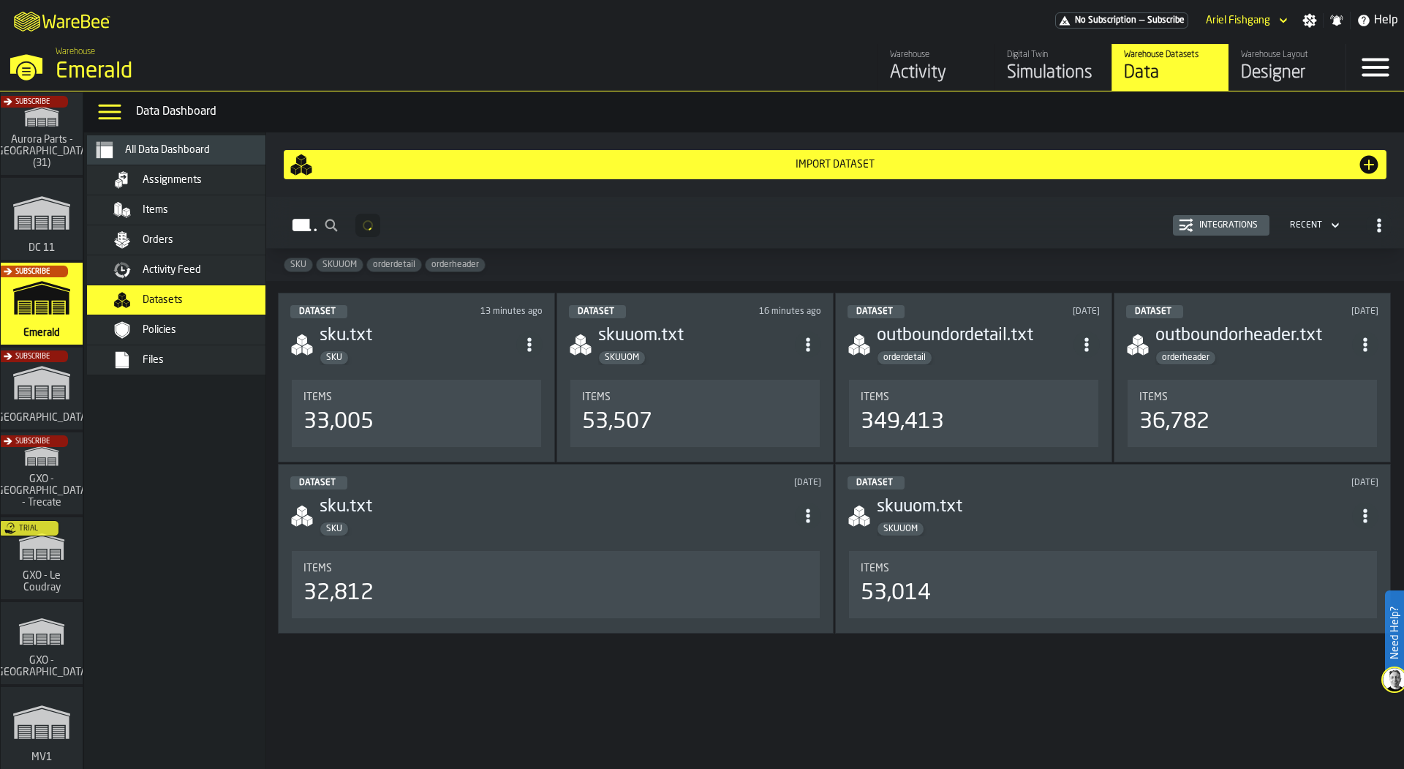
click at [171, 264] on span "Activity Feed" at bounding box center [172, 270] width 59 height 12
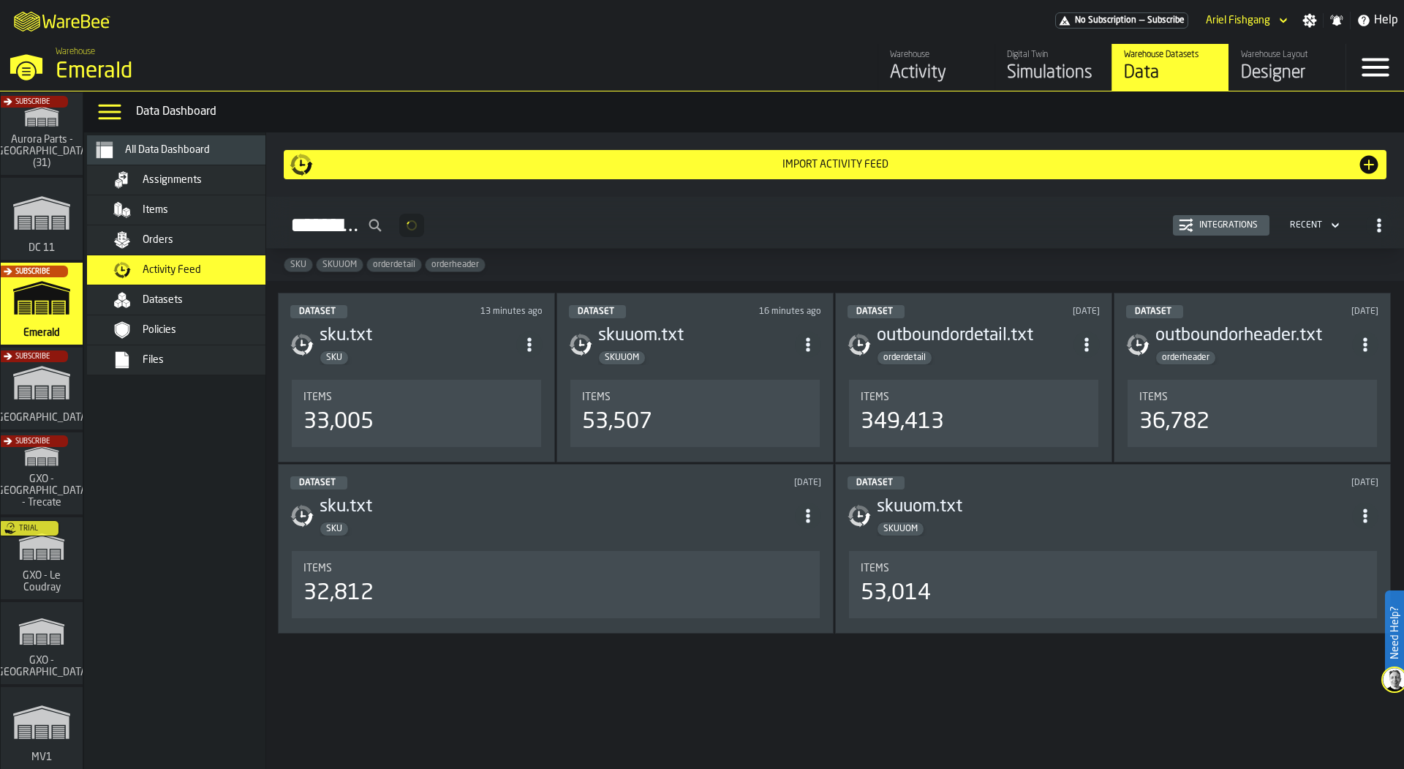
click at [192, 227] on div "Orders" at bounding box center [189, 239] width 205 height 29
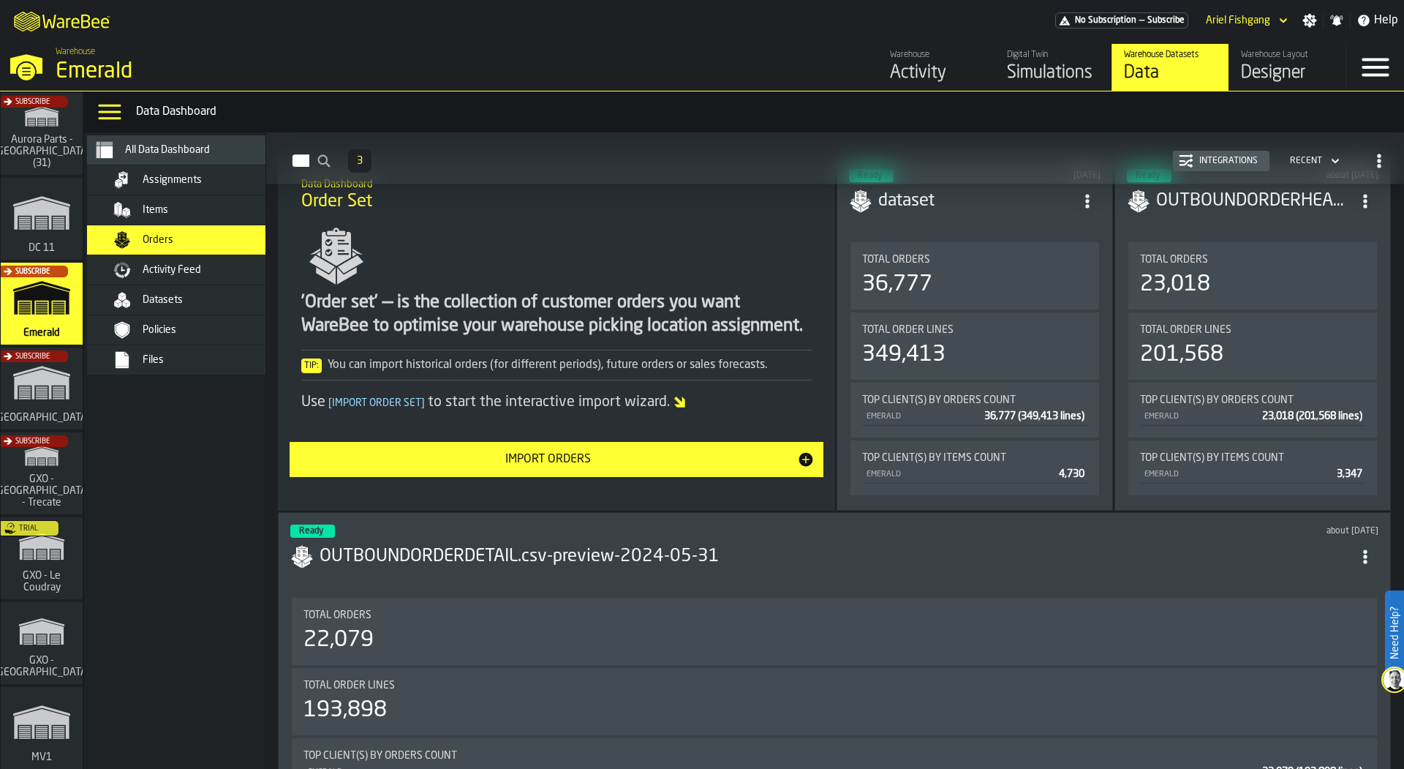
scroll to position [265, 0]
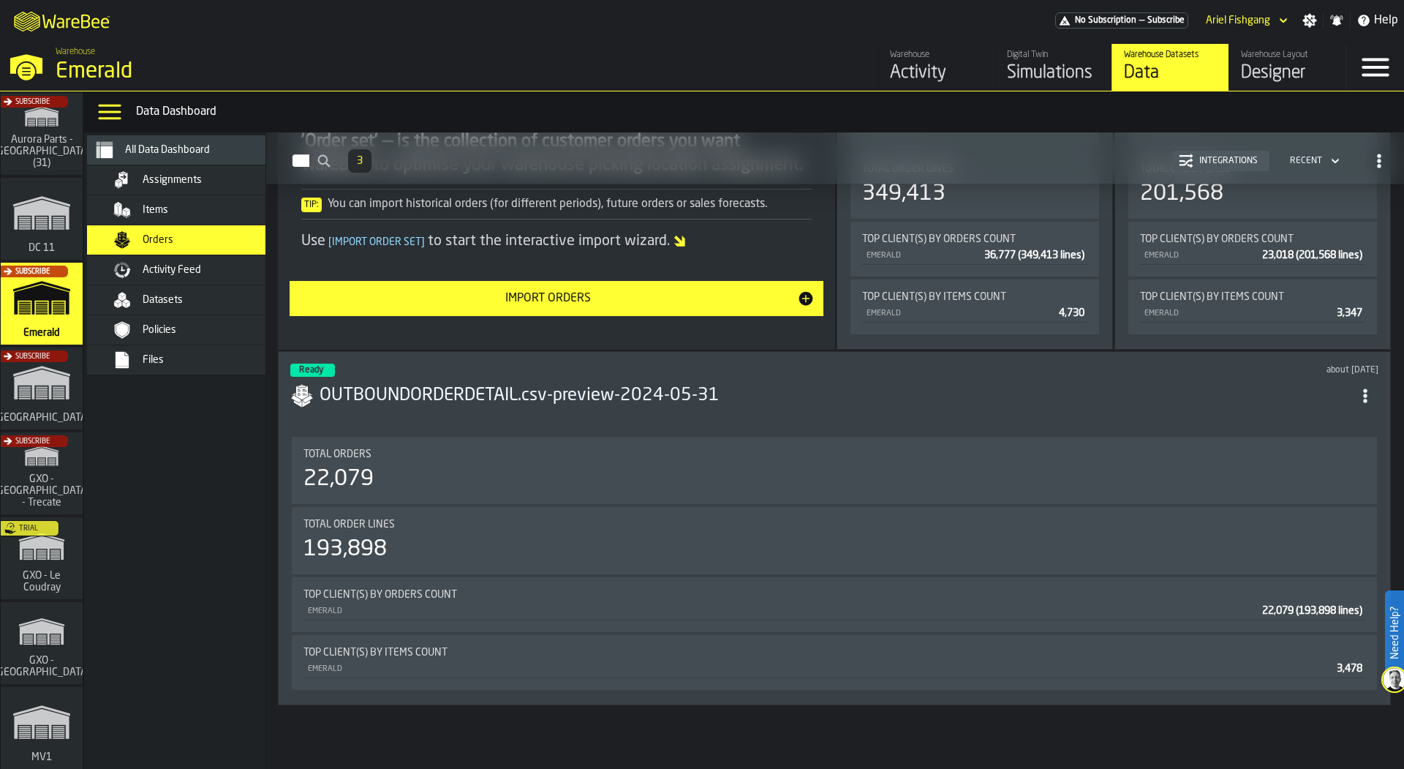
click at [170, 268] on span "Activity Feed" at bounding box center [172, 270] width 59 height 12
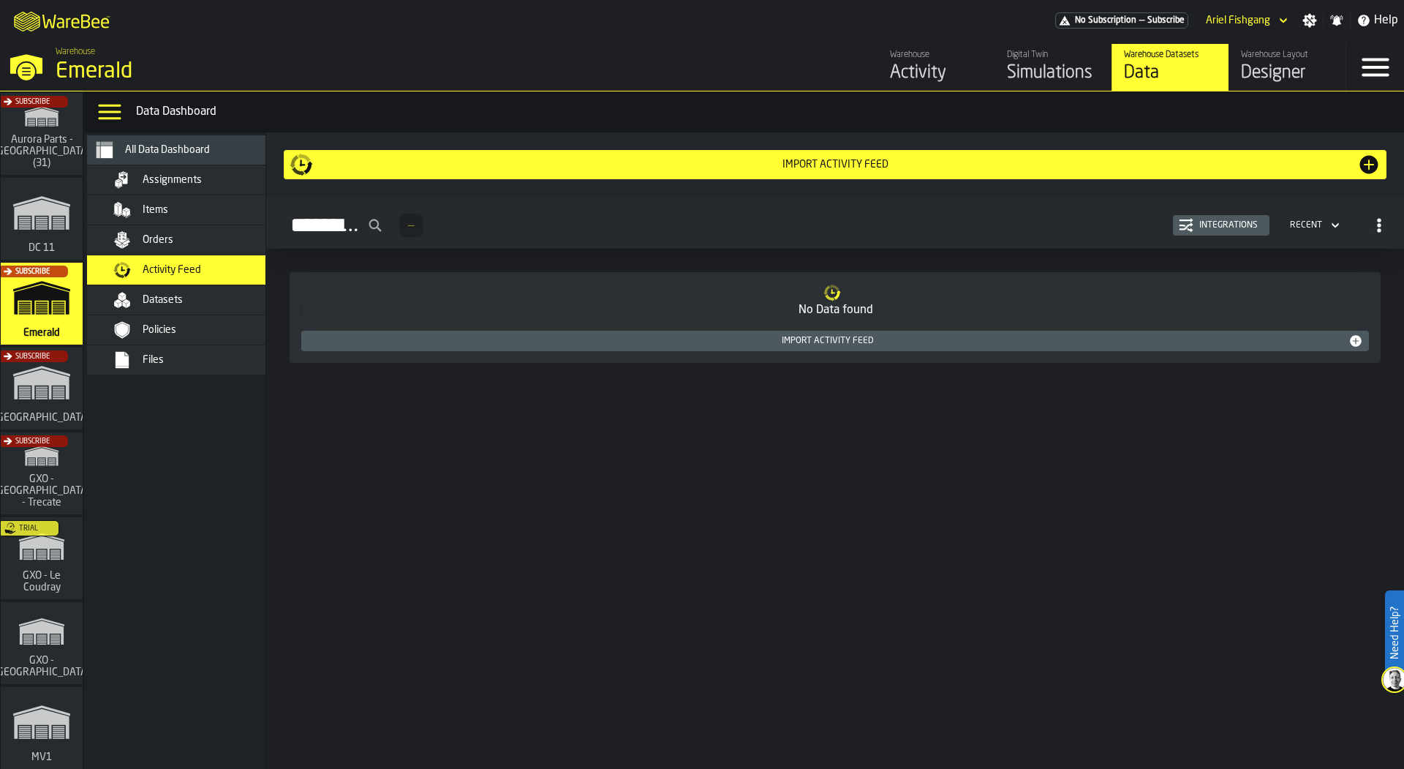
click at [178, 294] on span "Datasets" at bounding box center [163, 300] width 40 height 12
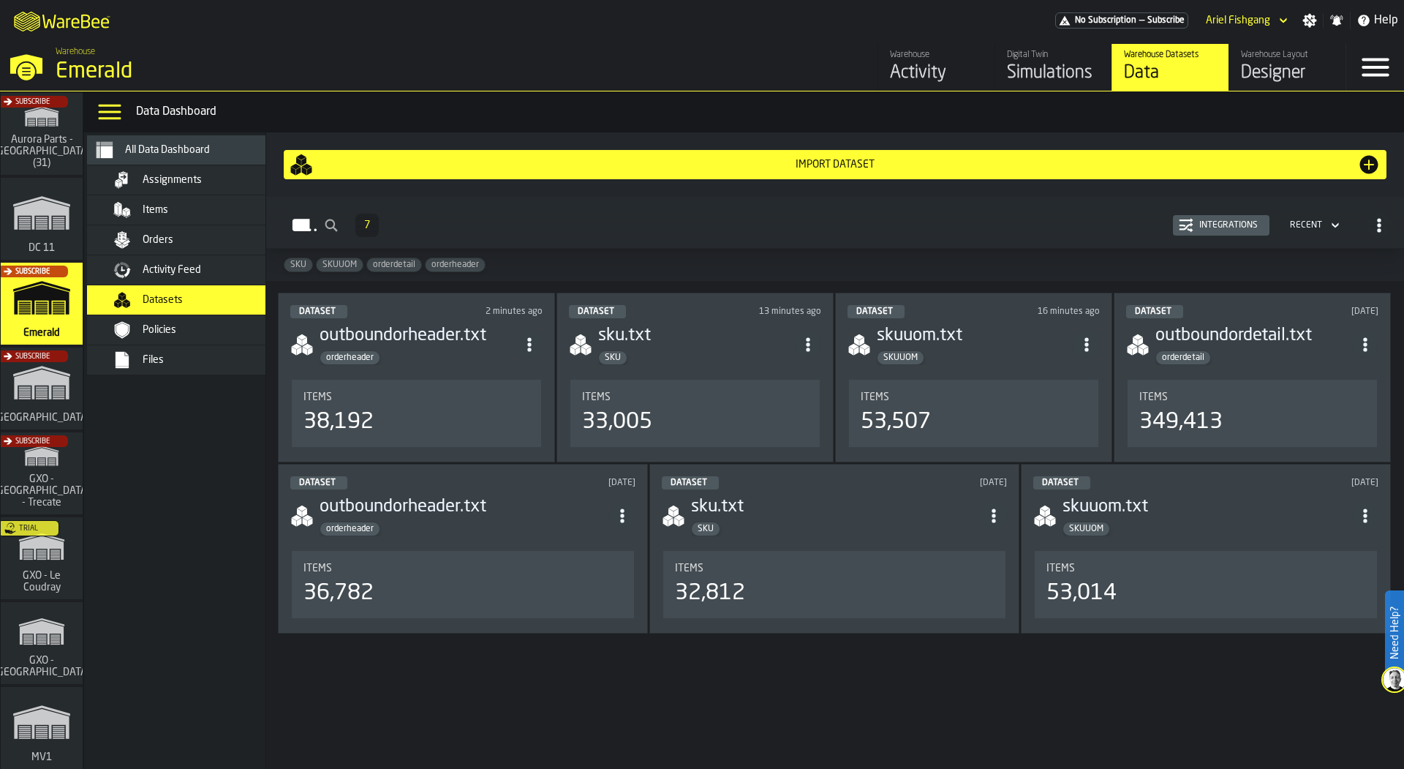
click at [201, 264] on div "Activity Feed" at bounding box center [214, 270] width 143 height 12
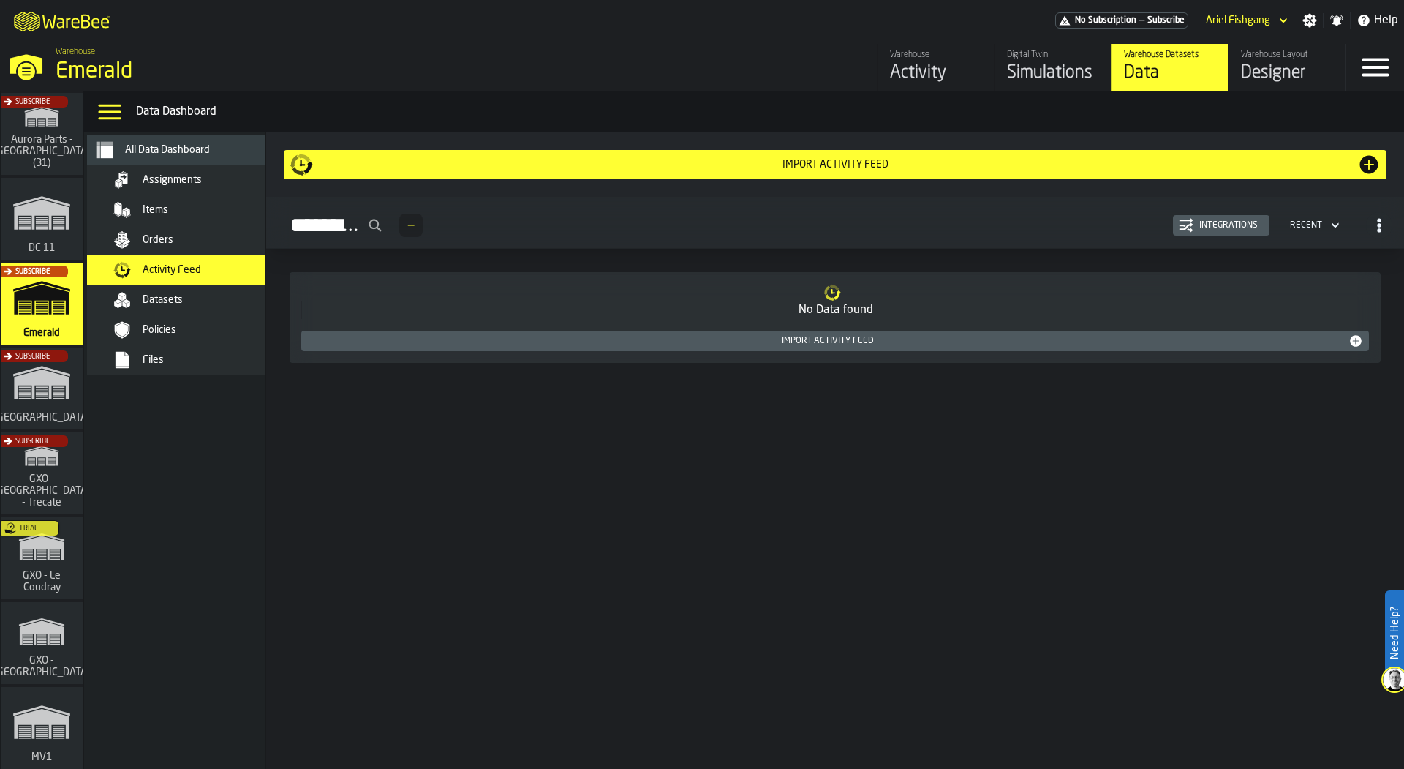
click at [186, 303] on div "Datasets" at bounding box center [214, 300] width 143 height 12
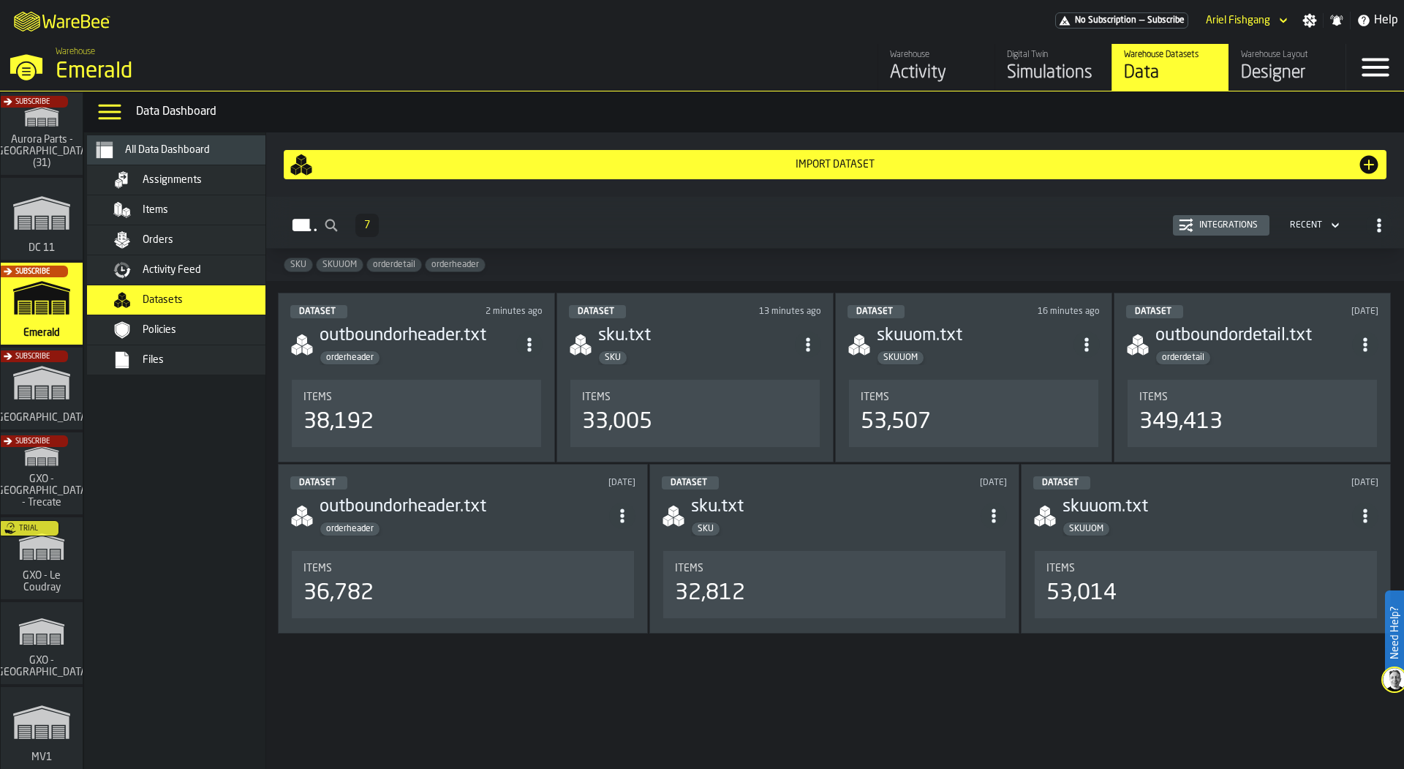
click at [191, 276] on div "Activity Feed" at bounding box center [197, 270] width 178 height 18
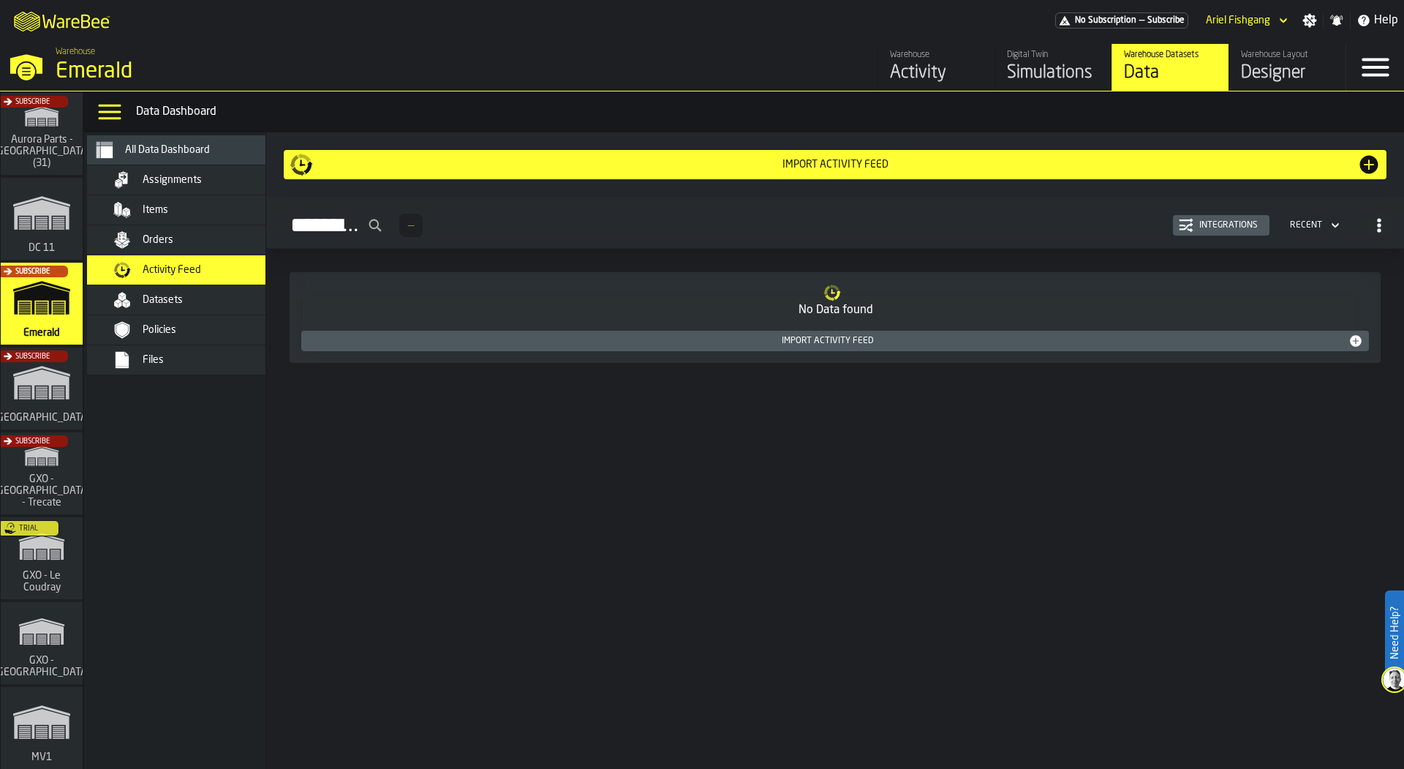
click at [197, 231] on div "Orders" at bounding box center [197, 240] width 178 height 18
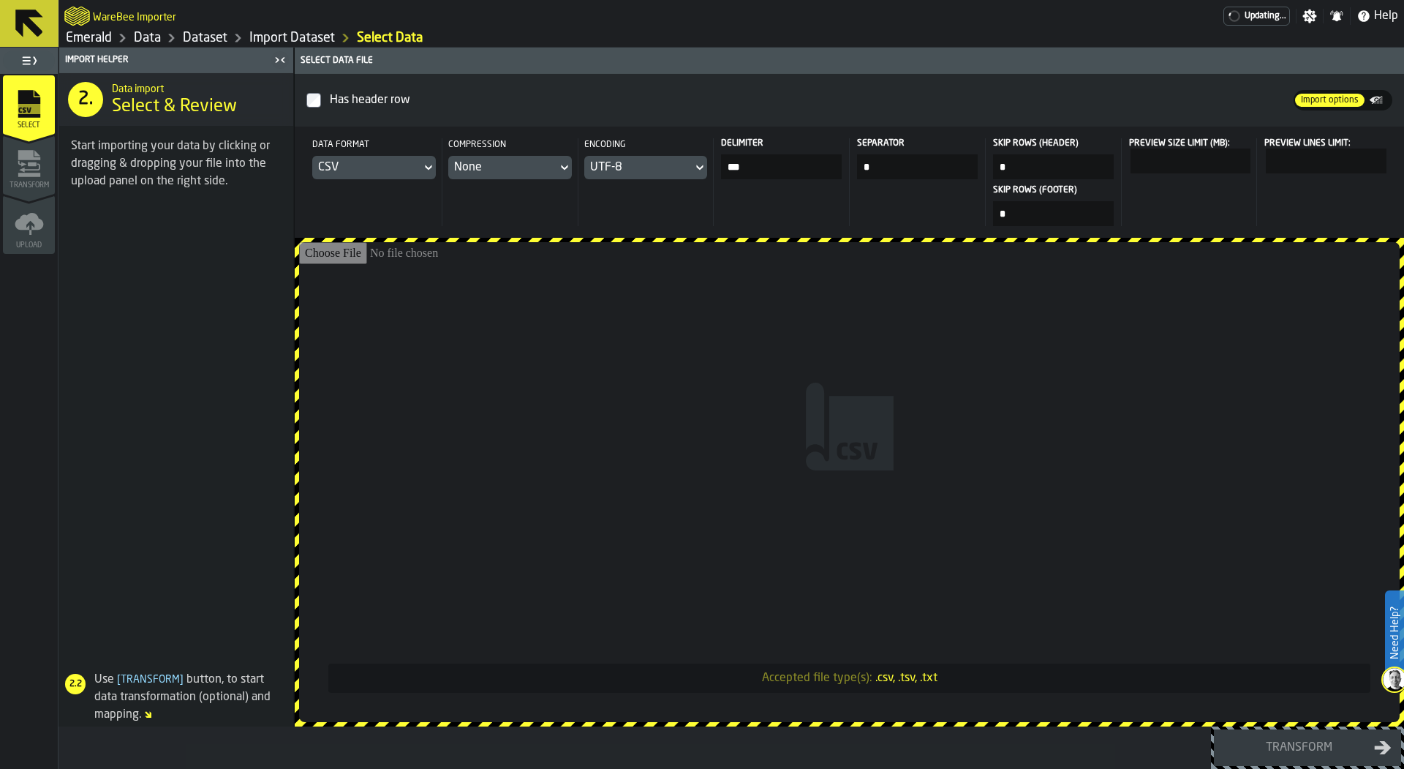
click at [392, 171] on div "CSV" at bounding box center [366, 168] width 97 height 18
click at [397, 170] on div "CSV" at bounding box center [366, 168] width 97 height 18
click at [503, 425] on input "Accepted file type(s): .csv, .tsv, .txt" at bounding box center [849, 482] width 1101 height 480
type input "**********"
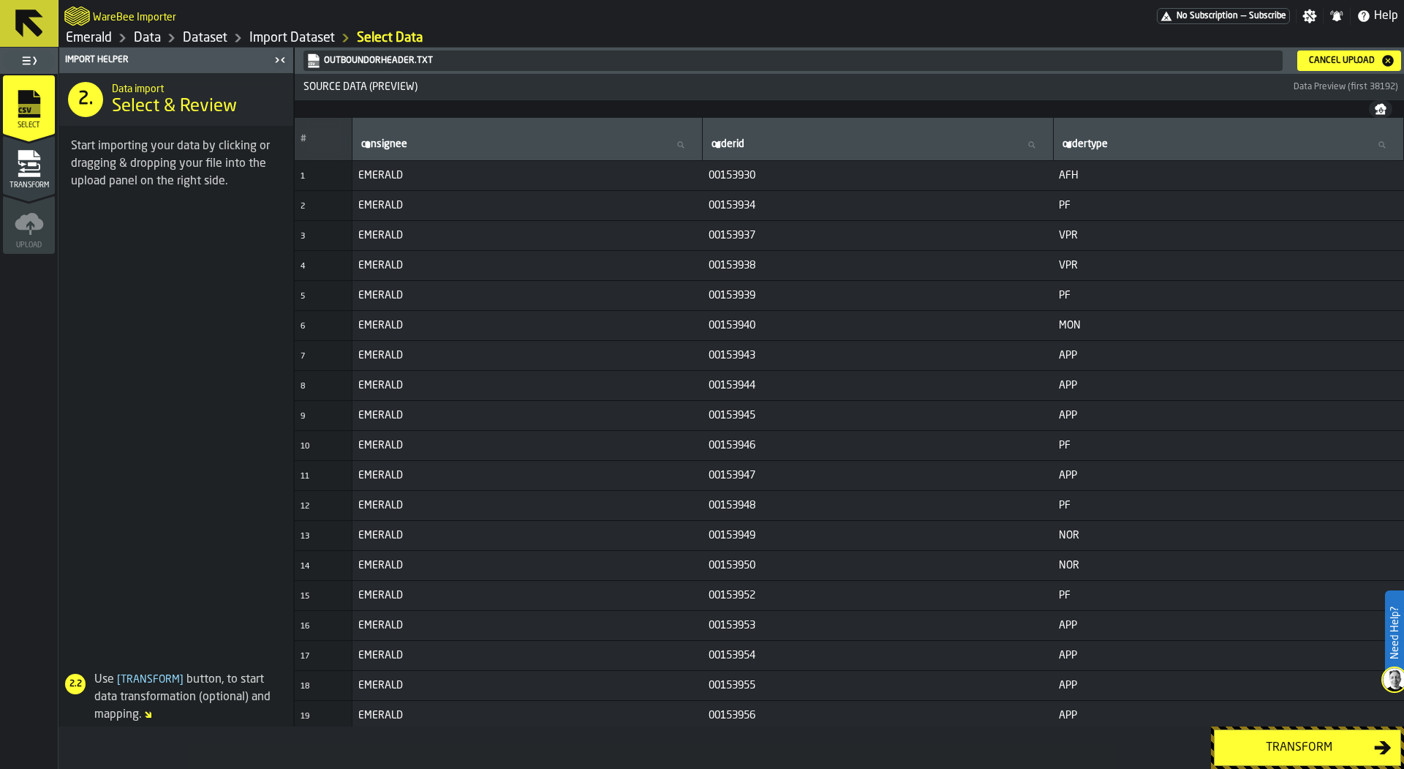
click at [1250, 750] on div "Transform" at bounding box center [1299, 748] width 151 height 18
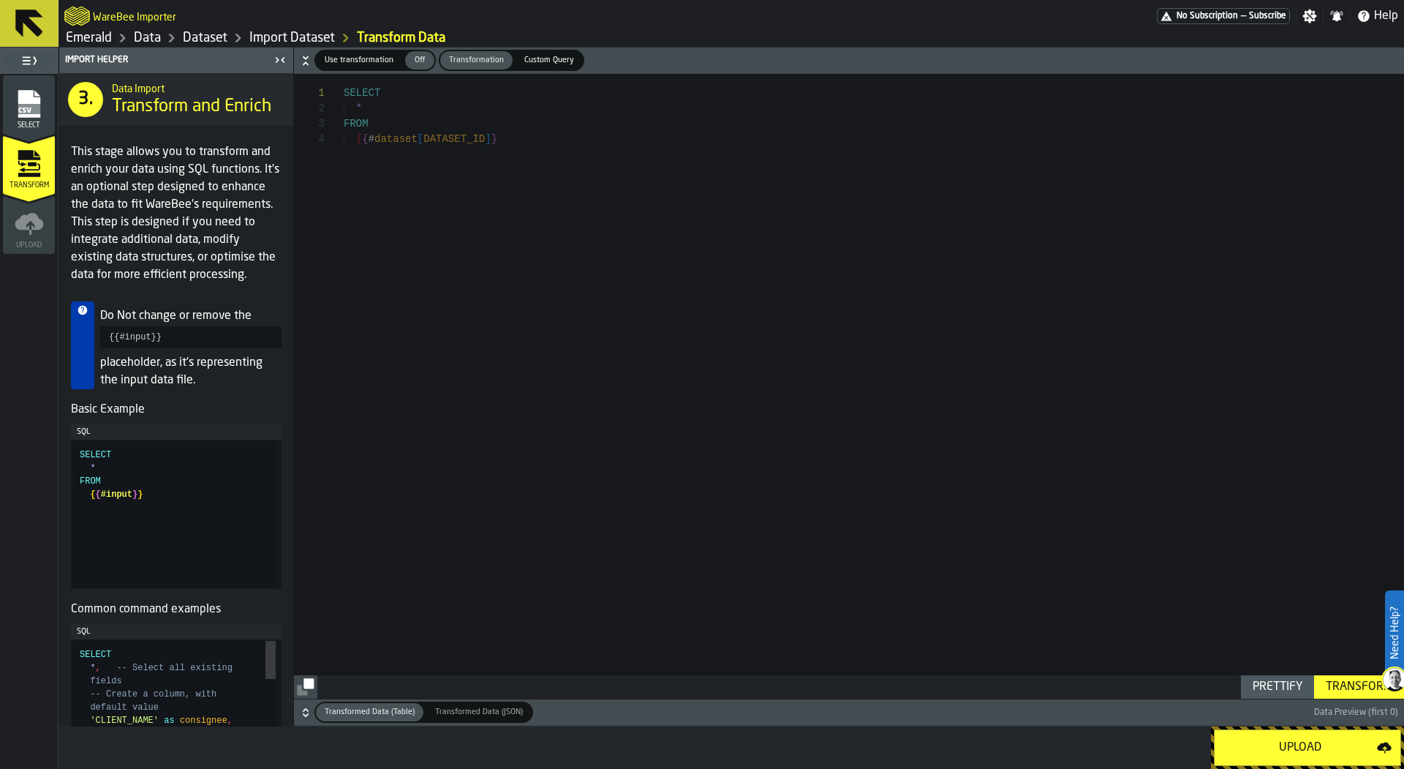
click at [1250, 749] on div "Upload" at bounding box center [1301, 748] width 154 height 18
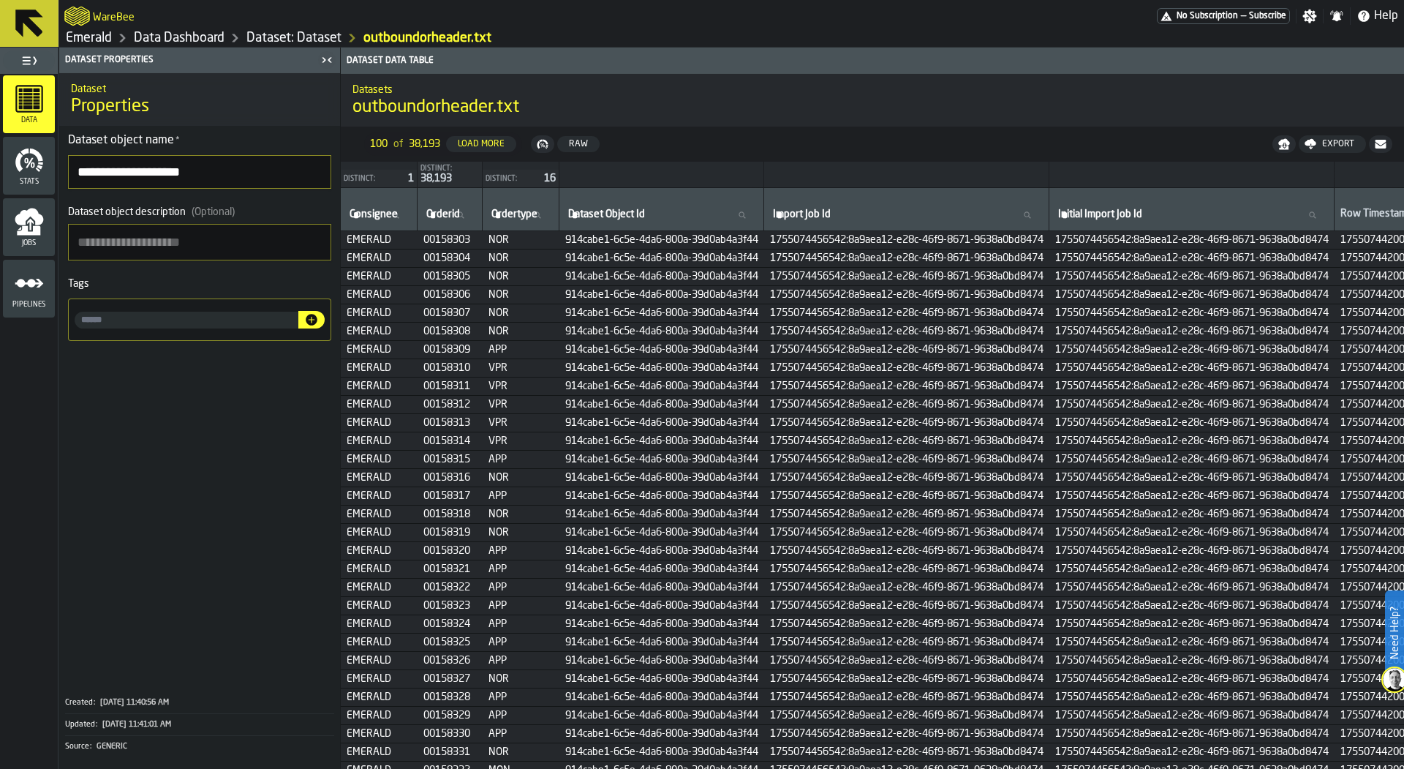
click at [132, 318] on input "input-value-" at bounding box center [187, 320] width 224 height 17
type input "**********"
click at [313, 325] on icon "button-" at bounding box center [311, 319] width 15 height 15
click at [290, 31] on link "Dataset: Dataset" at bounding box center [293, 38] width 95 height 16
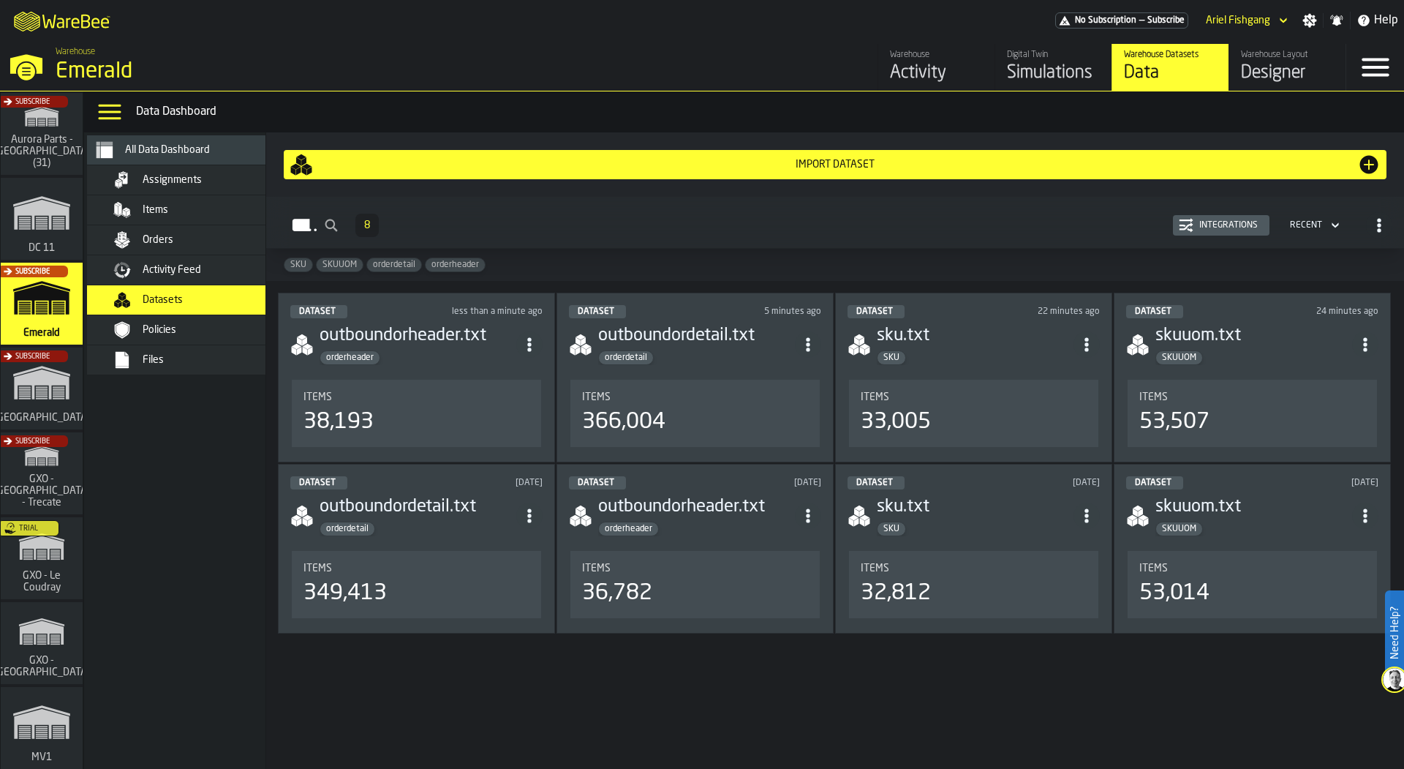
click at [222, 261] on div "Activity Feed" at bounding box center [197, 270] width 178 height 18
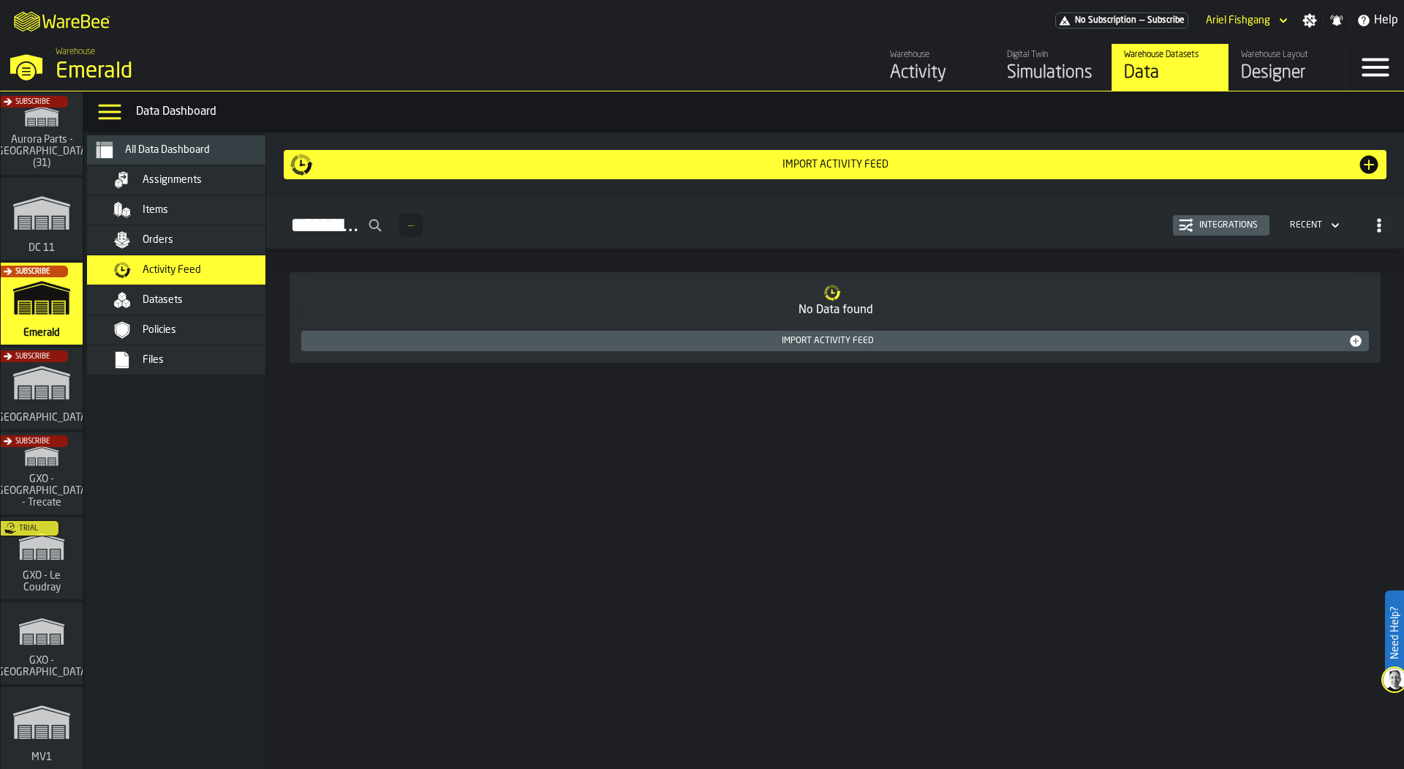
click at [652, 170] on div "Import Activity Feed" at bounding box center [835, 165] width 1045 height 12
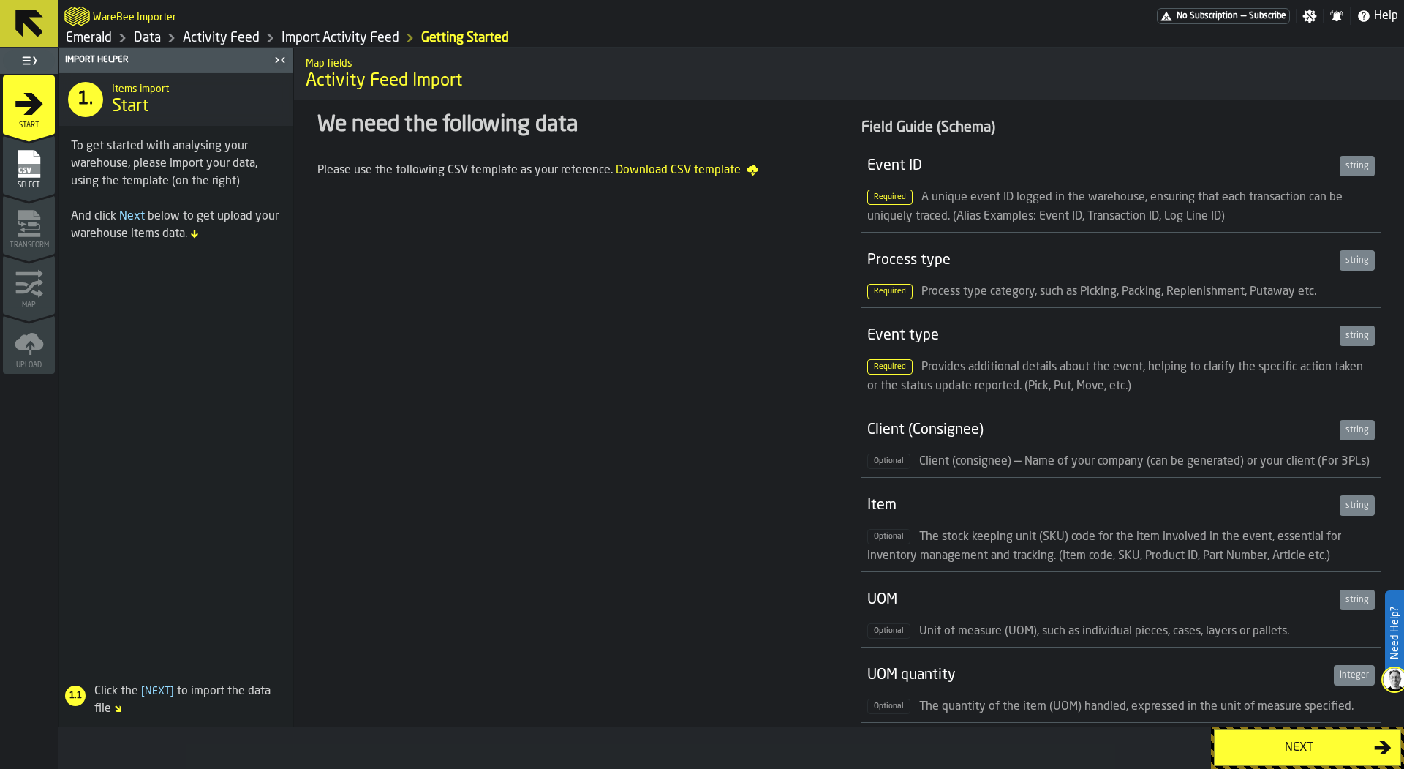
click at [34, 156] on icon "menu Select" at bounding box center [29, 164] width 22 height 28
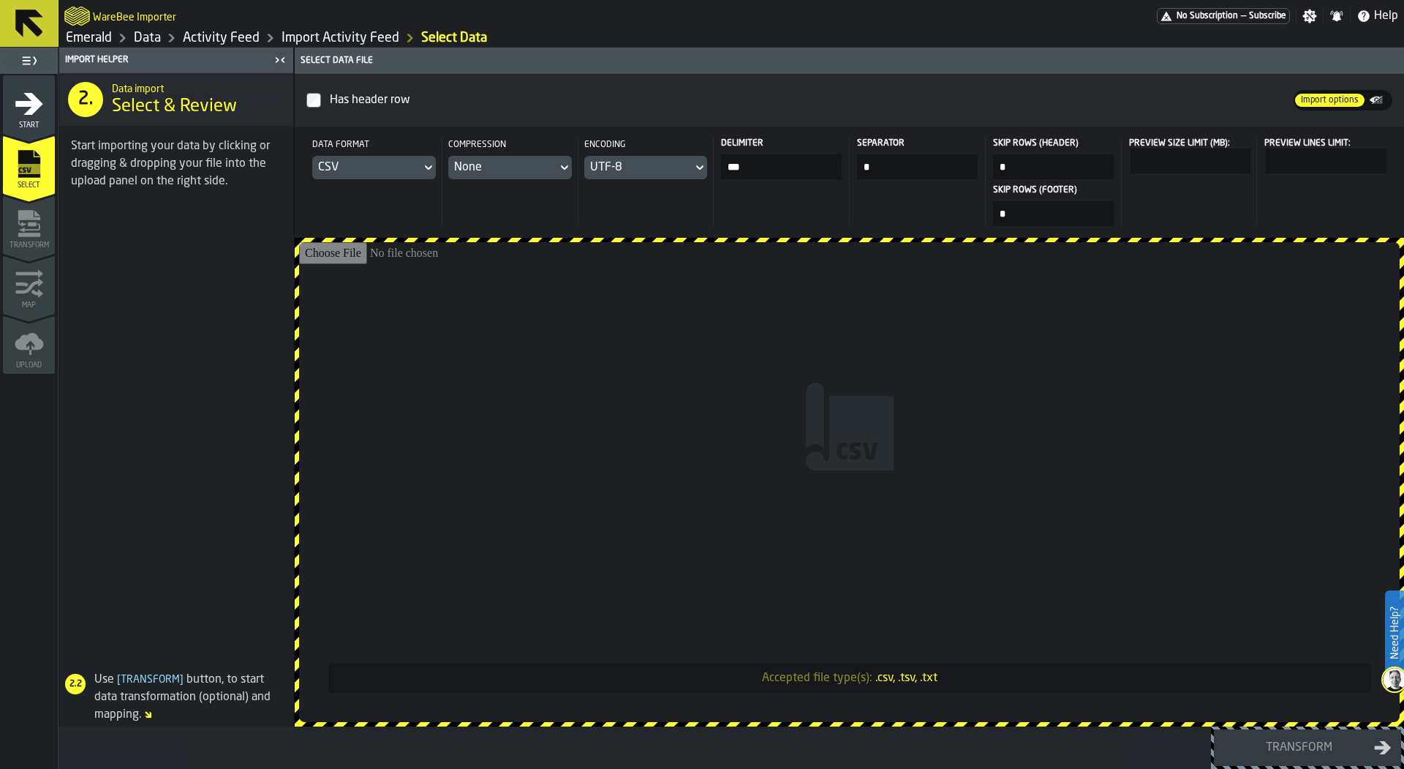
click at [516, 302] on input "Accepted file type(s): .csv, .tsv, .txt" at bounding box center [849, 482] width 1101 height 480
type input "**********"
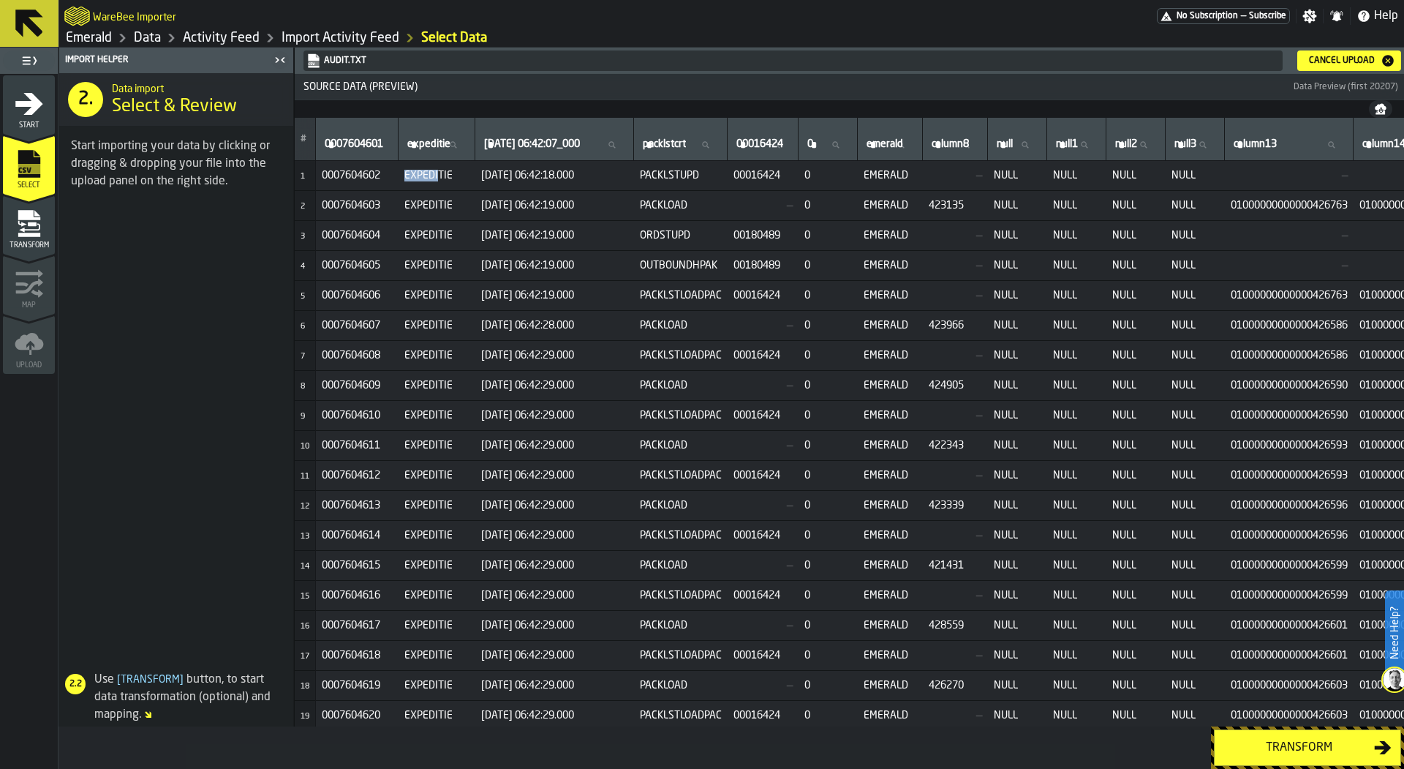
drag, startPoint x: 408, startPoint y: 176, endPoint x: 443, endPoint y: 175, distance: 34.4
click at [443, 175] on span "EXPEDITIE" at bounding box center [436, 176] width 65 height 12
click at [427, 313] on td "EXPEDITIE" at bounding box center [437, 326] width 77 height 30
